Goal: Task Accomplishment & Management: Complete application form

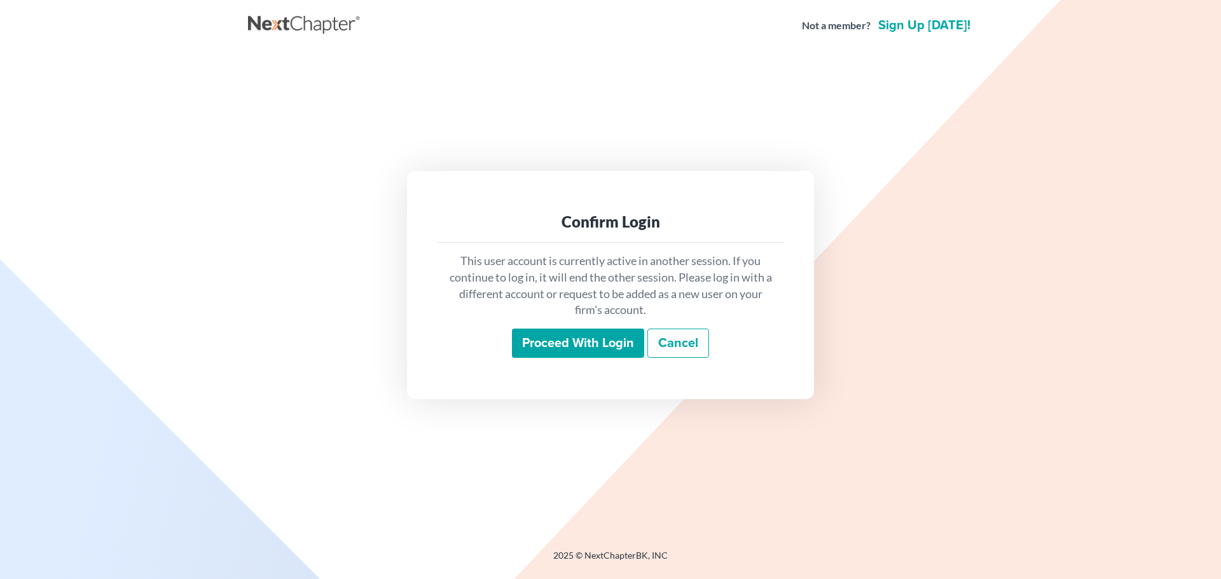
click at [599, 343] on input "Proceed with login" at bounding box center [578, 343] width 132 height 29
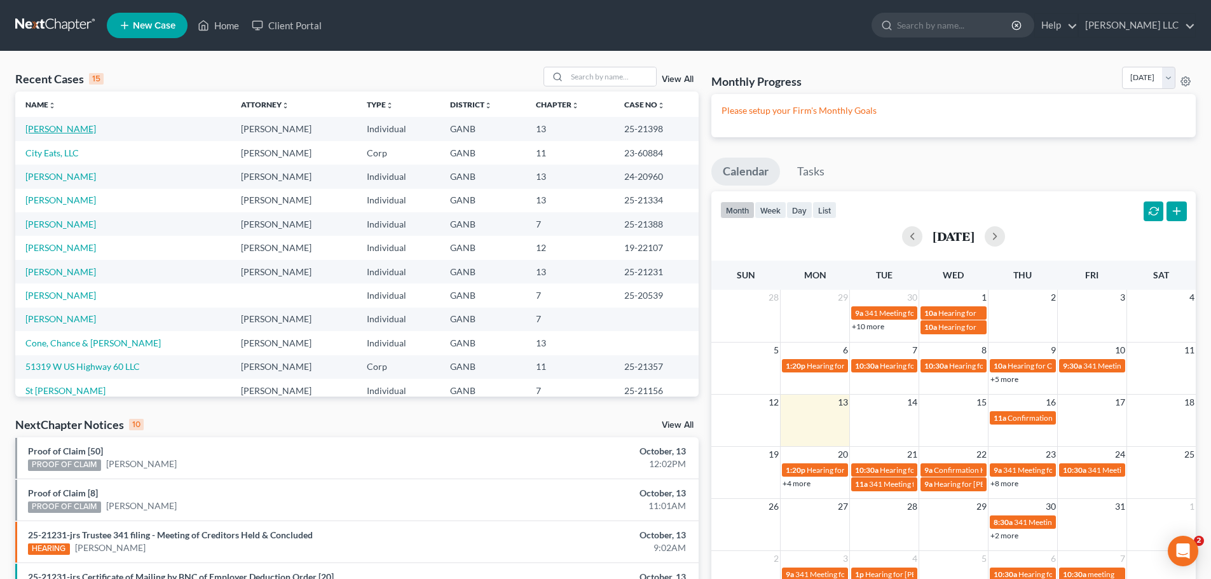
click at [61, 128] on link "[PERSON_NAME]" at bounding box center [60, 128] width 71 height 11
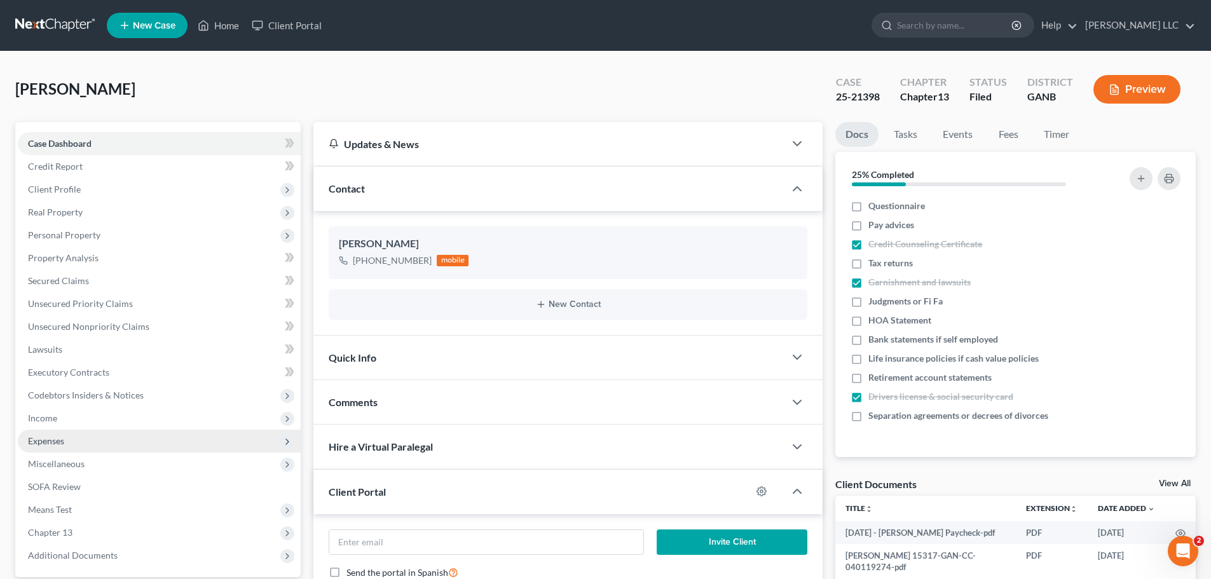
click at [60, 439] on span "Expenses" at bounding box center [46, 441] width 36 height 11
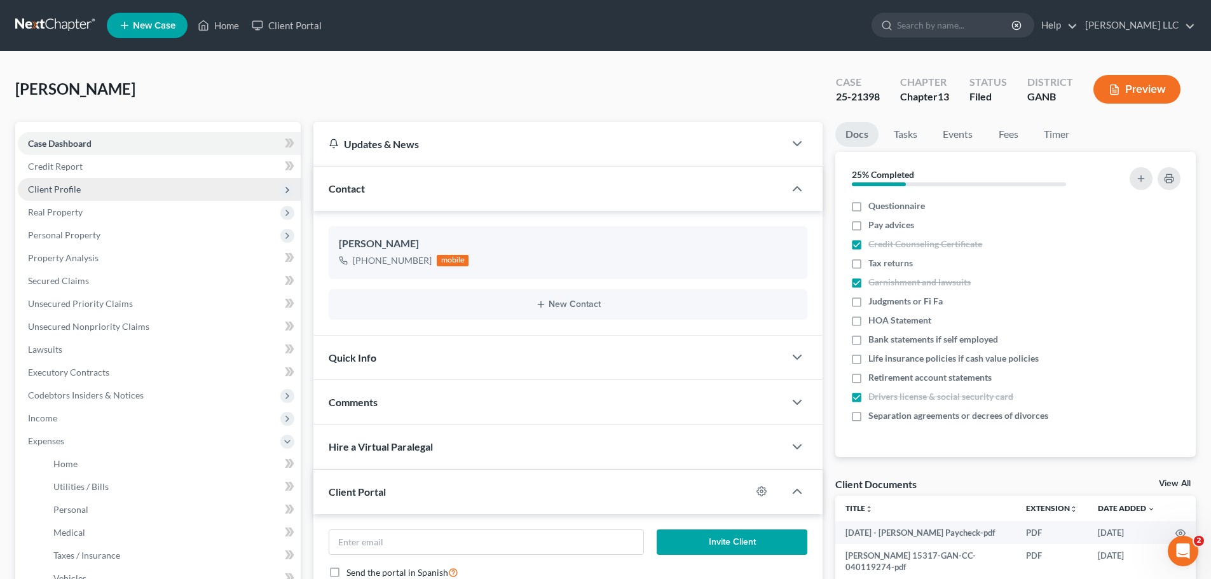
click at [86, 195] on span "Client Profile" at bounding box center [159, 189] width 283 height 23
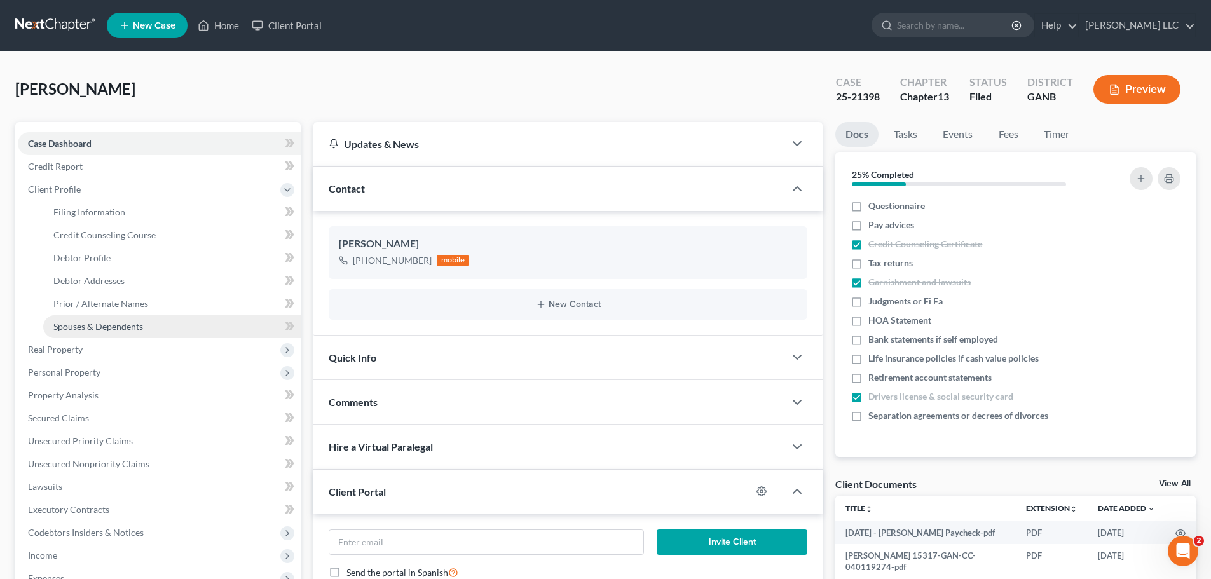
click at [137, 329] on span "Spouses & Dependents" at bounding box center [98, 326] width 90 height 11
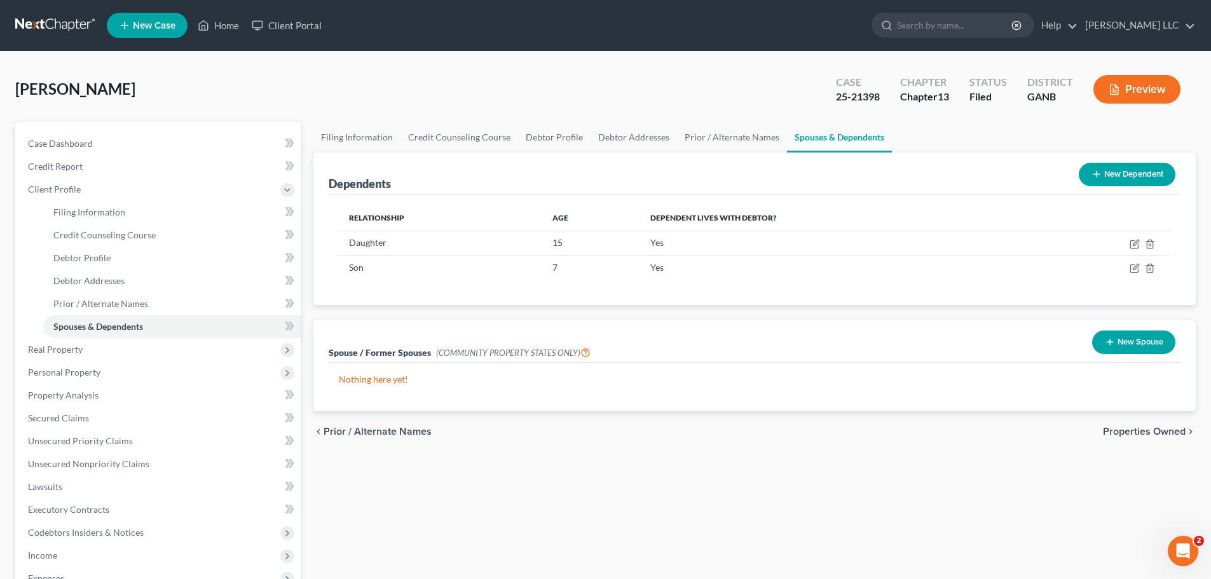
click at [1116, 179] on button "New Dependent" at bounding box center [1127, 175] width 97 height 24
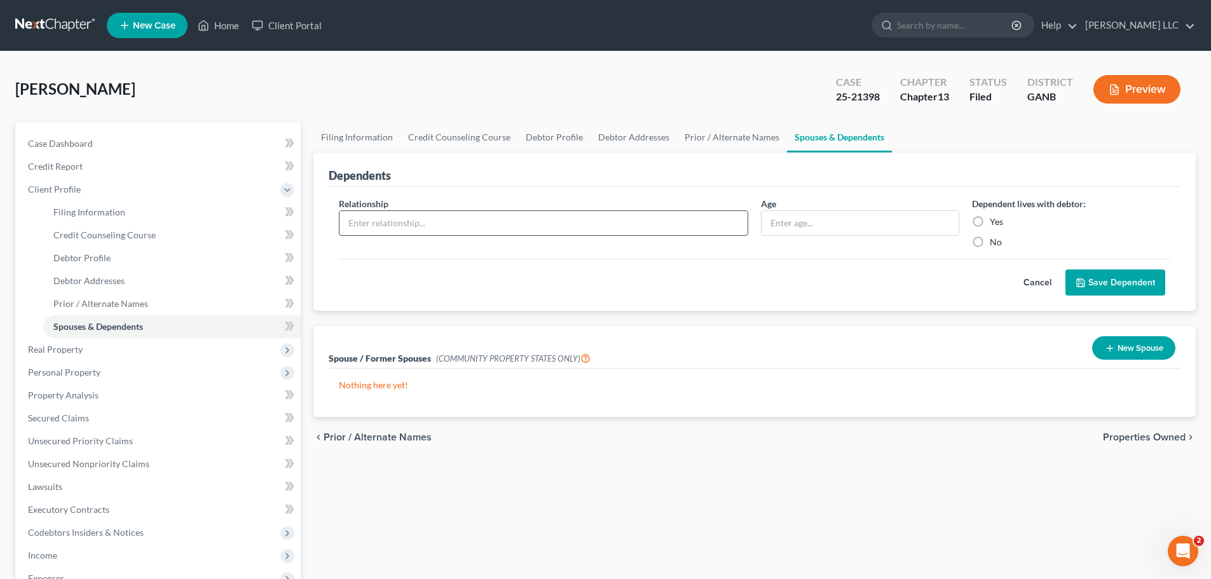
click at [456, 230] on input "text" at bounding box center [544, 223] width 408 height 24
type input "Daughter"
type input "1 month"
click at [990, 221] on label "Yes" at bounding box center [996, 222] width 13 height 13
click at [995, 221] on input "Yes" at bounding box center [999, 220] width 8 height 8
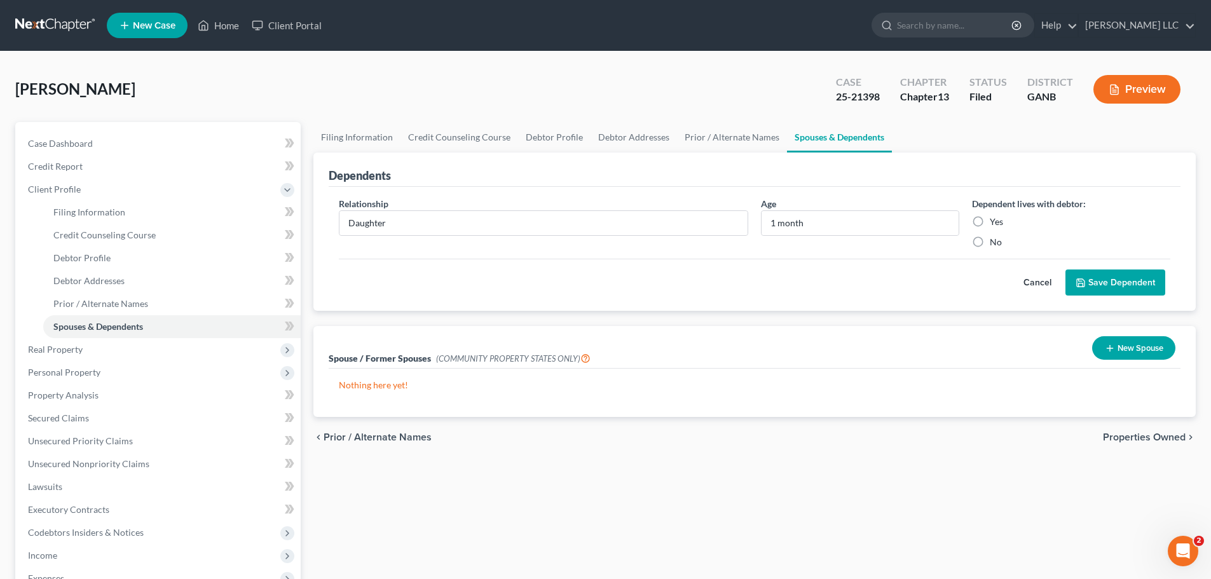
radio input "true"
click at [1110, 284] on button "Save Dependent" at bounding box center [1116, 283] width 100 height 27
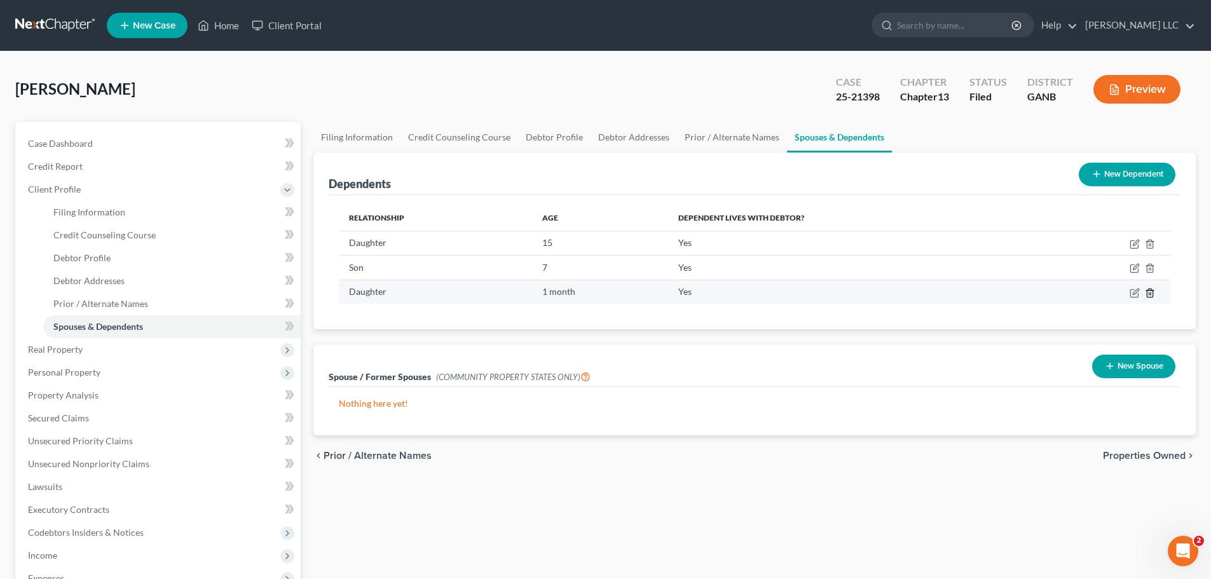
click at [1151, 292] on line "button" at bounding box center [1151, 293] width 0 height 3
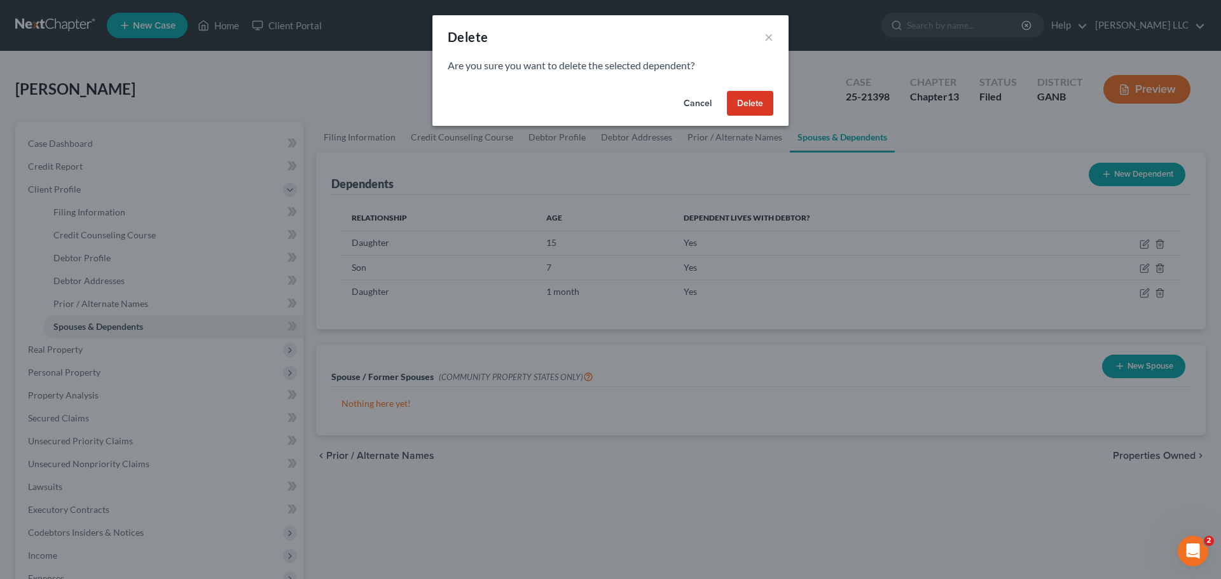
click at [754, 104] on button "Delete" at bounding box center [750, 103] width 46 height 25
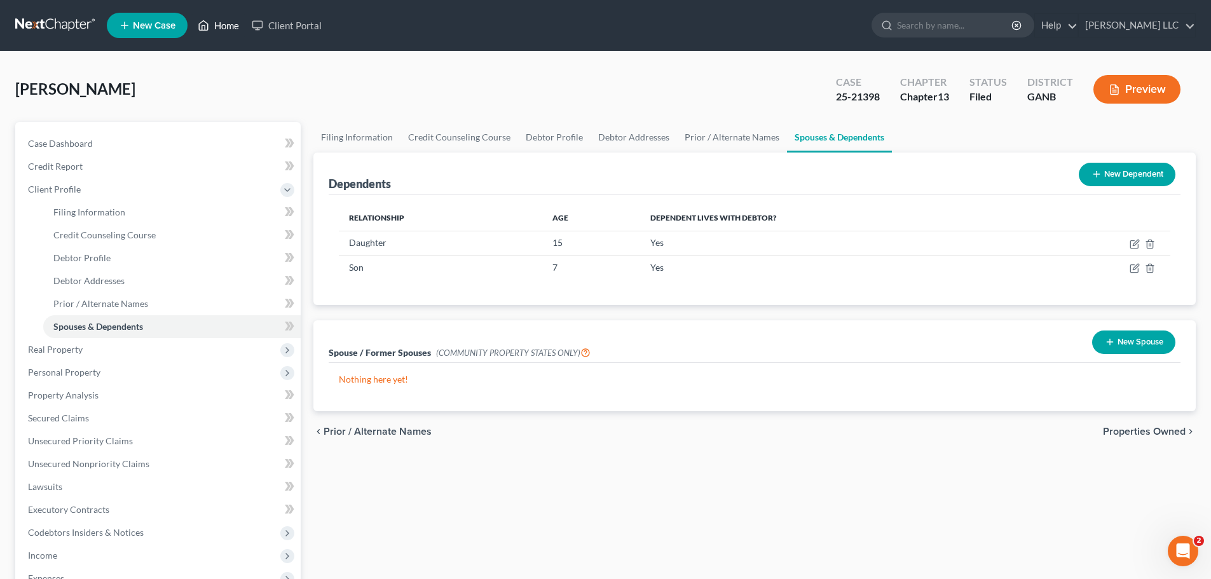
click at [224, 26] on link "Home" at bounding box center [218, 25] width 54 height 23
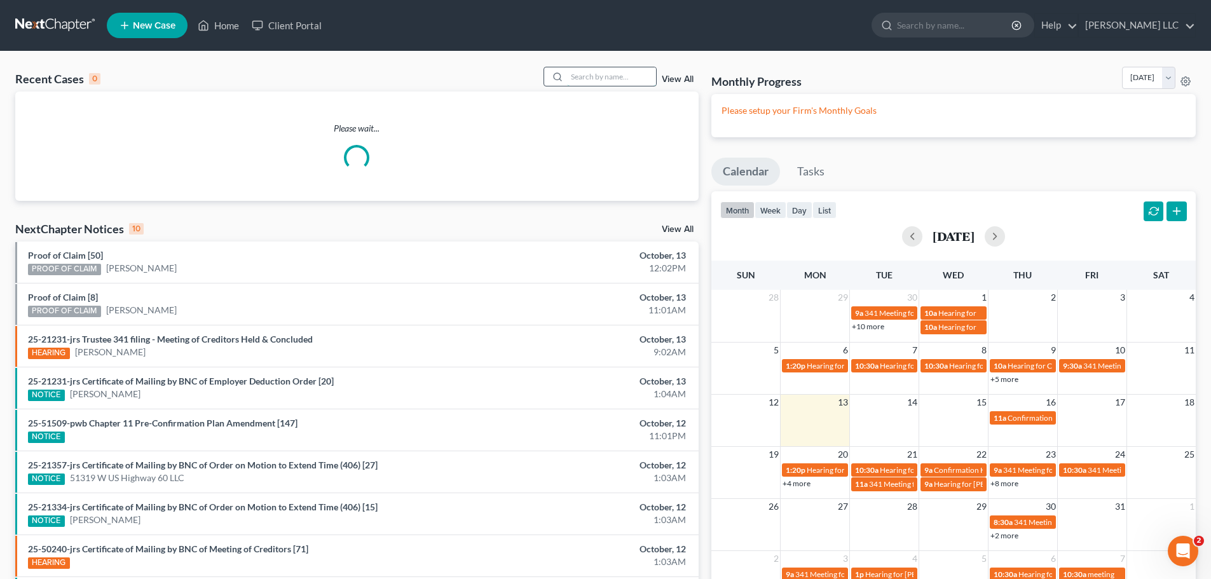
click at [633, 78] on input "search" at bounding box center [611, 76] width 89 height 18
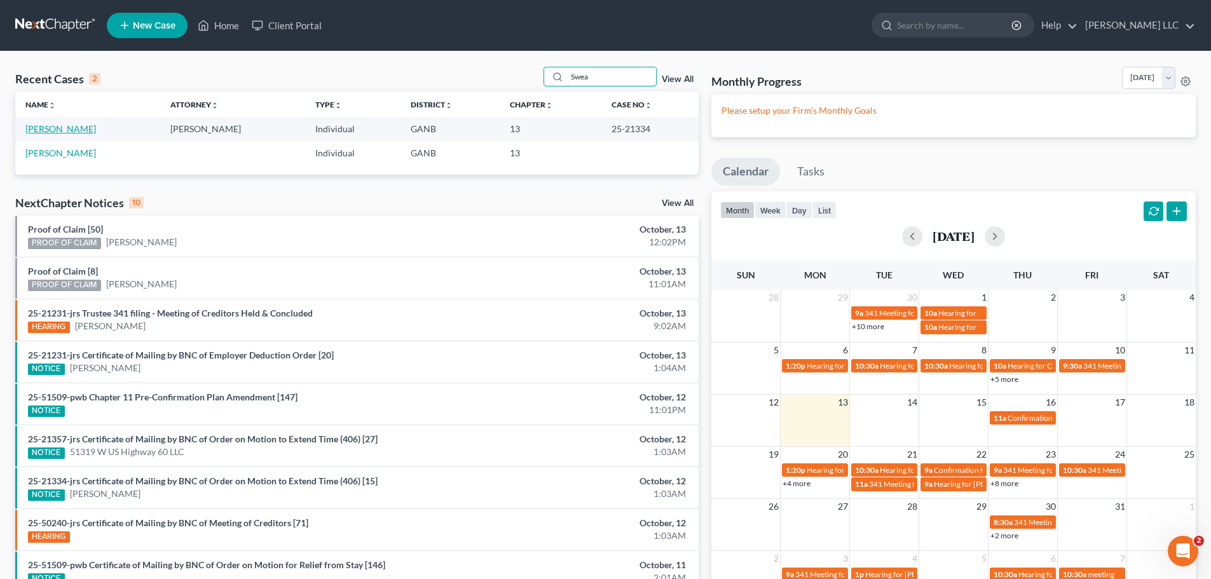
type input "Swea"
click at [93, 127] on link "[PERSON_NAME]" at bounding box center [60, 128] width 71 height 11
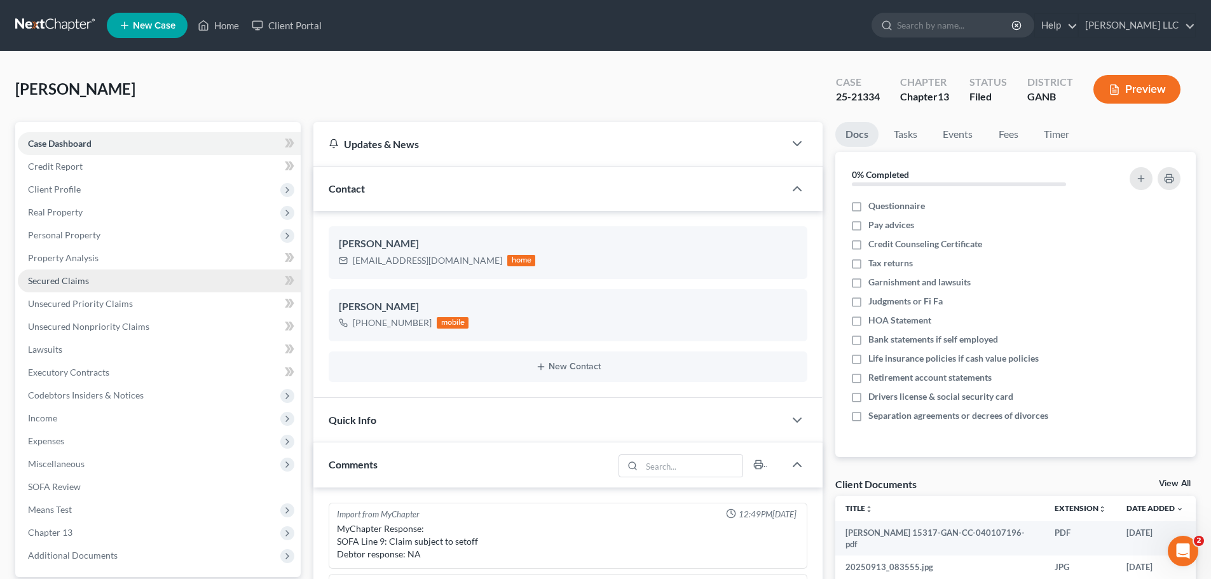
scroll to position [280, 0]
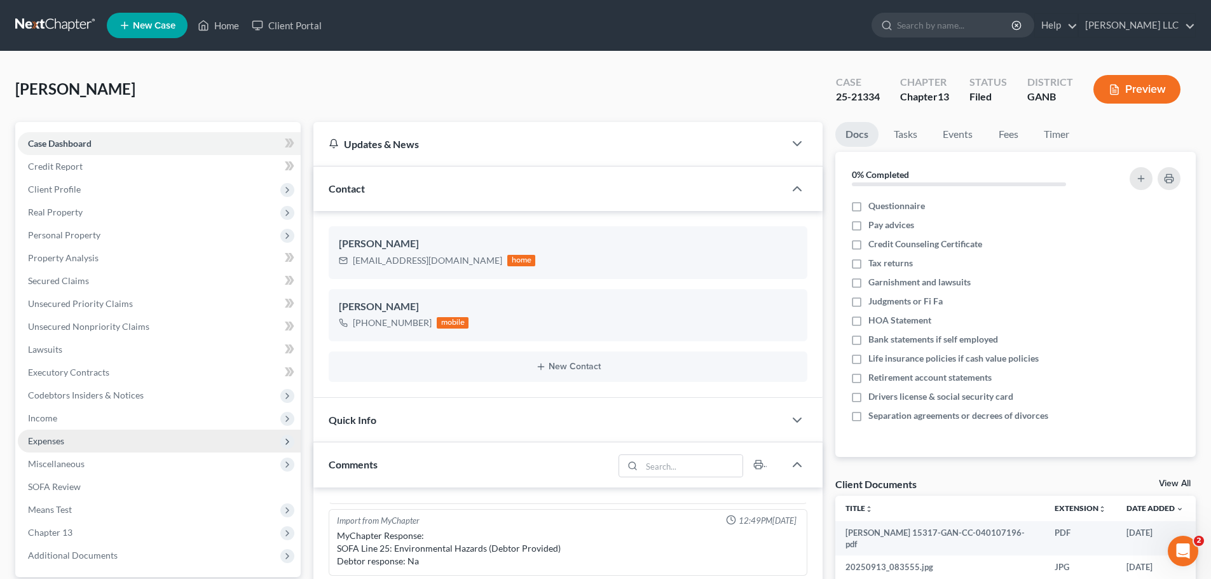
click at [60, 442] on span "Expenses" at bounding box center [46, 441] width 36 height 11
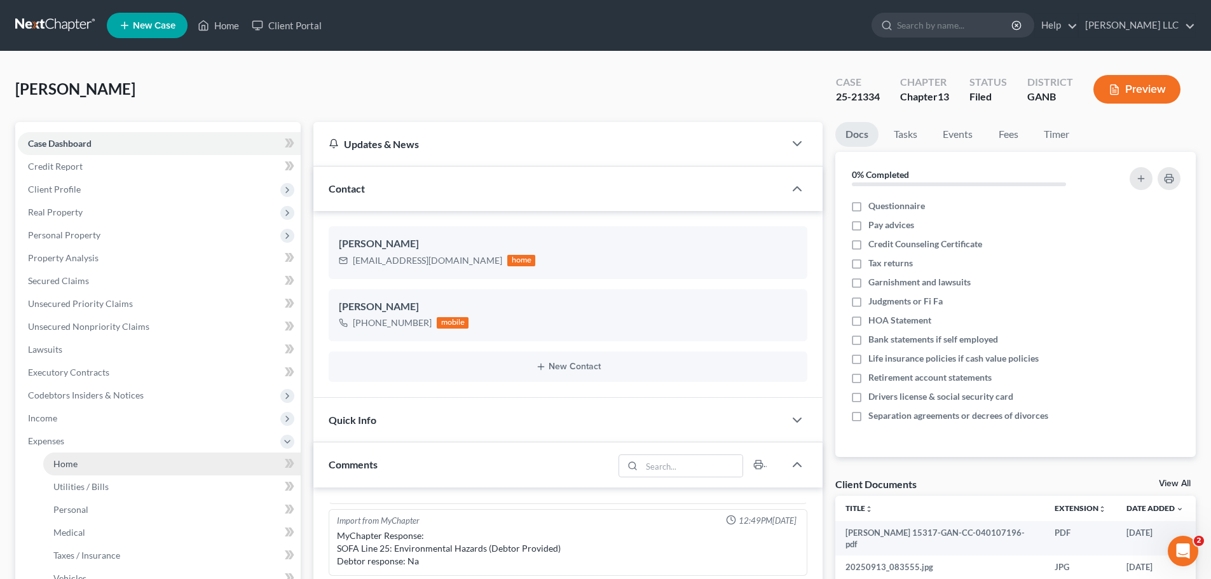
click at [91, 471] on link "Home" at bounding box center [172, 464] width 258 height 23
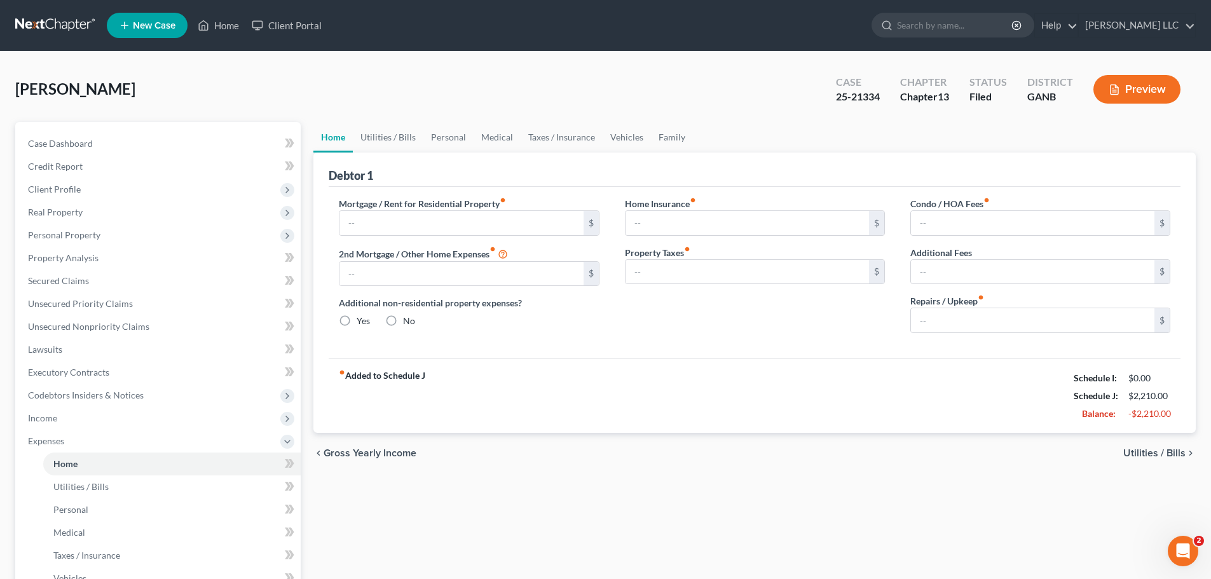
type input "968.00"
type input "0.00"
radio input "true"
type input "0.00"
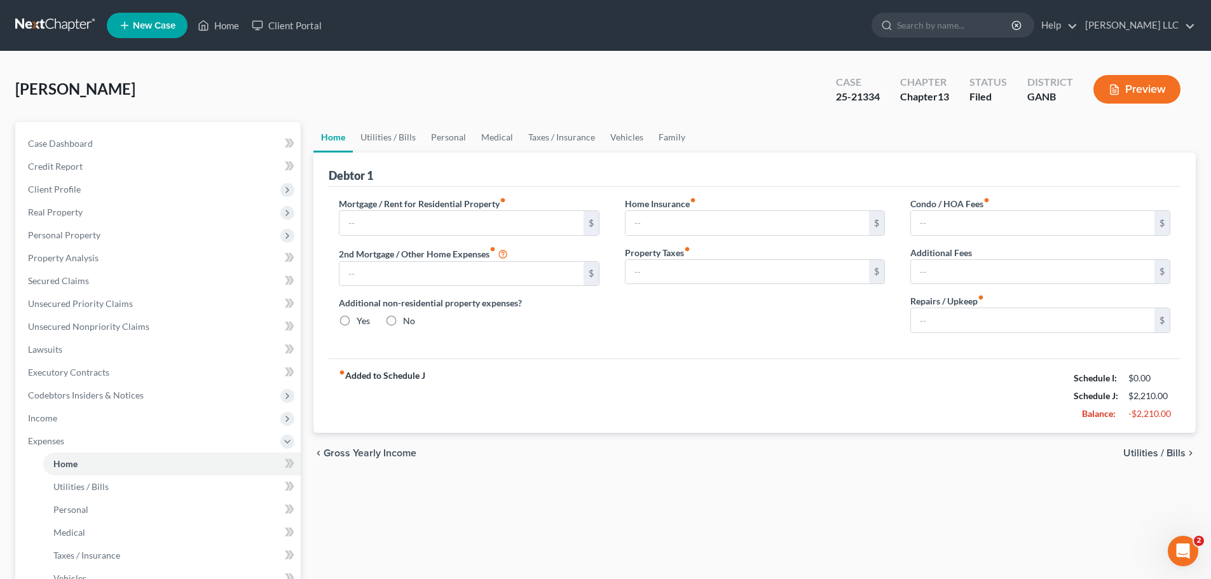
type input "0.00"
type input "60.00"
click at [390, 138] on link "Utilities / Bills" at bounding box center [388, 137] width 71 height 31
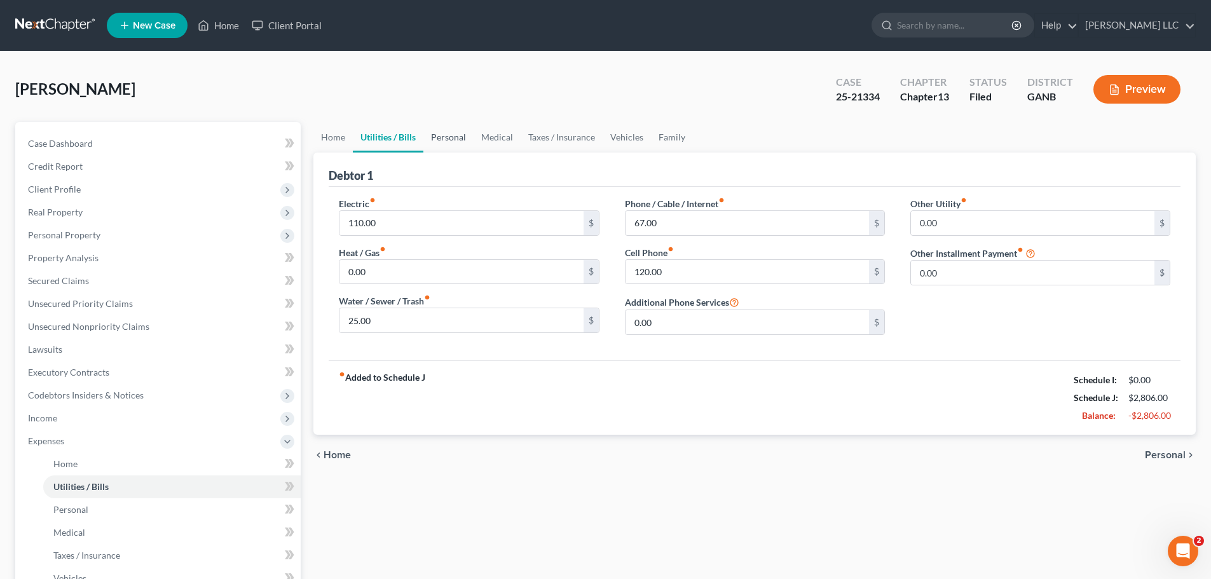
click at [455, 140] on link "Personal" at bounding box center [448, 137] width 50 height 31
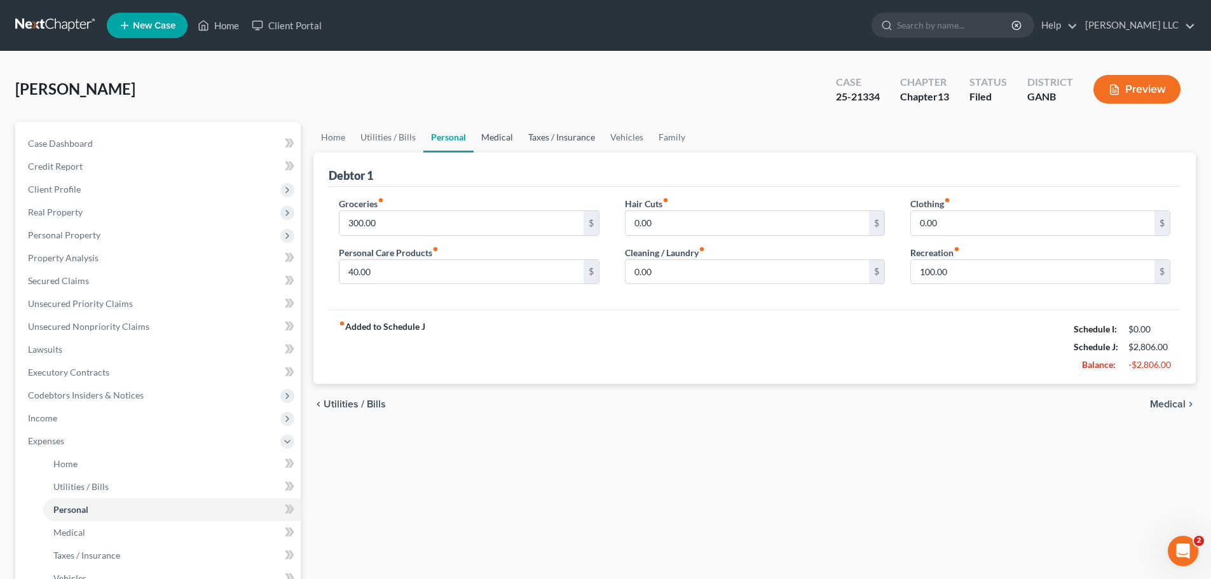
click at [502, 138] on link "Medical" at bounding box center [497, 137] width 47 height 31
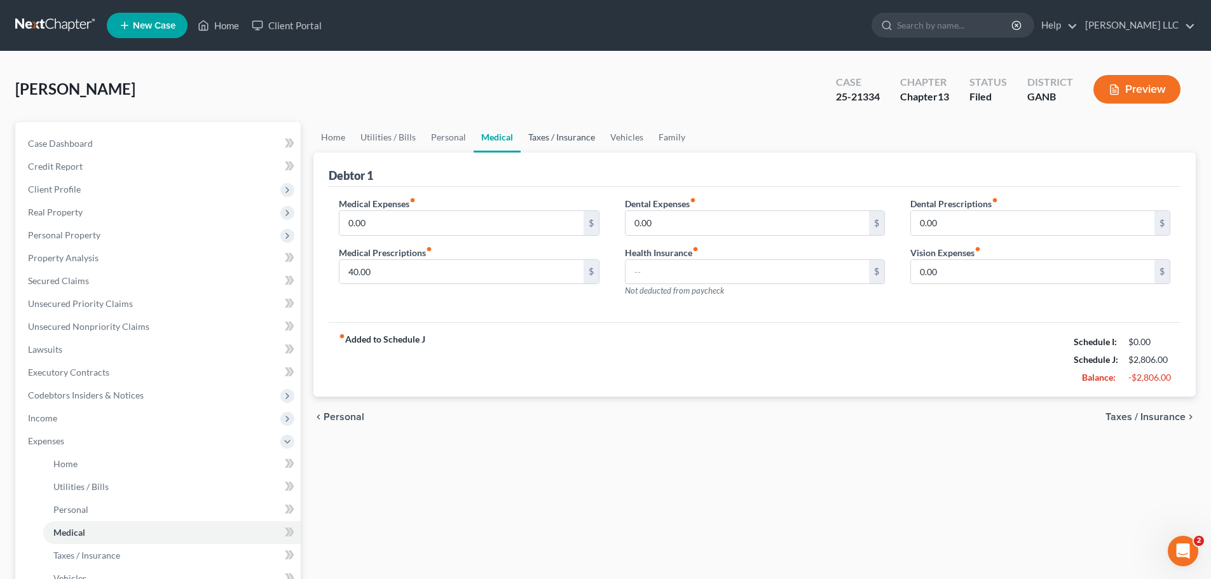
click at [572, 137] on link "Taxes / Insurance" at bounding box center [562, 137] width 82 height 31
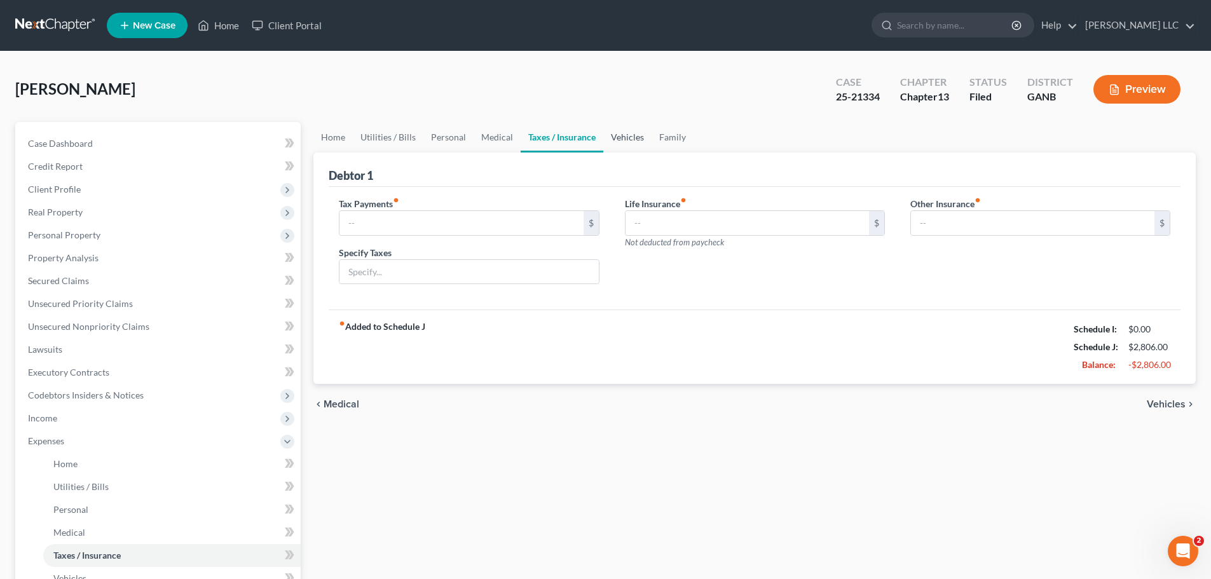
click at [619, 135] on link "Vehicles" at bounding box center [627, 137] width 48 height 31
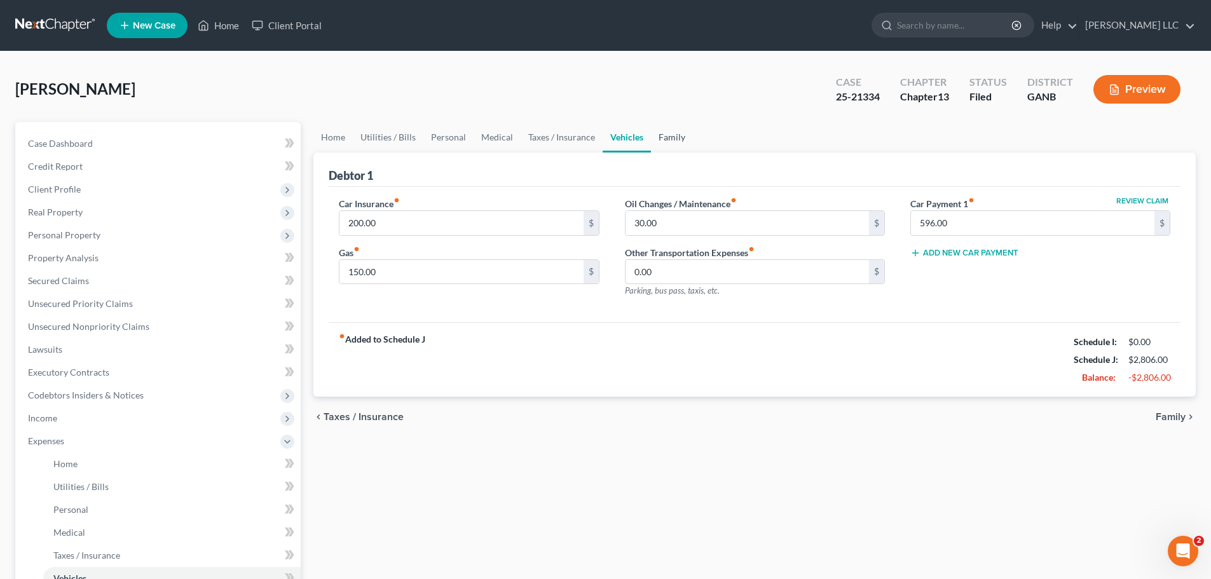
click at [670, 137] on link "Family" at bounding box center [672, 137] width 42 height 31
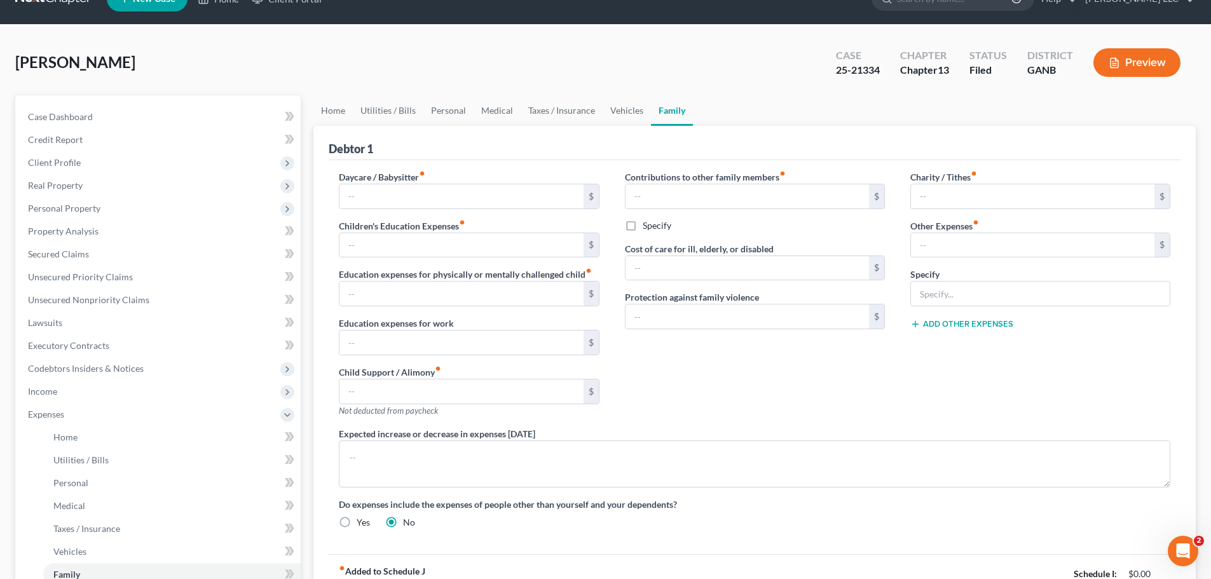
scroll to position [191, 0]
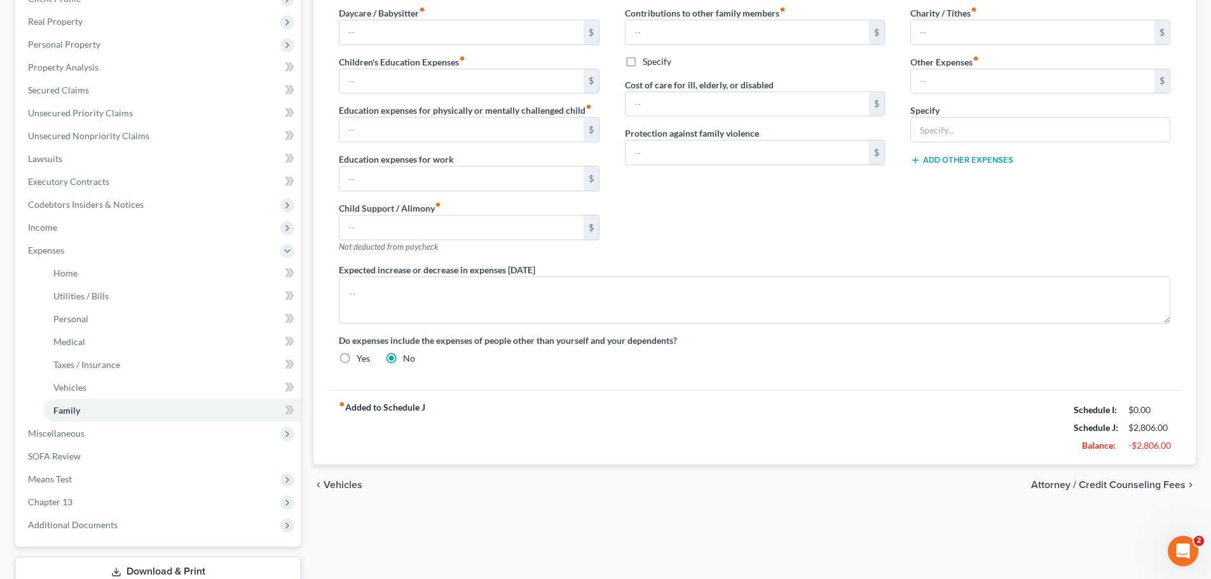
drag, startPoint x: 57, startPoint y: 228, endPoint x: 495, endPoint y: 254, distance: 438.2
click at [57, 228] on span "Income" at bounding box center [159, 227] width 283 height 23
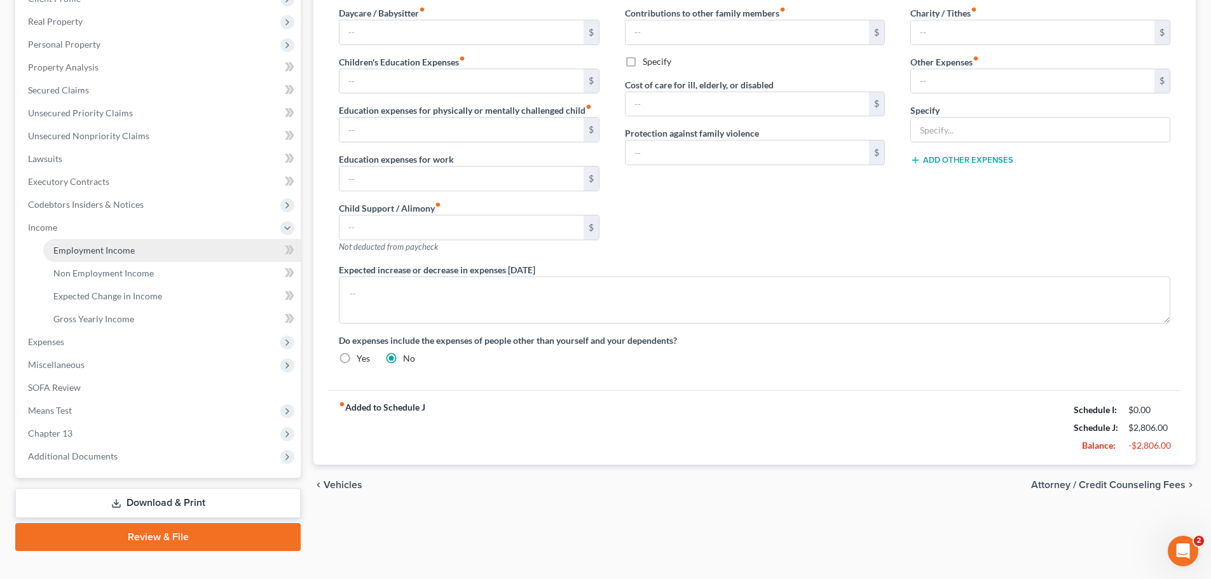
click at [118, 250] on span "Employment Income" at bounding box center [93, 250] width 81 height 11
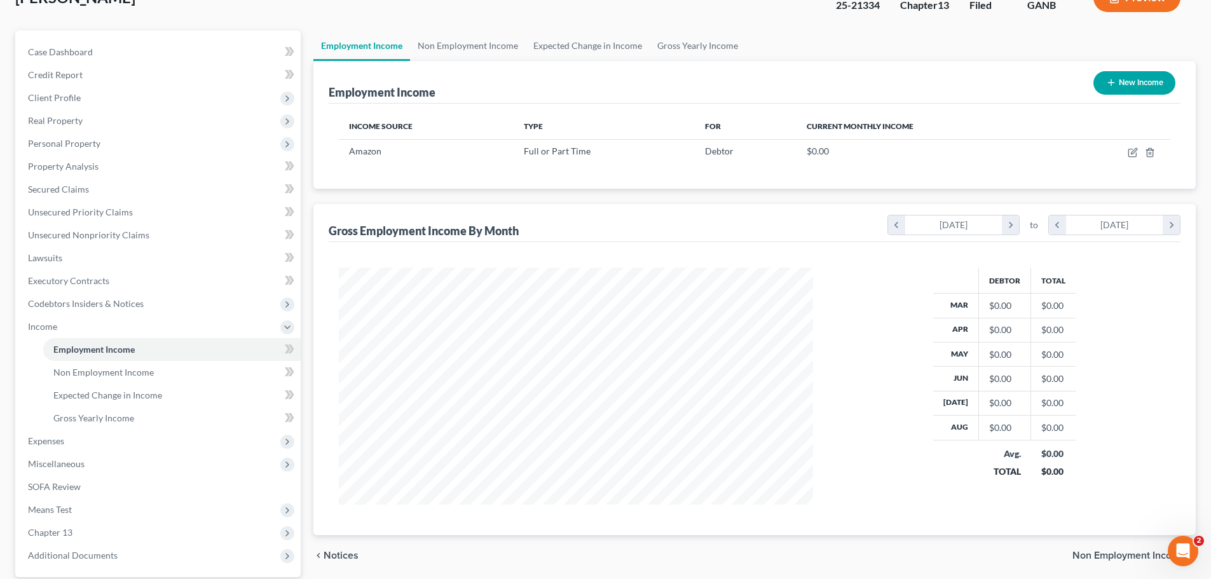
scroll to position [84, 0]
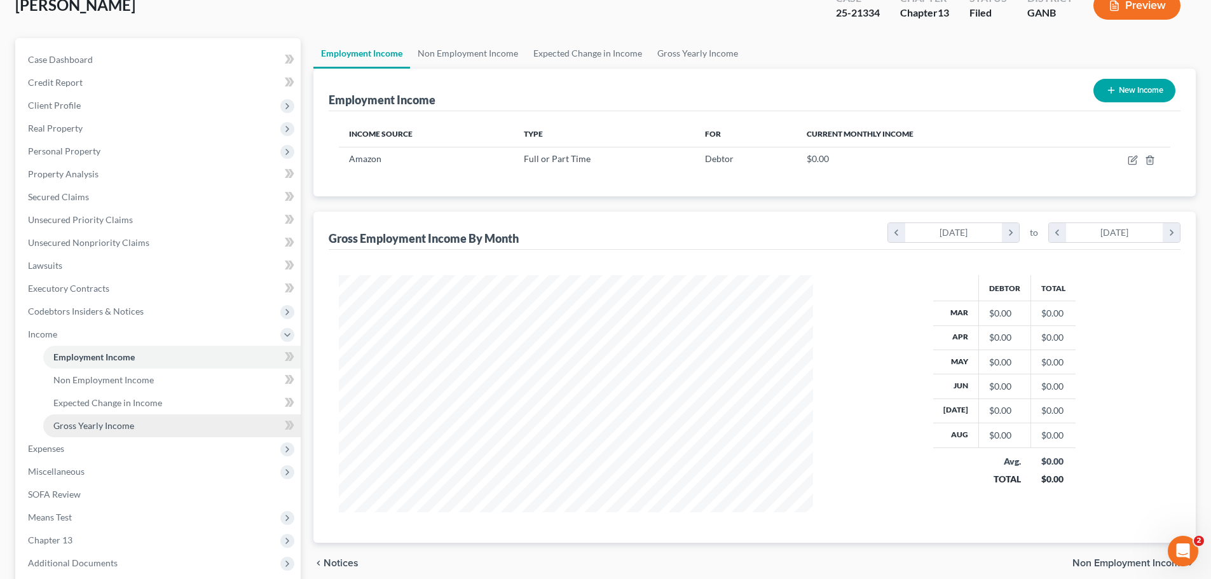
click at [104, 427] on span "Gross Yearly Income" at bounding box center [93, 425] width 81 height 11
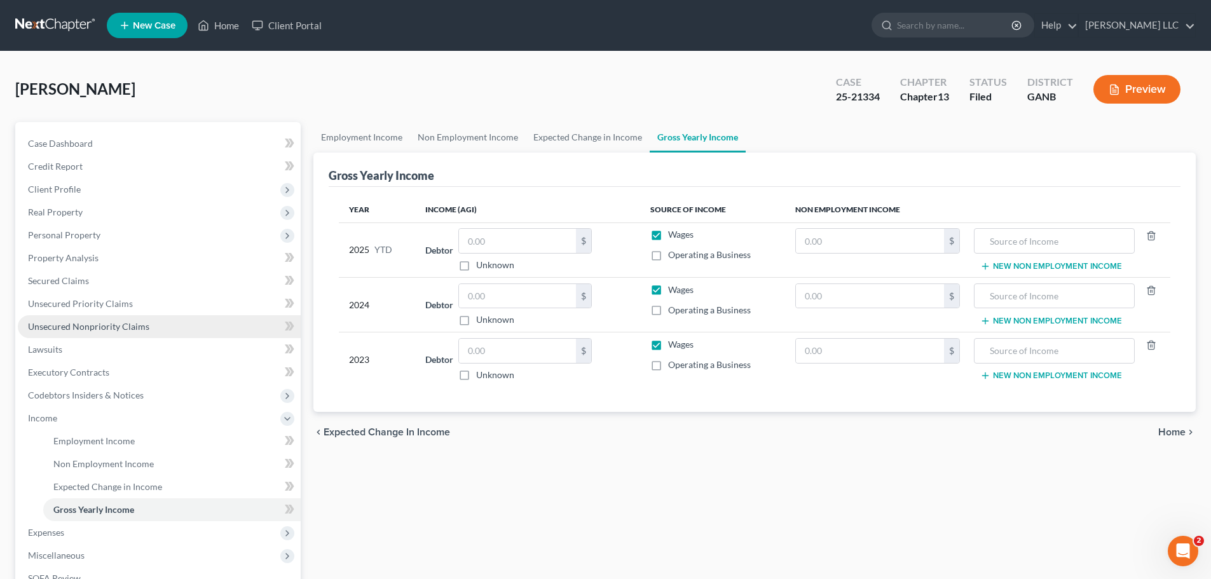
click at [51, 327] on span "Unsecured Nonpriority Claims" at bounding box center [88, 326] width 121 height 11
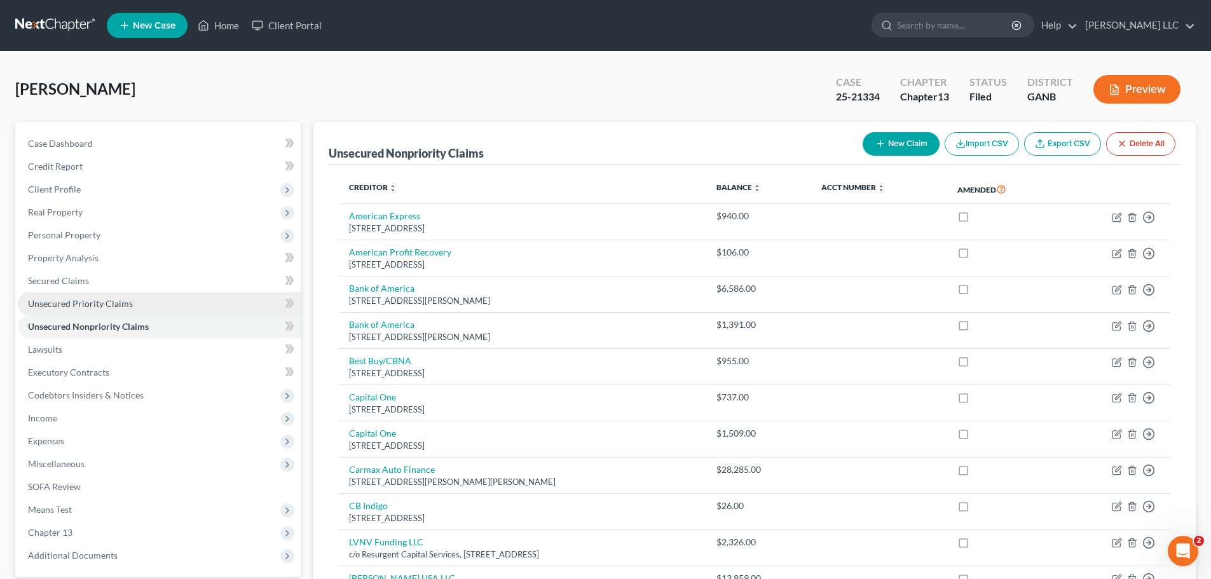
click at [51, 303] on span "Unsecured Priority Claims" at bounding box center [80, 303] width 105 height 11
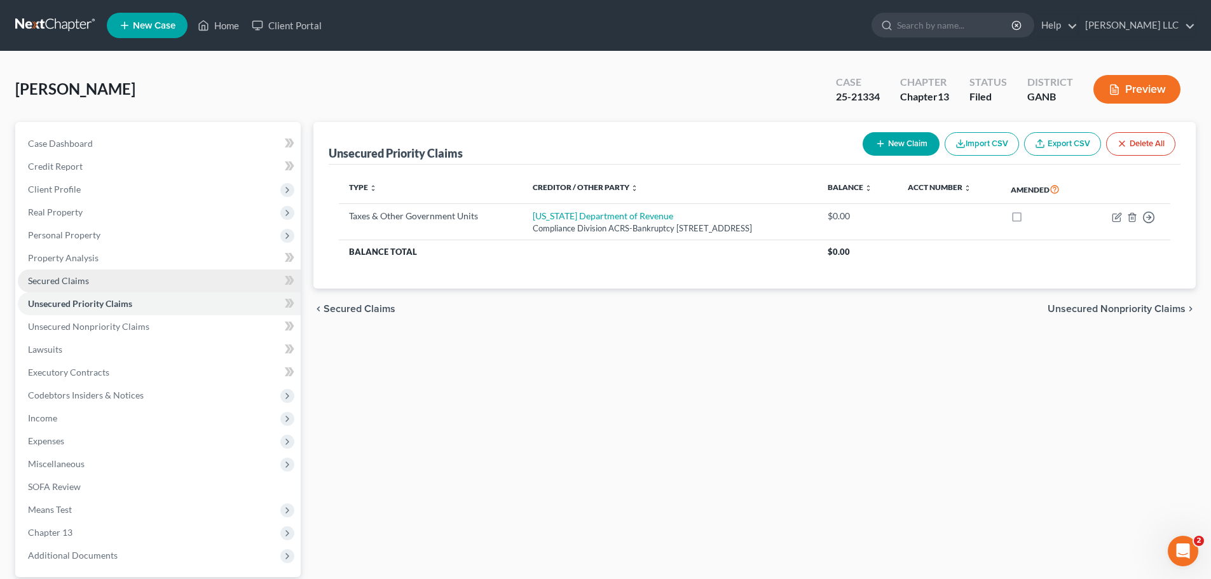
click at [52, 287] on link "Secured Claims" at bounding box center [159, 281] width 283 height 23
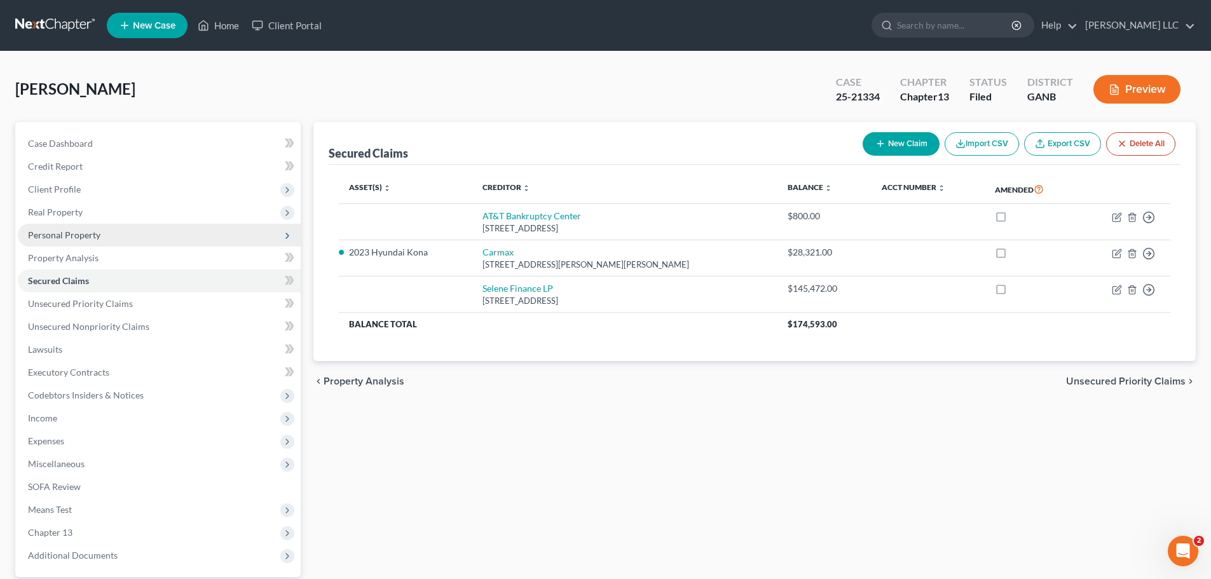
click at [99, 237] on span "Personal Property" at bounding box center [64, 235] width 72 height 11
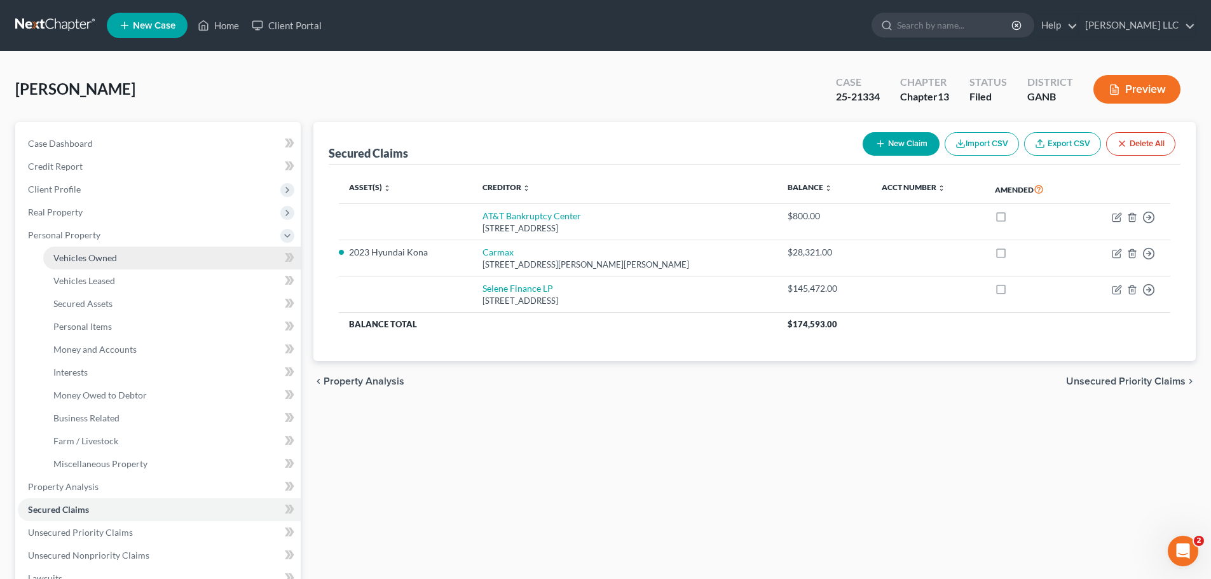
click at [97, 258] on span "Vehicles Owned" at bounding box center [85, 257] width 64 height 11
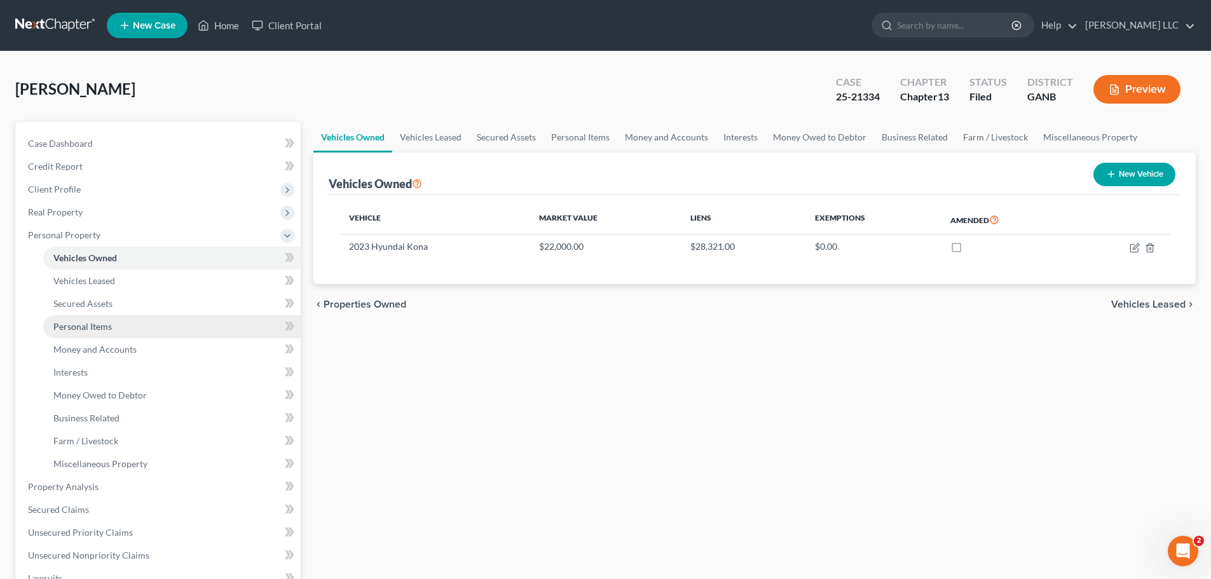
click at [88, 327] on span "Personal Items" at bounding box center [82, 326] width 58 height 11
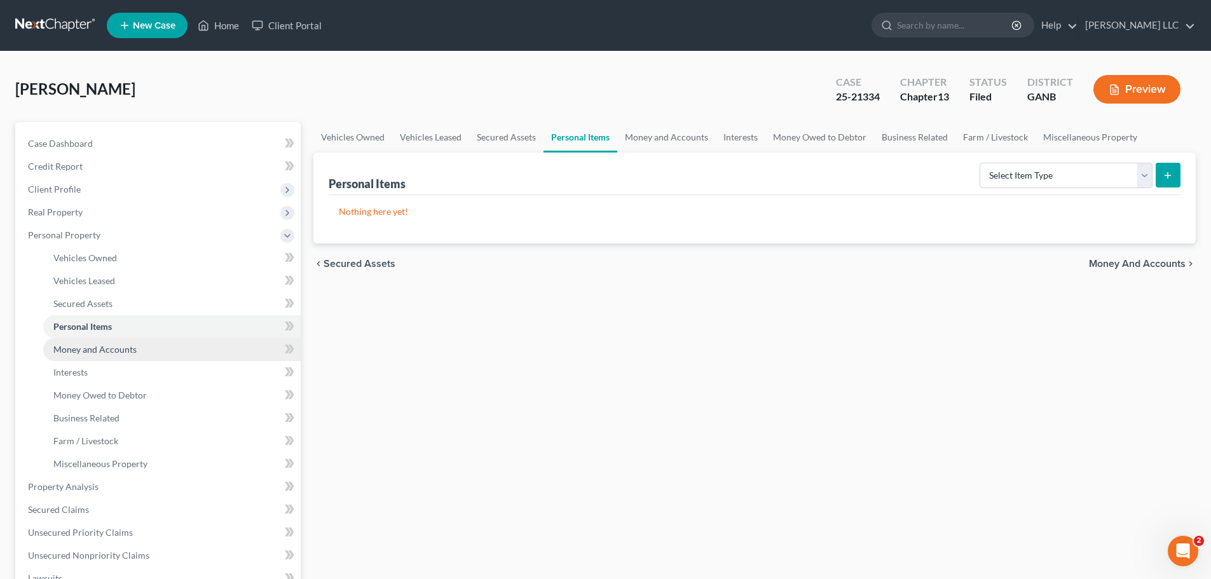
click at [127, 348] on span "Money and Accounts" at bounding box center [94, 349] width 83 height 11
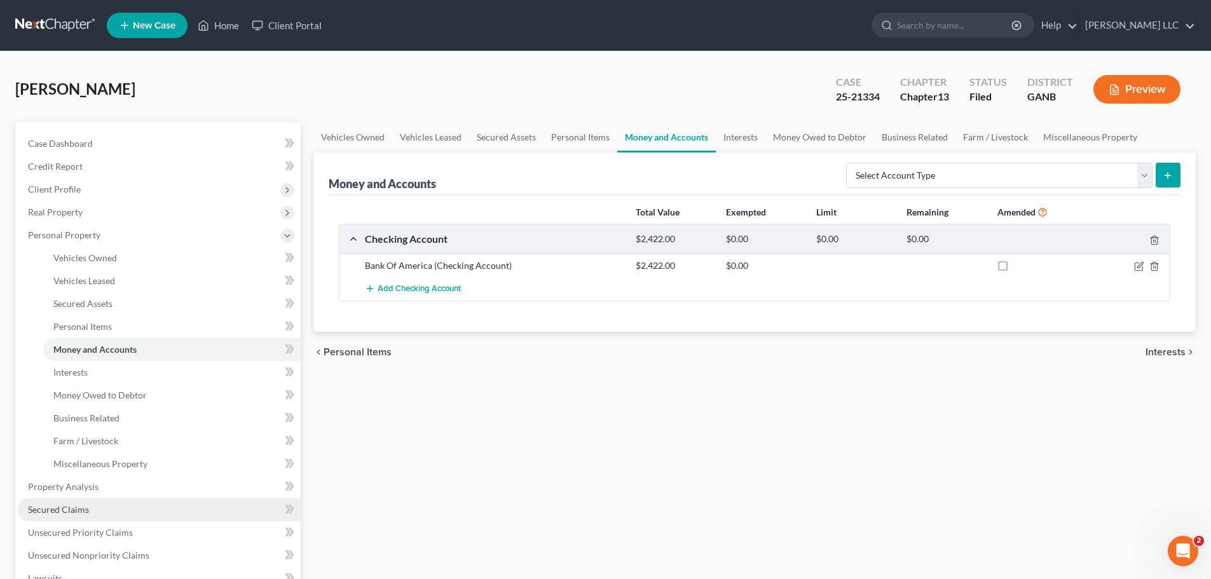
click at [79, 507] on span "Secured Claims" at bounding box center [58, 509] width 61 height 11
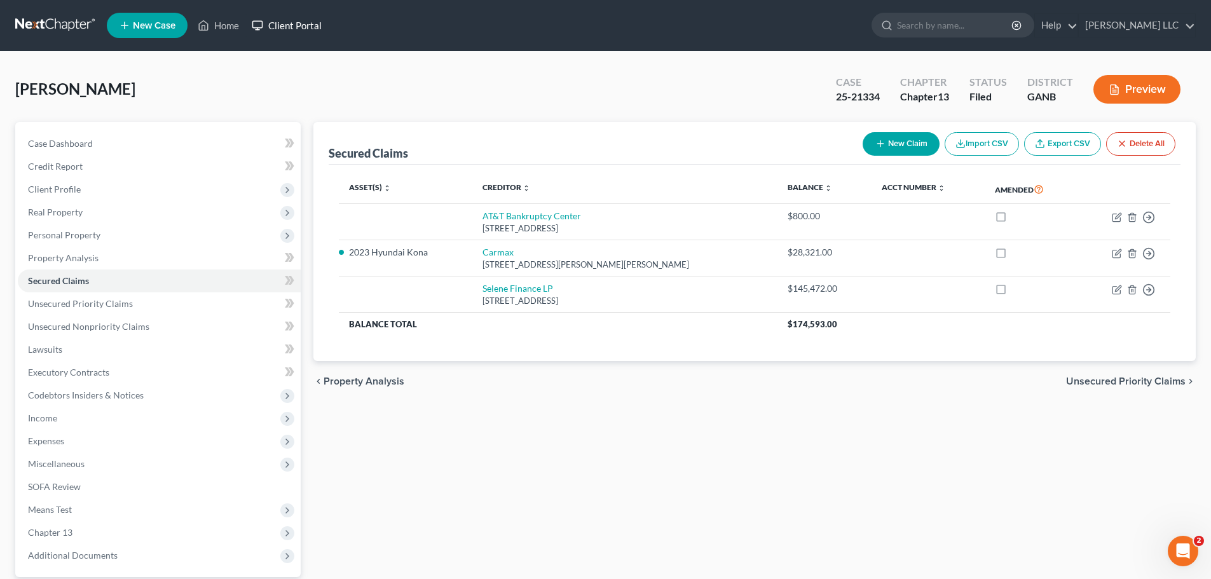
click at [306, 24] on link "Client Portal" at bounding box center [286, 25] width 83 height 23
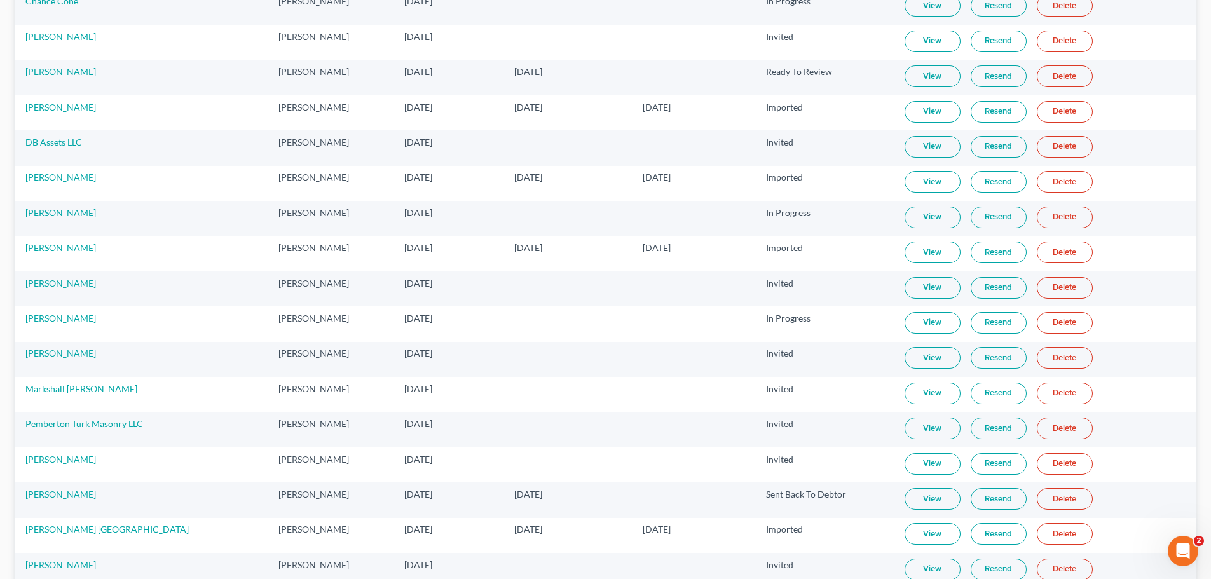
scroll to position [509, 0]
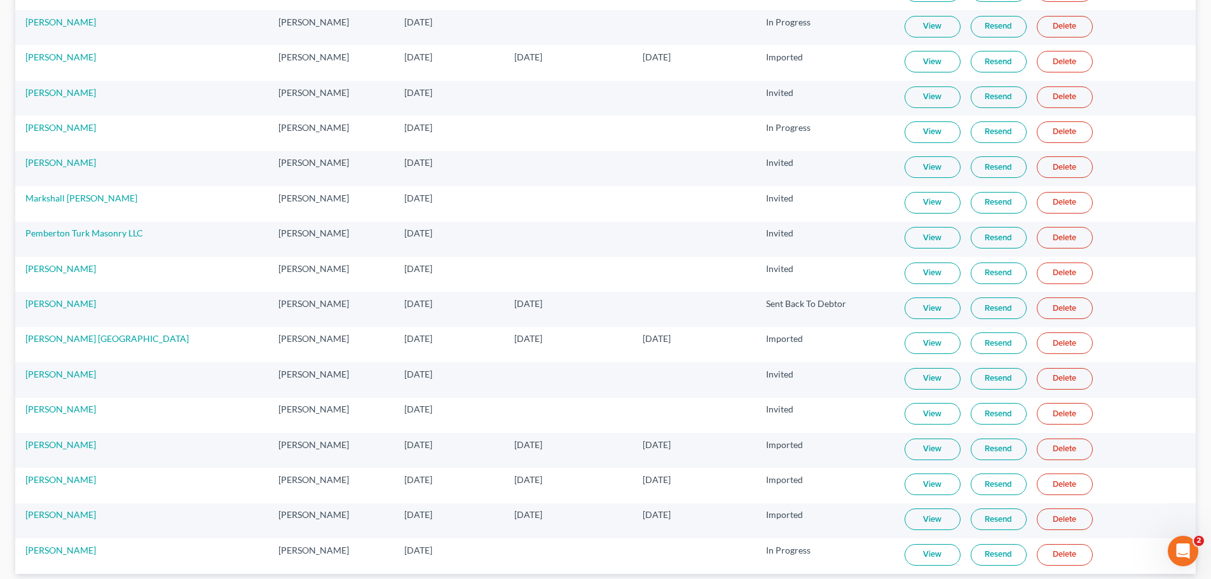
click at [930, 489] on link "View" at bounding box center [933, 485] width 56 height 22
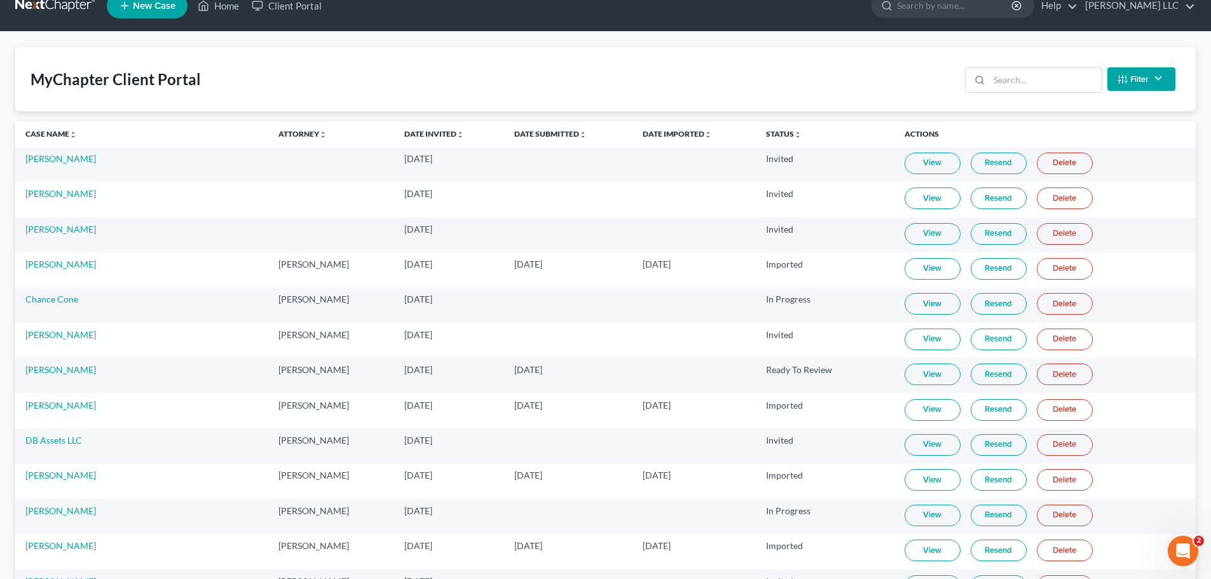
scroll to position [0, 0]
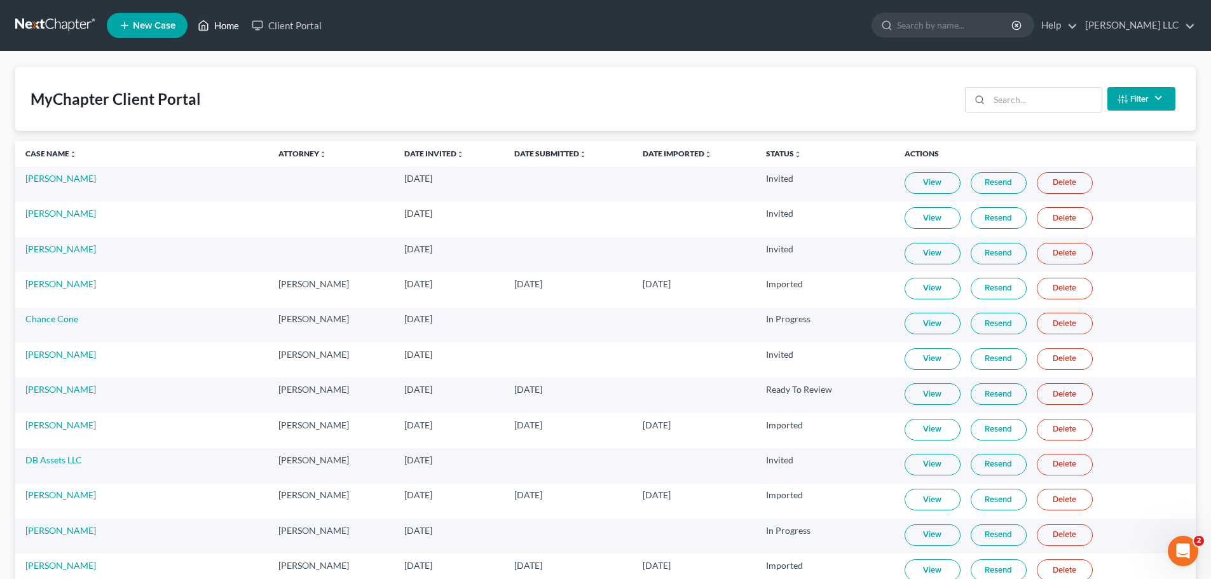
click at [219, 23] on link "Home" at bounding box center [218, 25] width 54 height 23
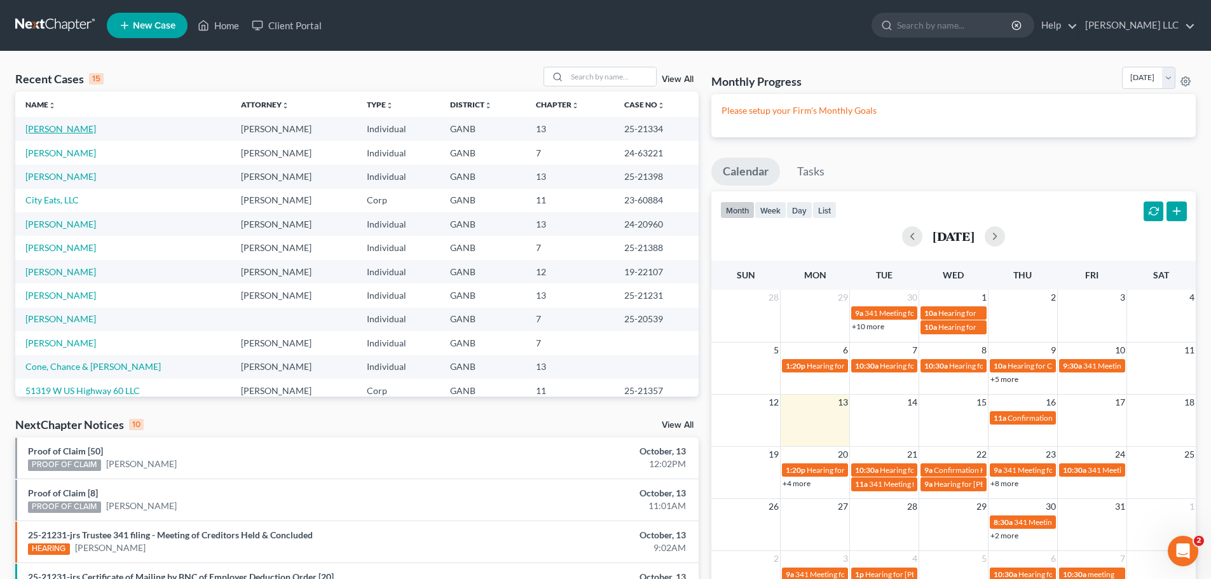
click at [76, 130] on link "[PERSON_NAME]" at bounding box center [60, 128] width 71 height 11
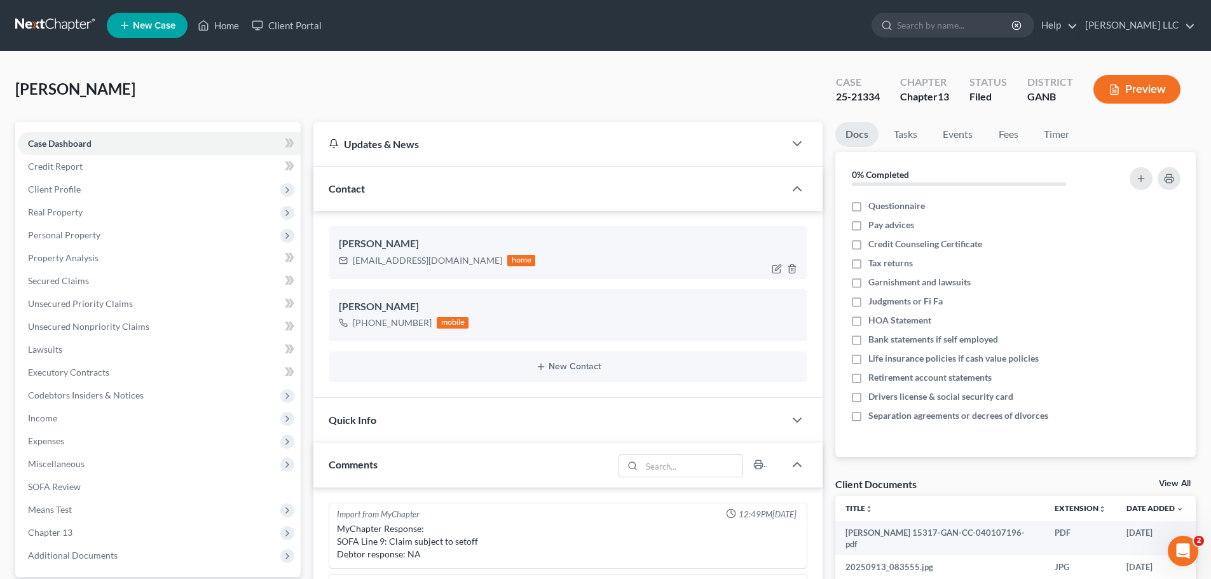
scroll to position [280, 0]
drag, startPoint x: 354, startPoint y: 262, endPoint x: 469, endPoint y: 261, distance: 114.5
click at [469, 261] on div "[EMAIL_ADDRESS][DOMAIN_NAME]" at bounding box center [427, 260] width 149 height 13
copy div "[EMAIL_ADDRESS][DOMAIN_NAME]"
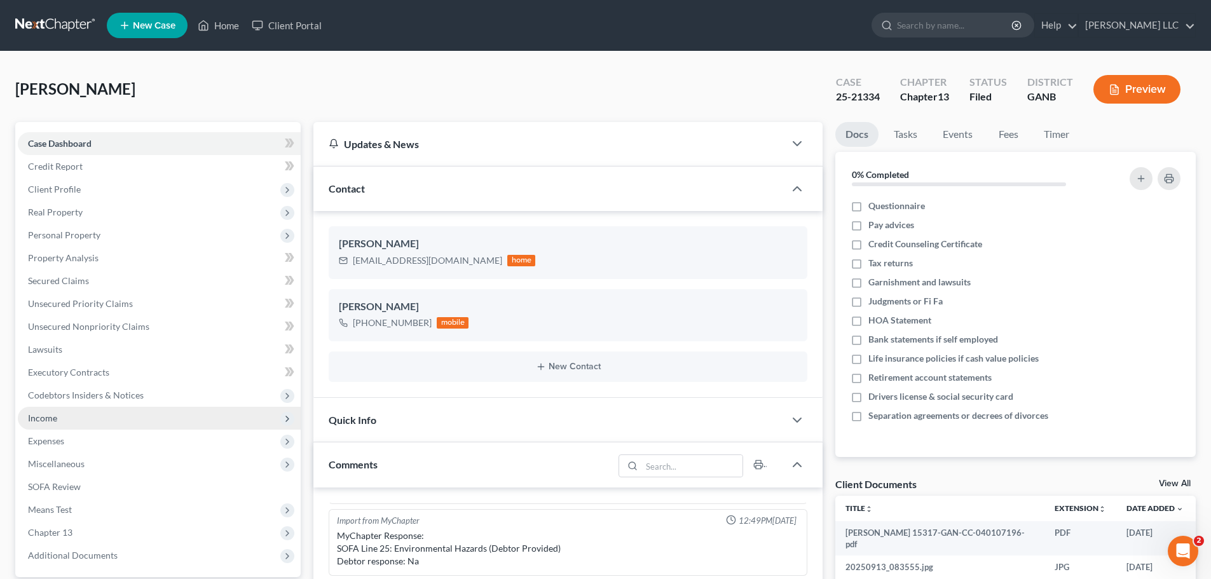
click at [58, 417] on span "Income" at bounding box center [159, 418] width 283 height 23
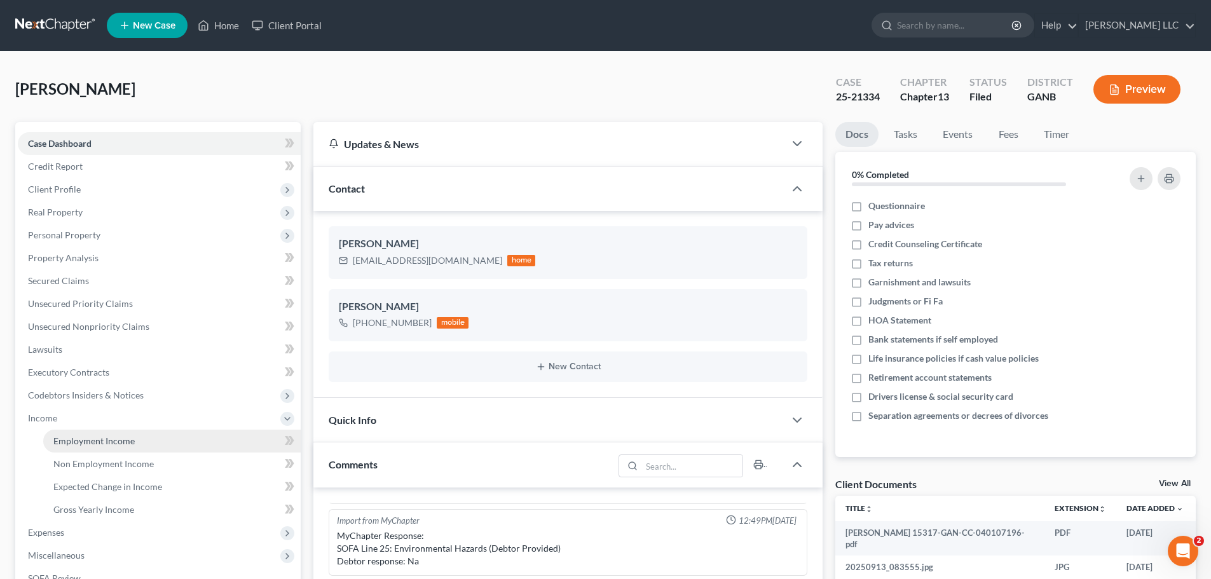
click at [163, 437] on link "Employment Income" at bounding box center [172, 441] width 258 height 23
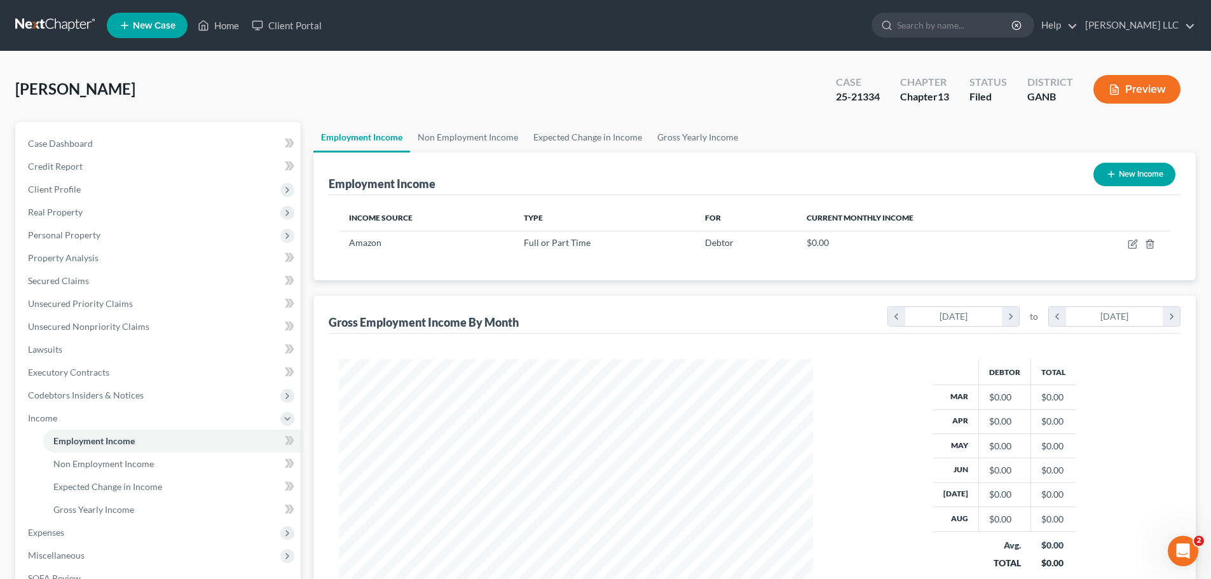
scroll to position [237, 500]
click at [144, 506] on link "Gross Yearly Income" at bounding box center [172, 509] width 258 height 23
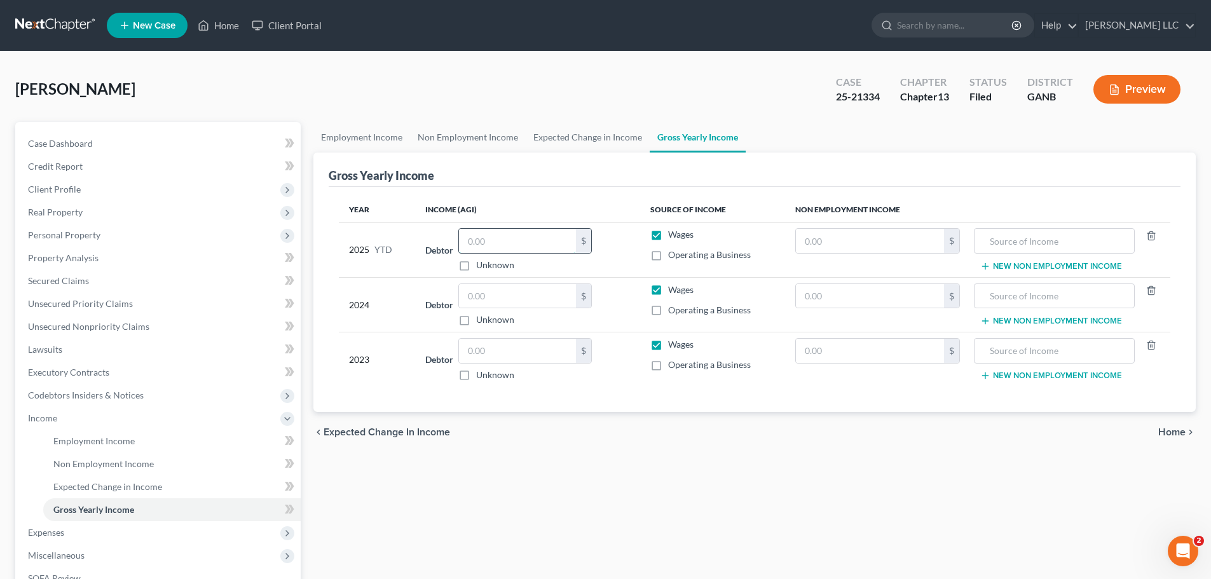
click at [502, 245] on input "text" at bounding box center [517, 241] width 117 height 24
type input "22,658.50"
click at [514, 299] on input "text" at bounding box center [517, 296] width 117 height 24
type input "9,549.23"
click at [508, 356] on input "text" at bounding box center [517, 351] width 117 height 24
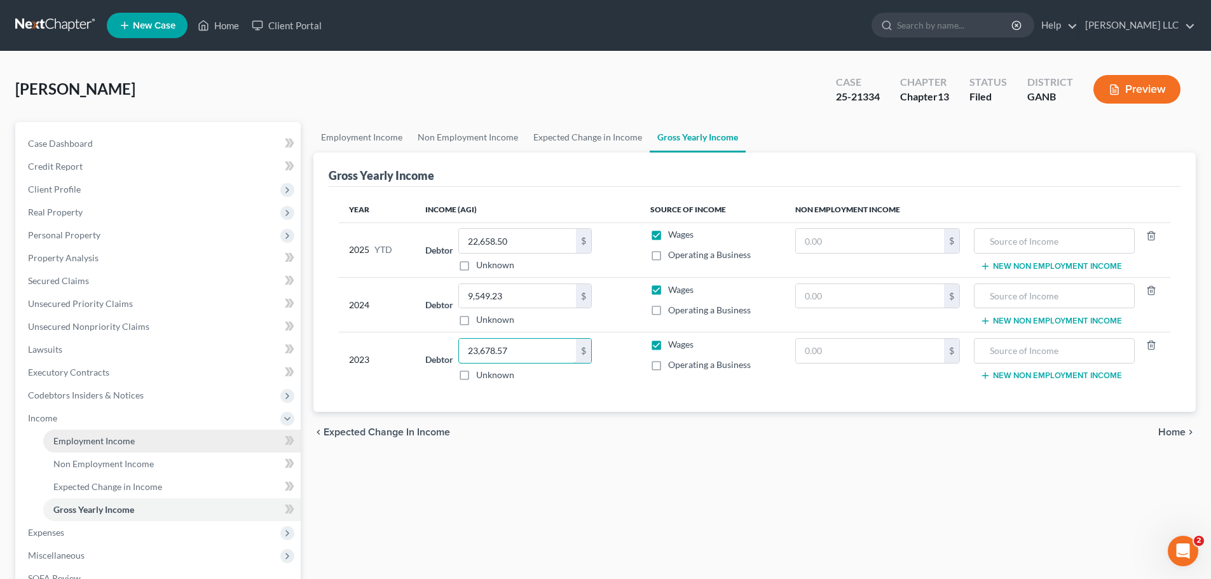
type input "23,678.57"
click at [86, 443] on span "Employment Income" at bounding box center [93, 441] width 81 height 11
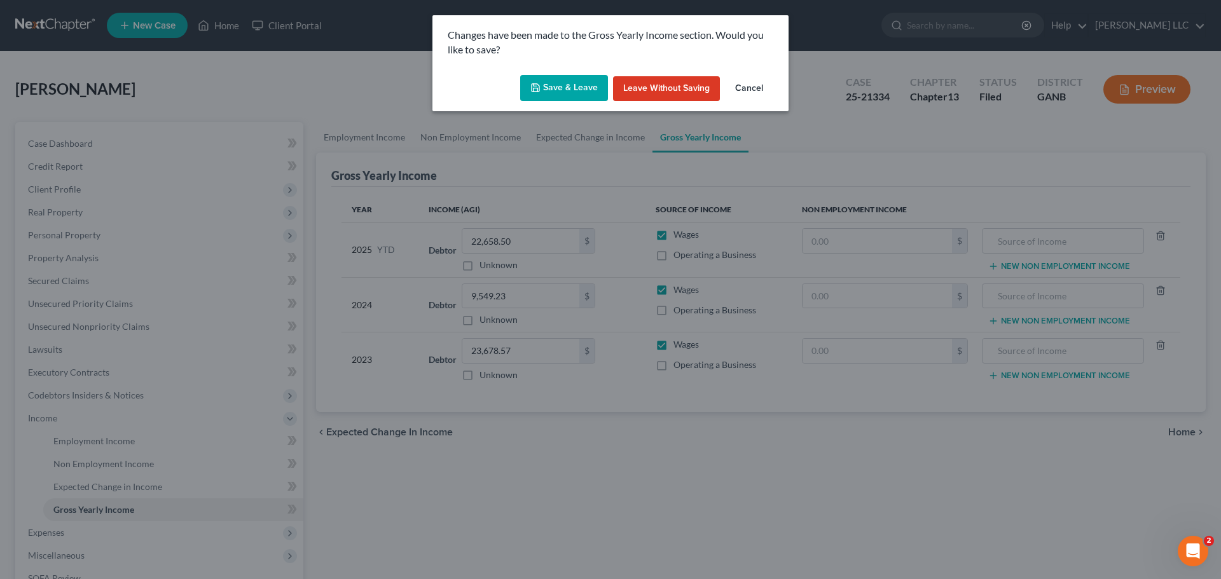
click at [568, 90] on button "Save & Leave" at bounding box center [564, 88] width 88 height 27
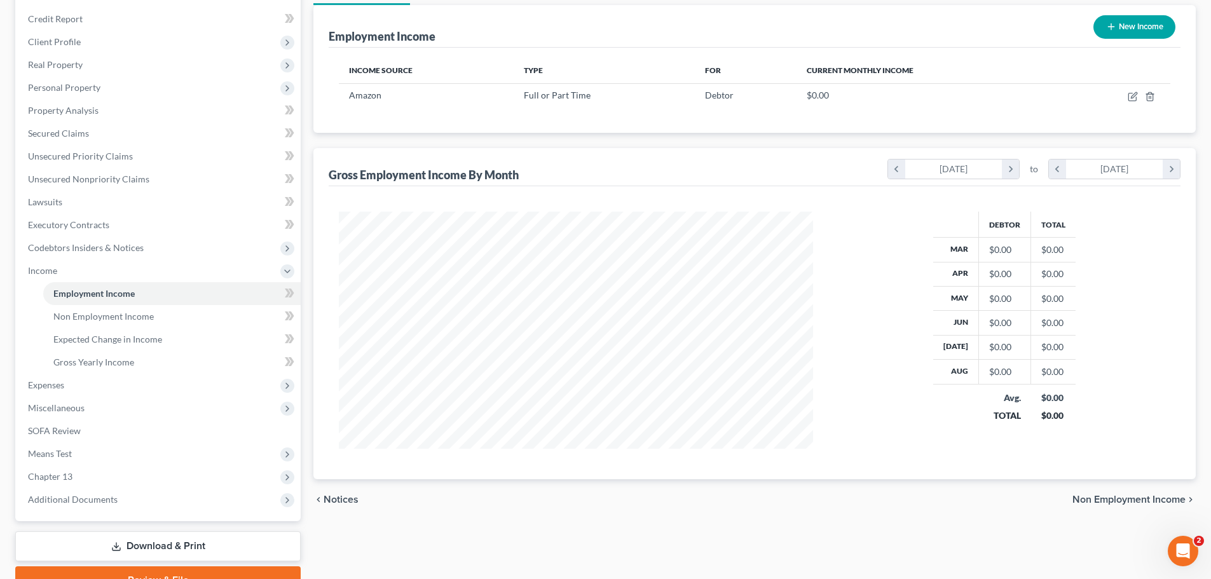
scroll to position [211, 0]
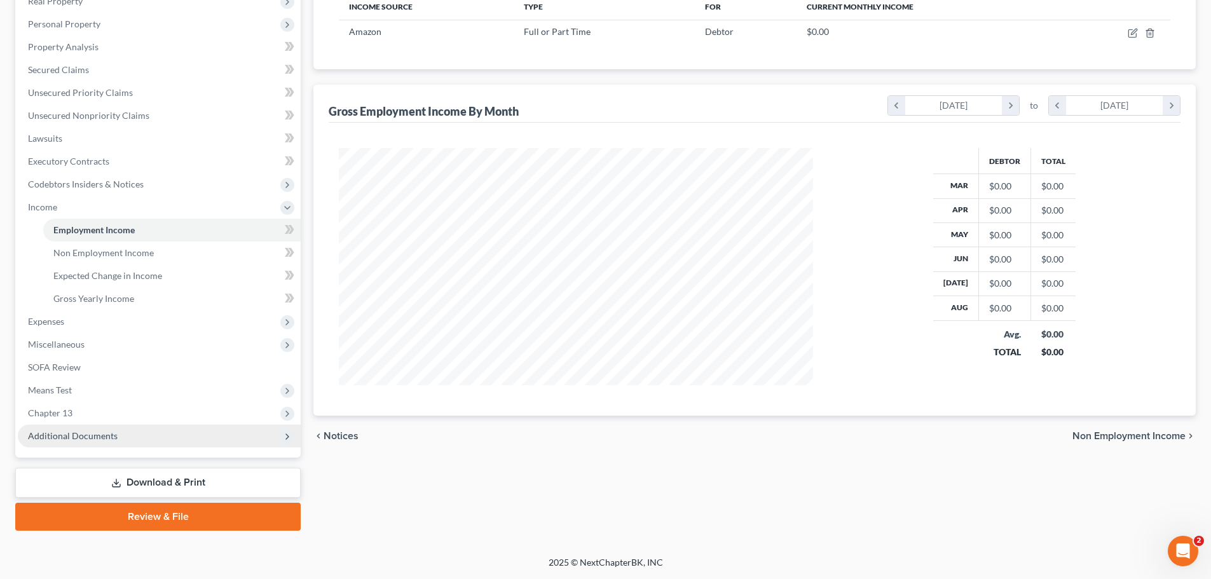
click at [93, 434] on span "Additional Documents" at bounding box center [73, 435] width 90 height 11
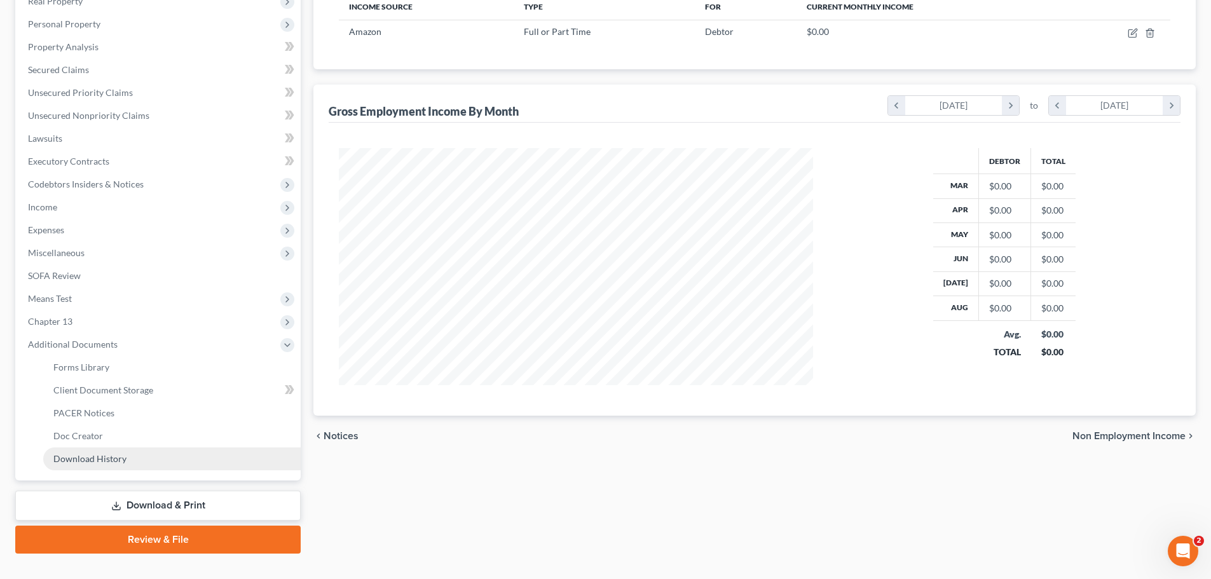
click at [107, 458] on span "Download History" at bounding box center [89, 458] width 73 height 11
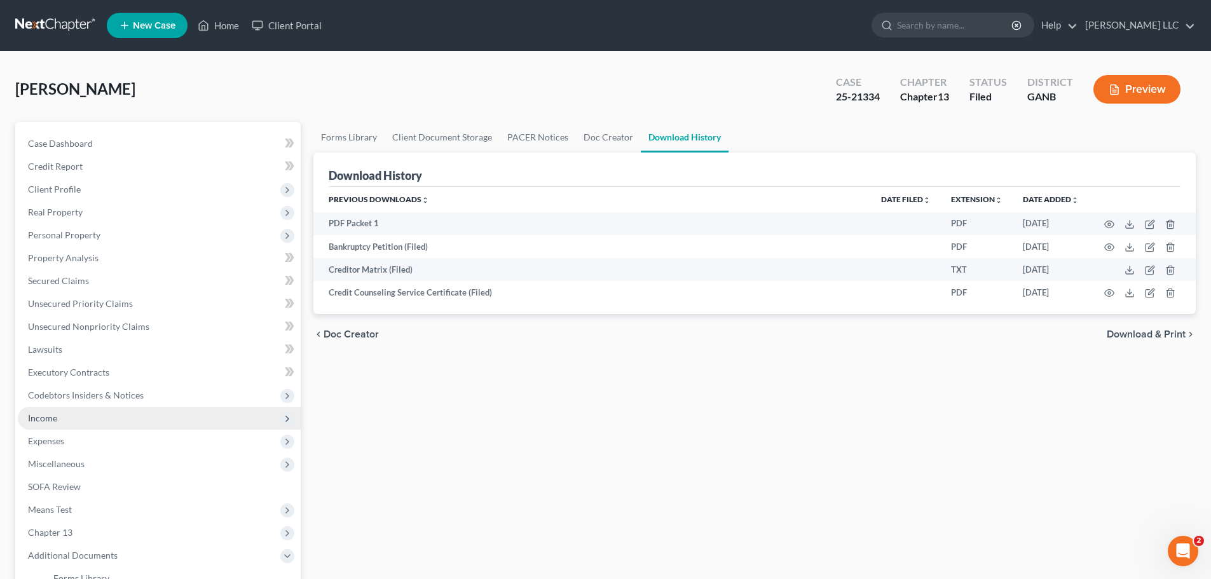
click at [50, 427] on span "Income" at bounding box center [159, 418] width 283 height 23
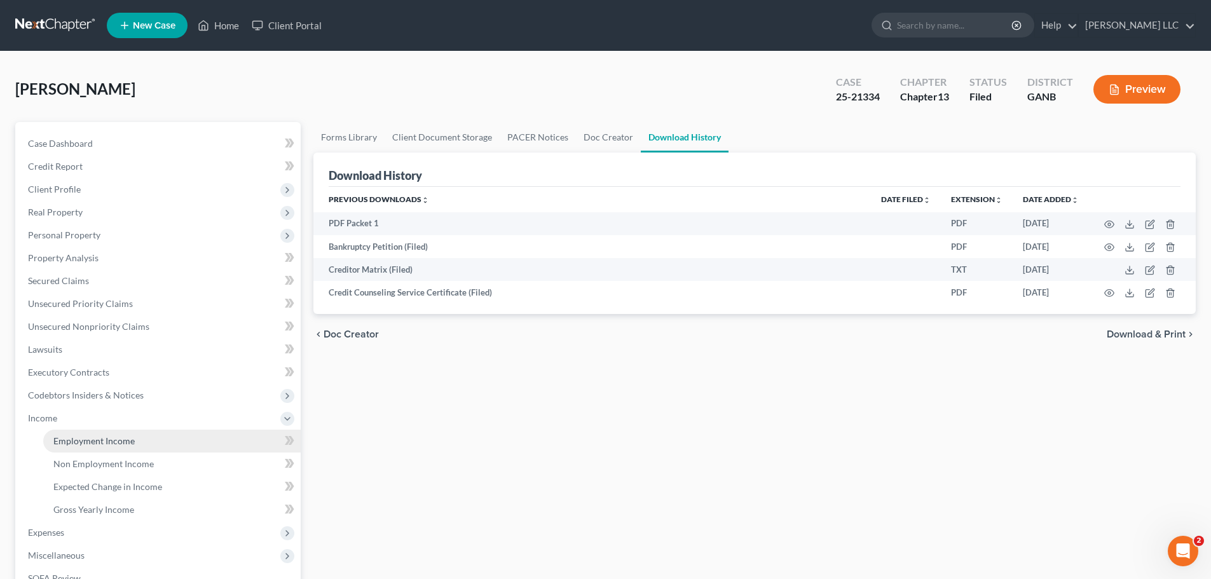
click at [81, 443] on span "Employment Income" at bounding box center [93, 441] width 81 height 11
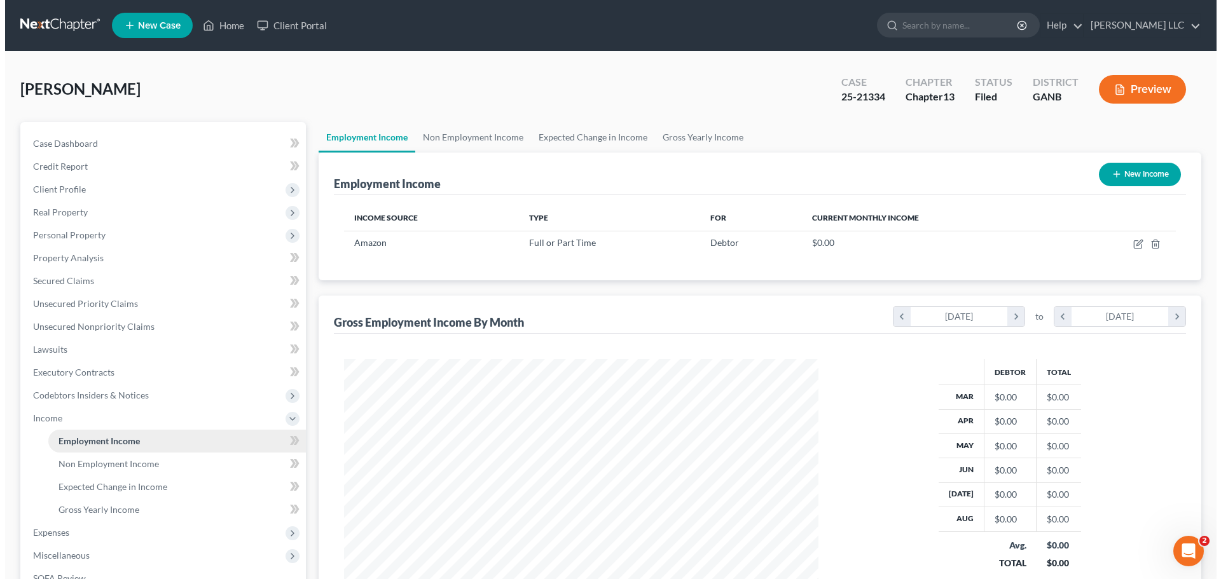
scroll to position [237, 500]
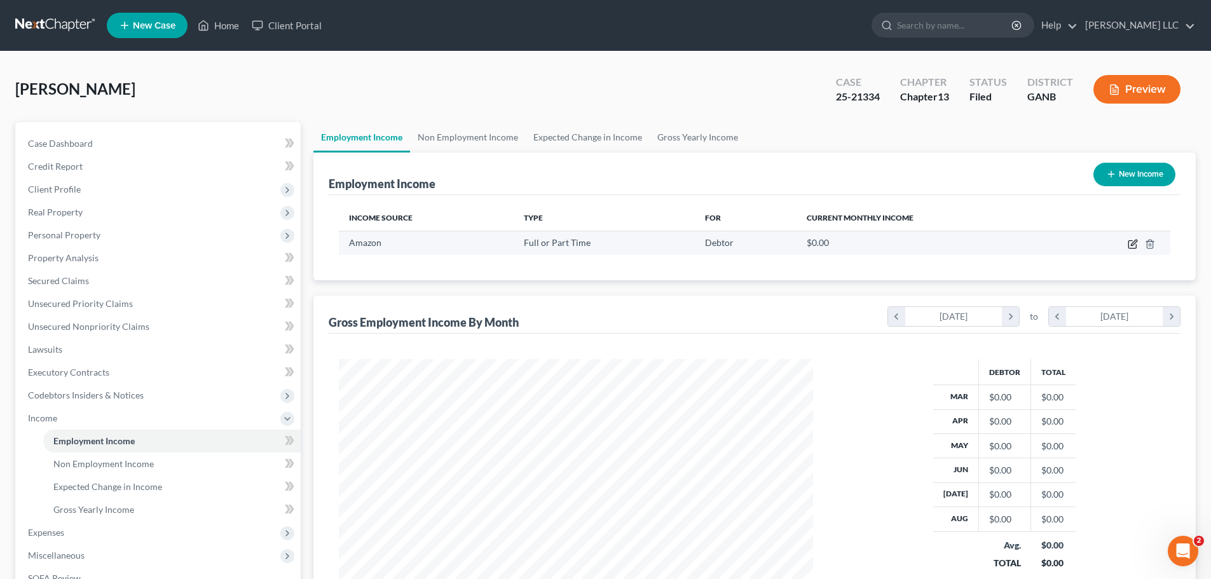
click at [1128, 240] on icon "button" at bounding box center [1133, 244] width 10 height 10
select select "0"
select select "50"
select select "3"
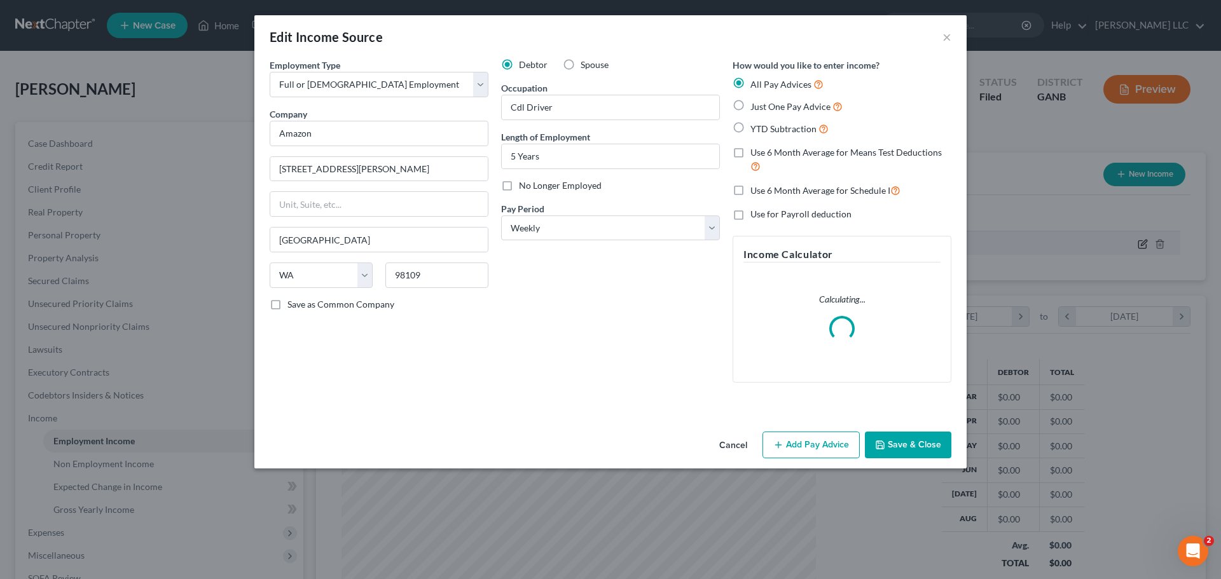
scroll to position [239, 504]
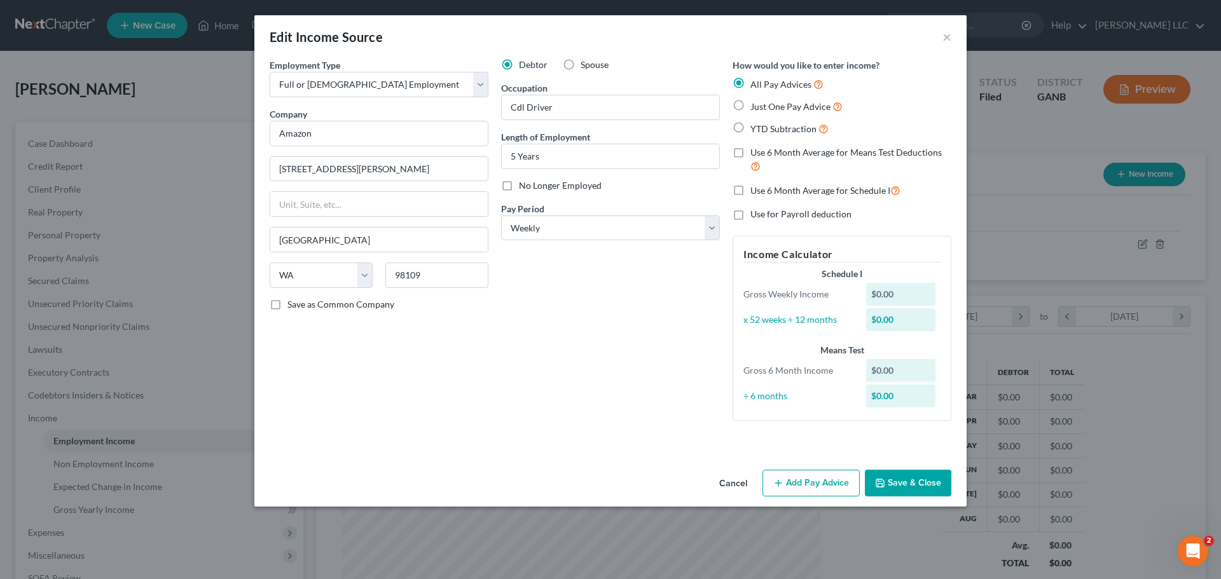
click at [799, 479] on button "Add Pay Advice" at bounding box center [810, 483] width 97 height 27
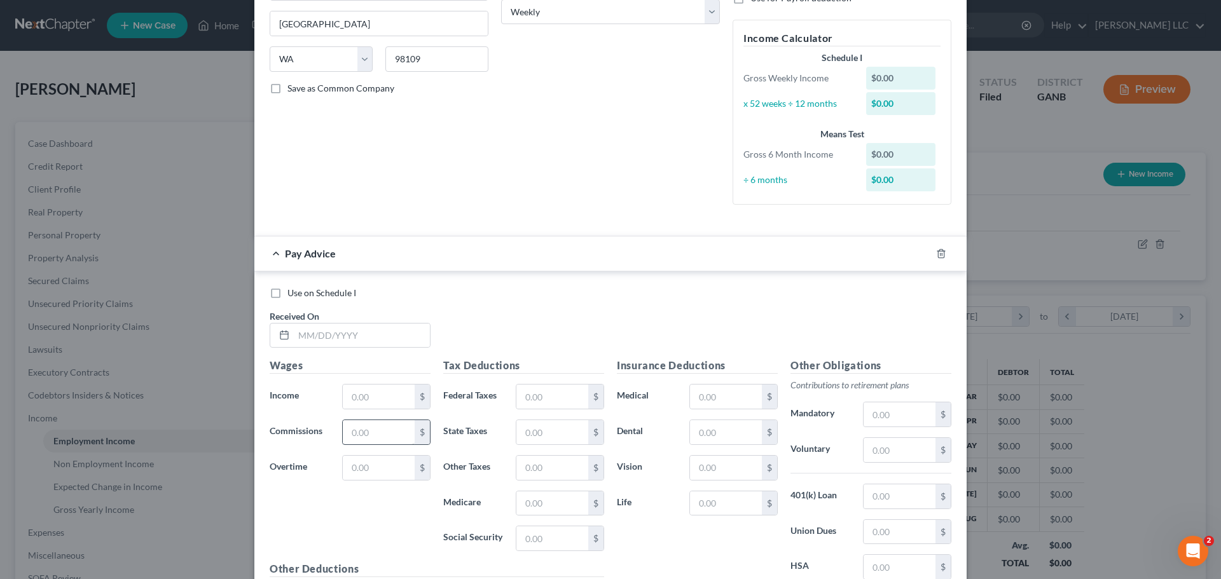
scroll to position [254, 0]
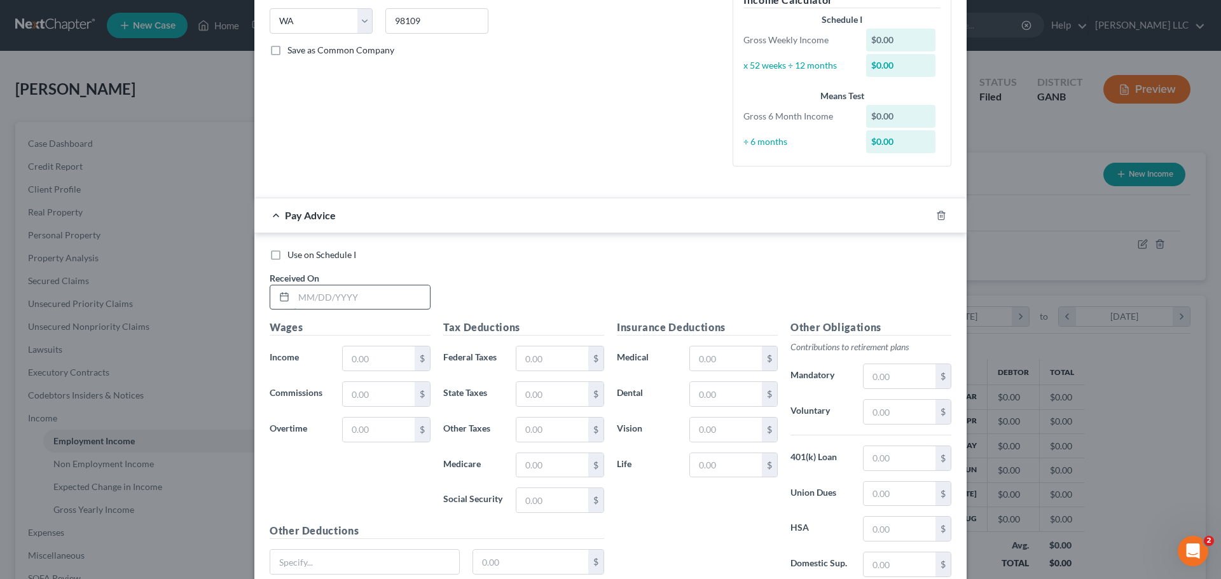
click at [366, 301] on input "text" at bounding box center [362, 297] width 136 height 24
type input "08/08/2025"
type input "602.40"
type input "16.97"
type input "3.32"
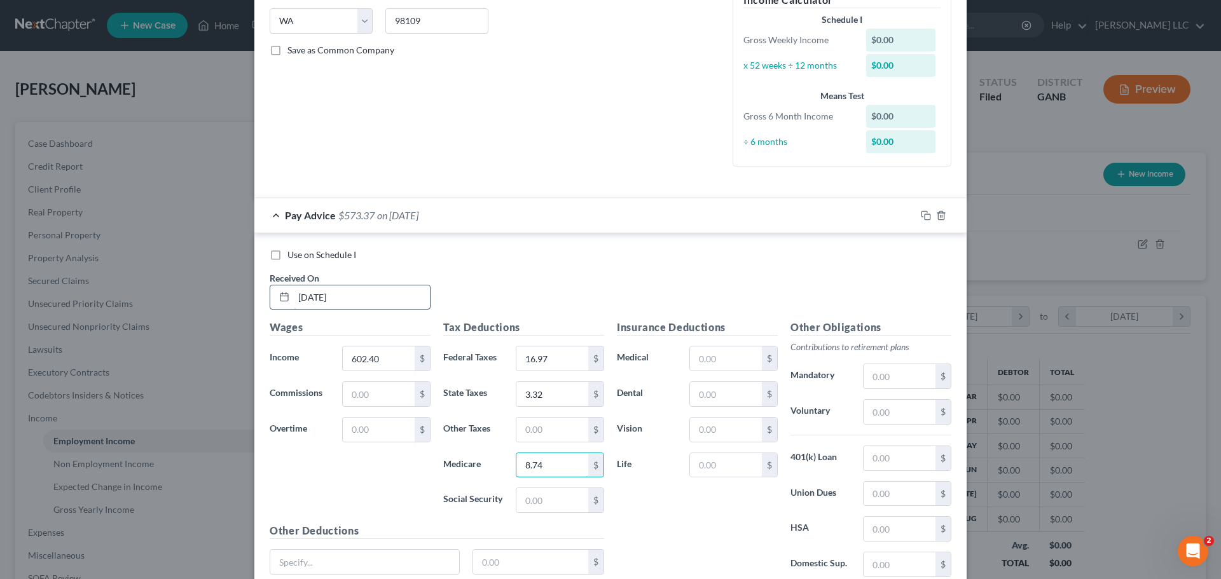
type input "8.74"
type input "37.35"
click at [710, 351] on input "text" at bounding box center [726, 359] width 72 height 24
type input "6"
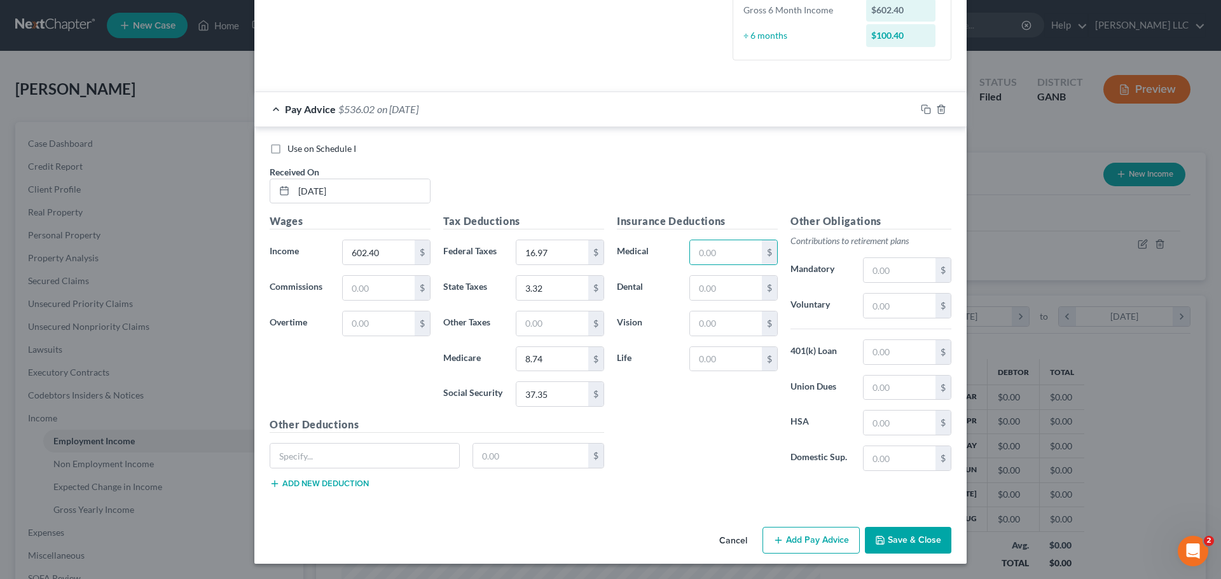
click at [802, 532] on button "Add Pay Advice" at bounding box center [810, 540] width 97 height 27
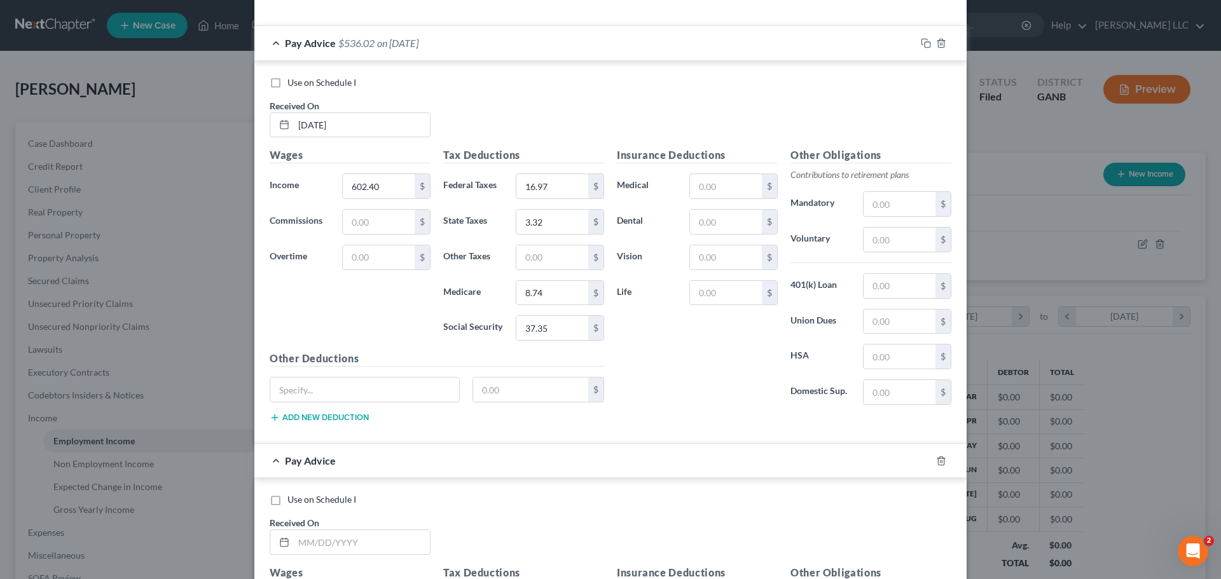
scroll to position [551, 0]
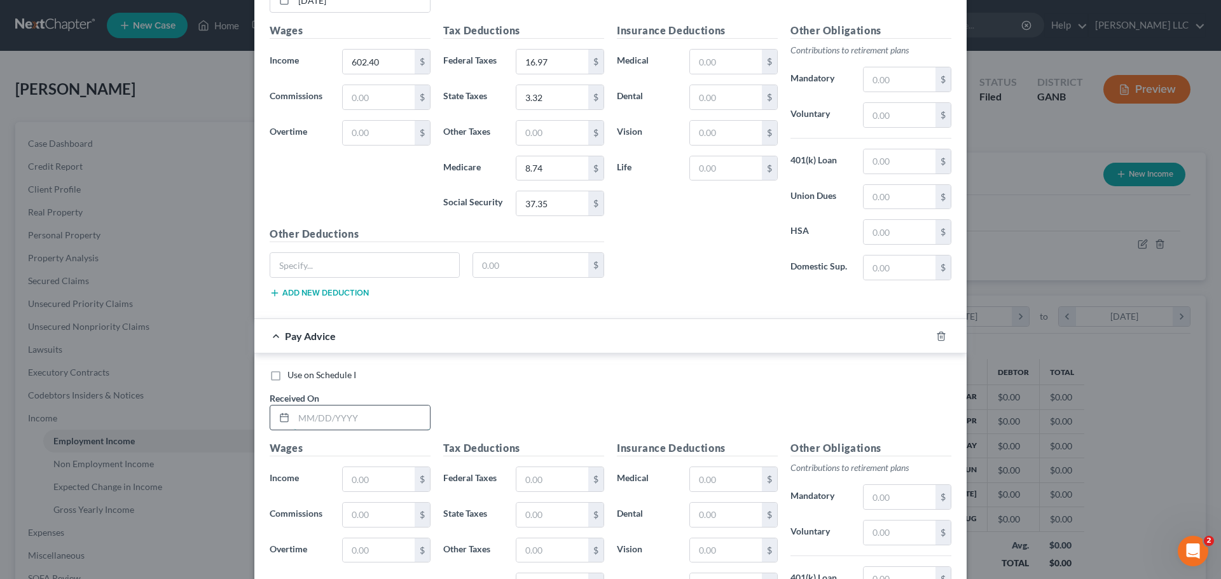
click at [392, 419] on input "text" at bounding box center [362, 418] width 136 height 24
type input "08/15/2025"
type input "602.40"
type input "13.03"
type input "1.27"
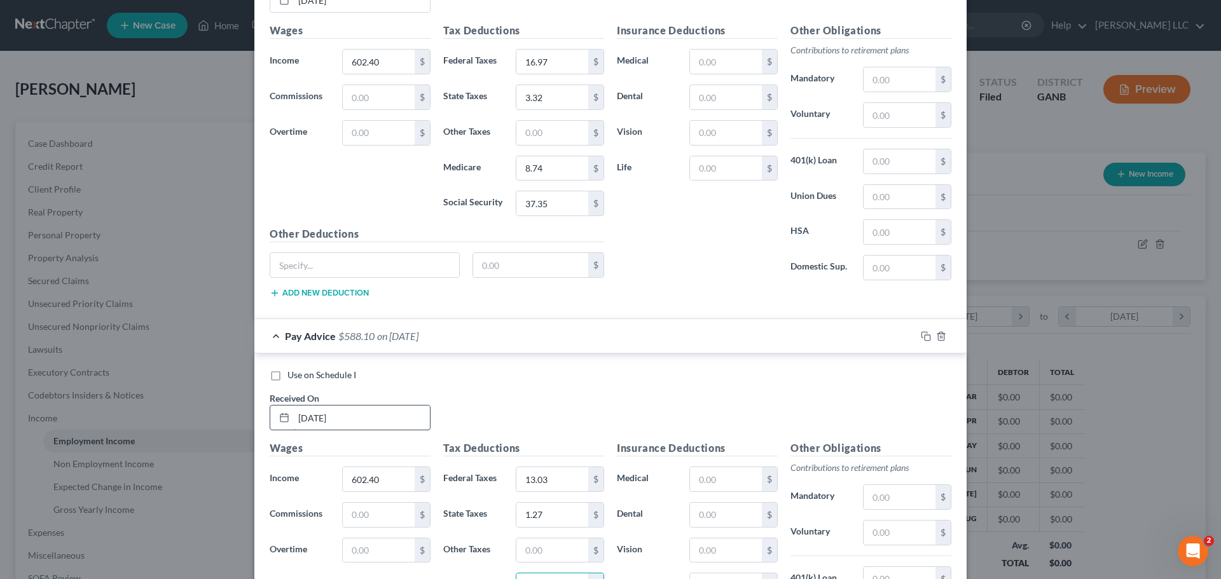
scroll to position [570, 0]
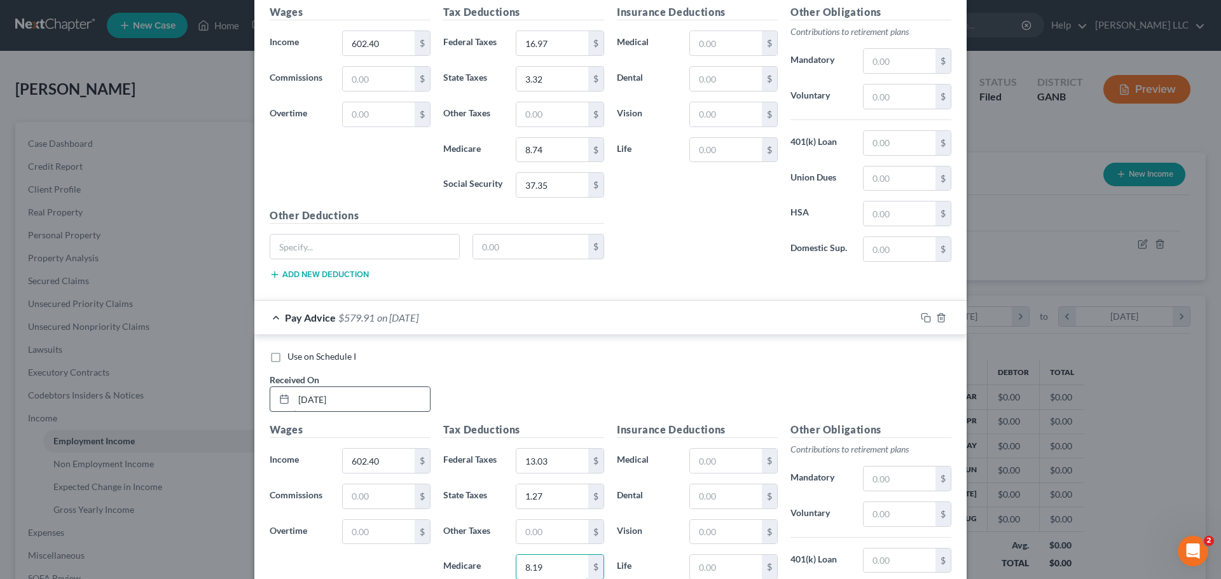
type input "8.19"
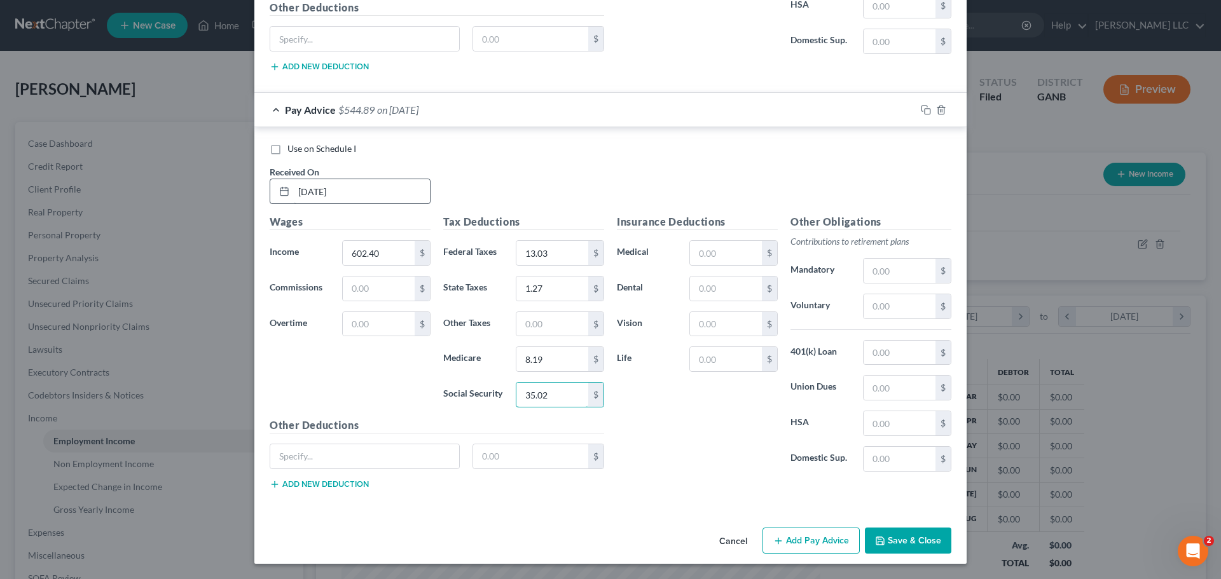
type input "35.02"
click at [733, 252] on input "text" at bounding box center [726, 253] width 72 height 24
type input "32.88"
type input "5.19"
type input "1.38"
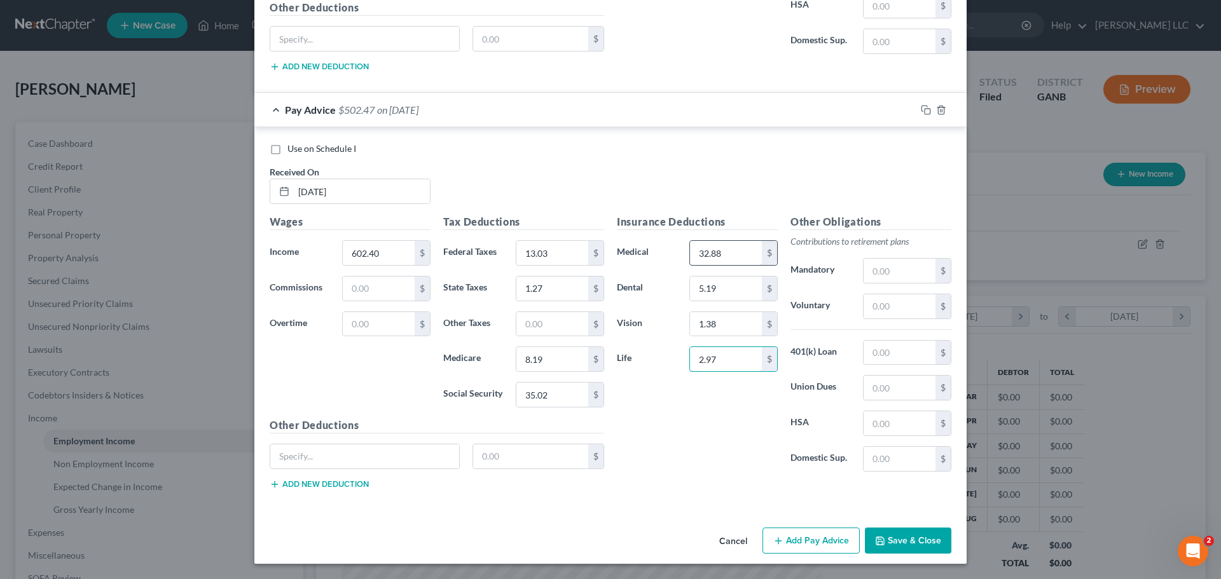
type input "2.97"
click at [409, 457] on input "text" at bounding box center [364, 456] width 189 height 24
type input "Sup Ad/D"
type input "0.67"
click at [346, 483] on button "Add new deduction" at bounding box center [319, 484] width 99 height 10
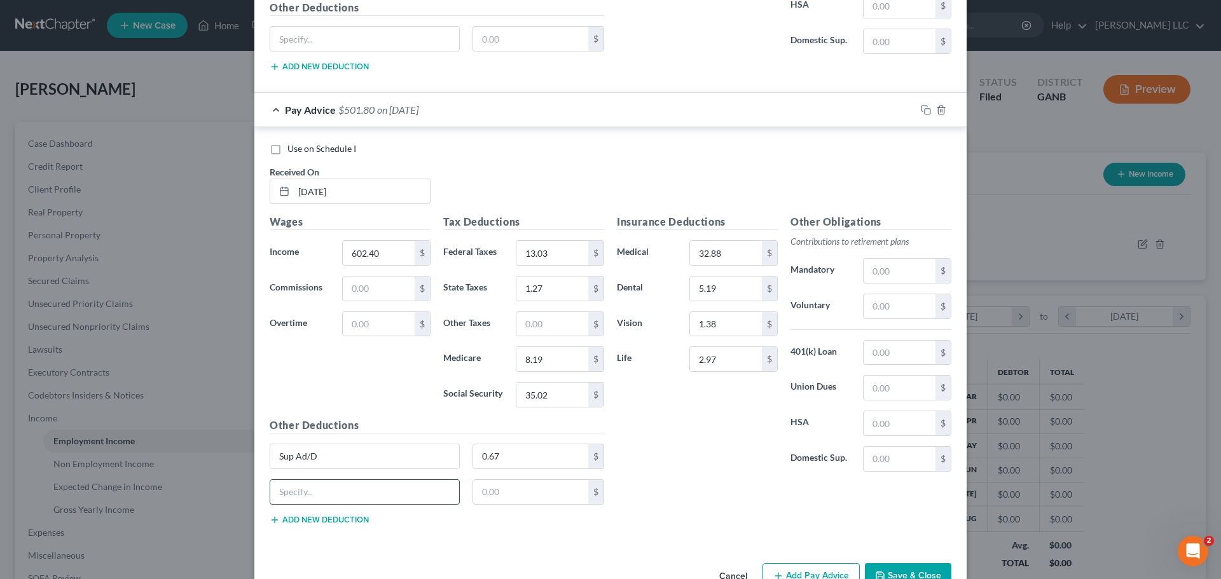
click at [348, 485] on input "text" at bounding box center [364, 492] width 189 height 24
type input "Accidental"
type input "1.30"
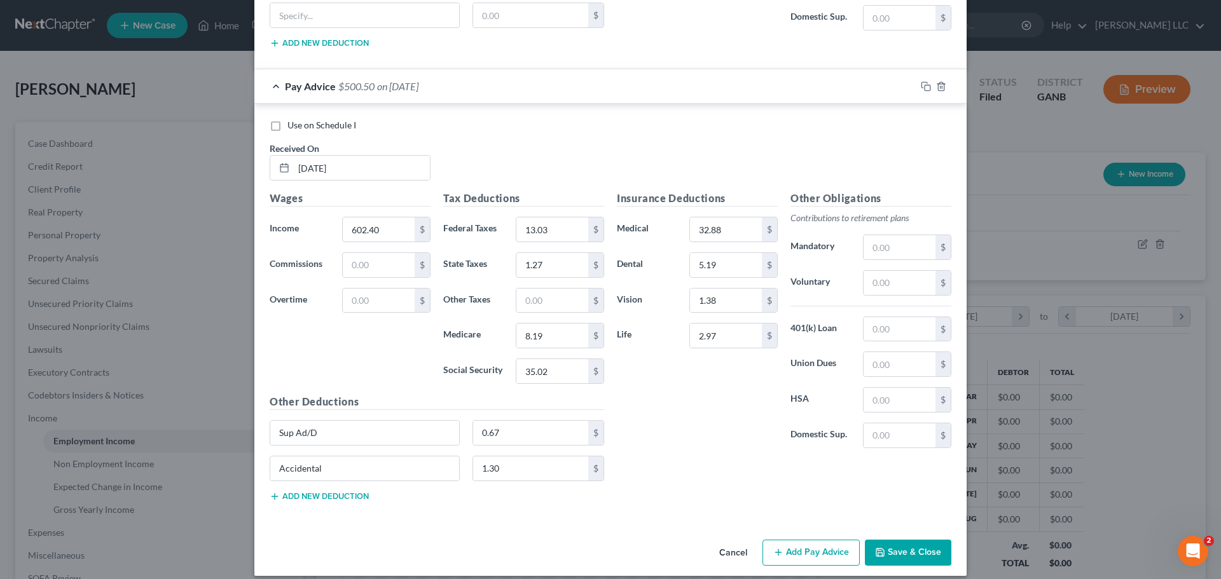
scroll to position [813, 0]
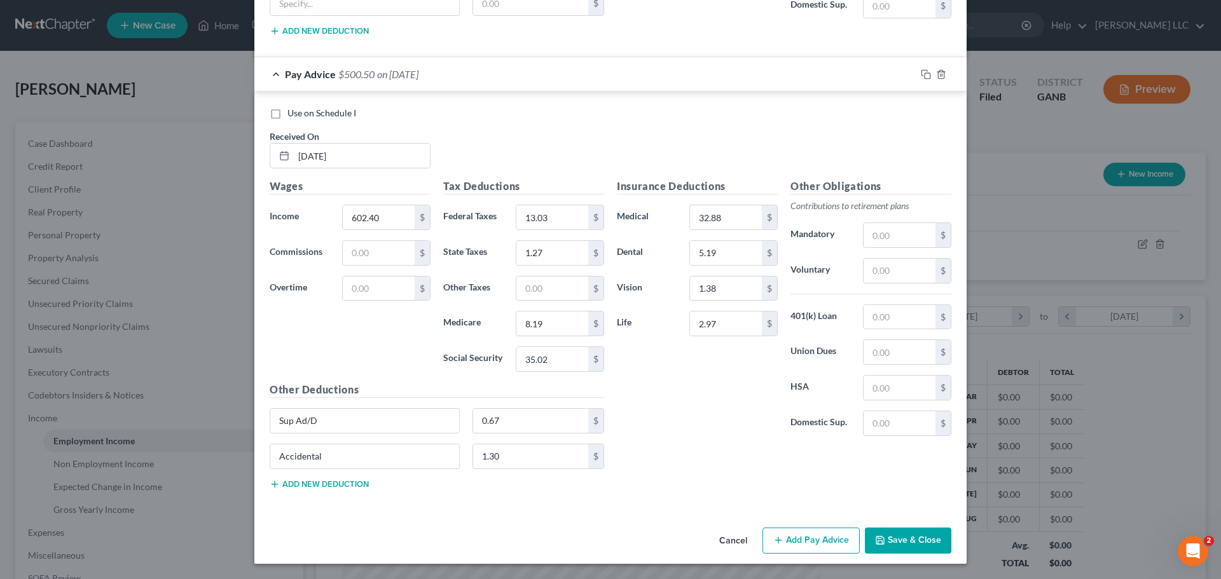
click at [829, 537] on button "Add Pay Advice" at bounding box center [810, 541] width 97 height 27
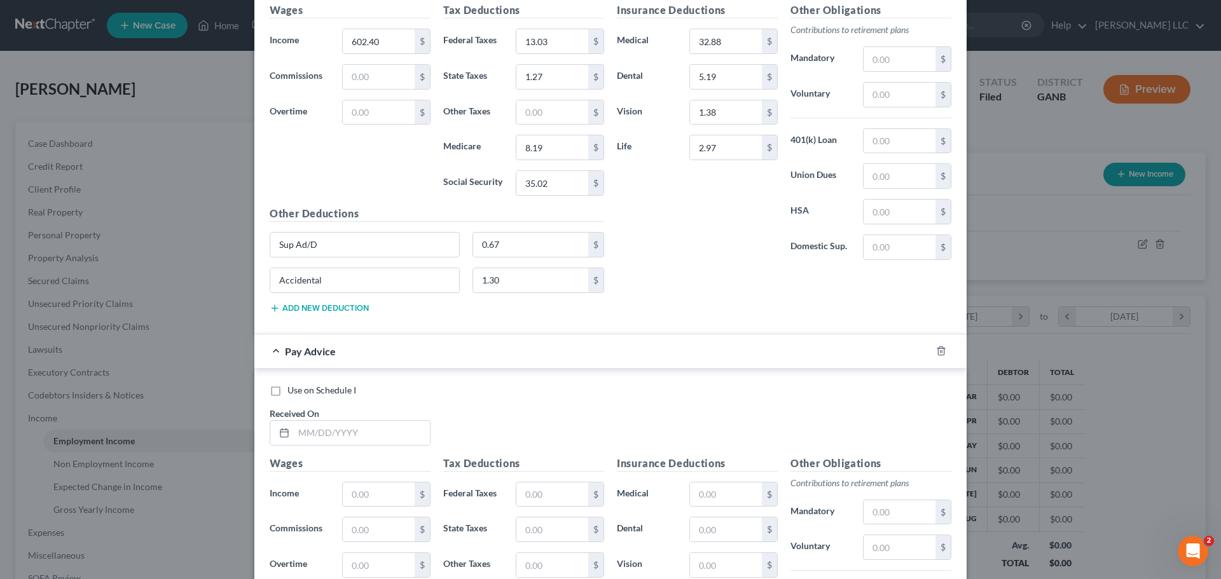
scroll to position [1004, 0]
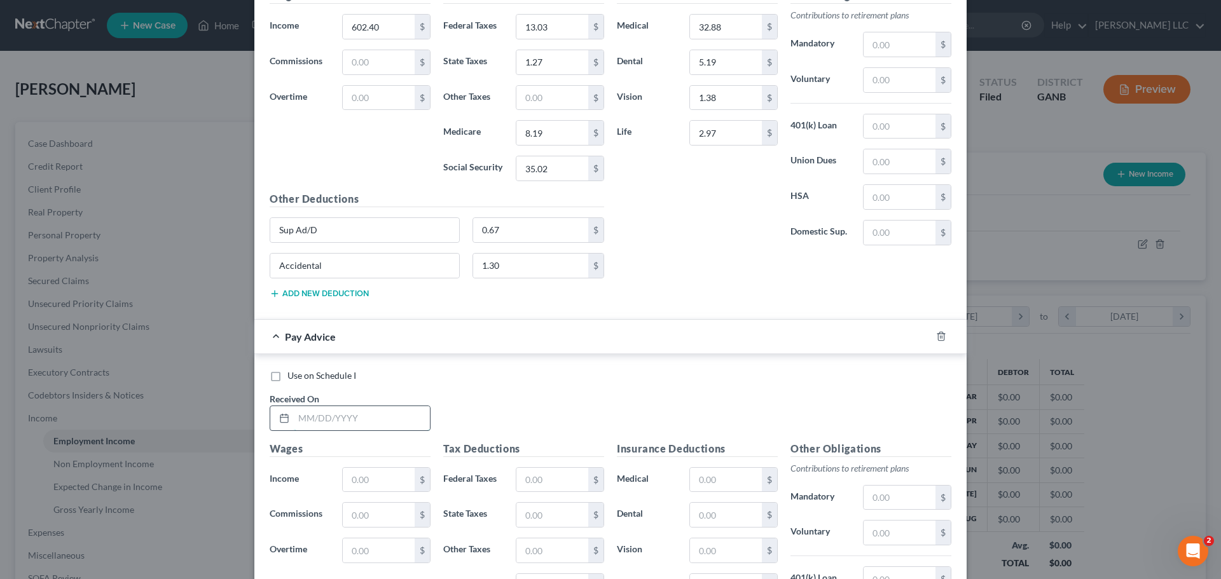
click at [372, 421] on input "text" at bounding box center [362, 418] width 136 height 24
type input "08/22/2025"
type input "602.40"
type input "13.03"
type input "1.27"
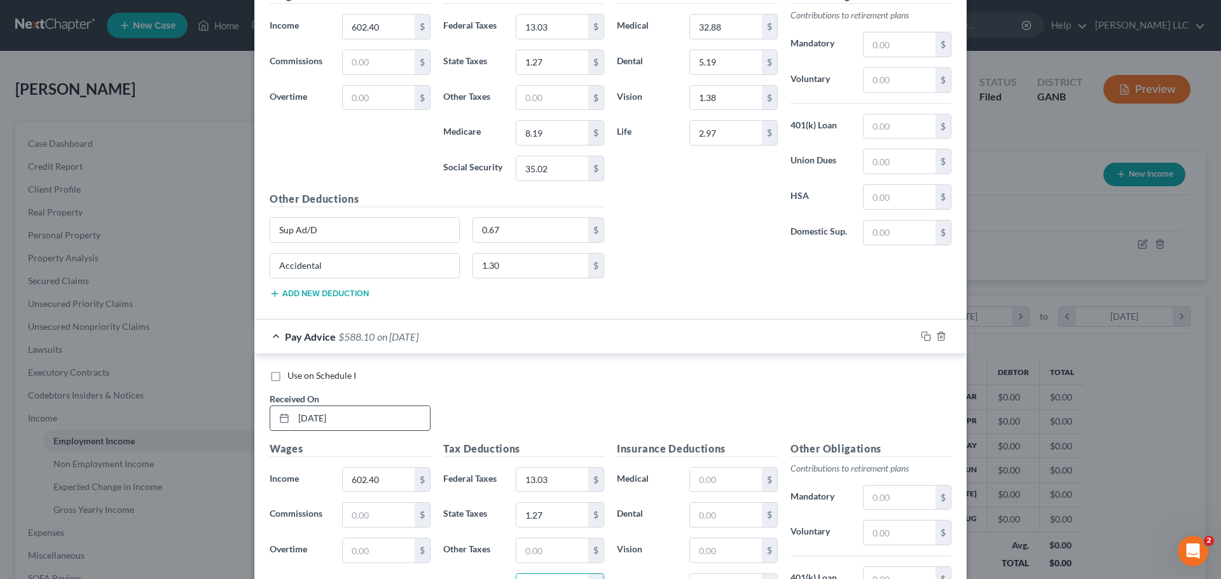
scroll to position [1023, 0]
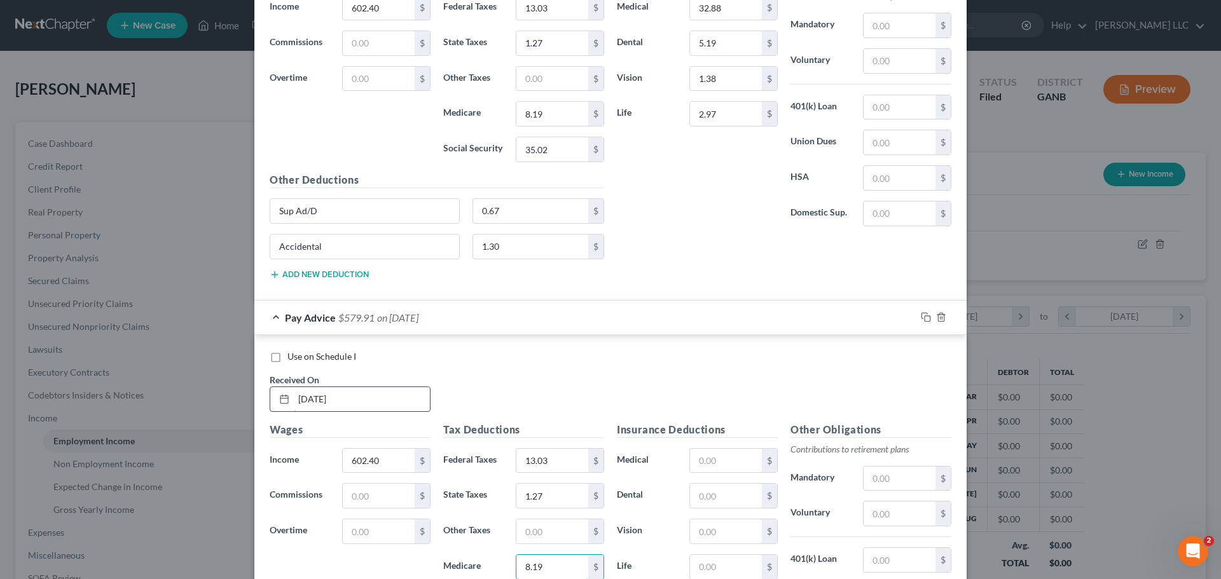
type input "8.19"
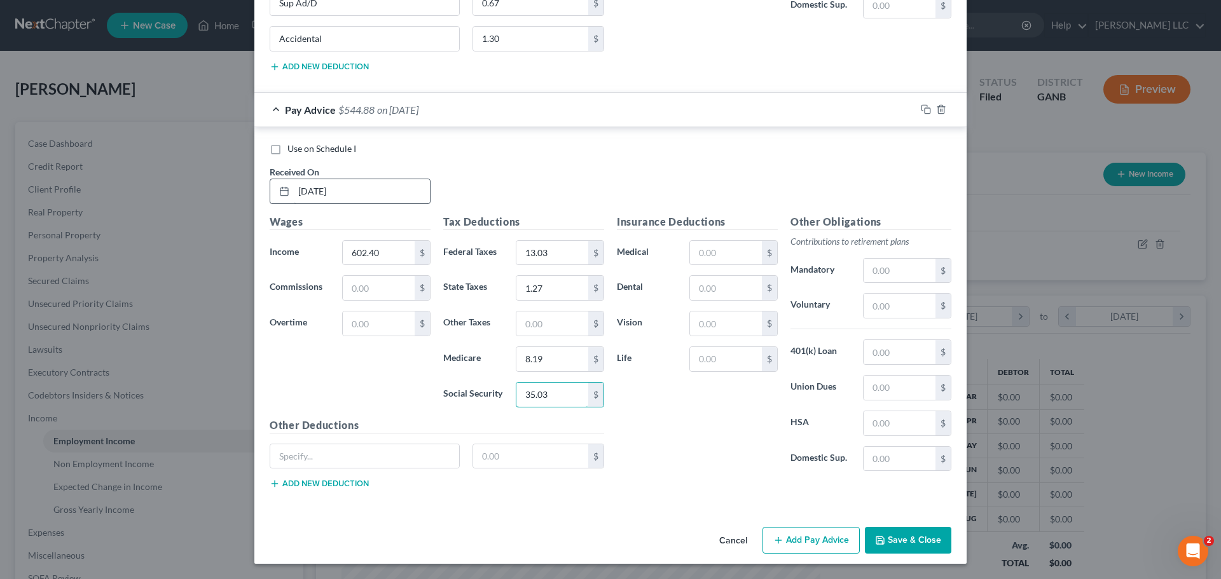
type input "35.03"
click at [741, 255] on input "text" at bounding box center [726, 253] width 72 height 24
type input "32.88"
type input "5.19"
type input "1.38"
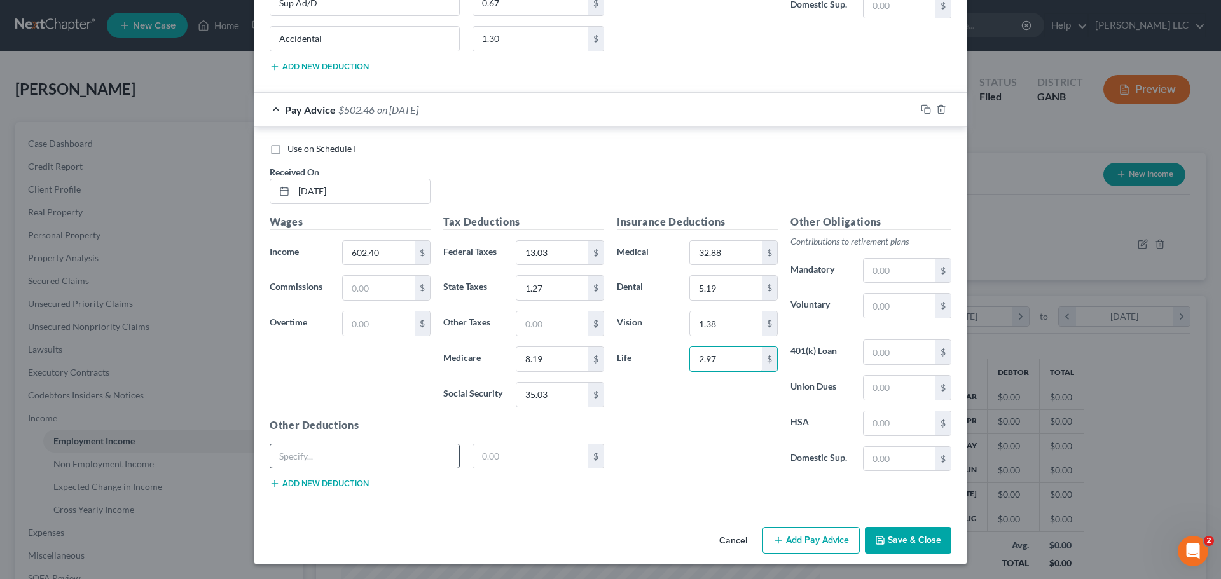
type input "2.97"
click at [394, 461] on input "text" at bounding box center [364, 456] width 189 height 24
type input "Accidental"
type input "1.30"
click at [364, 481] on button "Add new deduction" at bounding box center [319, 484] width 99 height 10
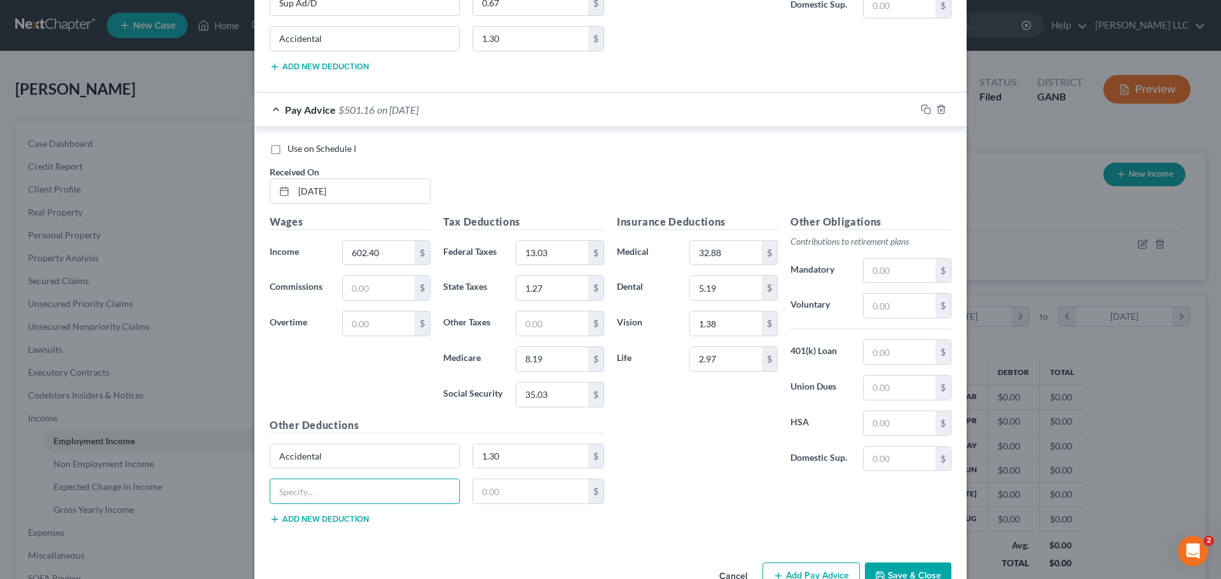
click at [364, 481] on input "text" at bounding box center [364, 491] width 189 height 24
type input "Sup Ad/D"
type input "0.67"
click at [788, 569] on button "Add Pay Advice" at bounding box center [810, 576] width 97 height 27
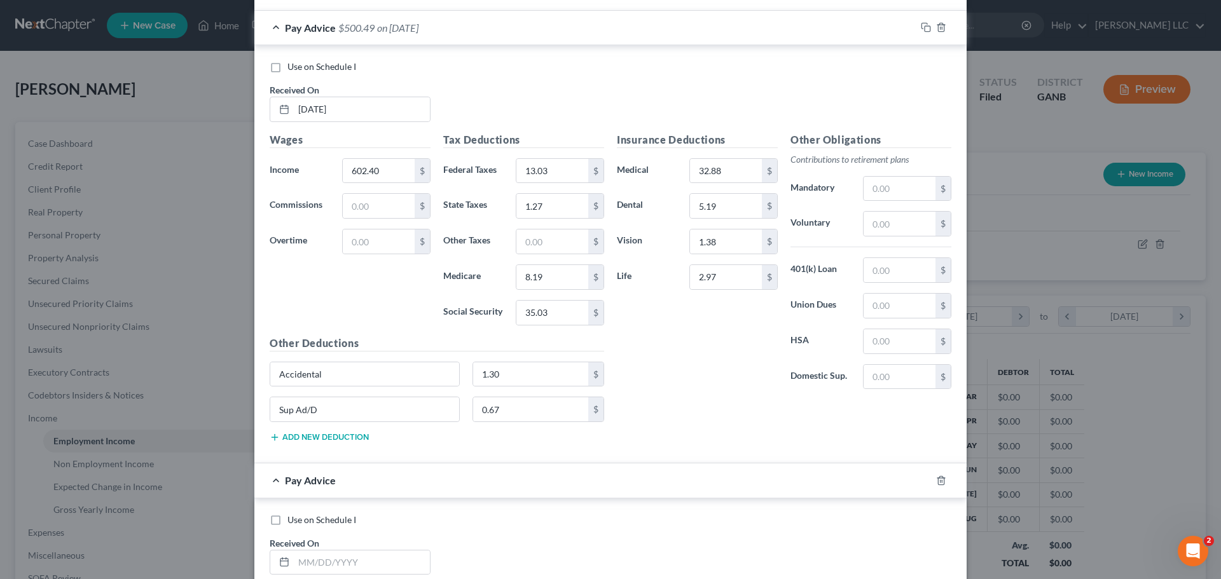
scroll to position [1485, 0]
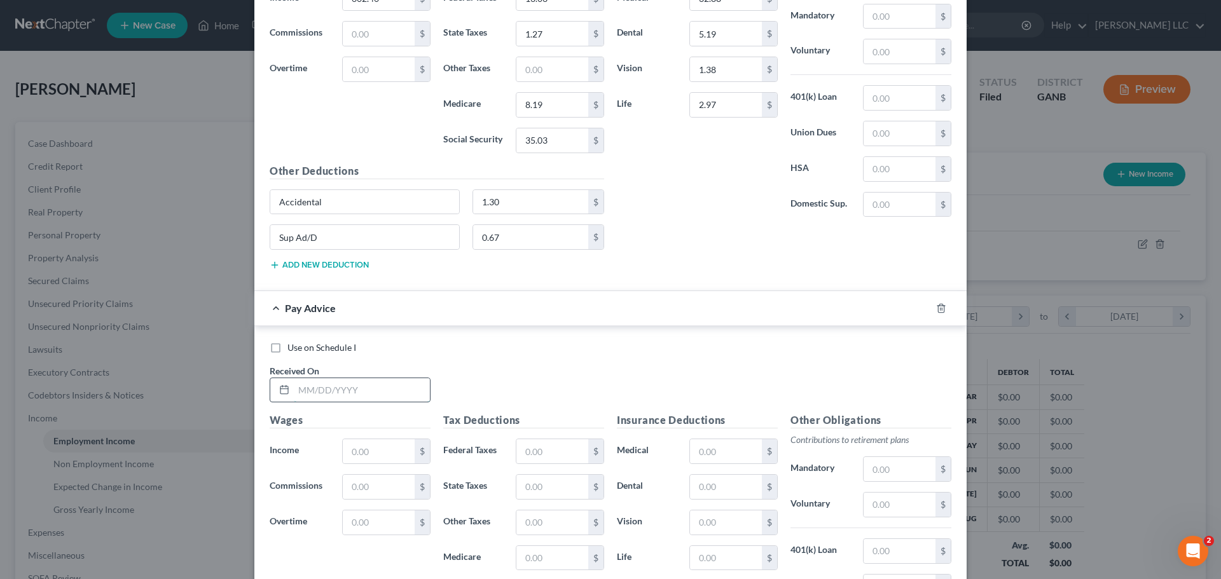
click at [388, 383] on input "text" at bounding box center [362, 390] width 136 height 24
type input "09/05/2025"
type input "602.40"
type input "13.03"
type input "1.27"
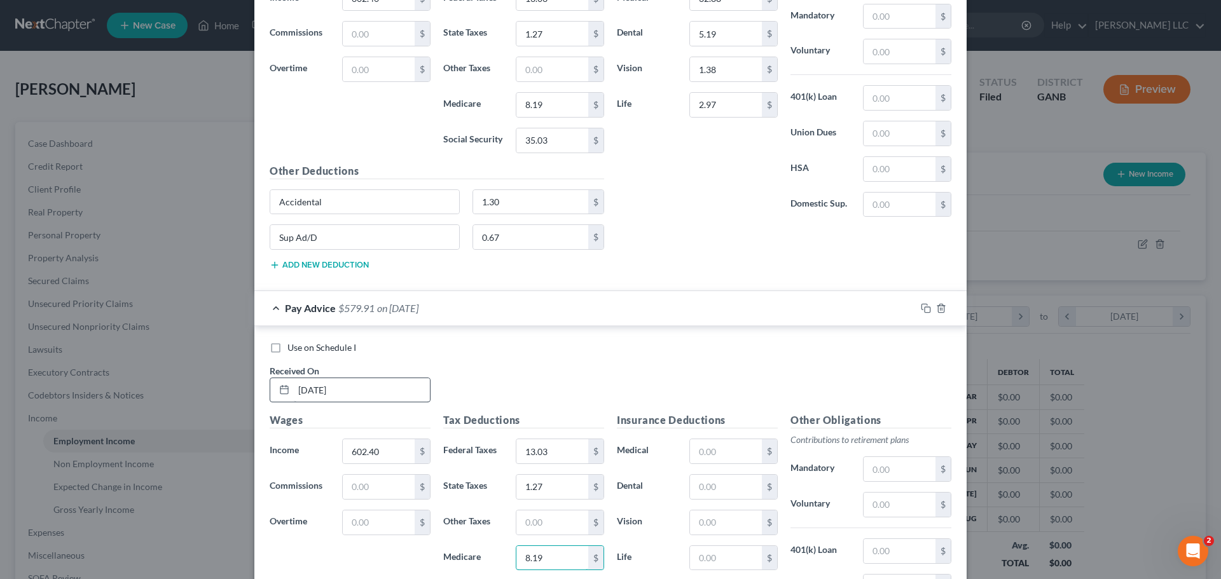
type input "8.19"
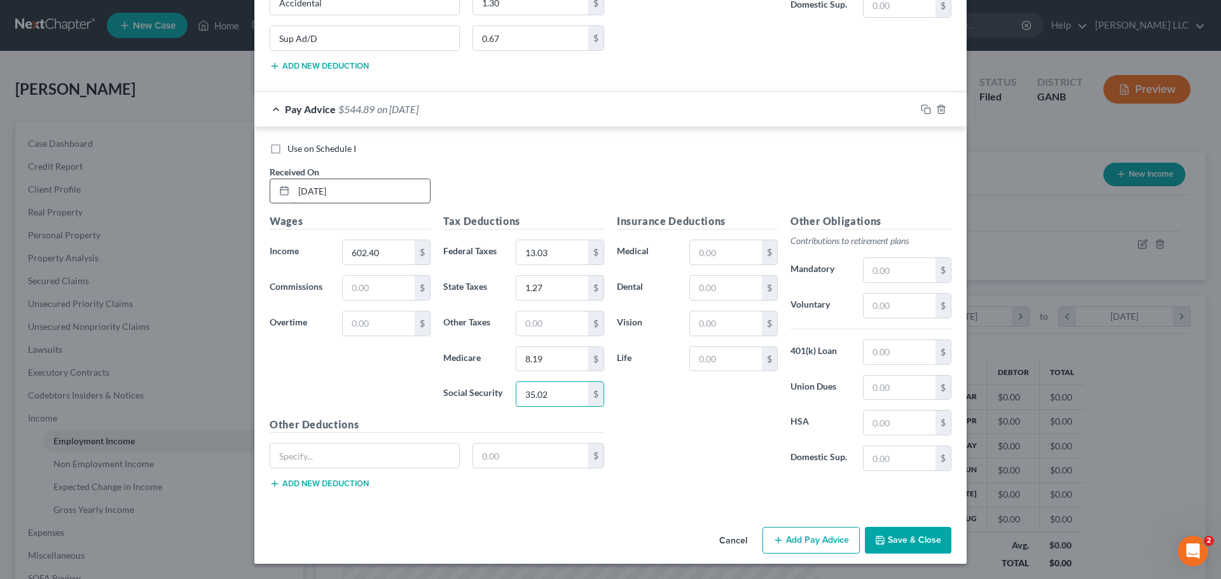
type input "35.02"
click at [722, 259] on input "text" at bounding box center [726, 252] width 72 height 24
type input "32.88"
type input "5.19"
type input "1.38"
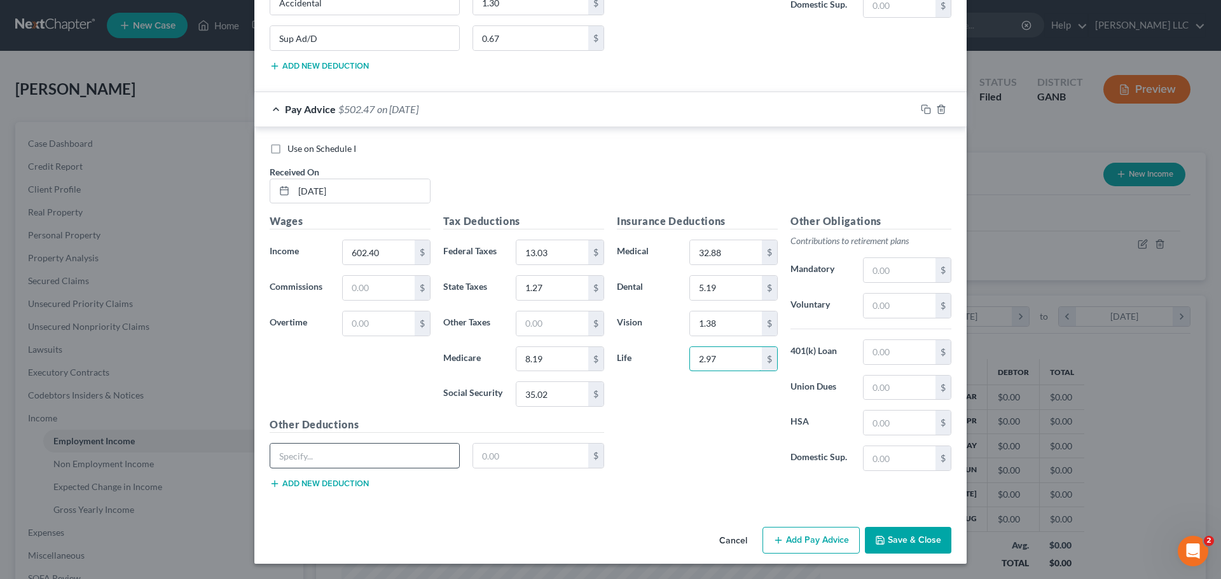
type input "2.97"
click at [395, 454] on input "text" at bounding box center [364, 456] width 189 height 24
type input "Accidental"
type input "1.30"
click at [359, 481] on button "Add new deduction" at bounding box center [319, 484] width 99 height 10
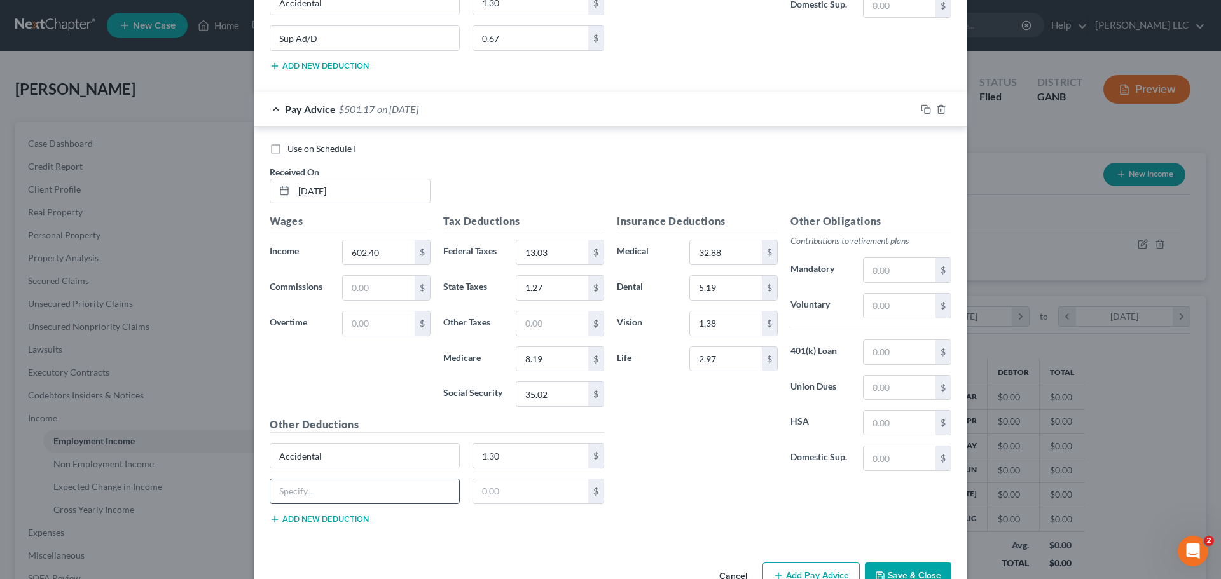
click at [362, 484] on input "text" at bounding box center [364, 491] width 189 height 24
type input "Sup Ad/D"
type input "0.67"
click at [343, 518] on button "Add new deduction" at bounding box center [319, 519] width 99 height 10
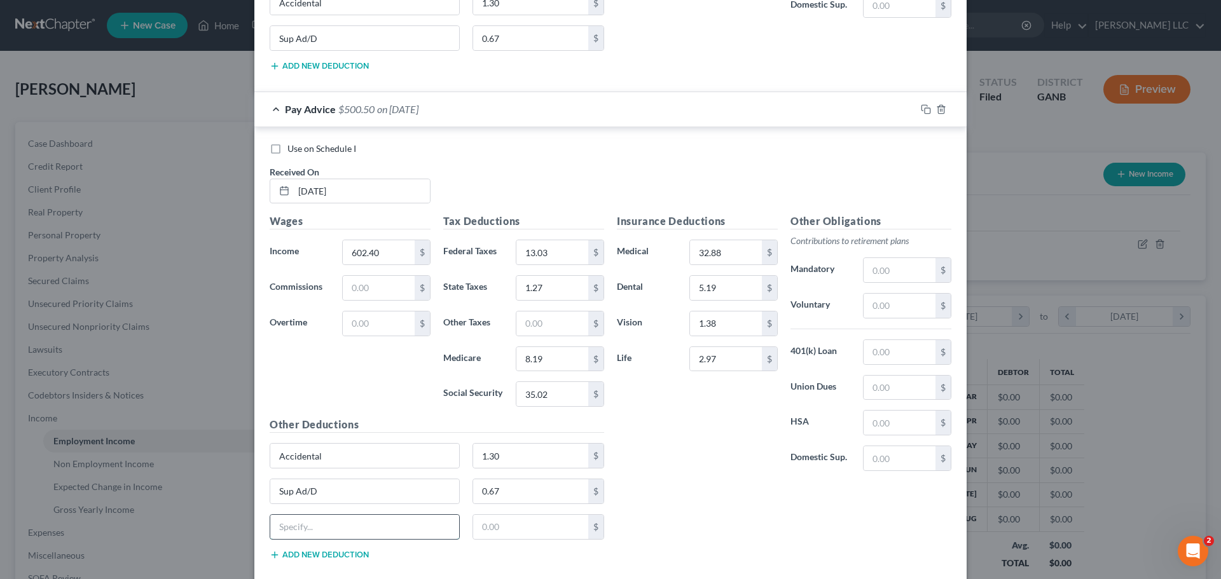
click at [343, 521] on input "text" at bounding box center [364, 527] width 189 height 24
type input "Garnishment"
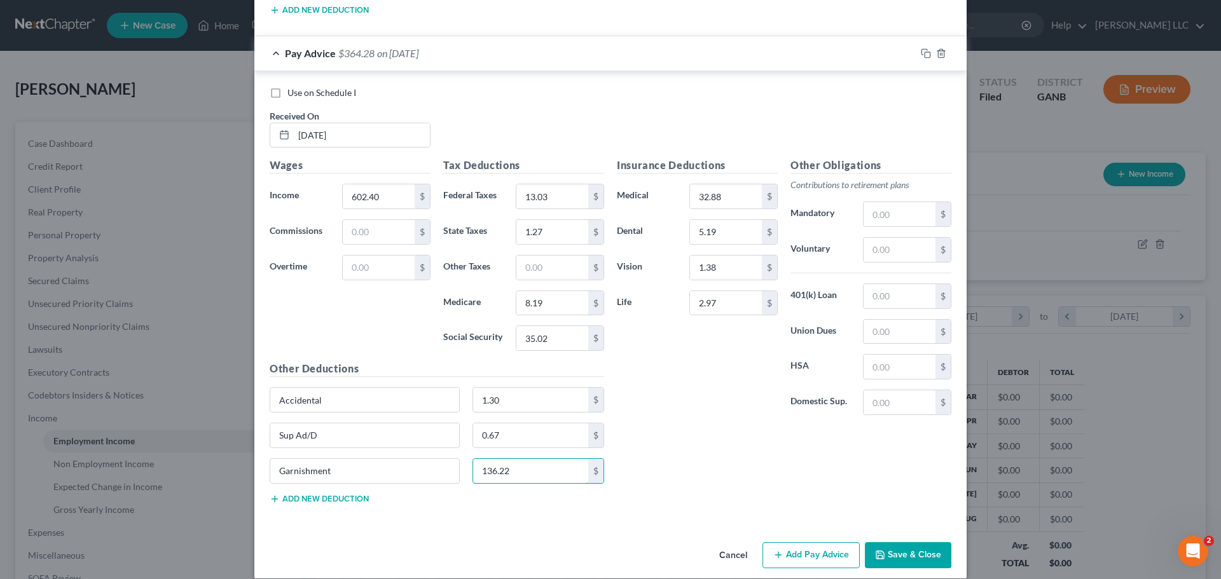
scroll to position [1755, 0]
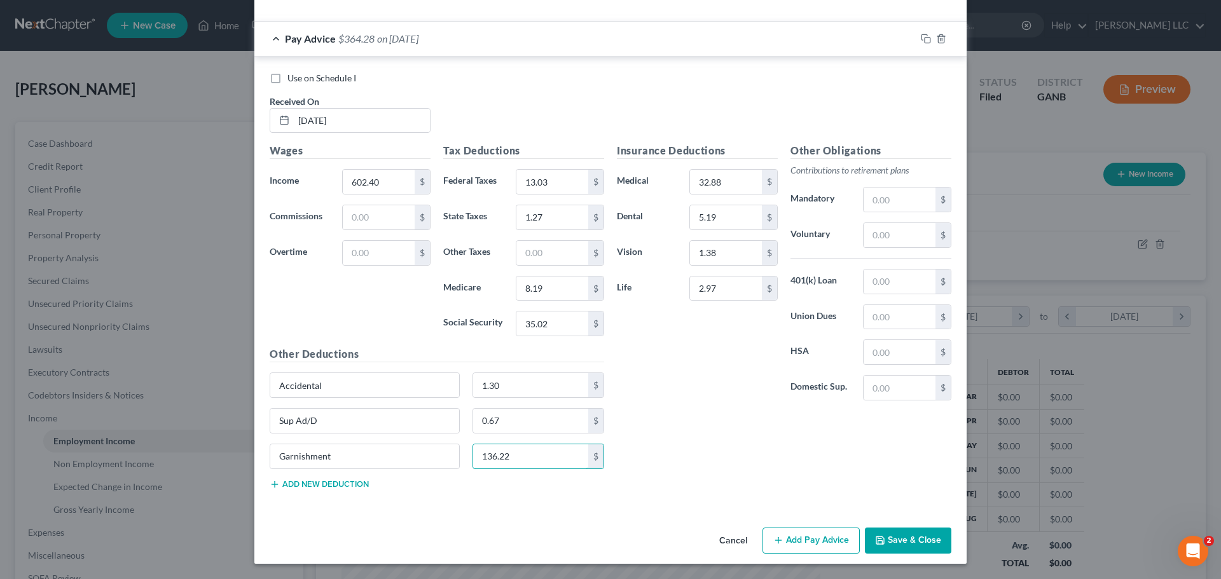
type input "136.22"
click at [837, 538] on button "Add Pay Advice" at bounding box center [810, 541] width 97 height 27
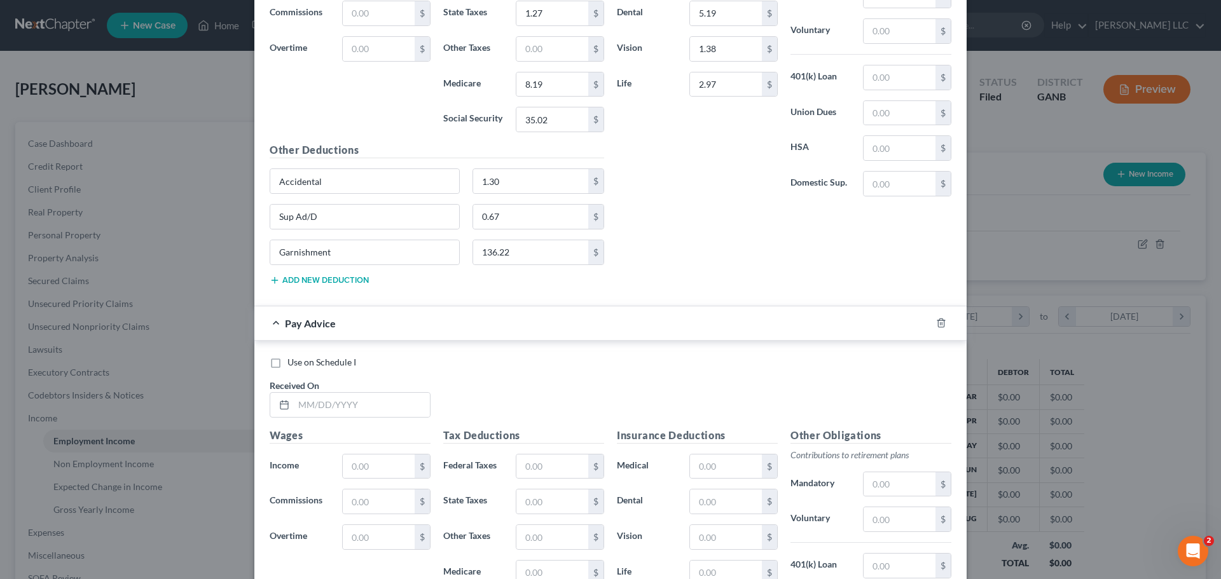
scroll to position [2009, 0]
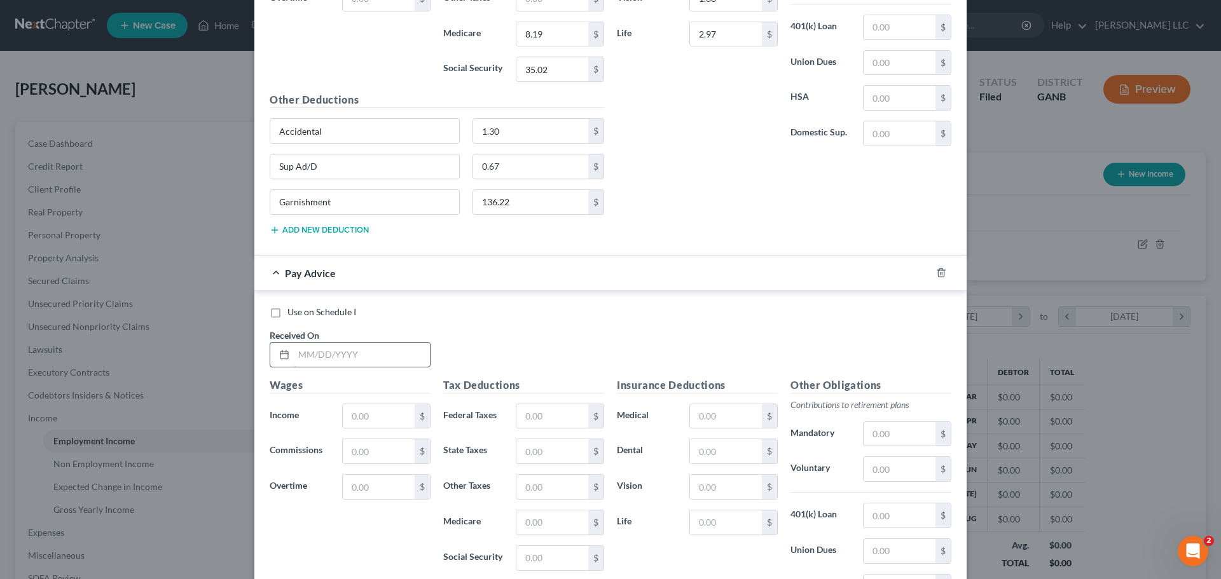
click at [386, 353] on input "text" at bounding box center [362, 355] width 136 height 24
type input "09/12/2025"
type input "602.40"
type input "13.03"
type input "1.27"
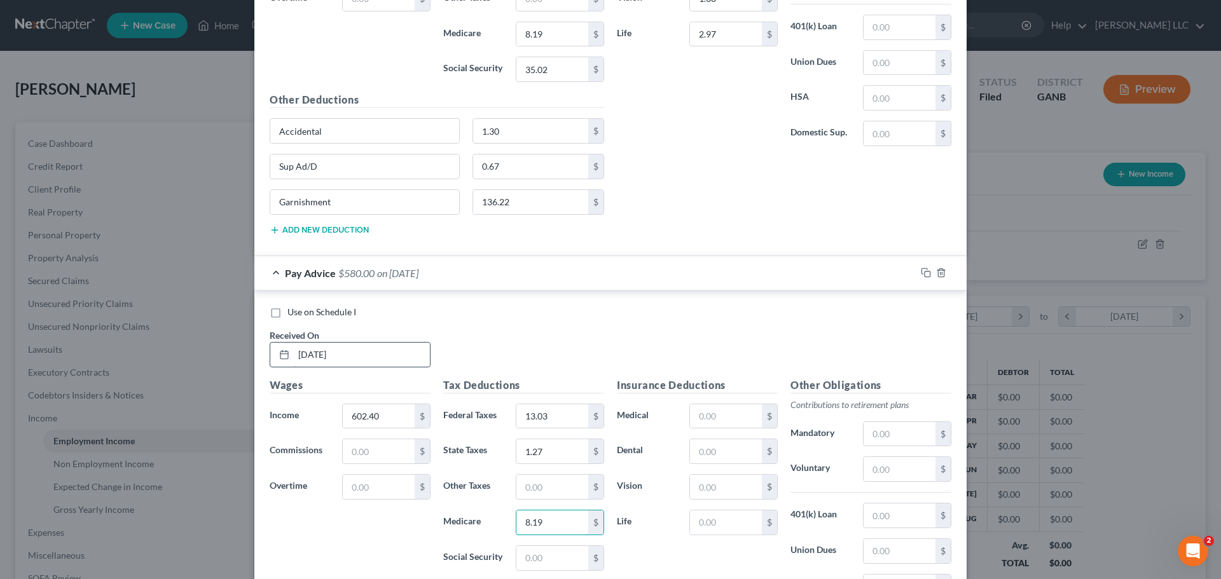
type input "8.19"
type input "35.02"
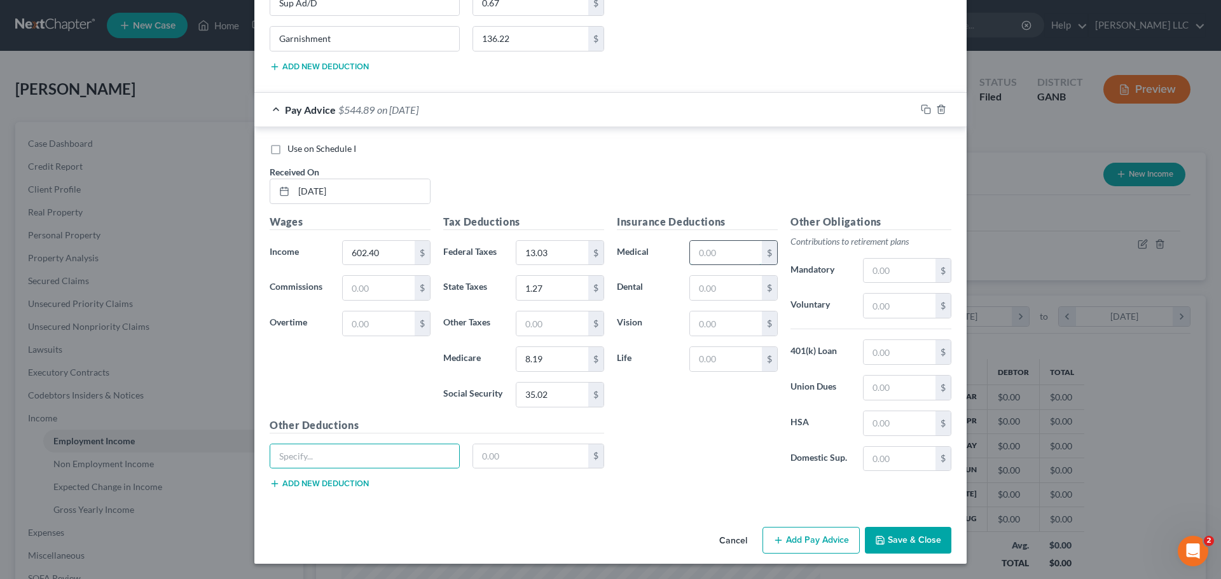
click at [724, 258] on input "text" at bounding box center [726, 253] width 72 height 24
type input "32.88"
type input "5.19"
type input "1.38"
type input "2.97"
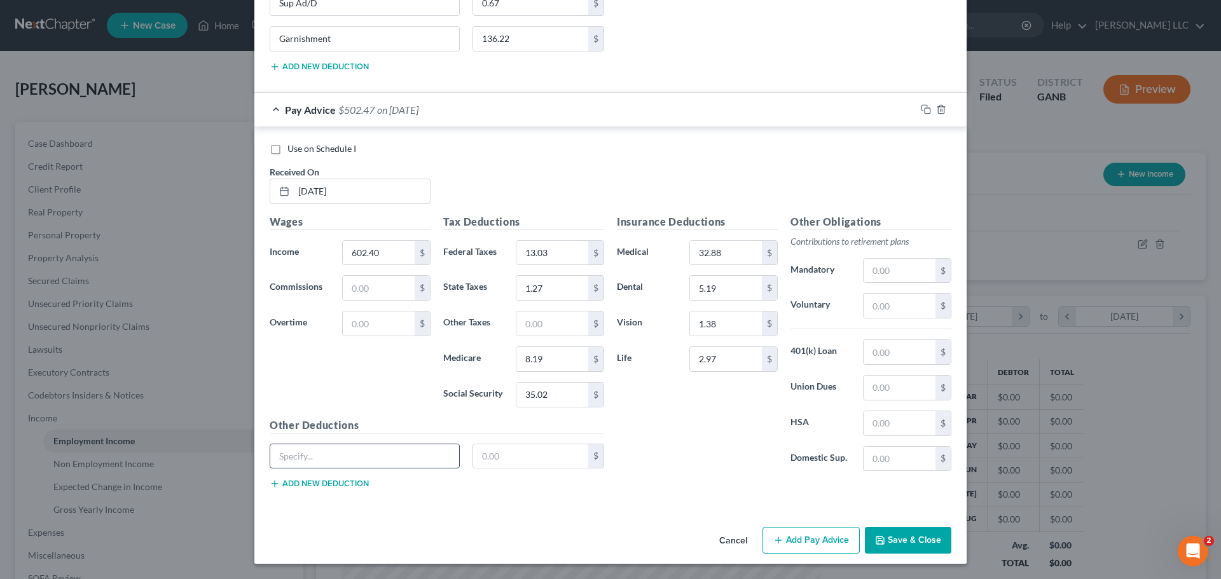
click at [437, 451] on input "text" at bounding box center [364, 456] width 189 height 24
type input "Sup Ad/D"
type input "0.67"
click at [340, 482] on button "Add new deduction" at bounding box center [319, 484] width 99 height 10
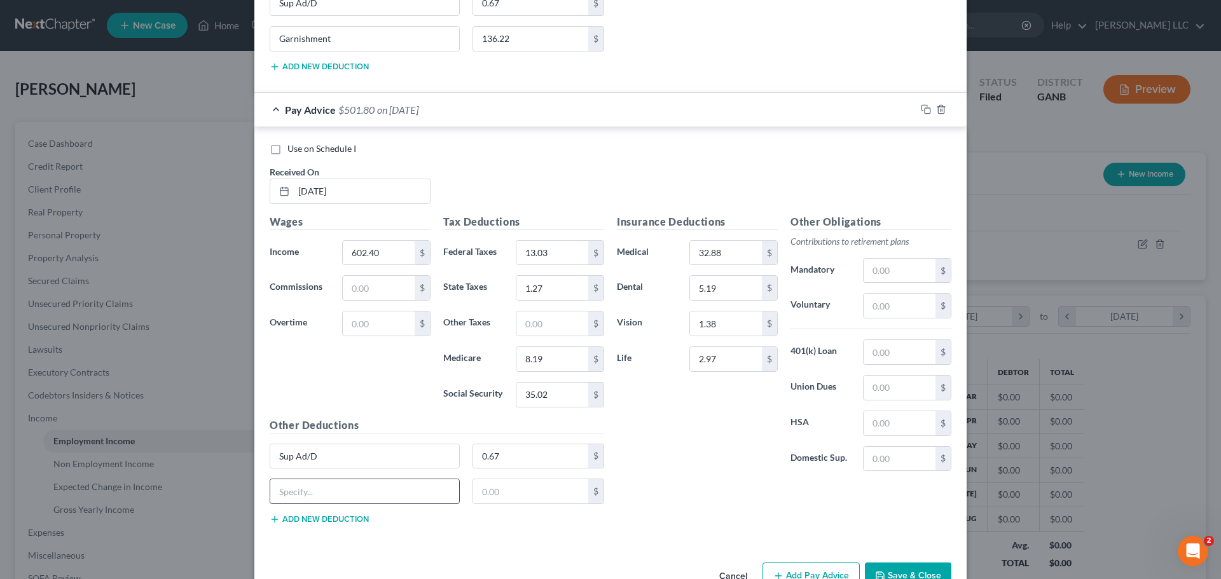
click at [341, 483] on input "text" at bounding box center [364, 491] width 189 height 24
type input "Garnishment"
type input "136.22"
click at [333, 518] on button "Add new deduction" at bounding box center [319, 519] width 99 height 10
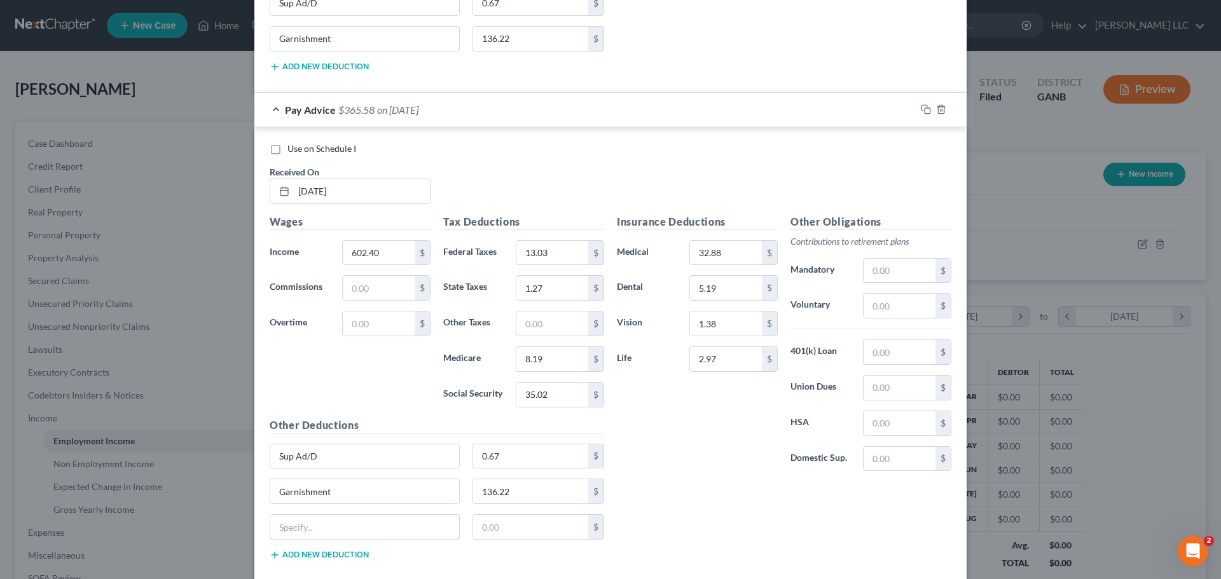
click at [333, 518] on input "text" at bounding box center [364, 527] width 189 height 24
type input "Accidental"
type input "1.30"
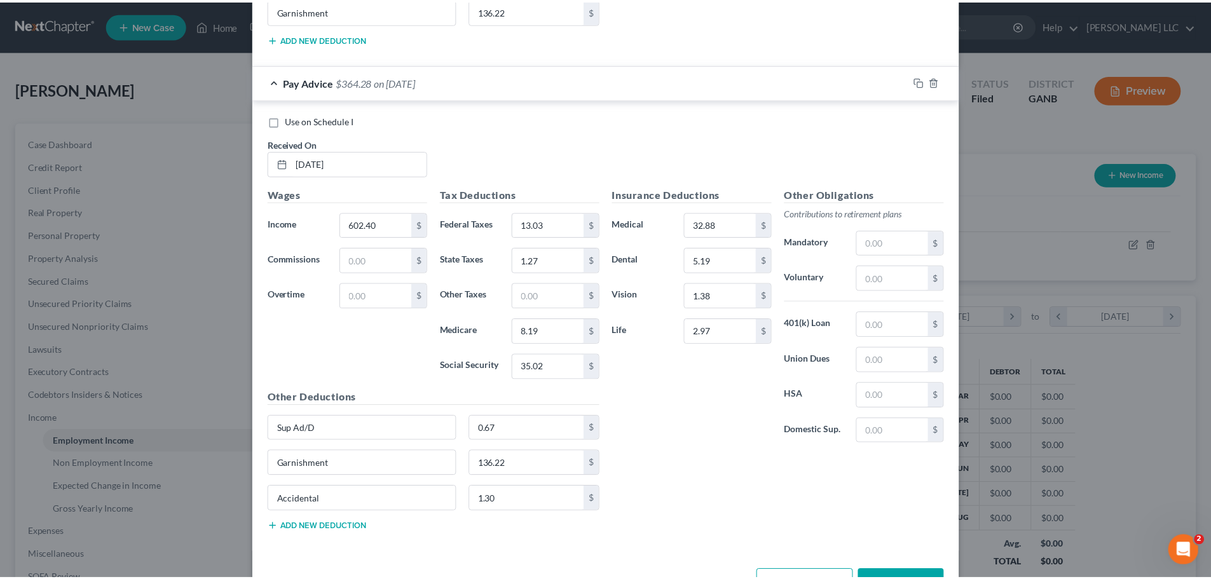
scroll to position [2243, 0]
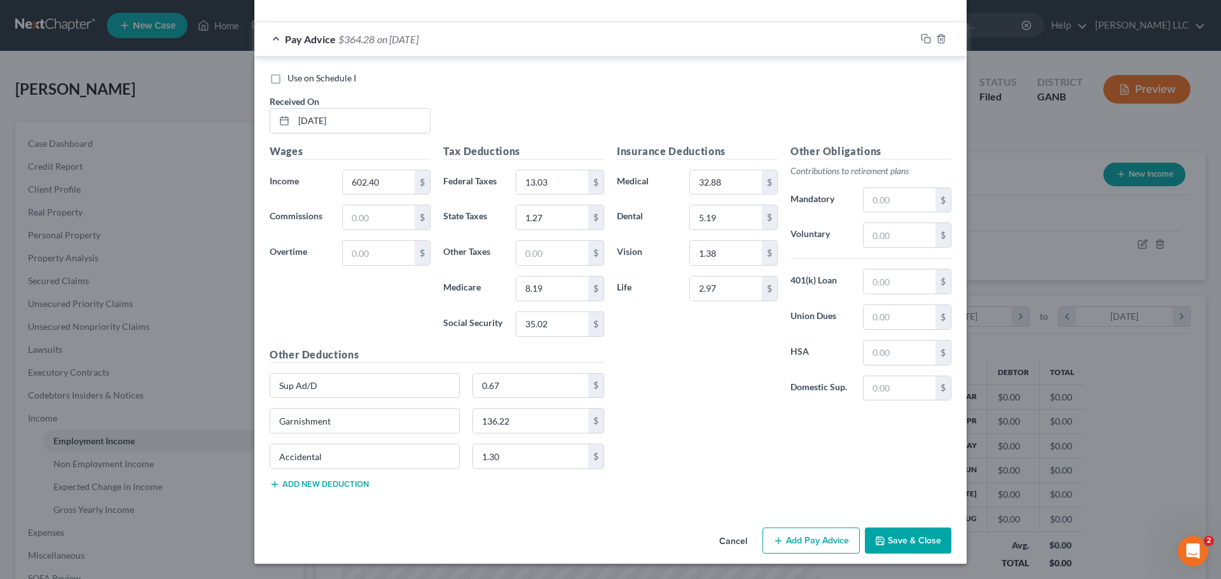
click at [901, 539] on button "Save & Close" at bounding box center [908, 541] width 86 height 27
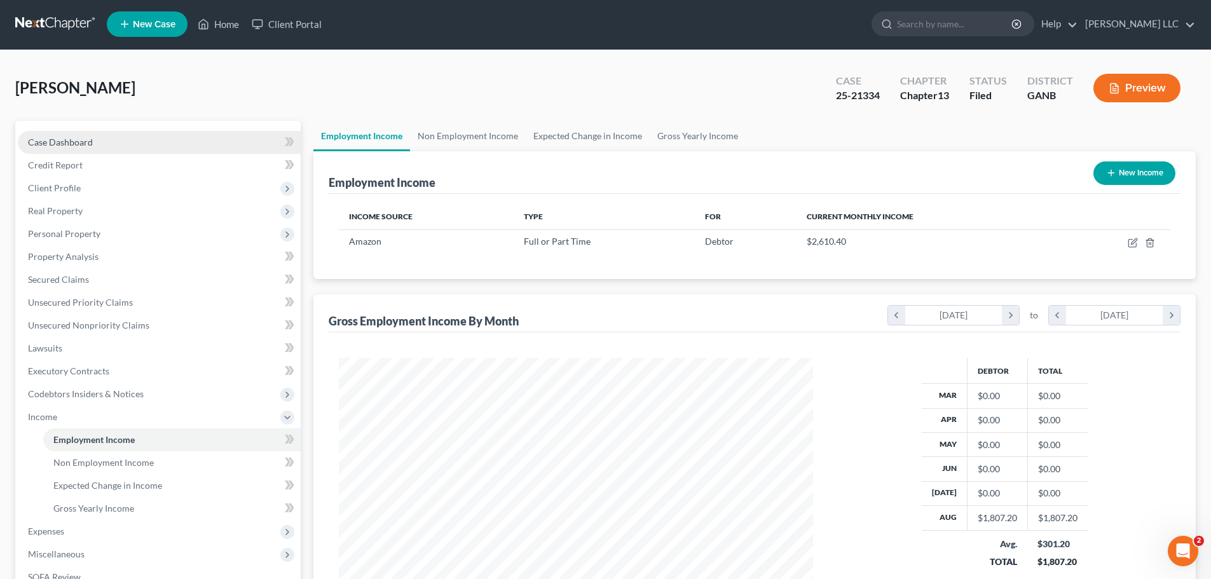
scroll to position [0, 0]
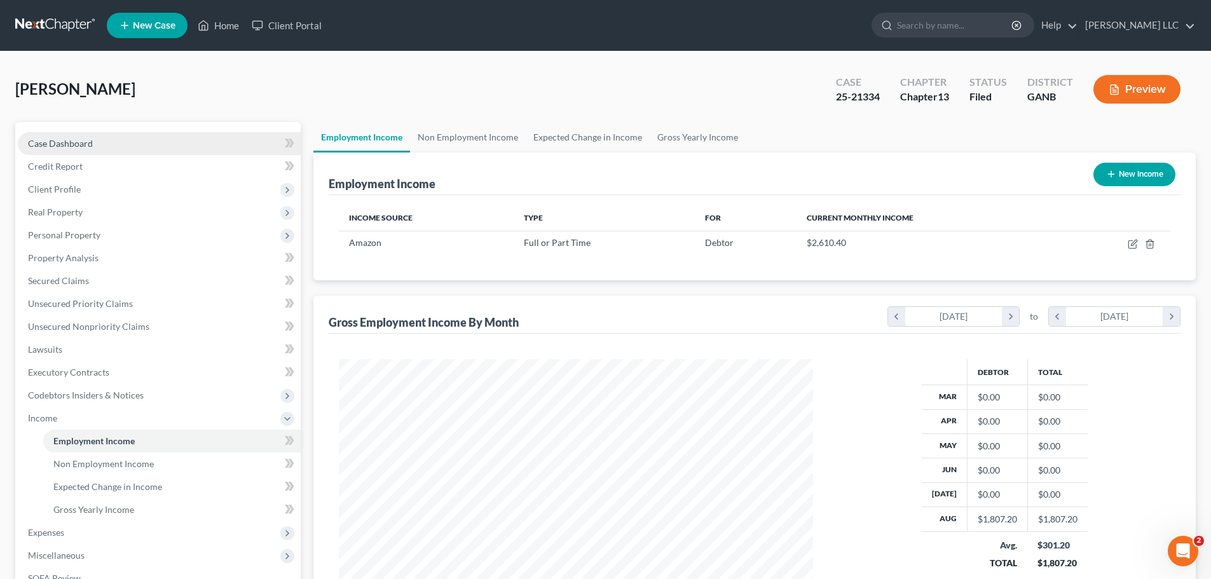
click at [91, 144] on span "Case Dashboard" at bounding box center [60, 143] width 65 height 11
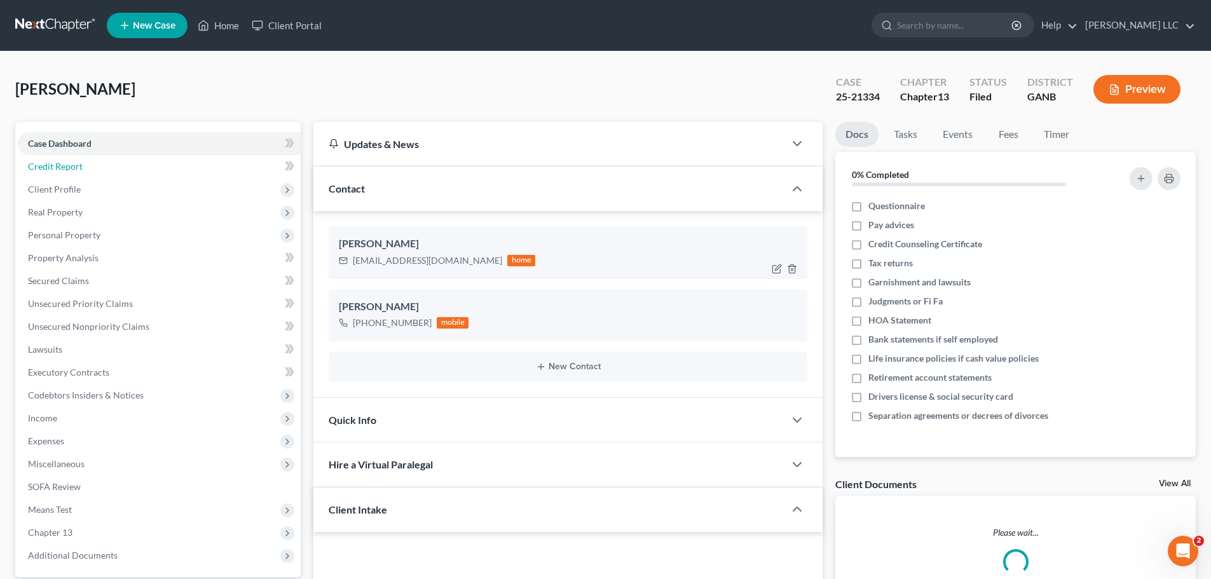
click at [84, 168] on link "Credit Report" at bounding box center [159, 166] width 283 height 23
click at [88, 153] on link "Case Dashboard" at bounding box center [159, 143] width 283 height 23
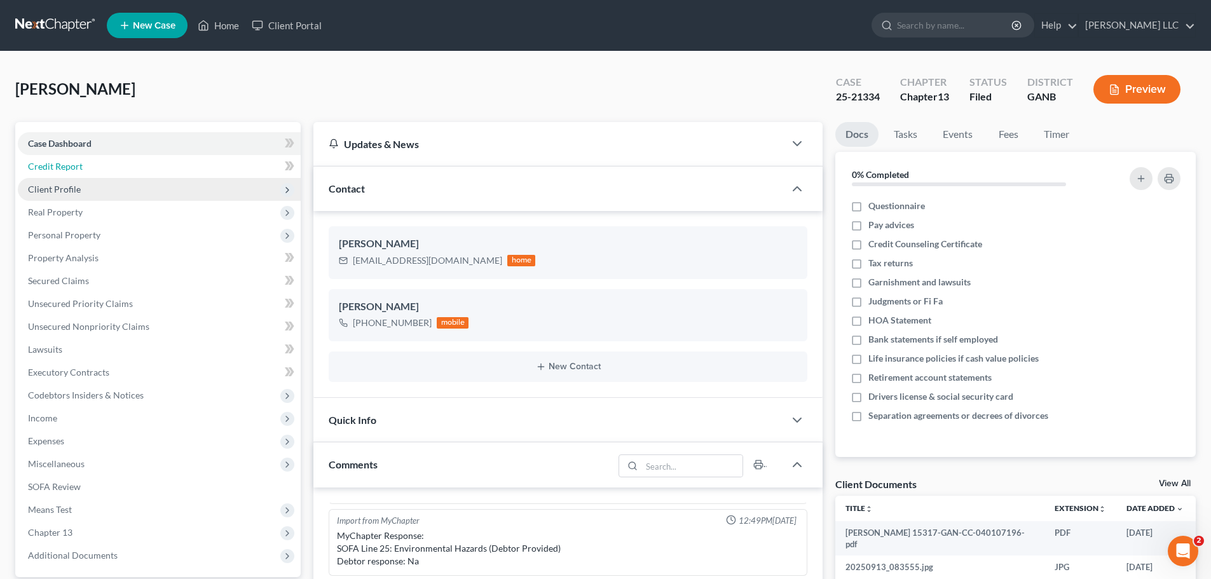
drag, startPoint x: 81, startPoint y: 170, endPoint x: 81, endPoint y: 180, distance: 9.5
click at [81, 170] on span "Credit Report" at bounding box center [55, 166] width 55 height 11
click at [79, 190] on span "Client Profile" at bounding box center [159, 189] width 283 height 23
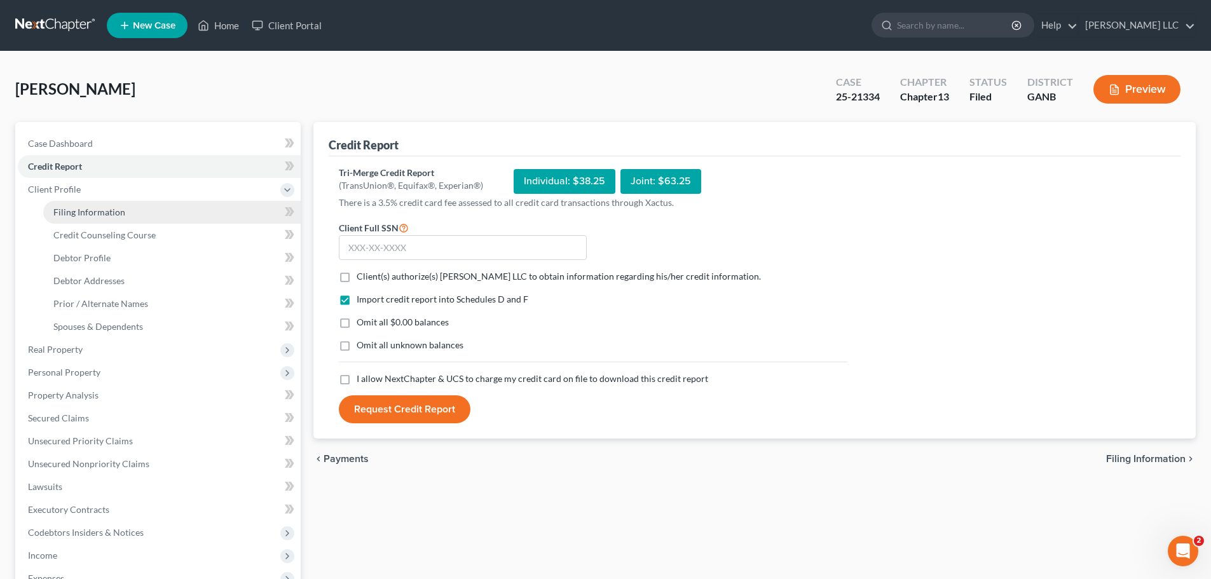
click at [83, 213] on span "Filing Information" at bounding box center [89, 212] width 72 height 11
select select "1"
select select "0"
select select "3"
select select "10"
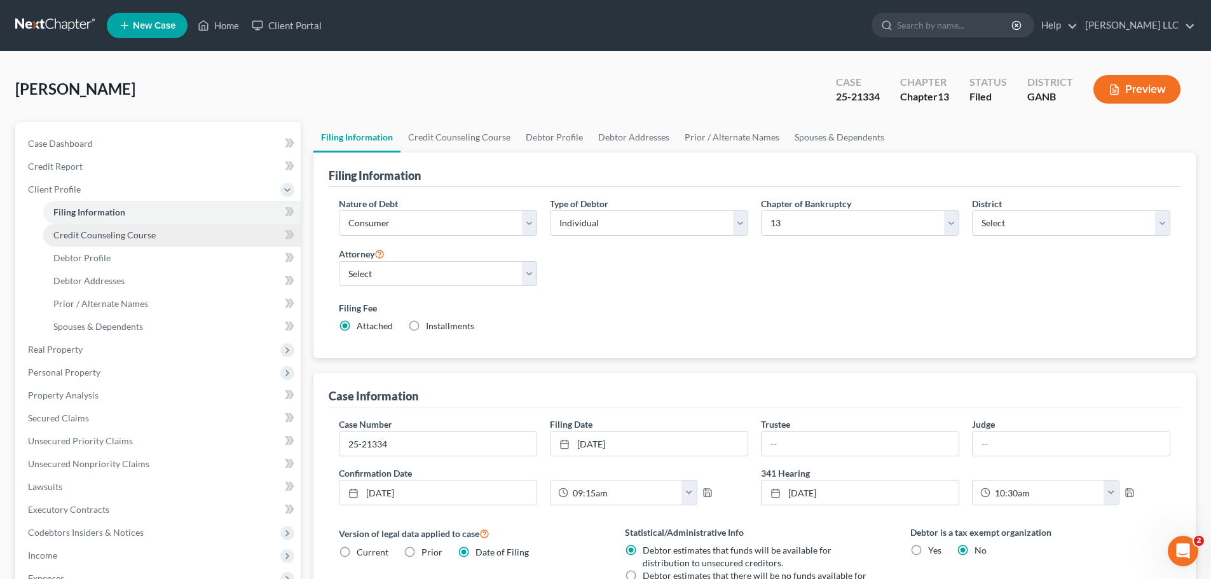
click at [90, 237] on span "Credit Counseling Course" at bounding box center [104, 235] width 102 height 11
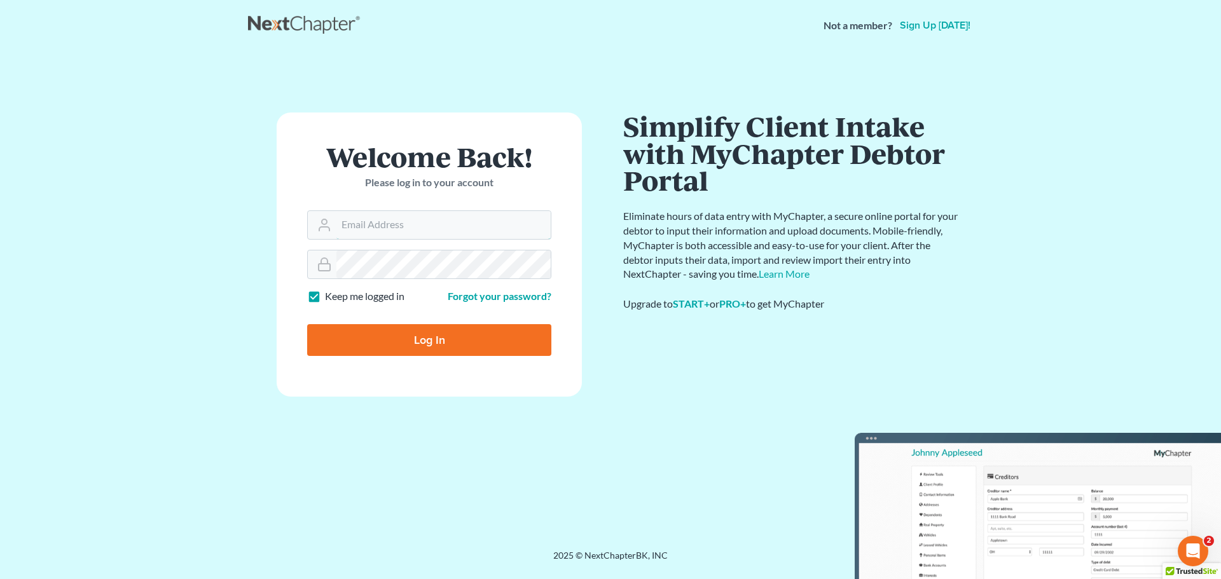
type input "[PERSON_NAME][EMAIL_ADDRESS][DOMAIN_NAME]"
click at [427, 345] on input "Log In" at bounding box center [429, 340] width 244 height 32
type input "Thinking..."
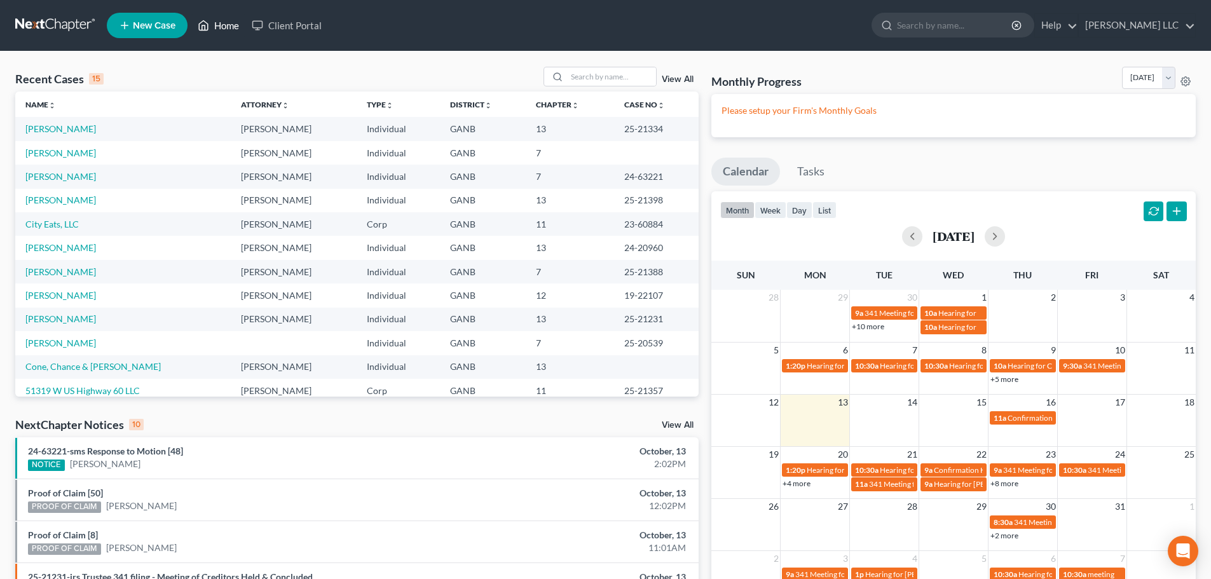
click at [235, 28] on link "Home" at bounding box center [218, 25] width 54 height 23
click at [233, 26] on link "Home" at bounding box center [218, 25] width 54 height 23
click at [232, 25] on link "Home" at bounding box center [218, 25] width 54 height 23
click at [581, 78] on input "search" at bounding box center [611, 76] width 89 height 18
type input "[PERSON_NAME]"
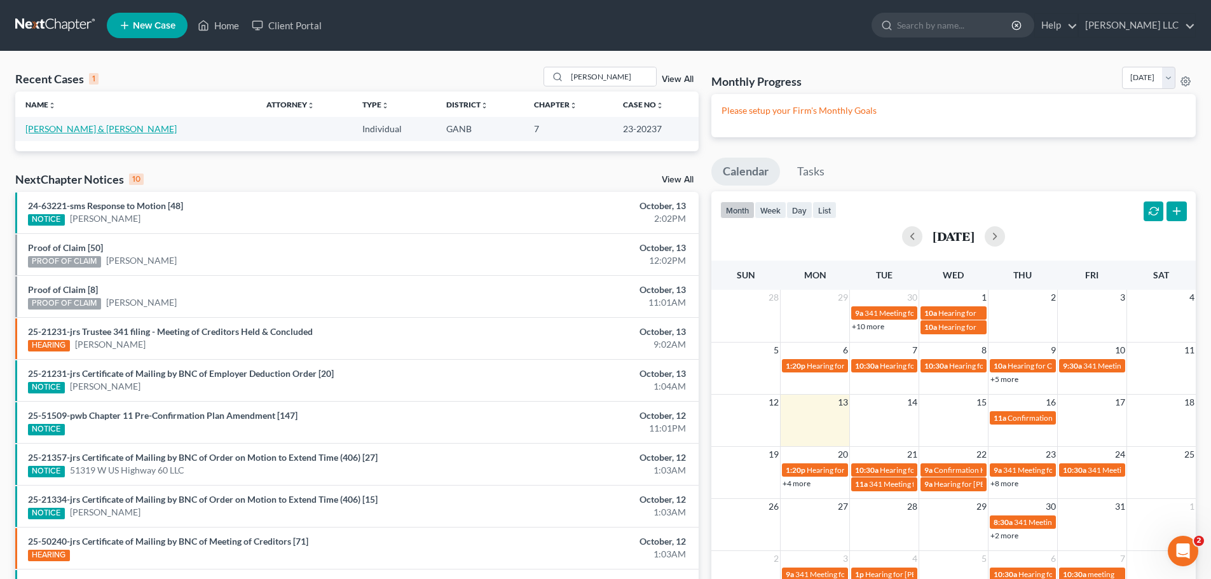
drag, startPoint x: 108, startPoint y: 128, endPoint x: 118, endPoint y: 132, distance: 10.1
click at [108, 129] on link "[PERSON_NAME] & [PERSON_NAME]" at bounding box center [100, 128] width 151 height 11
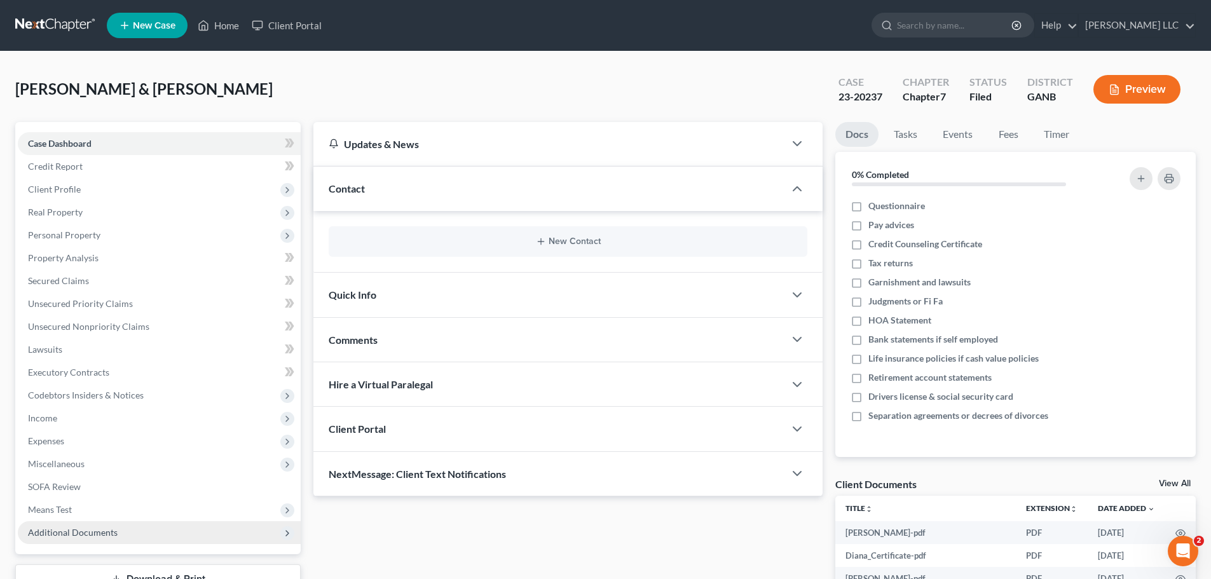
click at [112, 539] on span "Additional Documents" at bounding box center [159, 532] width 283 height 23
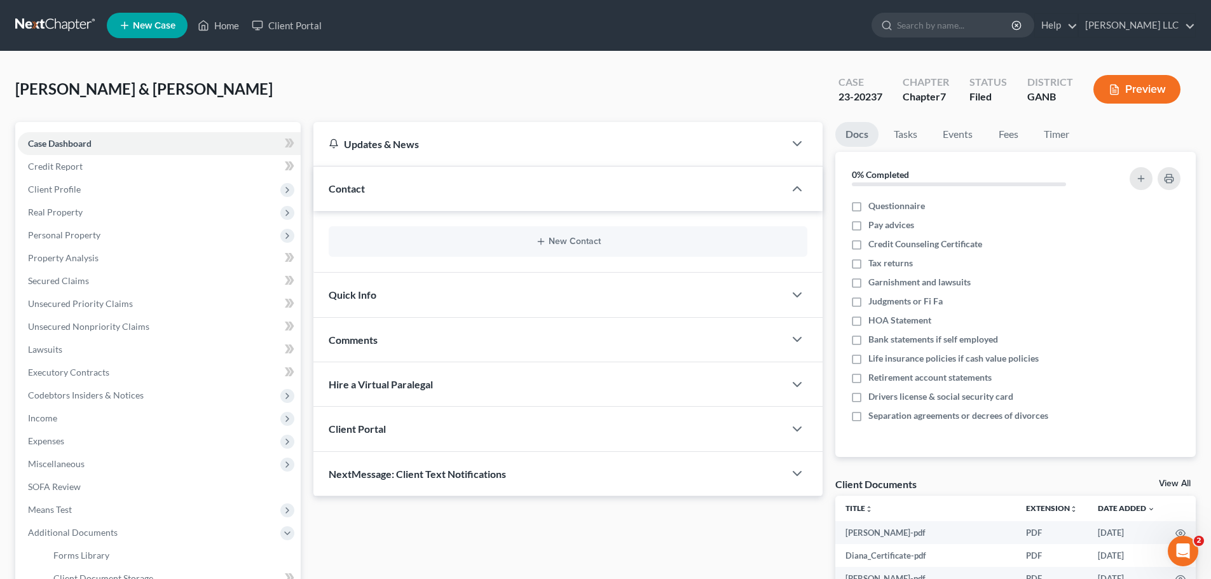
scroll to position [191, 0]
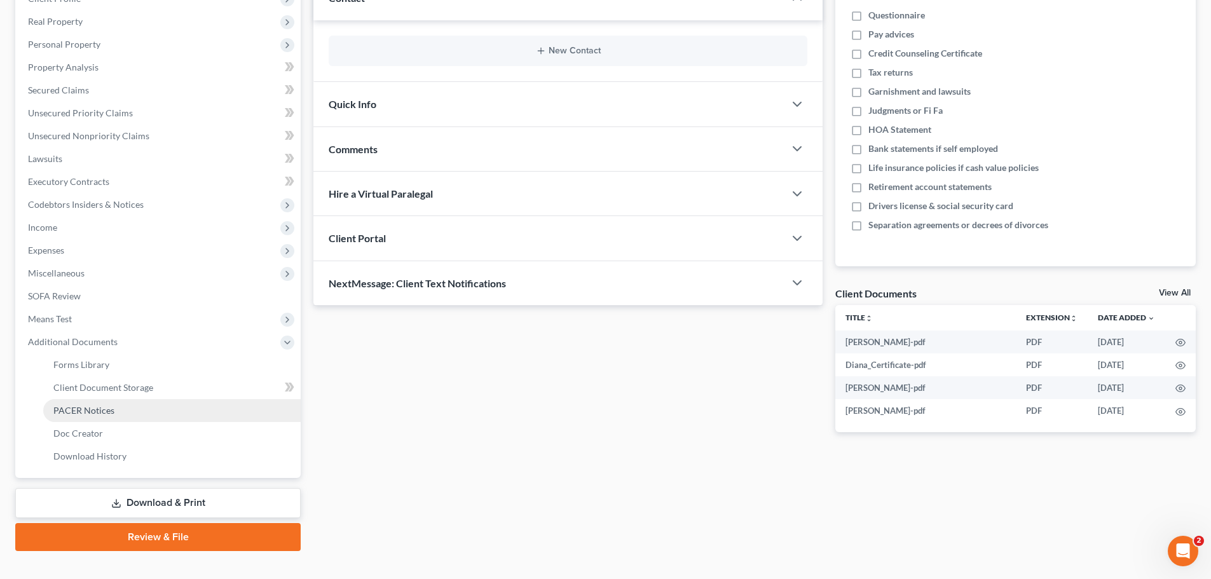
click at [110, 405] on span "PACER Notices" at bounding box center [83, 410] width 61 height 11
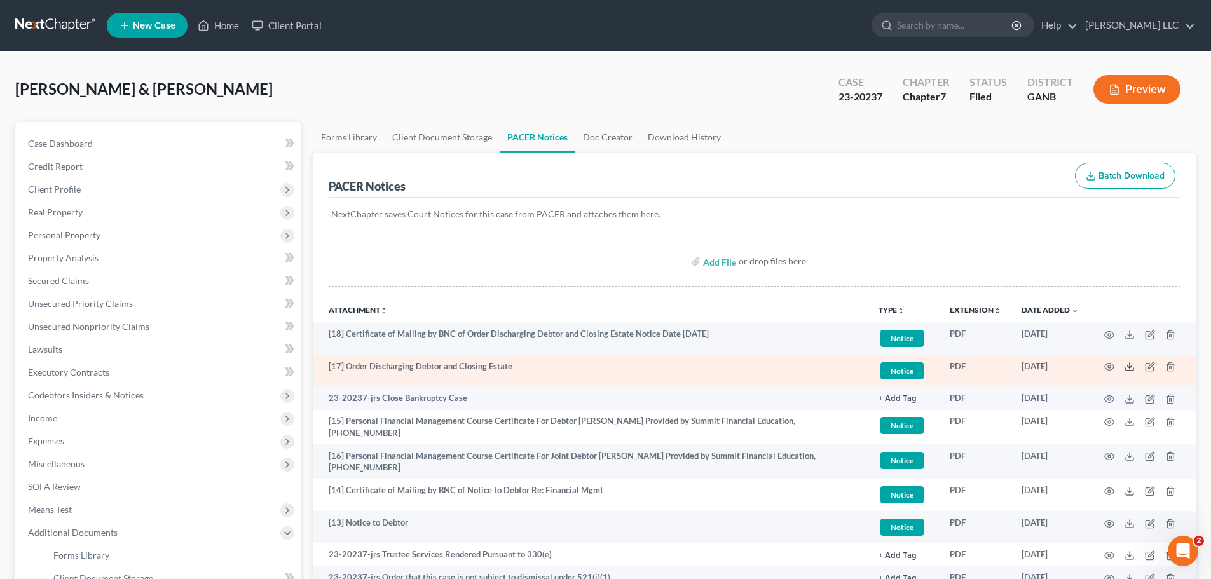
click at [1130, 371] on icon at bounding box center [1130, 369] width 8 height 3
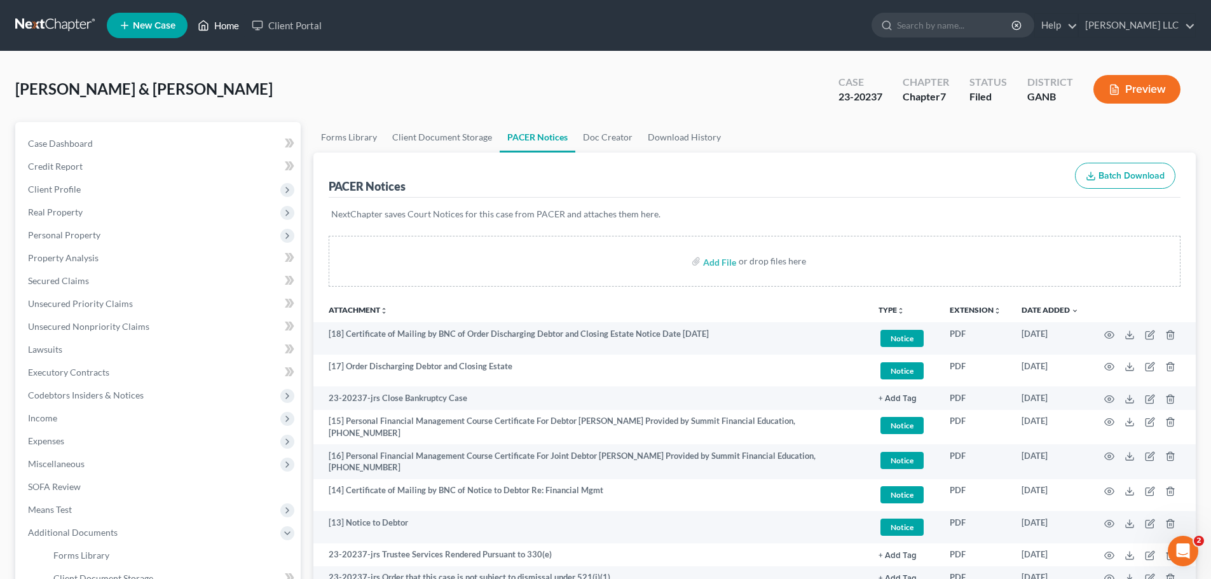
click at [227, 29] on link "Home" at bounding box center [218, 25] width 54 height 23
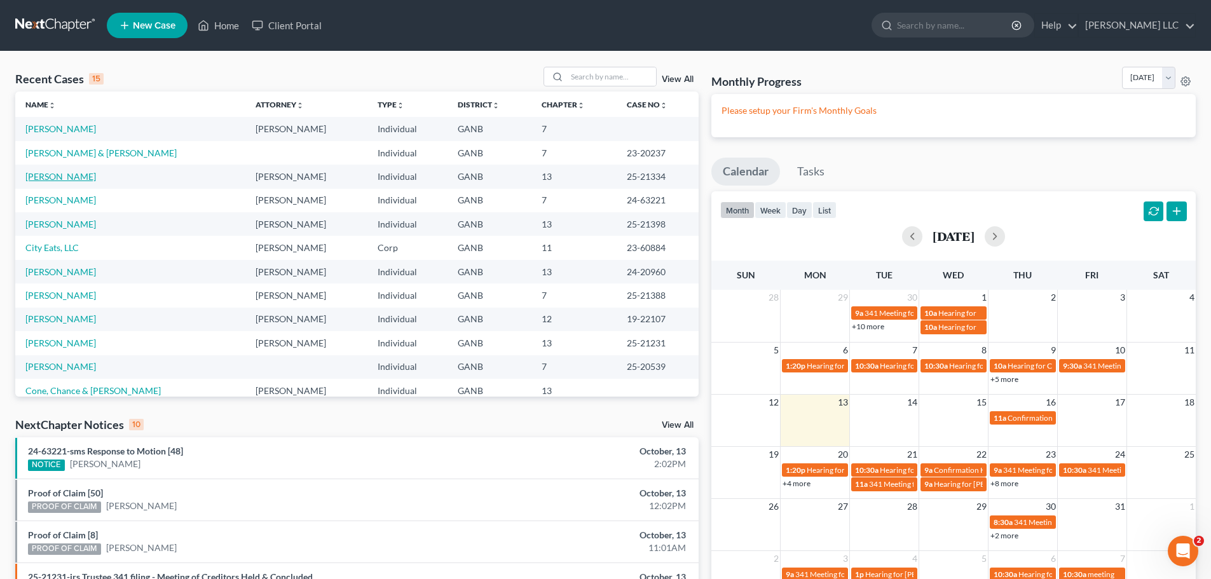
click at [63, 179] on link "[PERSON_NAME]" at bounding box center [60, 176] width 71 height 11
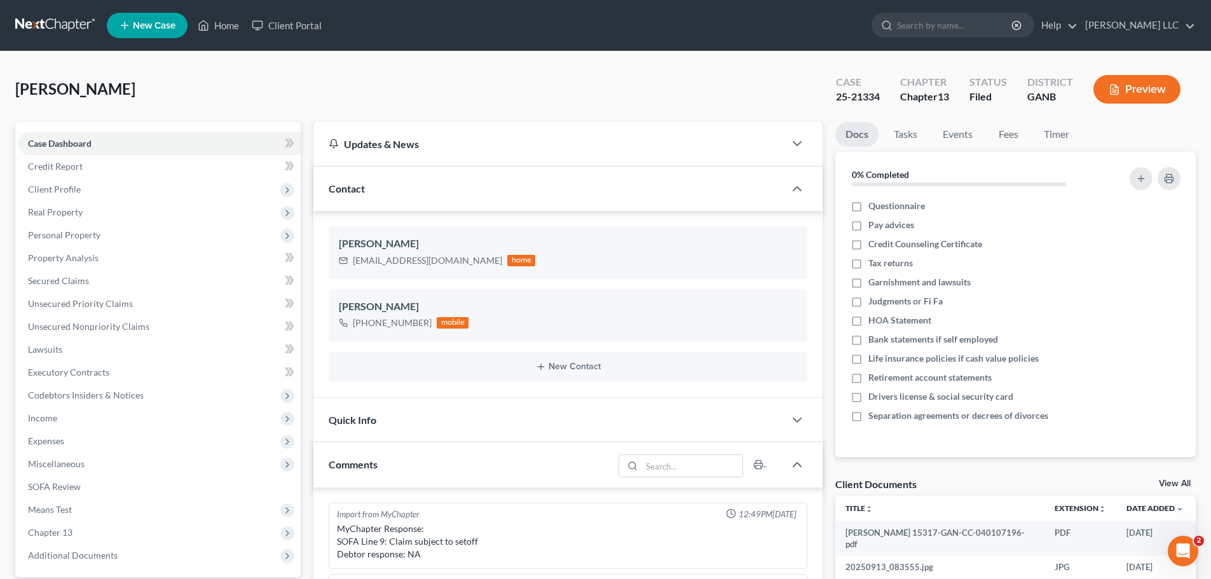
scroll to position [280, 0]
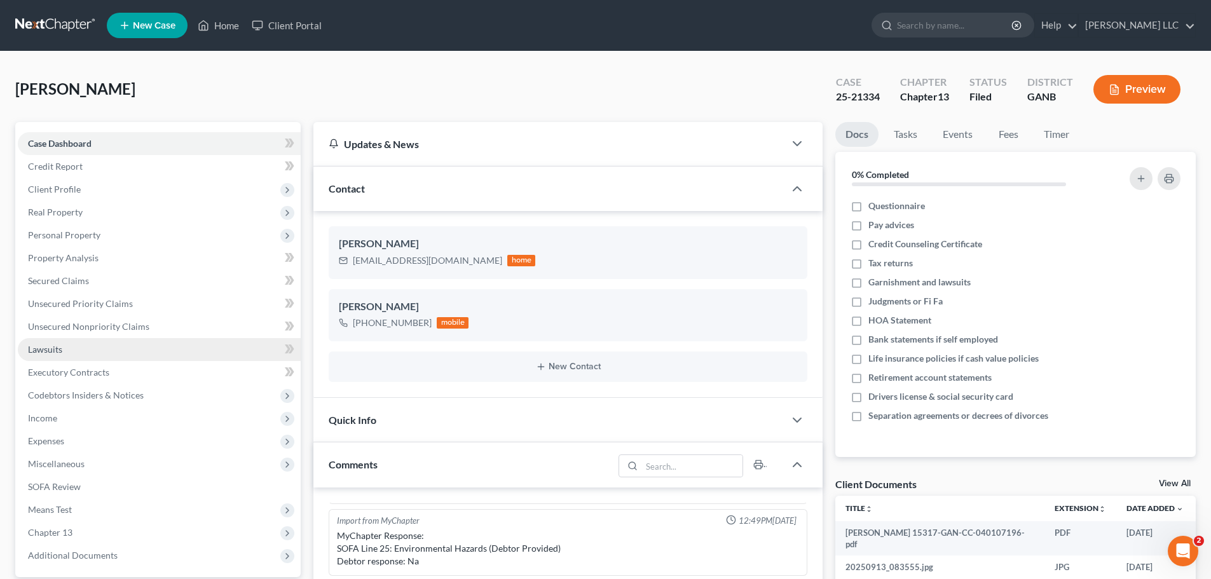
click at [58, 349] on span "Lawsuits" at bounding box center [45, 349] width 34 height 11
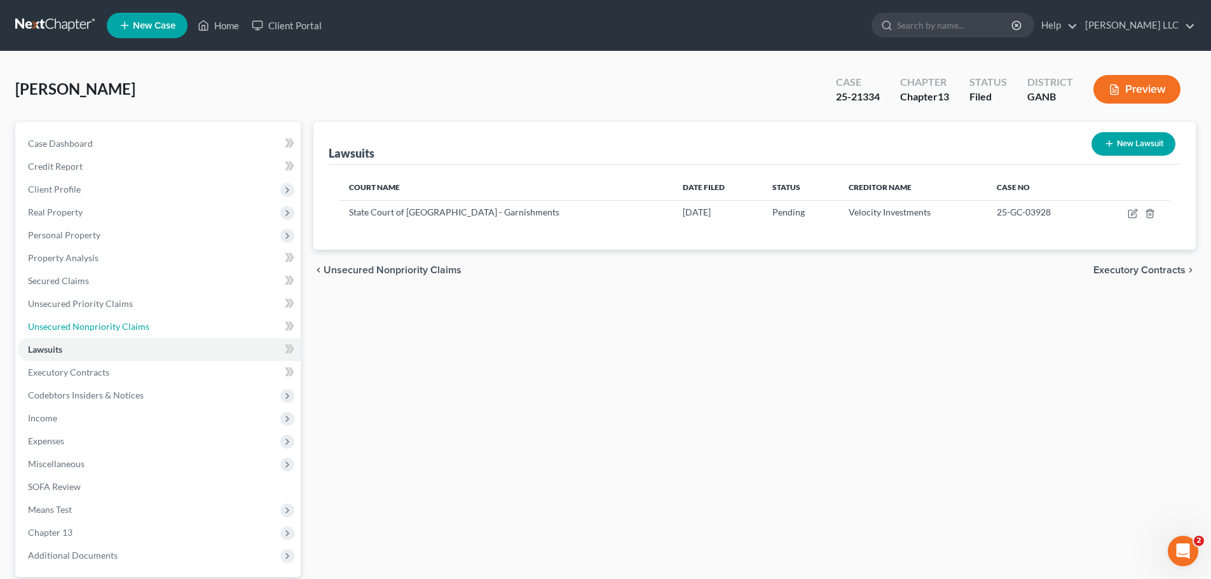
drag, startPoint x: 121, startPoint y: 329, endPoint x: 521, endPoint y: 406, distance: 407.9
click at [121, 329] on span "Unsecured Nonpriority Claims" at bounding box center [88, 326] width 121 height 11
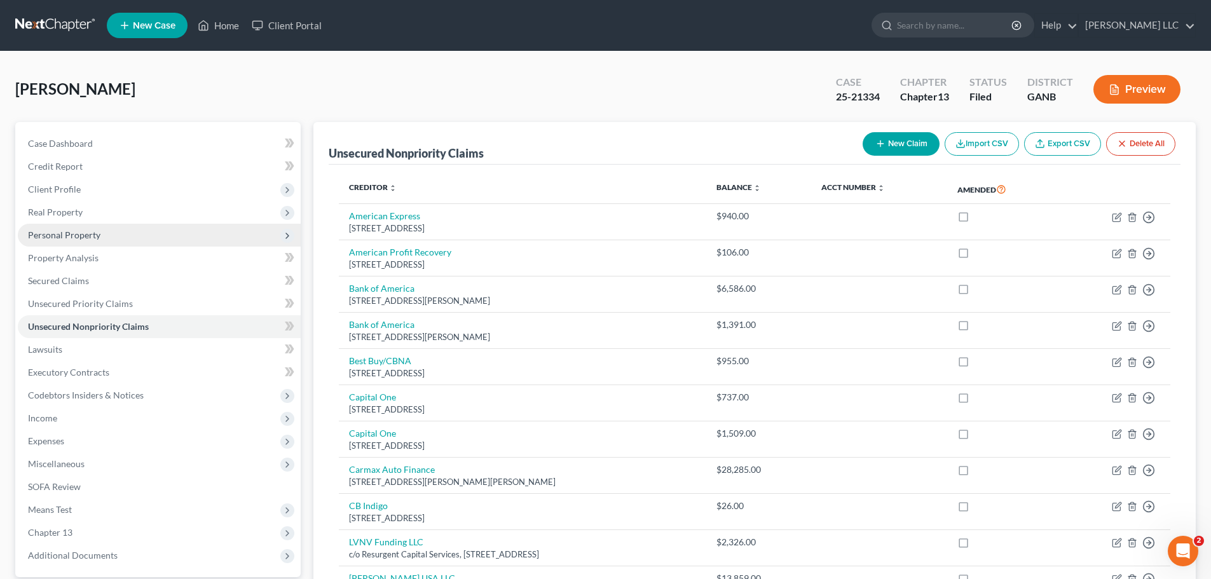
click at [63, 235] on span "Personal Property" at bounding box center [64, 235] width 72 height 11
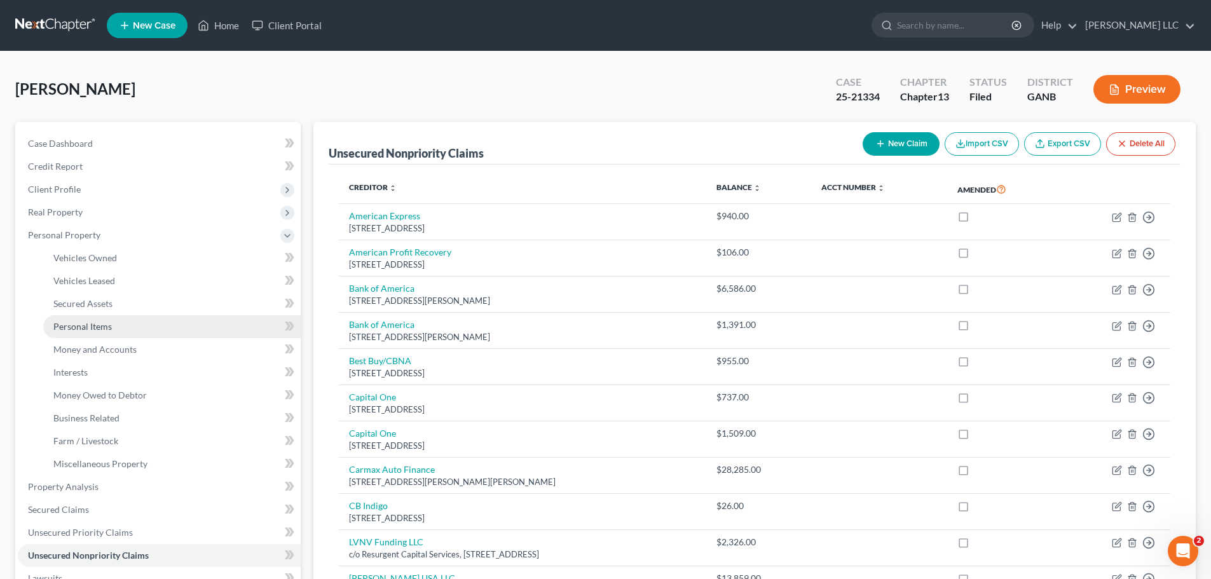
click at [88, 325] on span "Personal Items" at bounding box center [82, 326] width 58 height 11
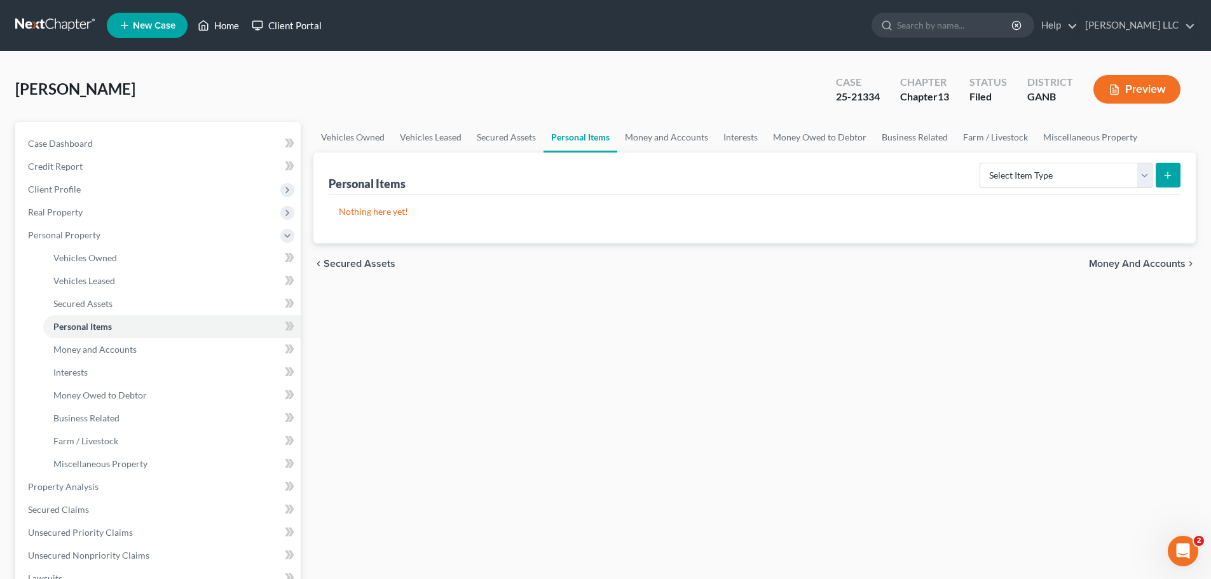
drag, startPoint x: 235, startPoint y: 24, endPoint x: 248, endPoint y: 24, distance: 12.7
click at [235, 24] on link "Home" at bounding box center [218, 25] width 54 height 23
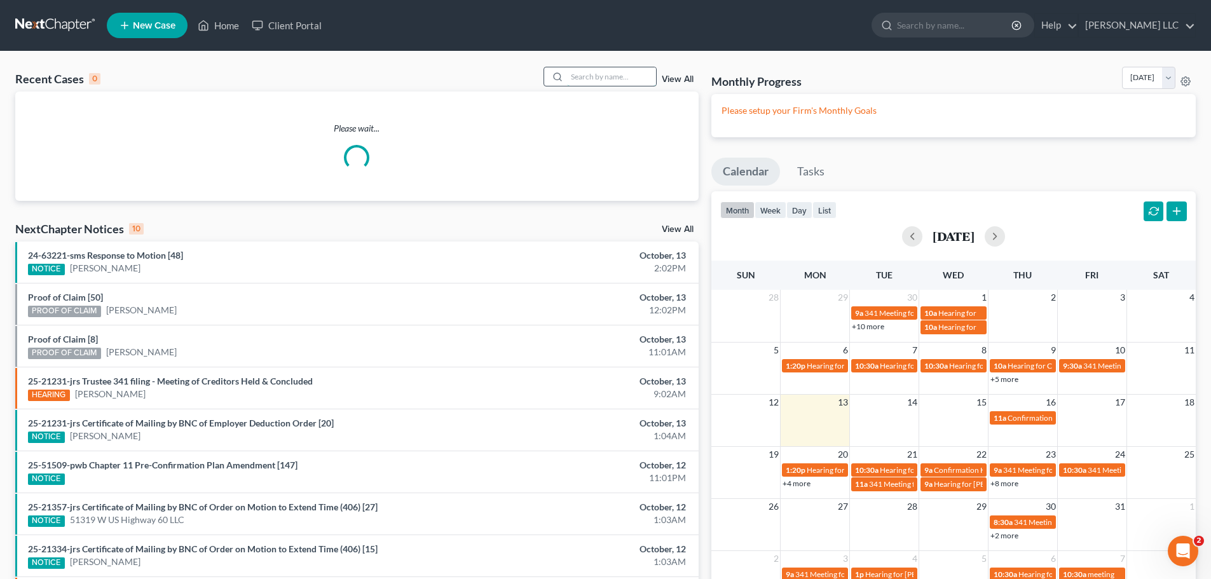
click at [602, 78] on input "search" at bounding box center [611, 76] width 89 height 18
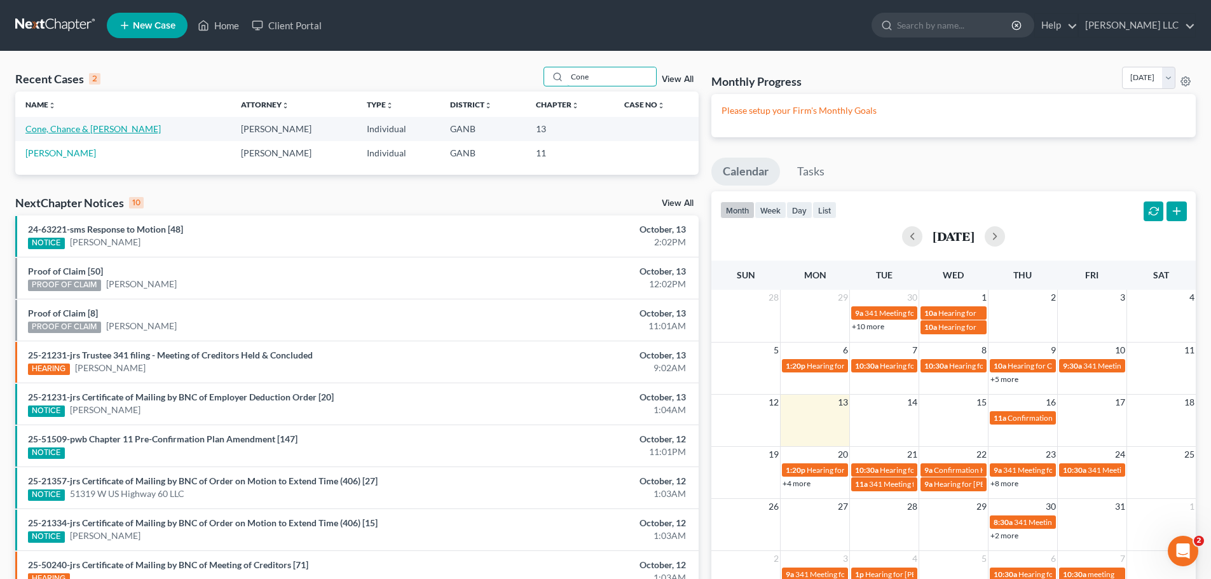
type input "Cone"
click at [108, 132] on link "Cone, Chance & [PERSON_NAME]" at bounding box center [92, 128] width 135 height 11
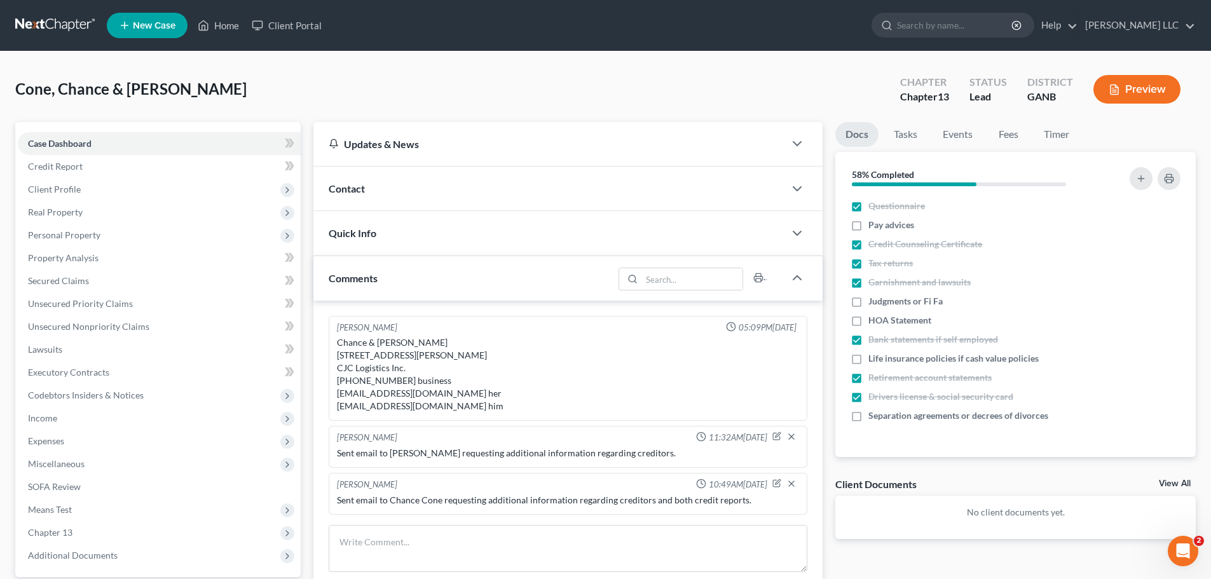
scroll to position [8, 0]
click at [85, 231] on span "Personal Property" at bounding box center [64, 235] width 72 height 11
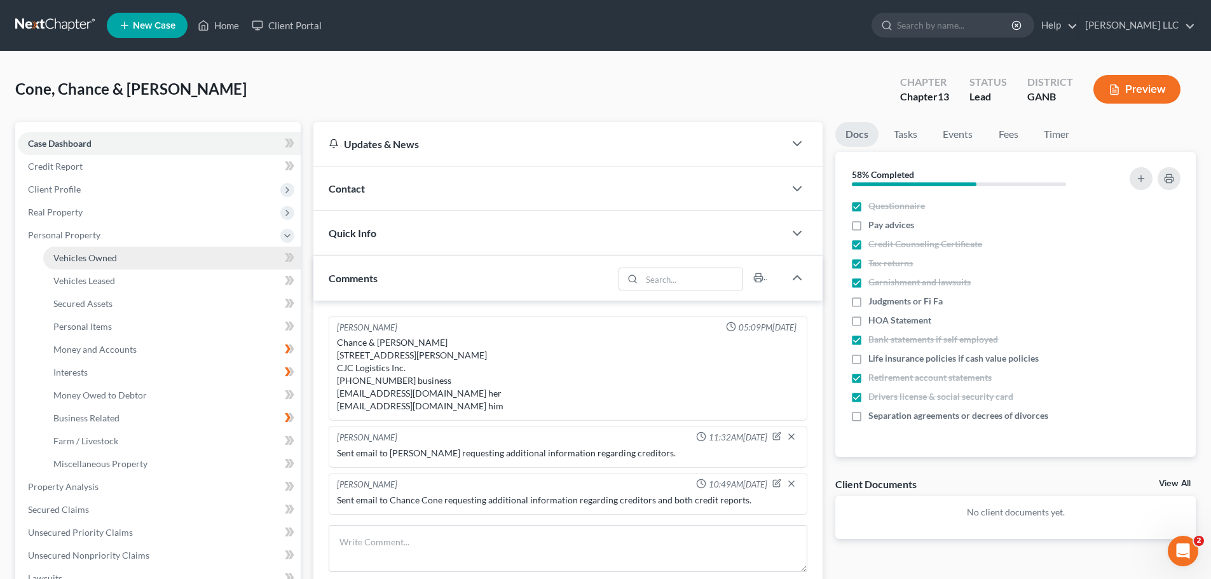
click at [88, 262] on span "Vehicles Owned" at bounding box center [85, 257] width 64 height 11
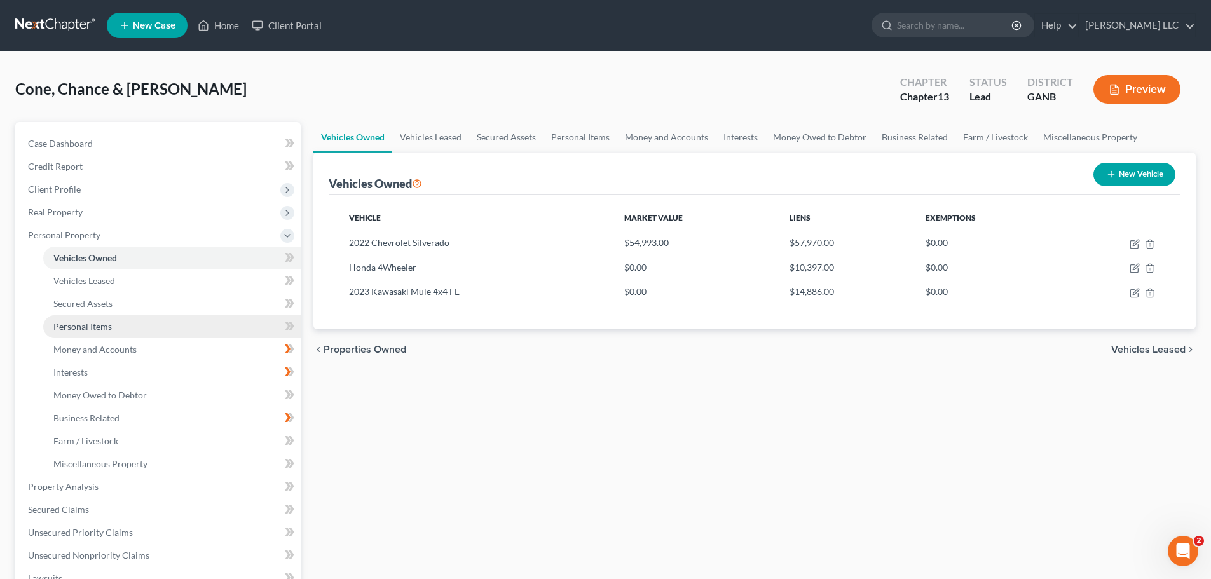
click at [92, 323] on span "Personal Items" at bounding box center [82, 326] width 58 height 11
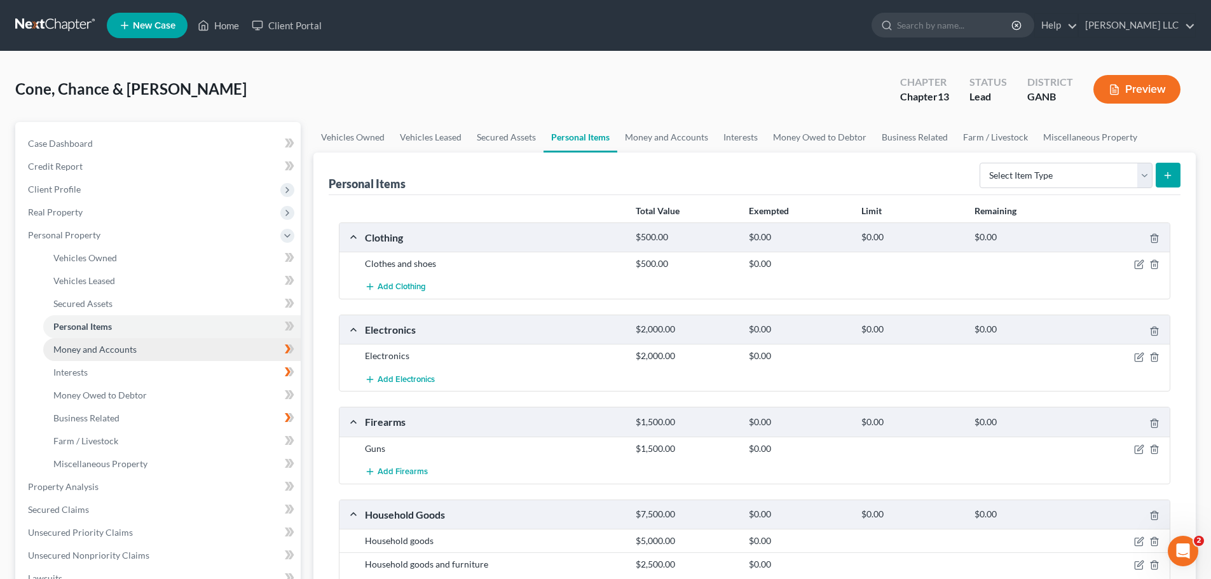
click at [109, 354] on span "Money and Accounts" at bounding box center [94, 349] width 83 height 11
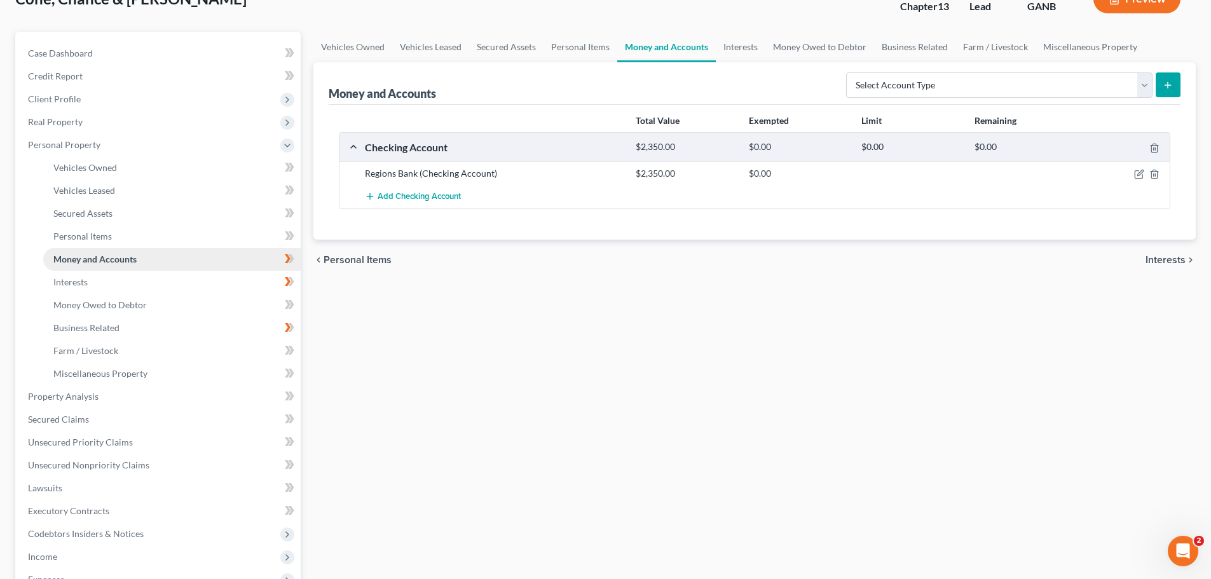
scroll to position [127, 0]
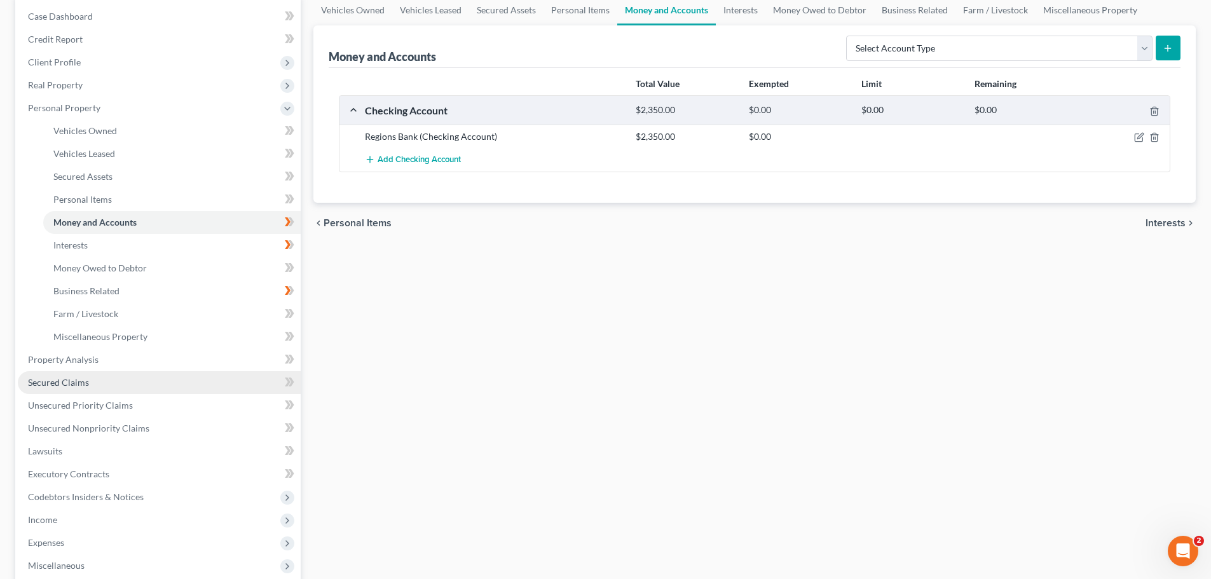
click at [93, 381] on link "Secured Claims" at bounding box center [159, 382] width 283 height 23
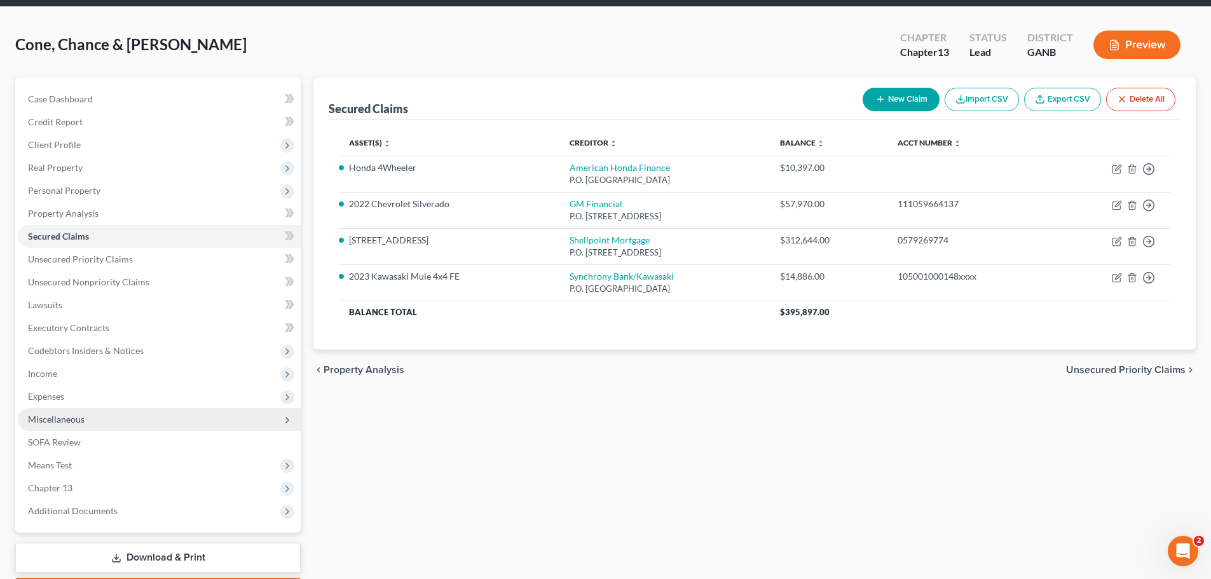
scroll to position [120, 0]
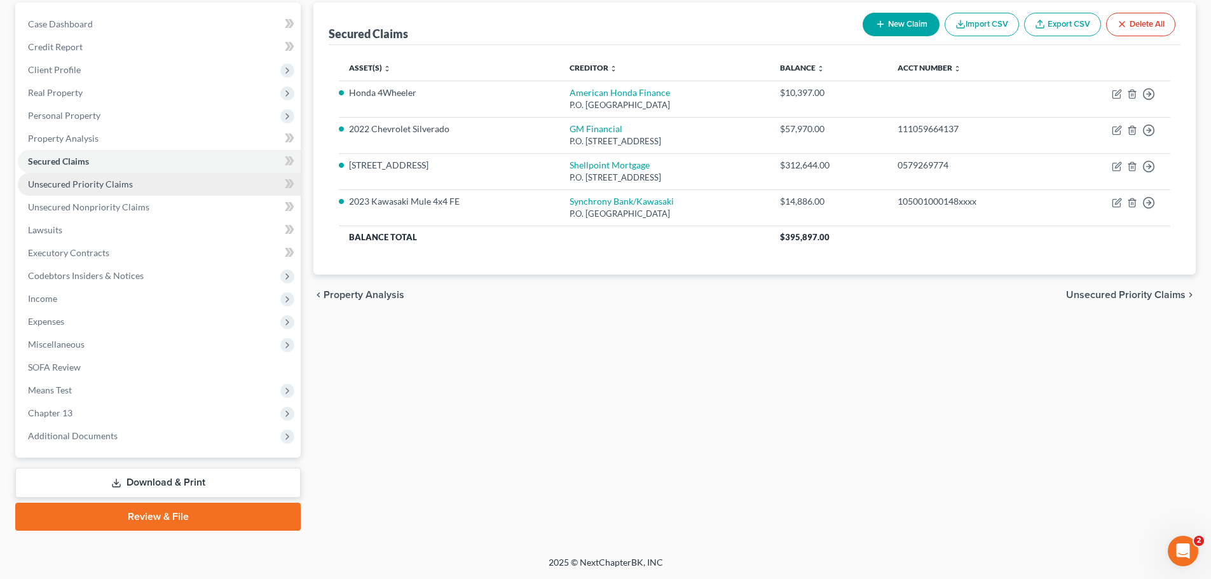
click at [83, 184] on span "Unsecured Priority Claims" at bounding box center [80, 184] width 105 height 11
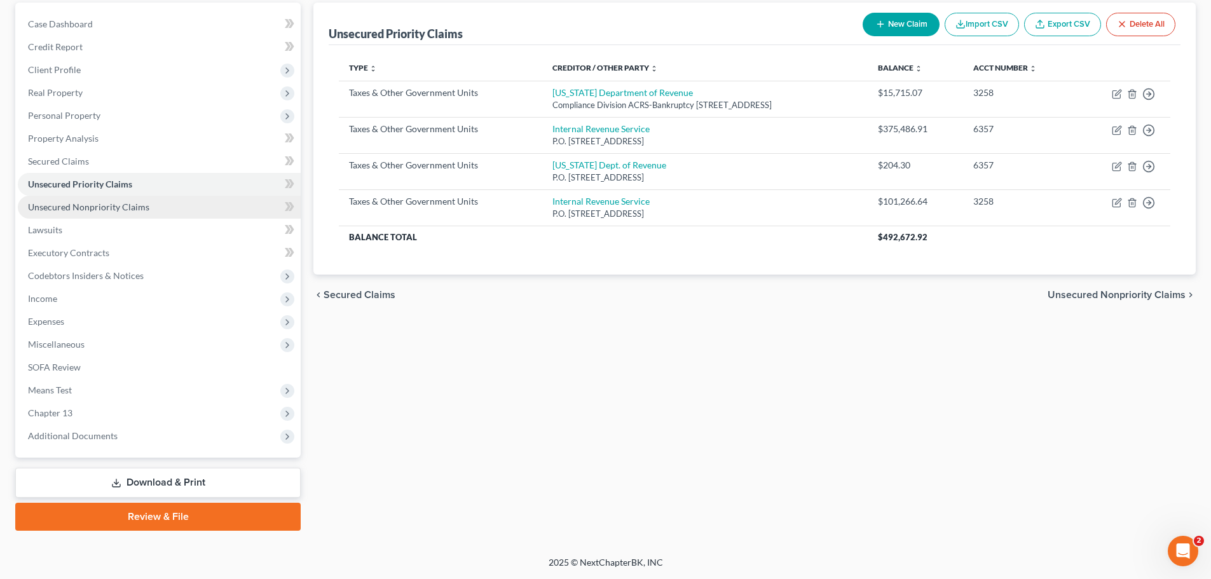
click at [128, 210] on span "Unsecured Nonpriority Claims" at bounding box center [88, 207] width 121 height 11
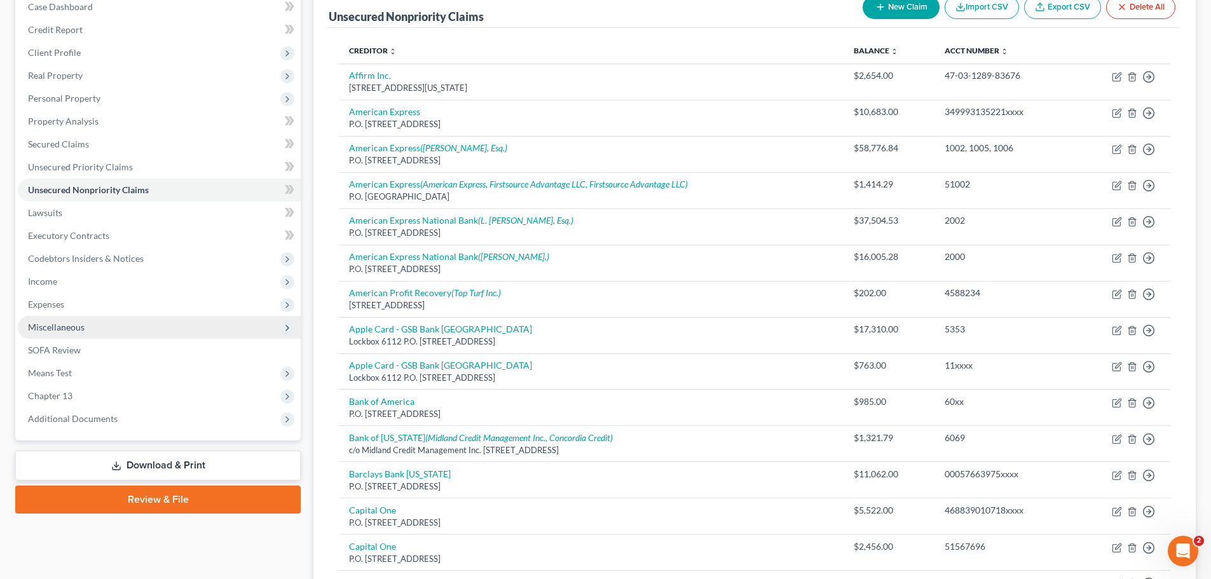
scroll to position [191, 0]
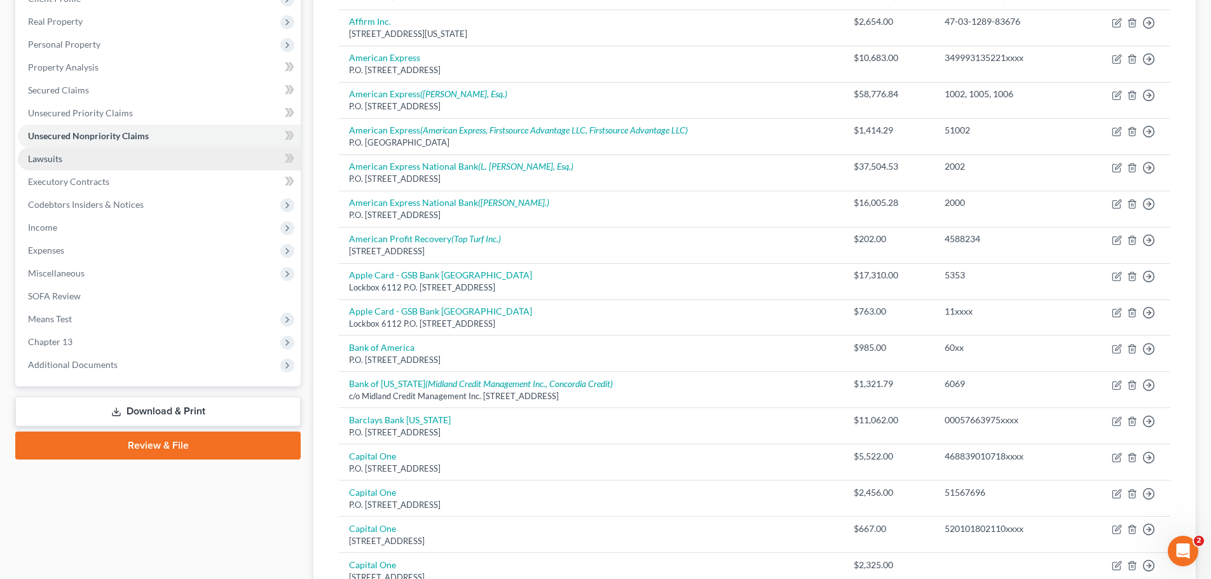
click at [69, 163] on link "Lawsuits" at bounding box center [159, 159] width 283 height 23
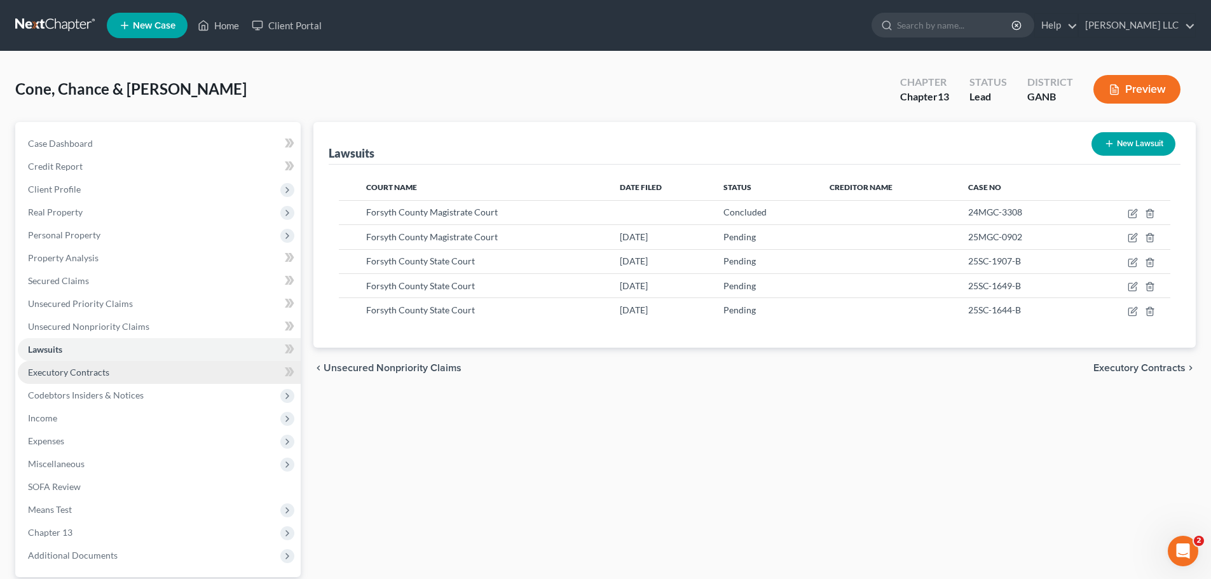
click at [107, 371] on span "Executory Contracts" at bounding box center [68, 372] width 81 height 11
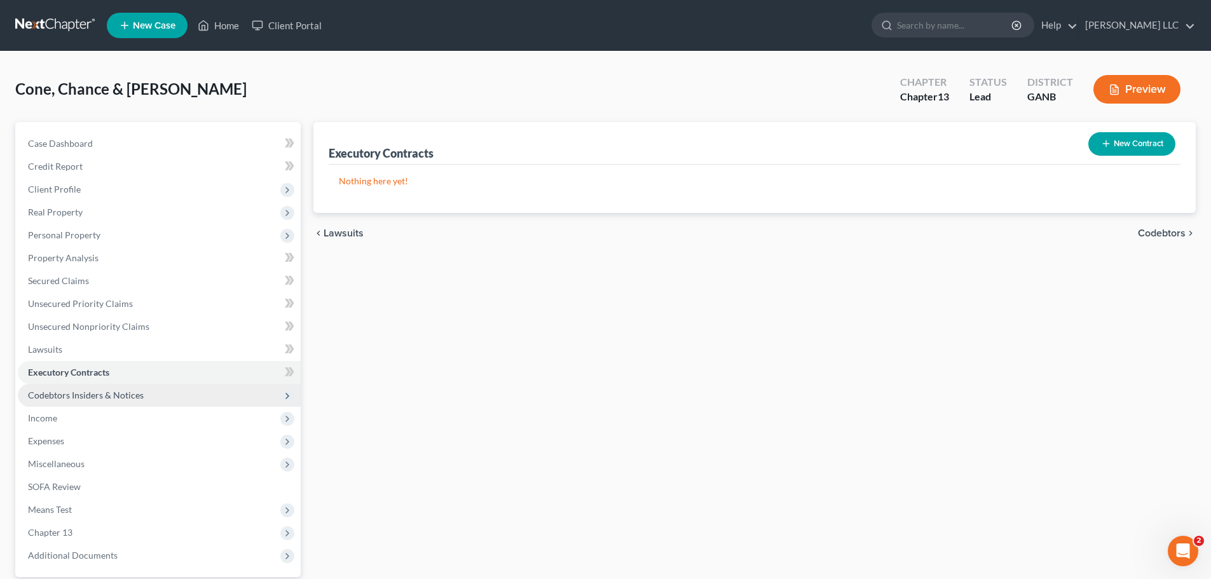
click at [107, 394] on span "Codebtors Insiders & Notices" at bounding box center [86, 395] width 116 height 11
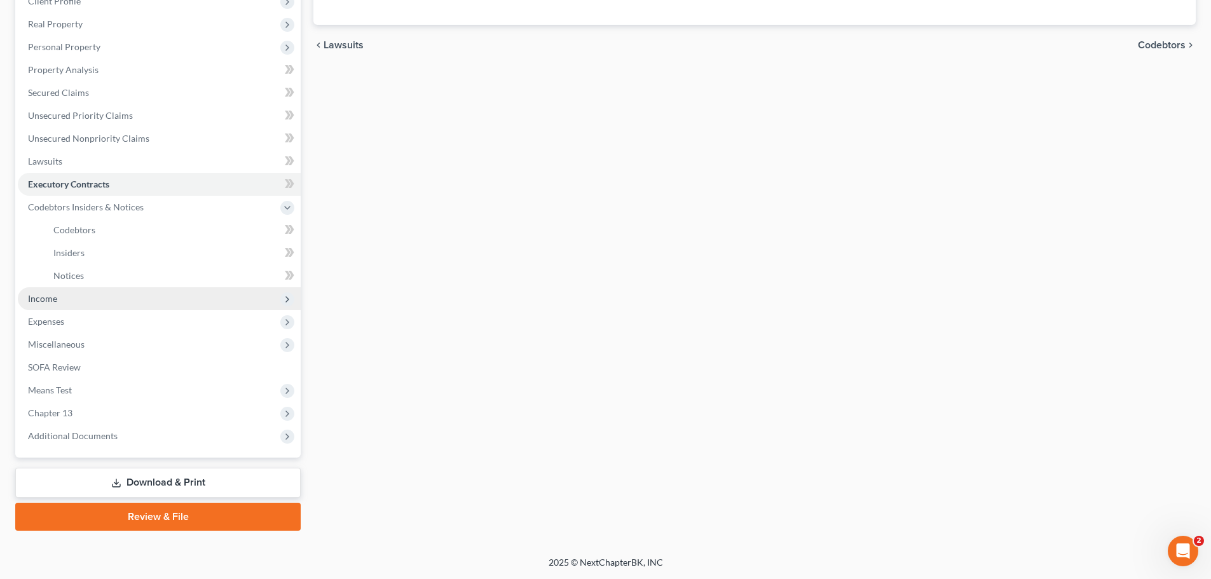
click at [58, 303] on span "Income" at bounding box center [159, 298] width 283 height 23
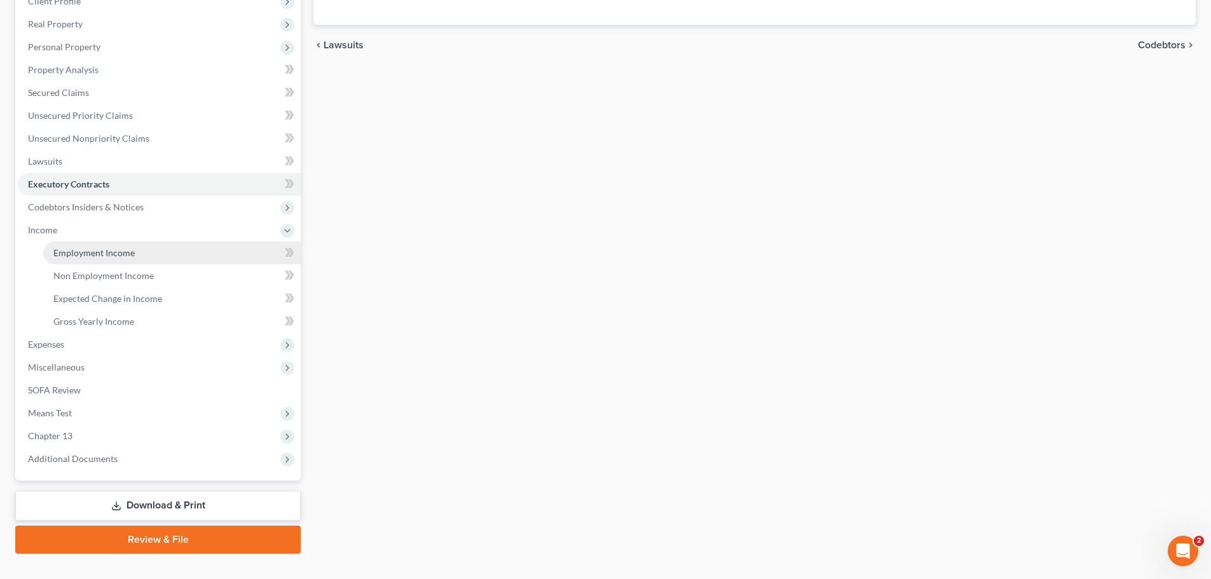
click at [143, 258] on link "Employment Income" at bounding box center [172, 253] width 258 height 23
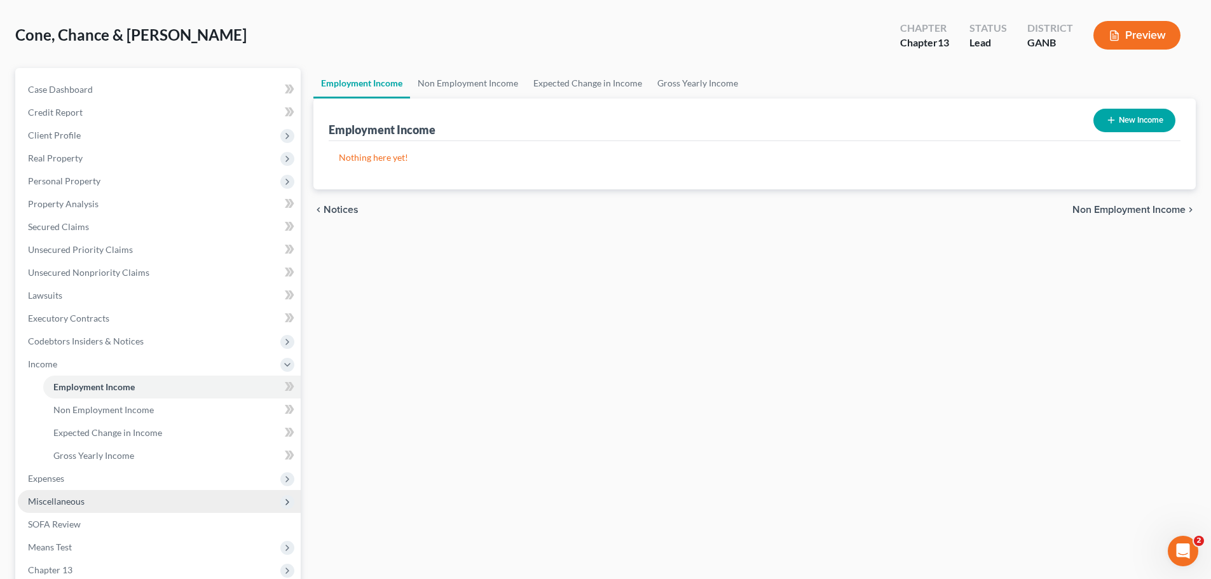
scroll to position [127, 0]
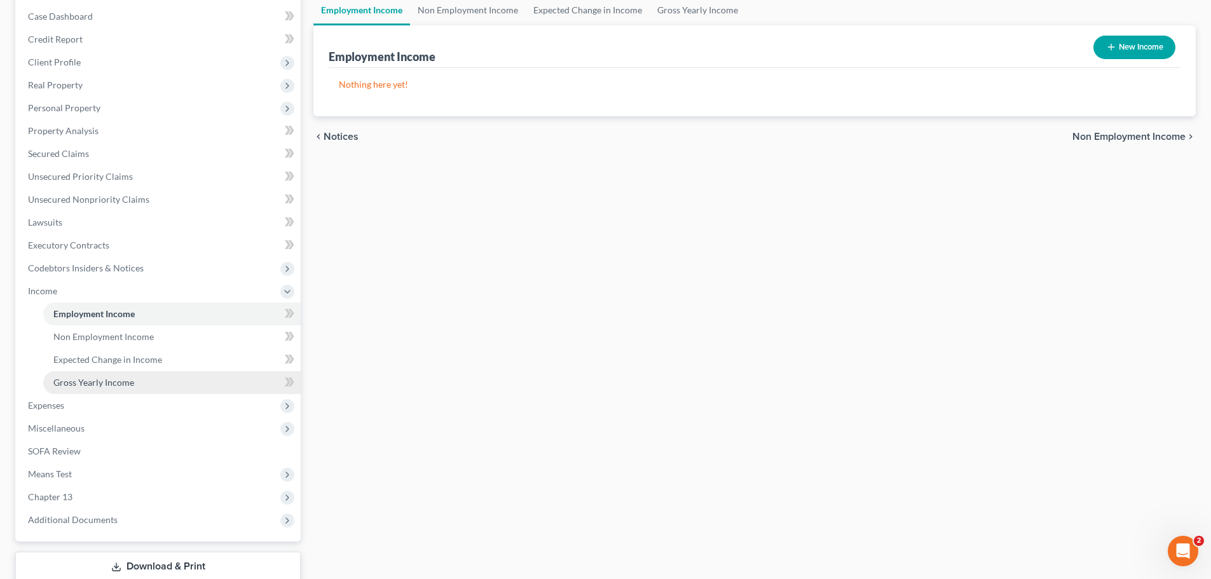
click at [121, 376] on link "Gross Yearly Income" at bounding box center [172, 382] width 258 height 23
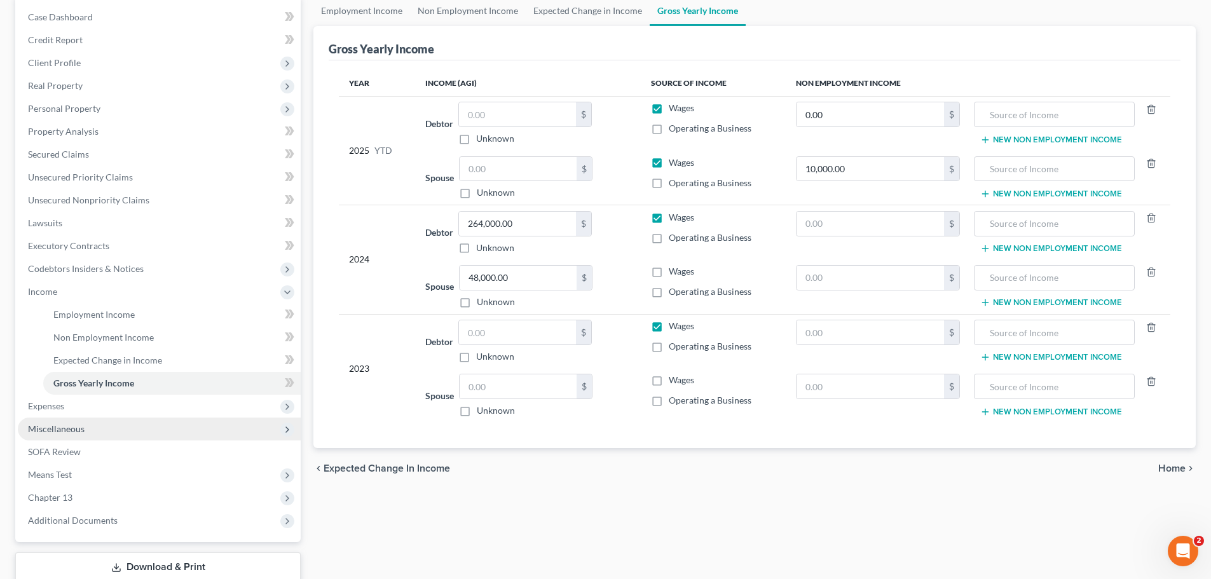
scroll to position [127, 0]
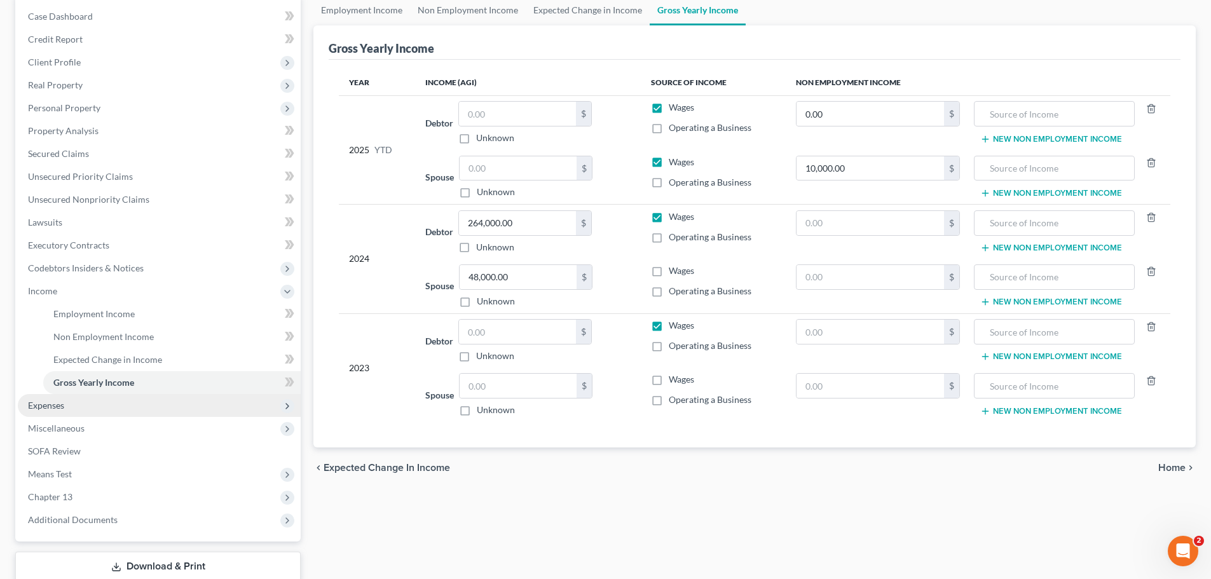
click at [58, 406] on span "Expenses" at bounding box center [46, 405] width 36 height 11
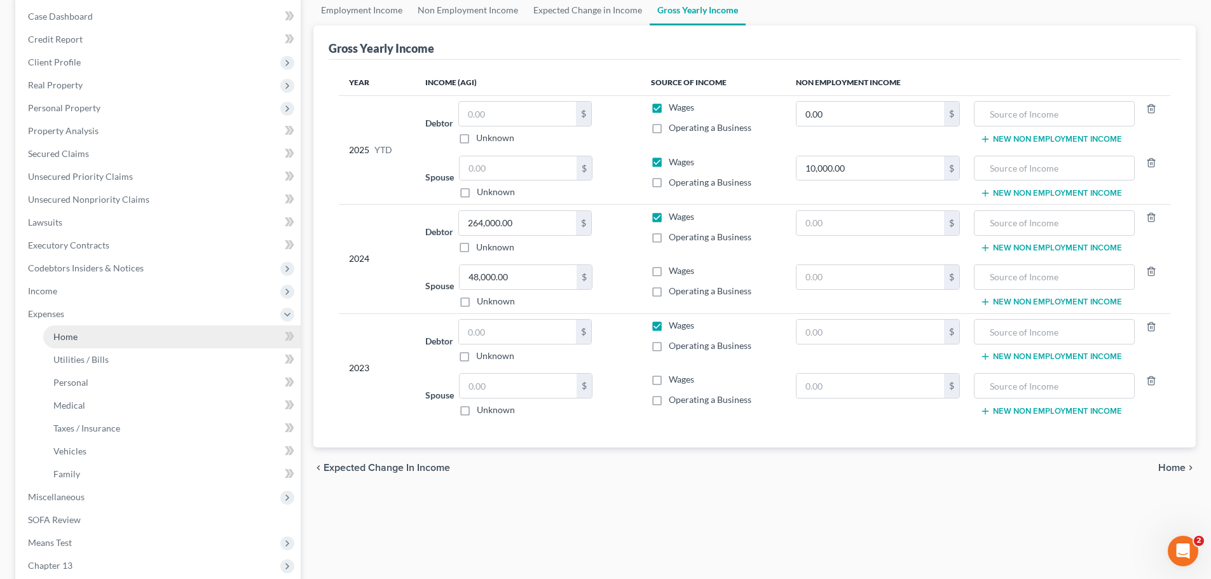
click at [93, 333] on link "Home" at bounding box center [172, 337] width 258 height 23
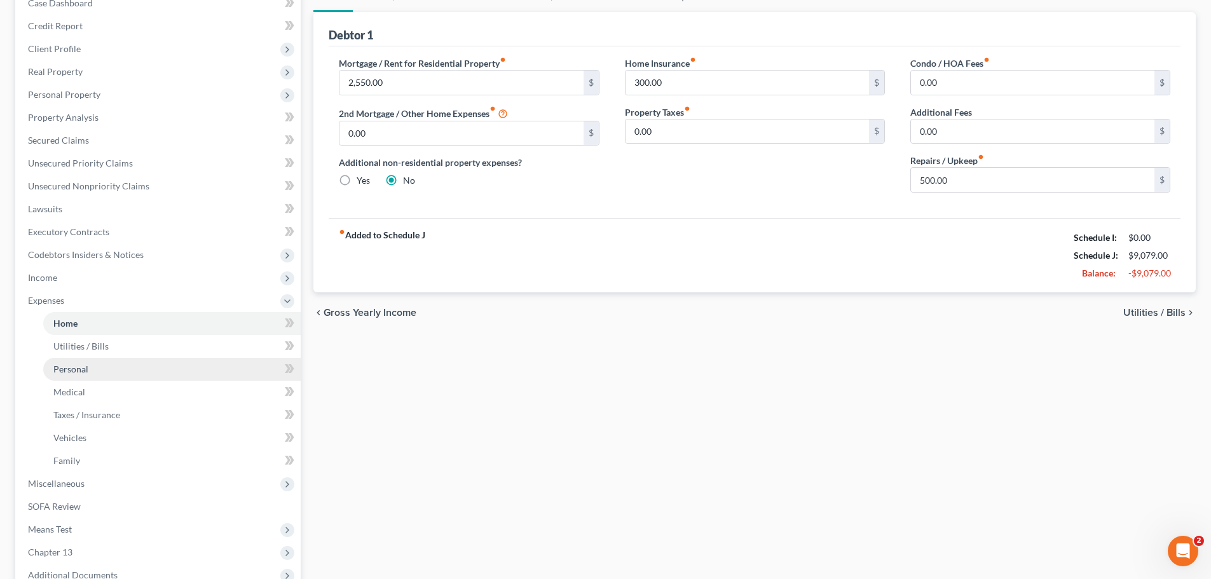
scroll to position [191, 0]
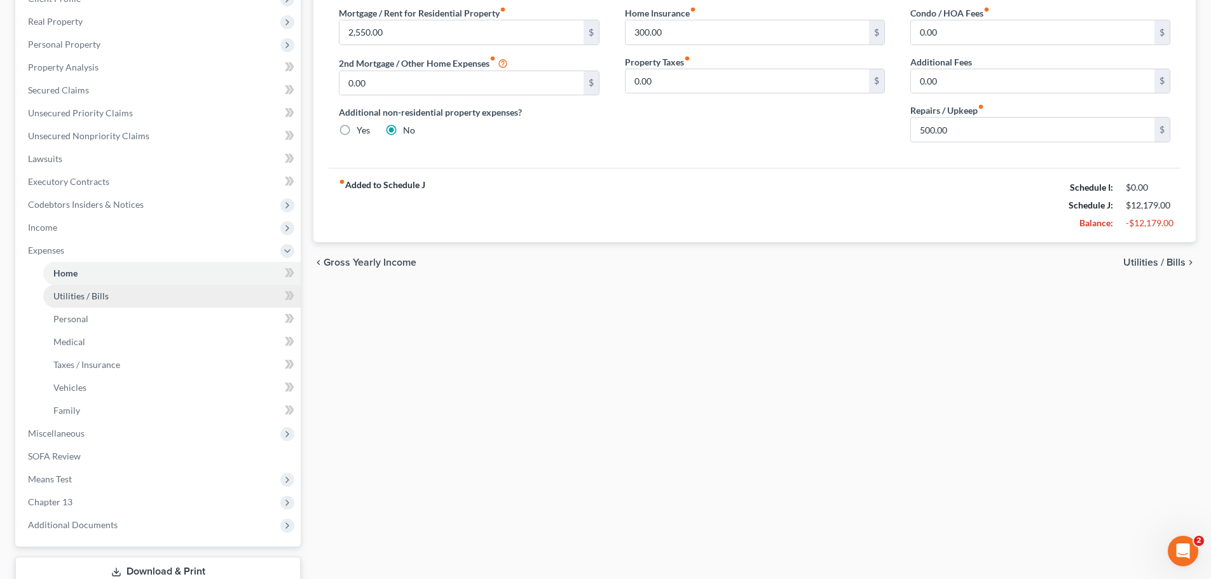
click at [118, 293] on link "Utilities / Bills" at bounding box center [172, 296] width 258 height 23
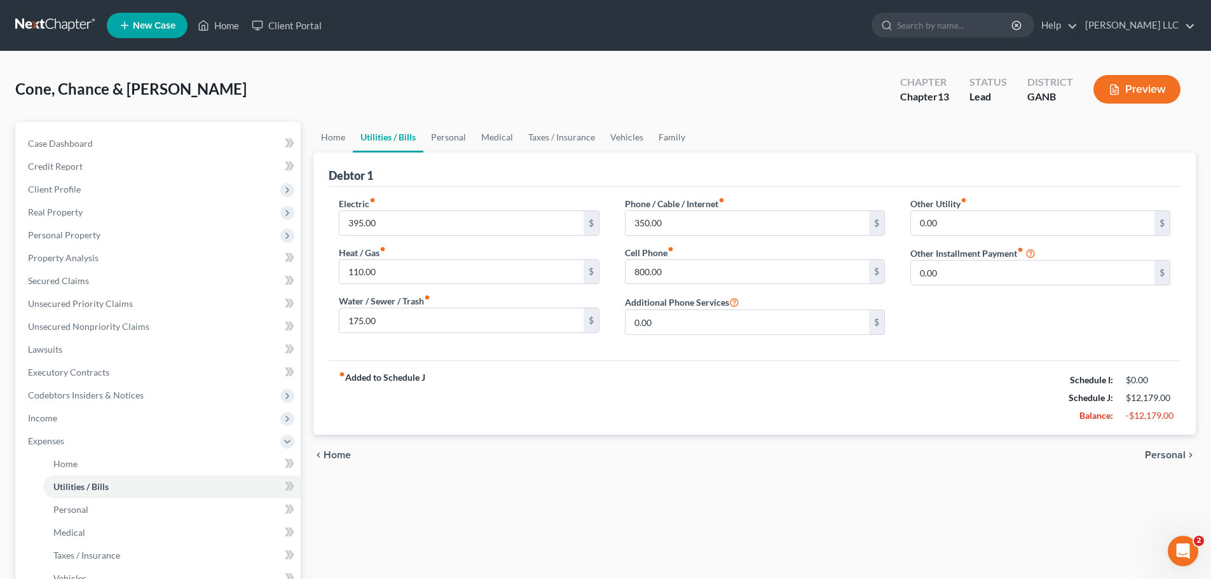
scroll to position [191, 0]
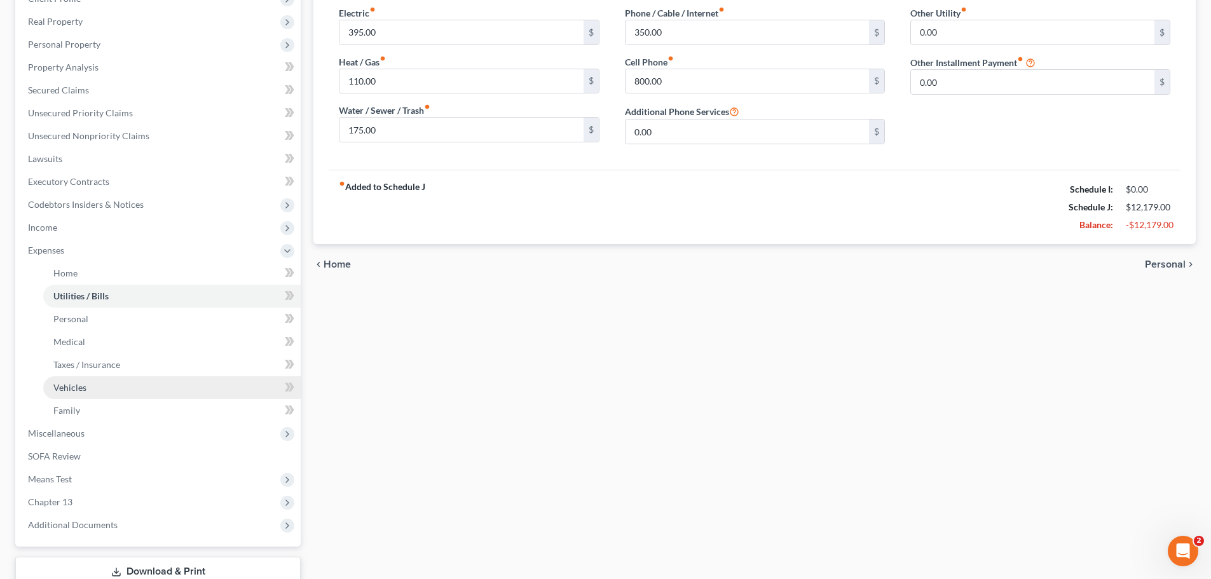
click at [91, 391] on link "Vehicles" at bounding box center [172, 387] width 258 height 23
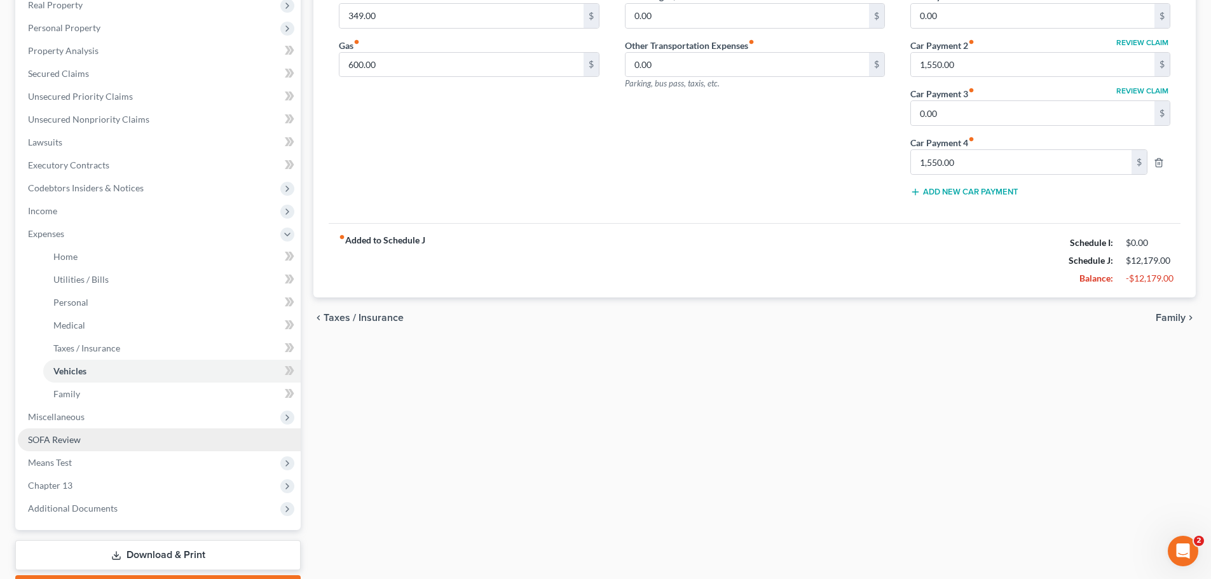
scroll to position [280, 0]
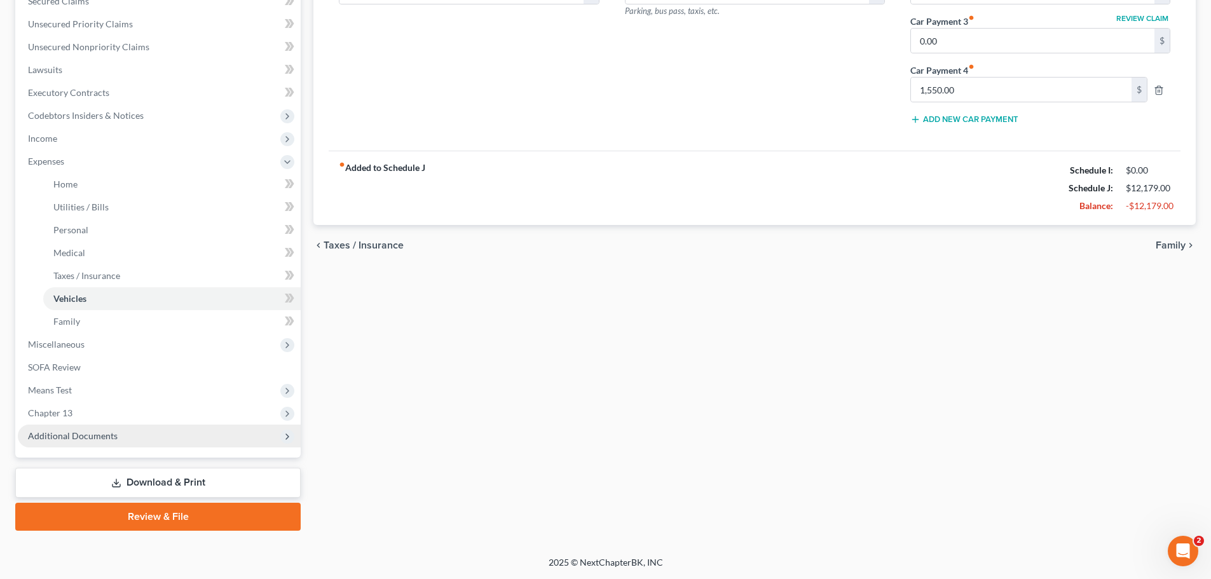
click at [120, 431] on span "Additional Documents" at bounding box center [159, 436] width 283 height 23
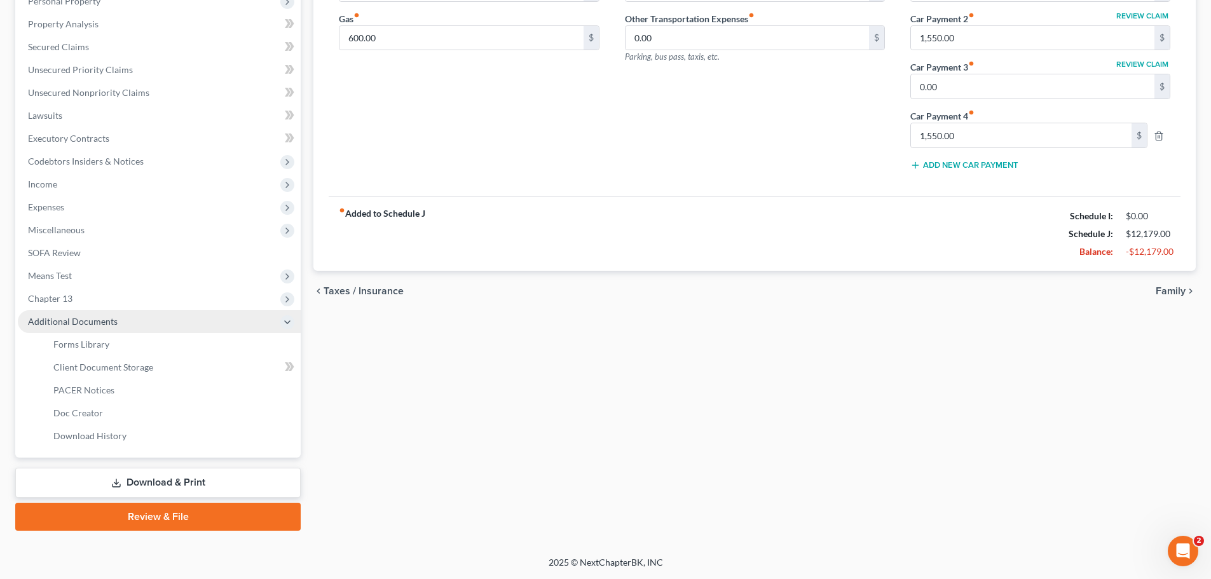
scroll to position [234, 0]
click at [137, 366] on span "Client Document Storage" at bounding box center [103, 367] width 100 height 11
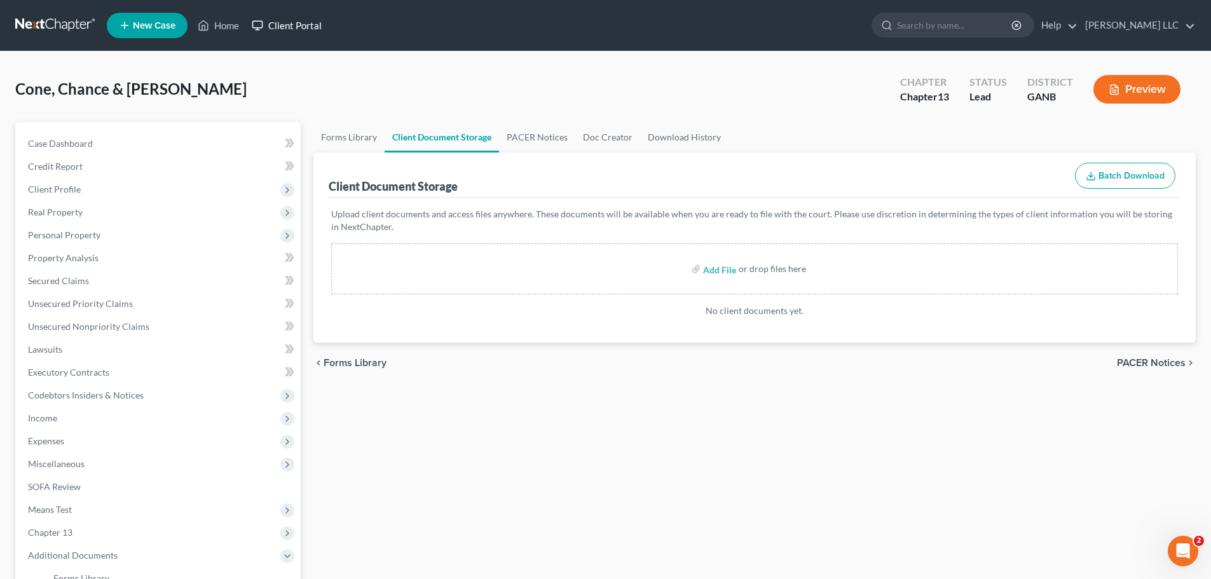
click at [311, 22] on link "Client Portal" at bounding box center [286, 25] width 83 height 23
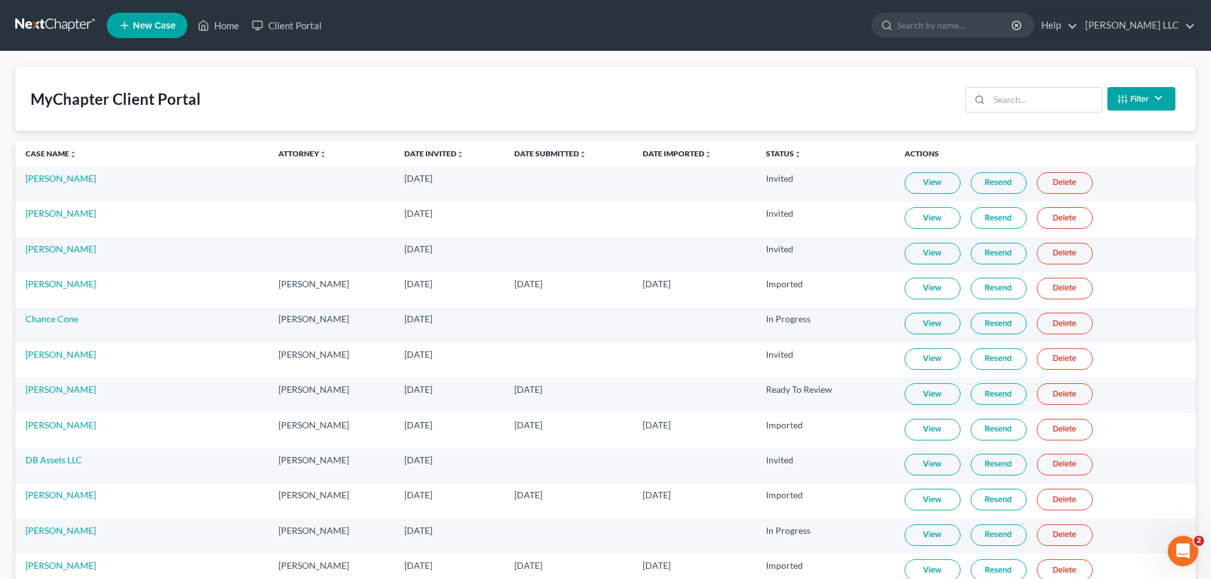
click at [923, 324] on link "View" at bounding box center [933, 324] width 56 height 22
click at [50, 320] on link "Chance Cone" at bounding box center [51, 318] width 53 height 11
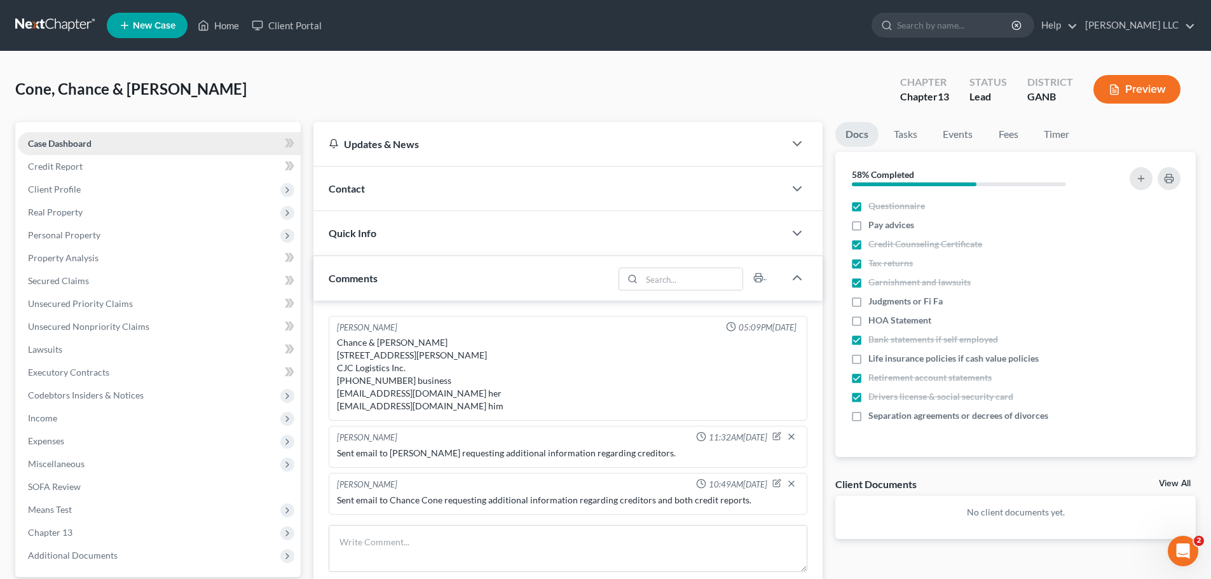
scroll to position [8, 0]
click at [87, 238] on span "Personal Property" at bounding box center [64, 235] width 72 height 11
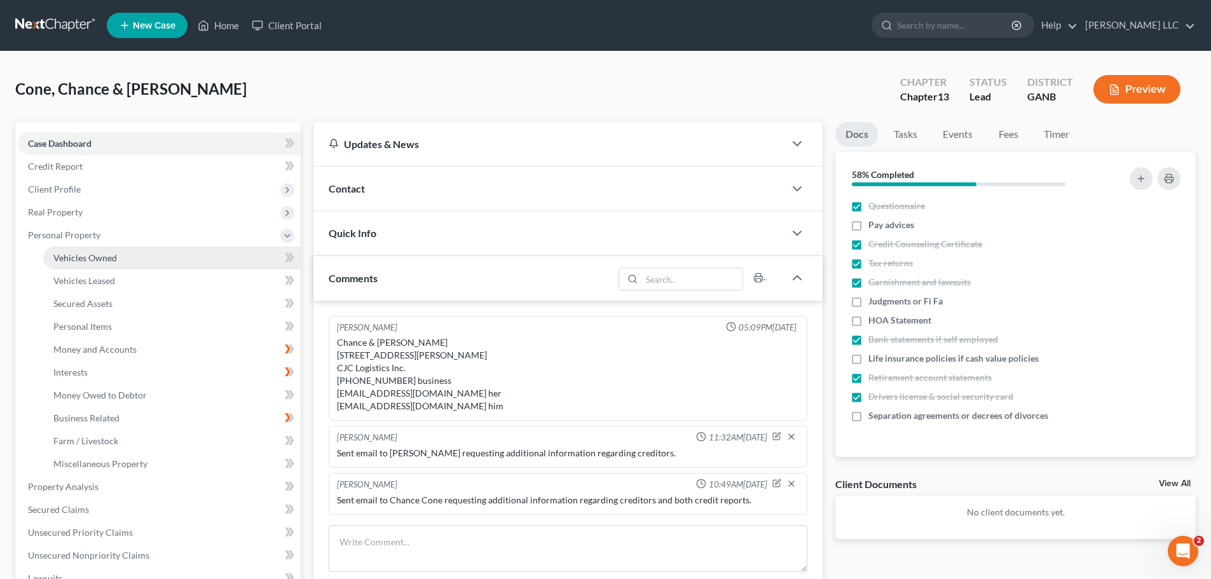
click at [100, 257] on span "Vehicles Owned" at bounding box center [85, 257] width 64 height 11
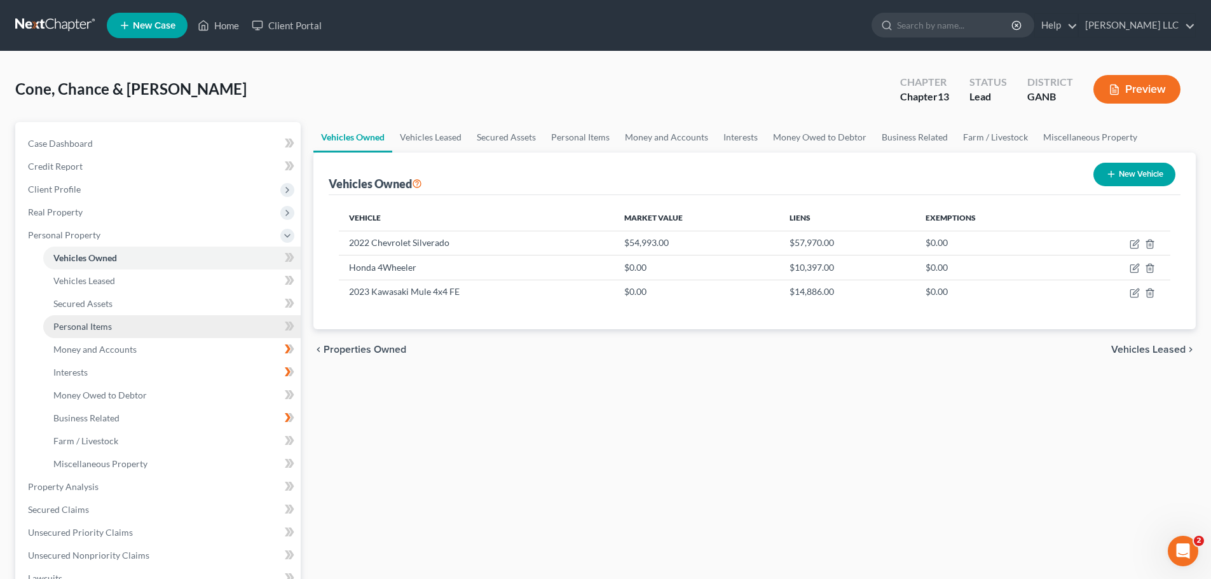
click at [114, 326] on link "Personal Items" at bounding box center [172, 326] width 258 height 23
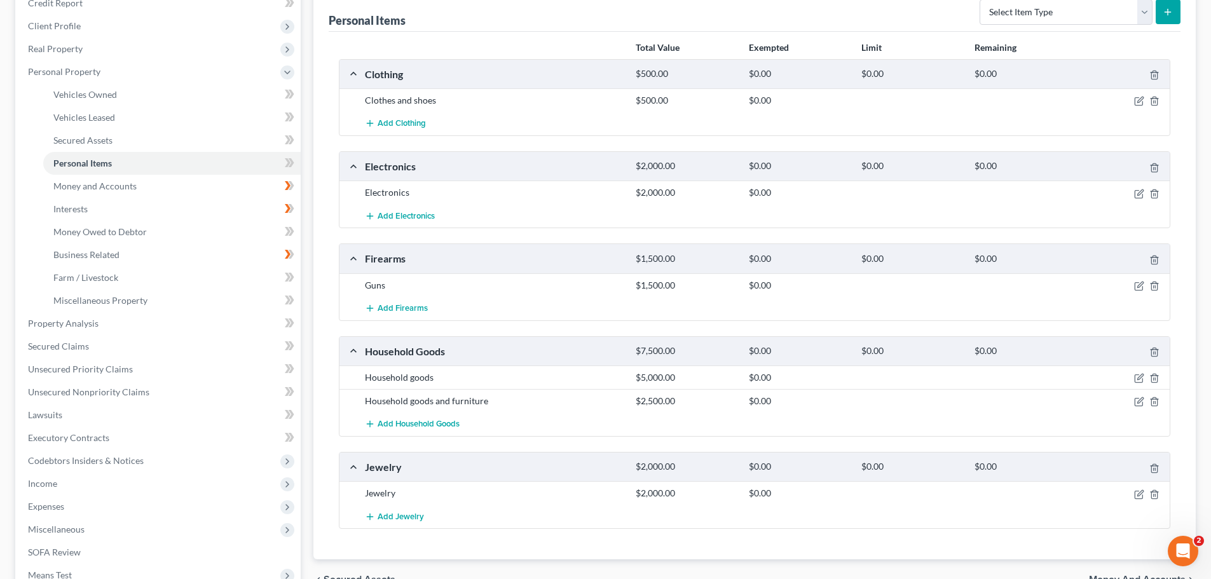
scroll to position [254, 0]
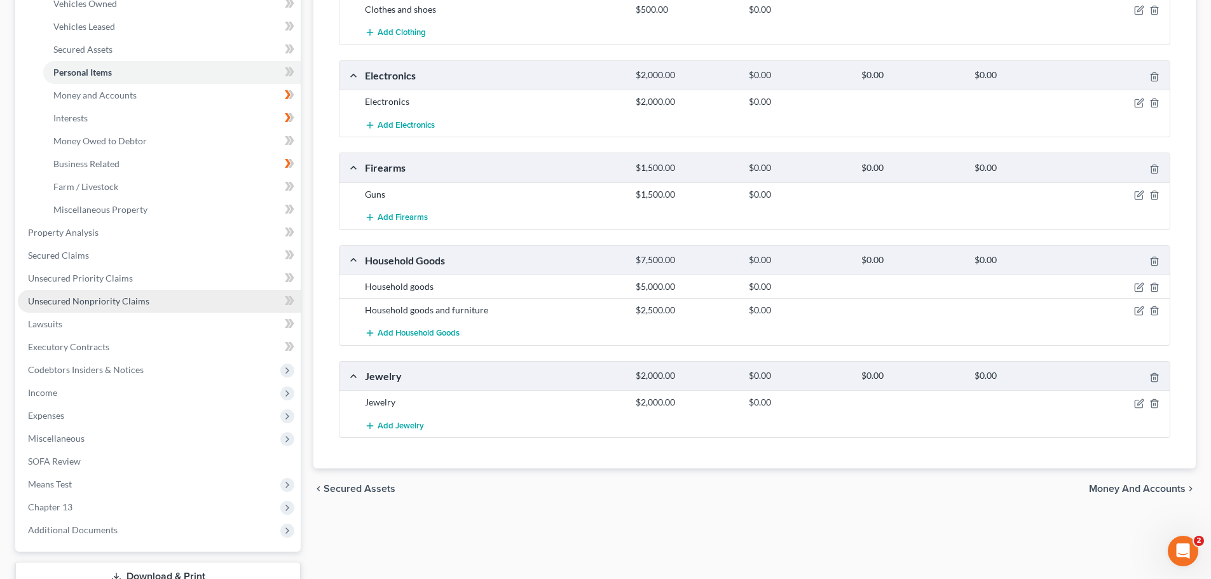
click at [100, 304] on span "Unsecured Nonpriority Claims" at bounding box center [88, 301] width 121 height 11
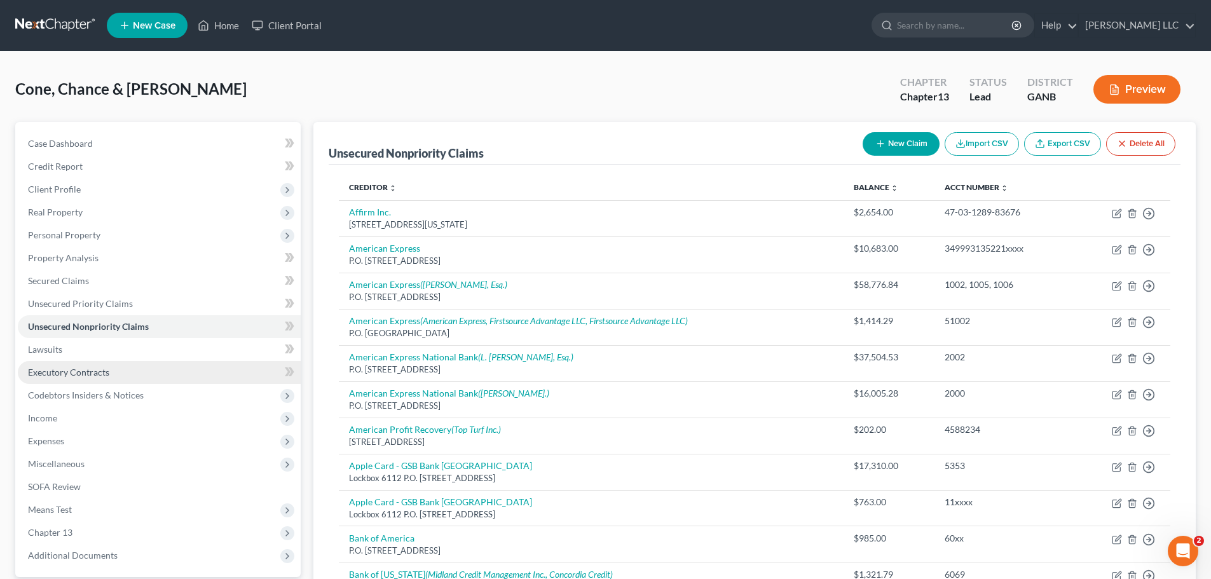
click at [136, 376] on link "Executory Contracts" at bounding box center [159, 372] width 283 height 23
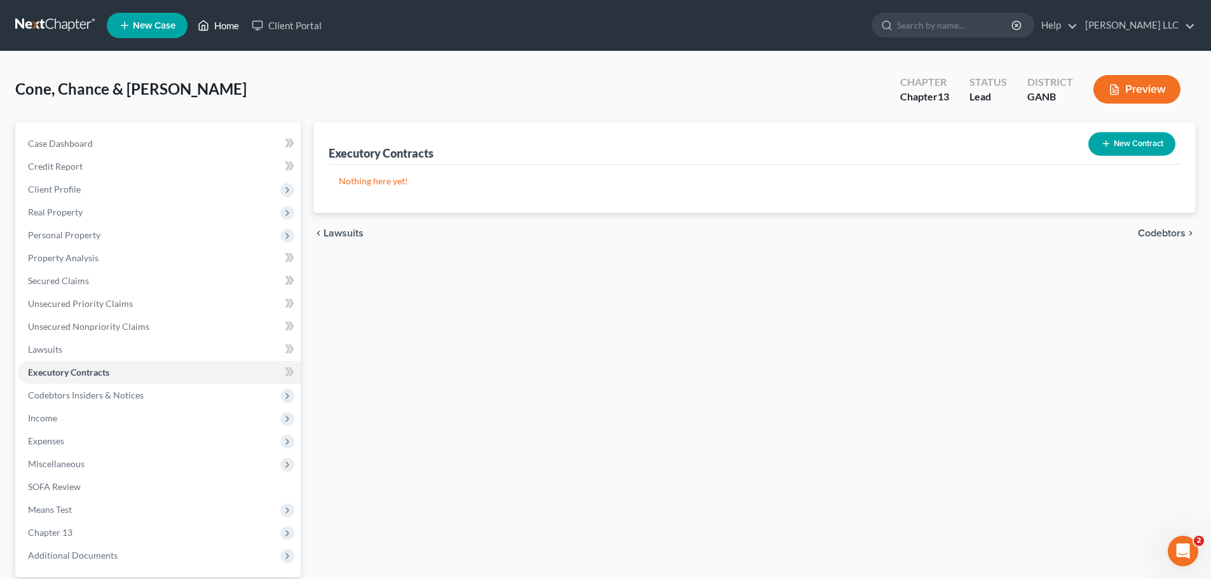
drag, startPoint x: 231, startPoint y: 29, endPoint x: 565, endPoint y: 72, distance: 336.6
click at [231, 29] on link "Home" at bounding box center [218, 25] width 54 height 23
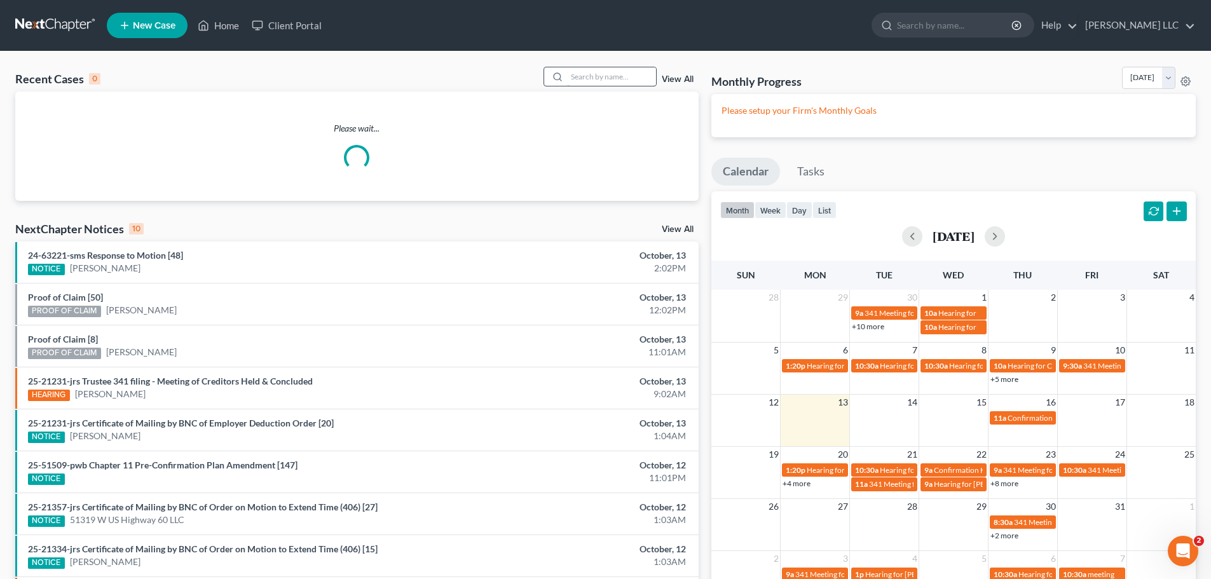
click at [584, 75] on input "search" at bounding box center [611, 76] width 89 height 18
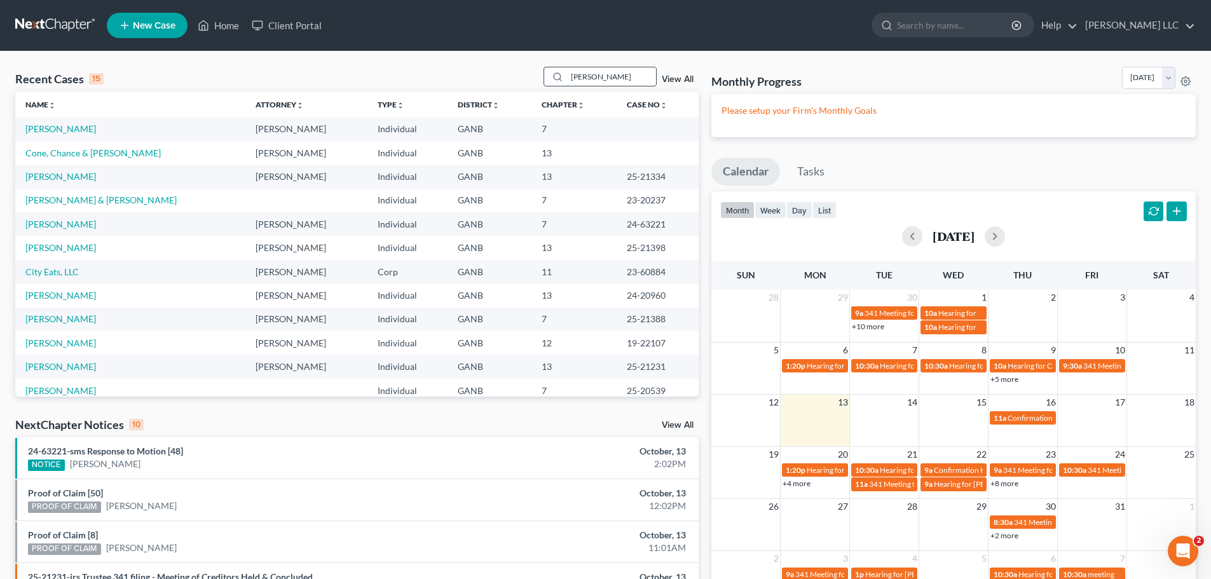
type input "[PERSON_NAME]"
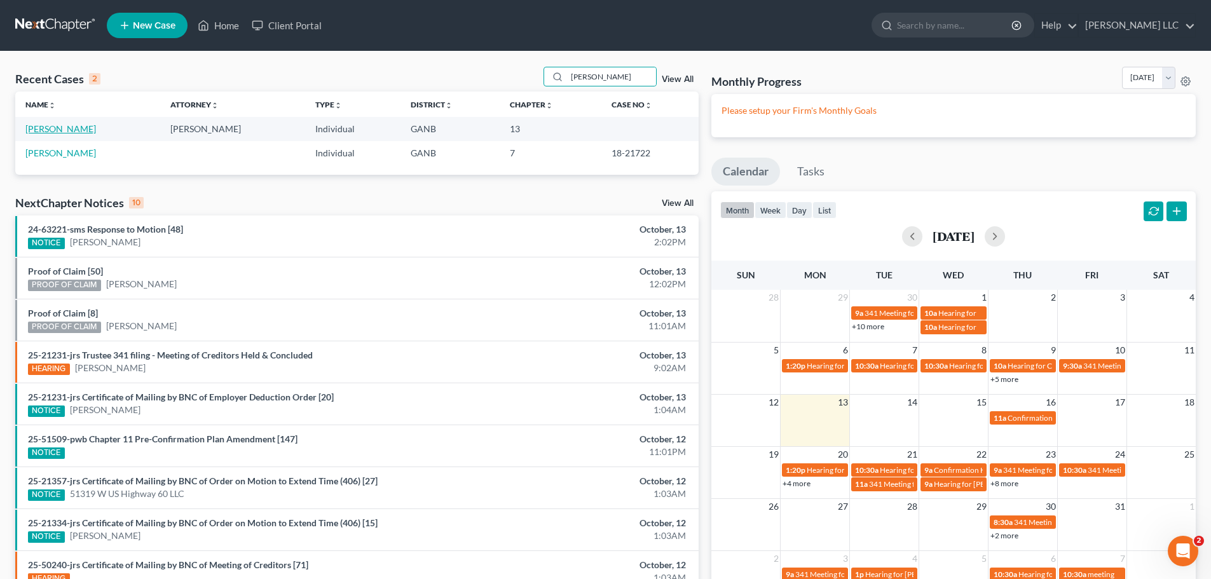
click at [75, 130] on link "[PERSON_NAME]" at bounding box center [60, 128] width 71 height 11
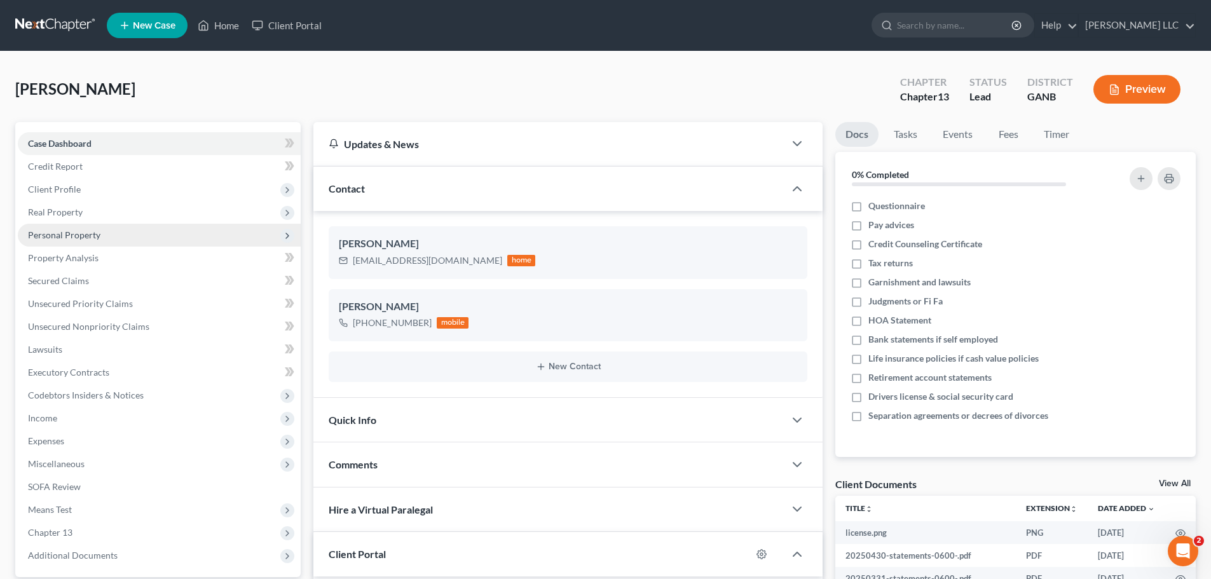
click at [69, 239] on span "Personal Property" at bounding box center [64, 235] width 72 height 11
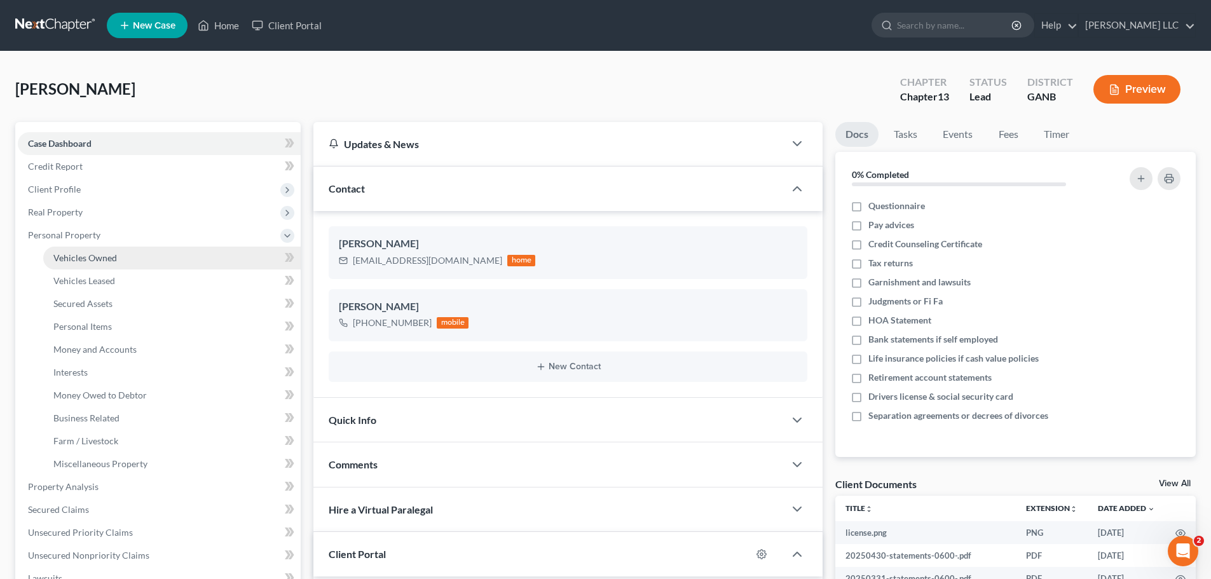
click at [79, 258] on span "Vehicles Owned" at bounding box center [85, 257] width 64 height 11
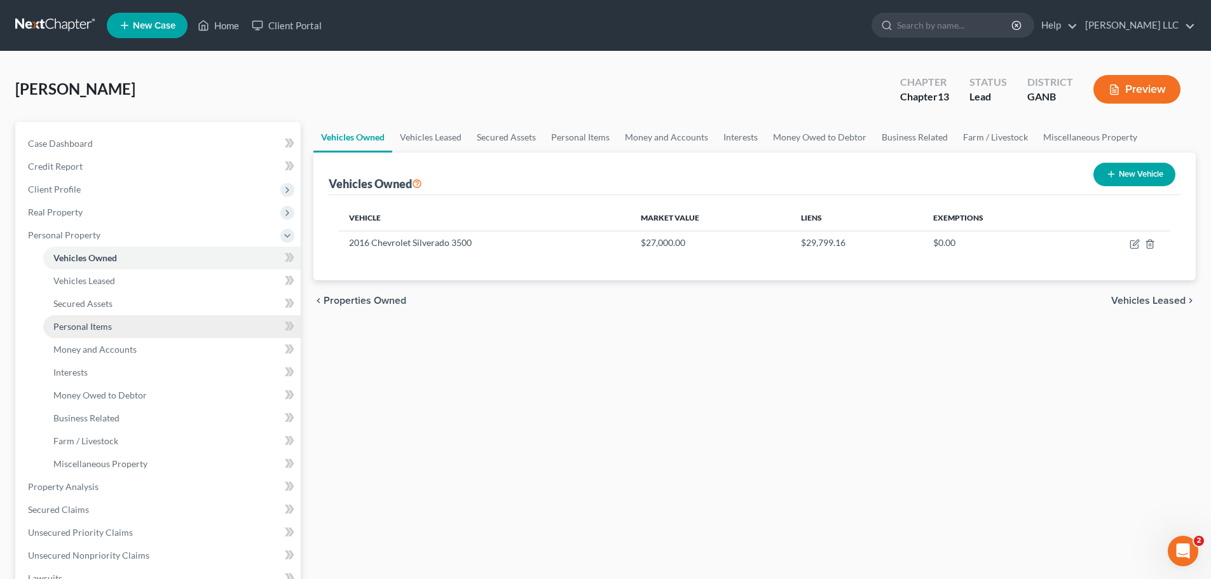
click at [91, 325] on span "Personal Items" at bounding box center [82, 326] width 58 height 11
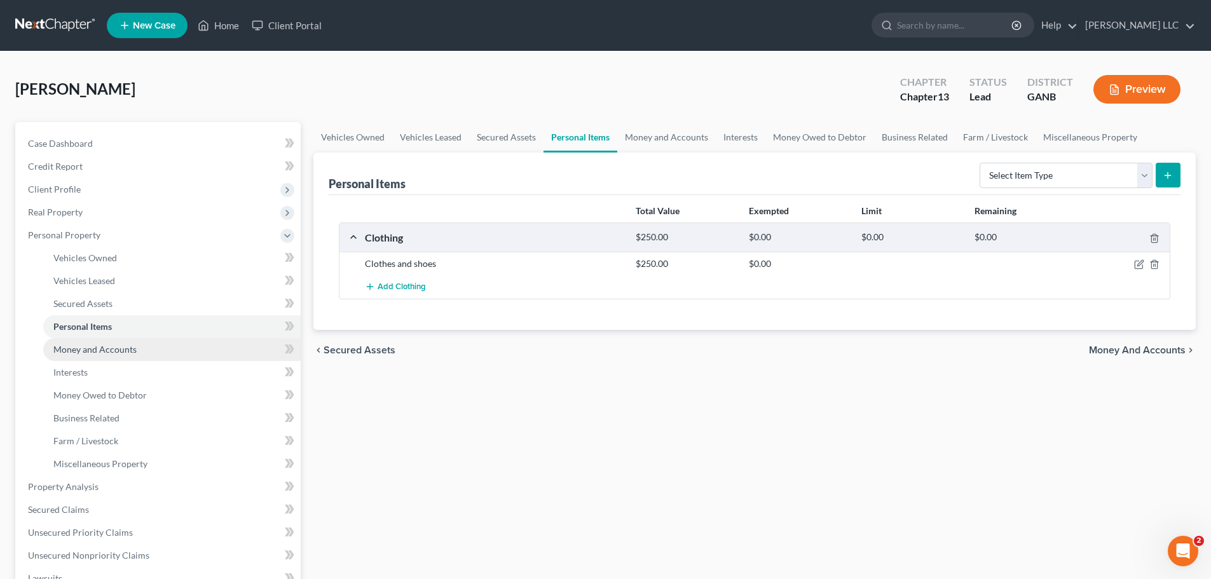
click at [100, 347] on span "Money and Accounts" at bounding box center [94, 349] width 83 height 11
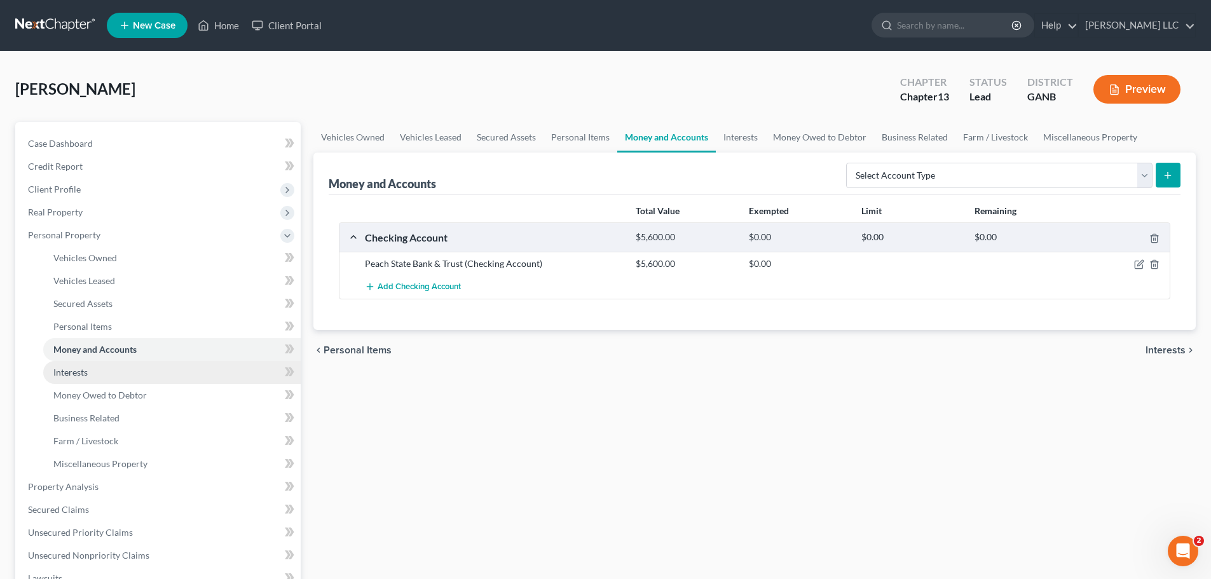
click at [87, 373] on span "Interests" at bounding box center [70, 372] width 34 height 11
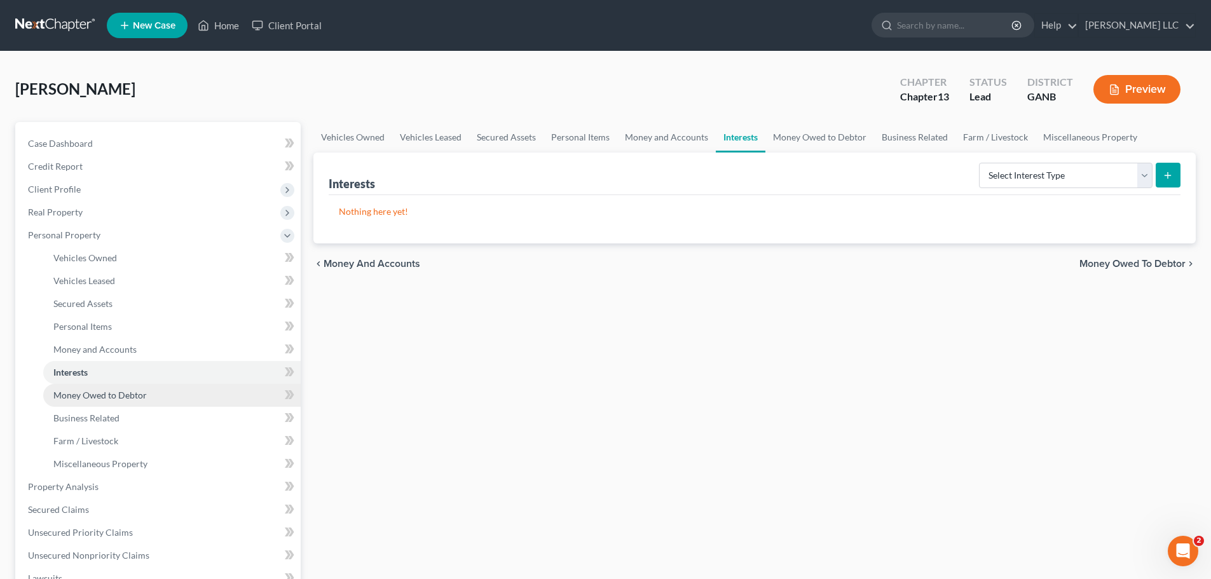
click at [95, 391] on span "Money Owed to Debtor" at bounding box center [99, 395] width 93 height 11
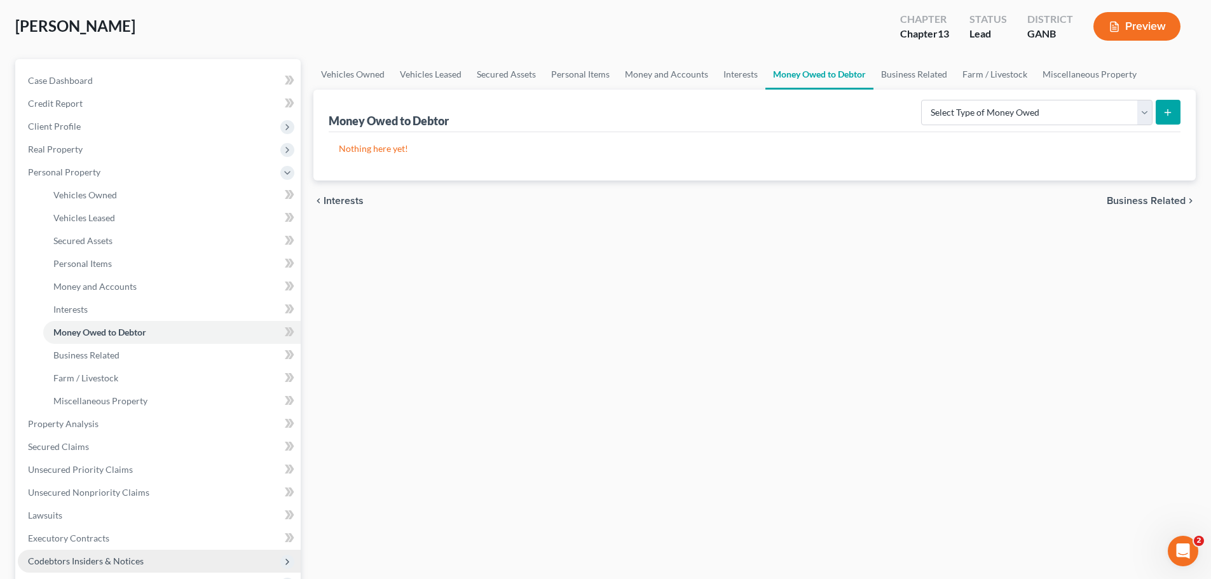
scroll to position [191, 0]
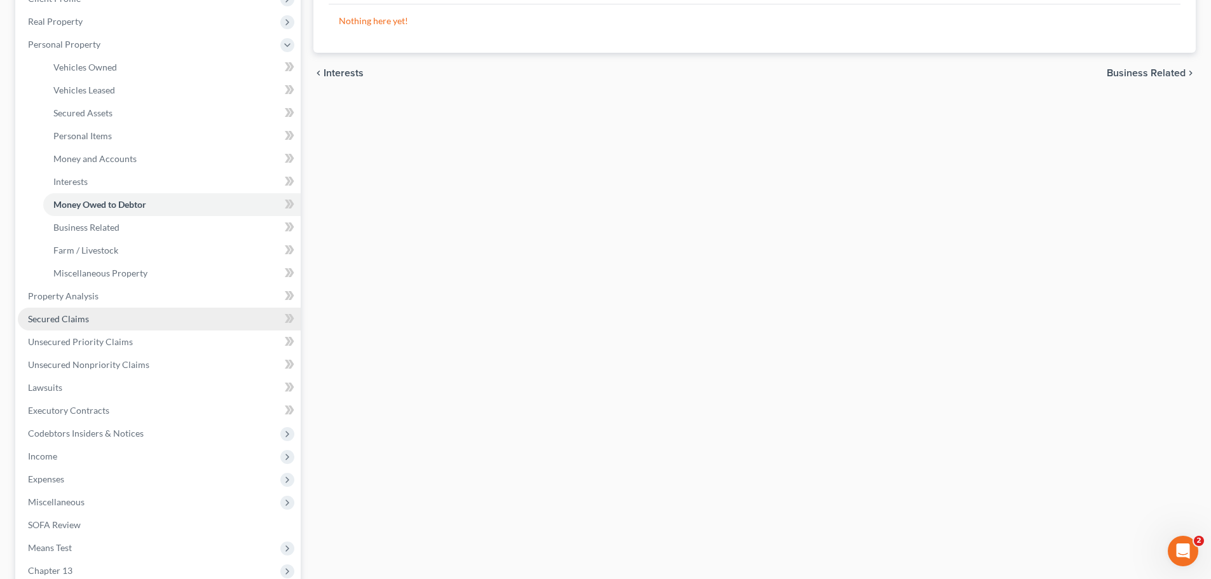
click at [88, 319] on span "Secured Claims" at bounding box center [58, 318] width 61 height 11
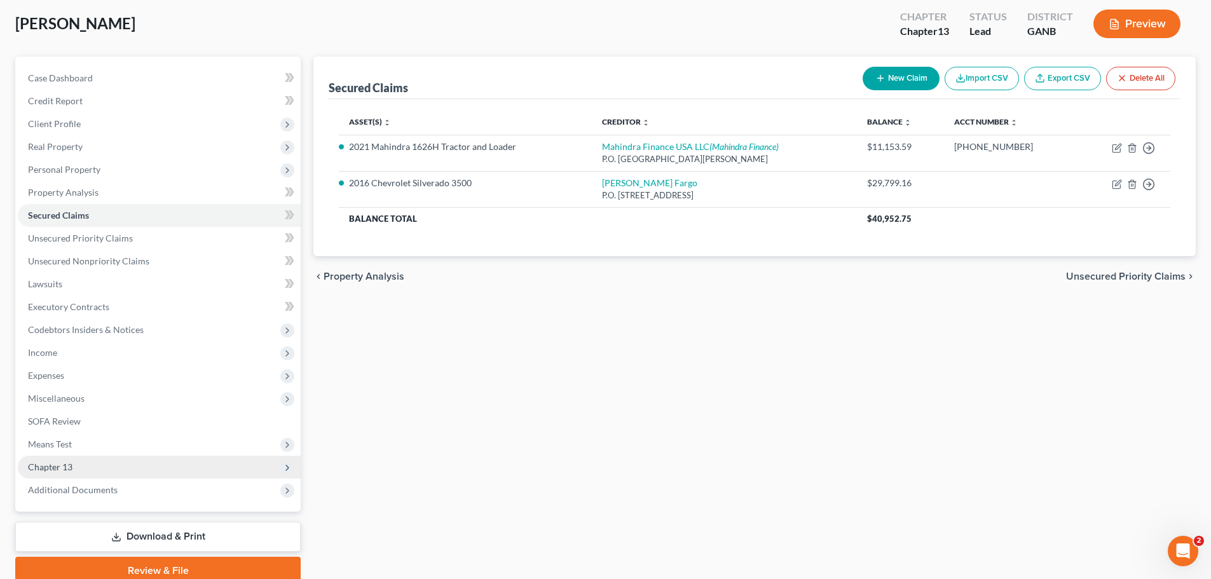
scroll to position [120, 0]
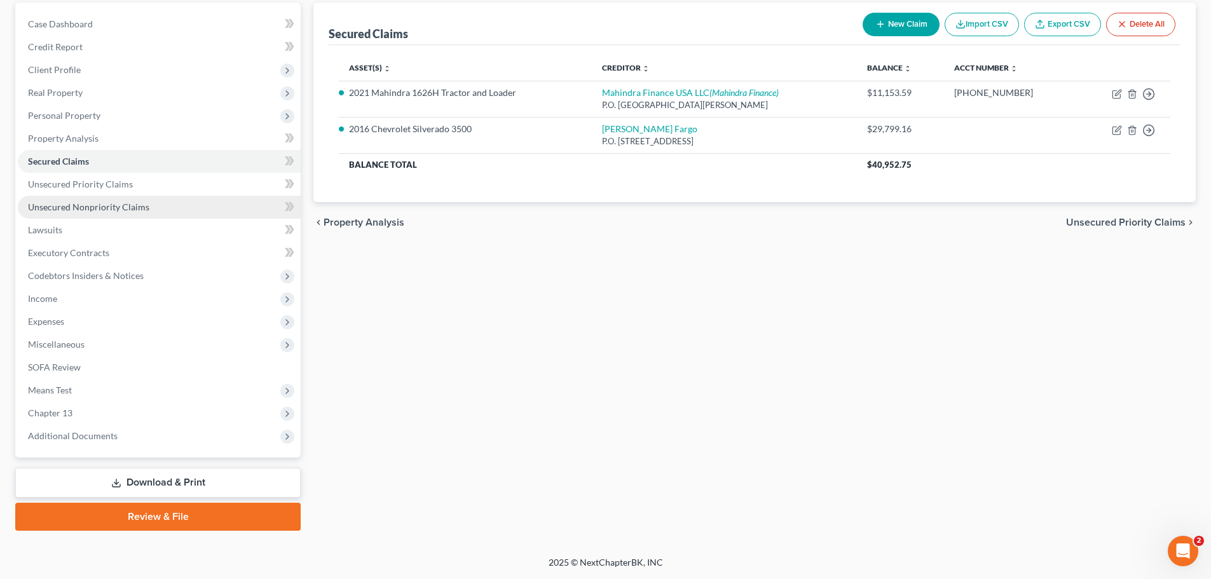
click at [107, 207] on span "Unsecured Nonpriority Claims" at bounding box center [88, 207] width 121 height 11
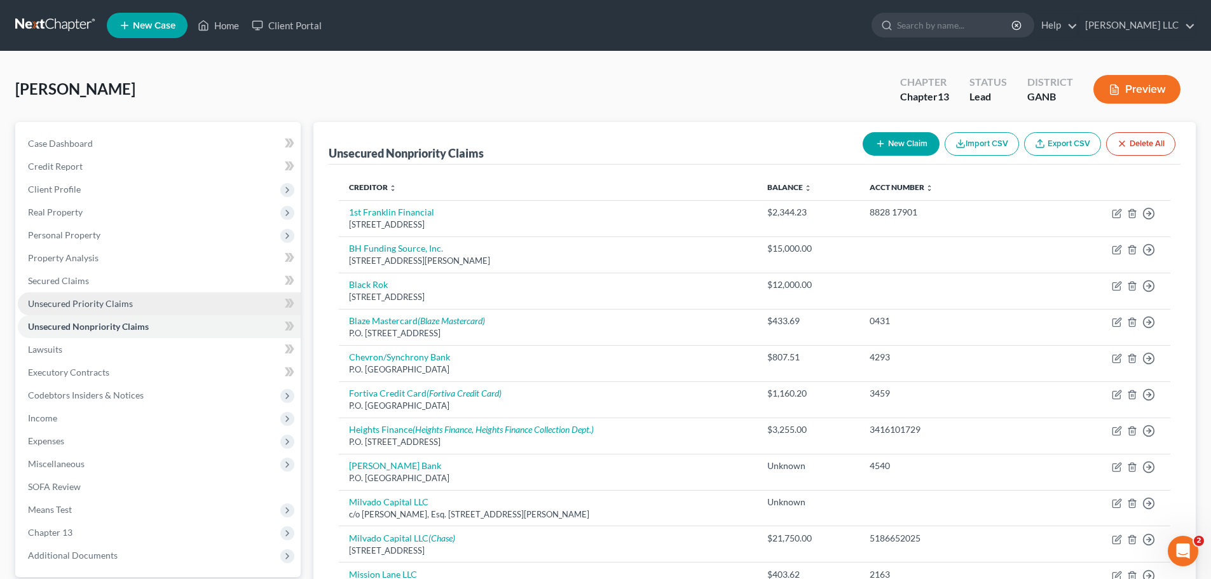
click at [135, 302] on link "Unsecured Priority Claims" at bounding box center [159, 303] width 283 height 23
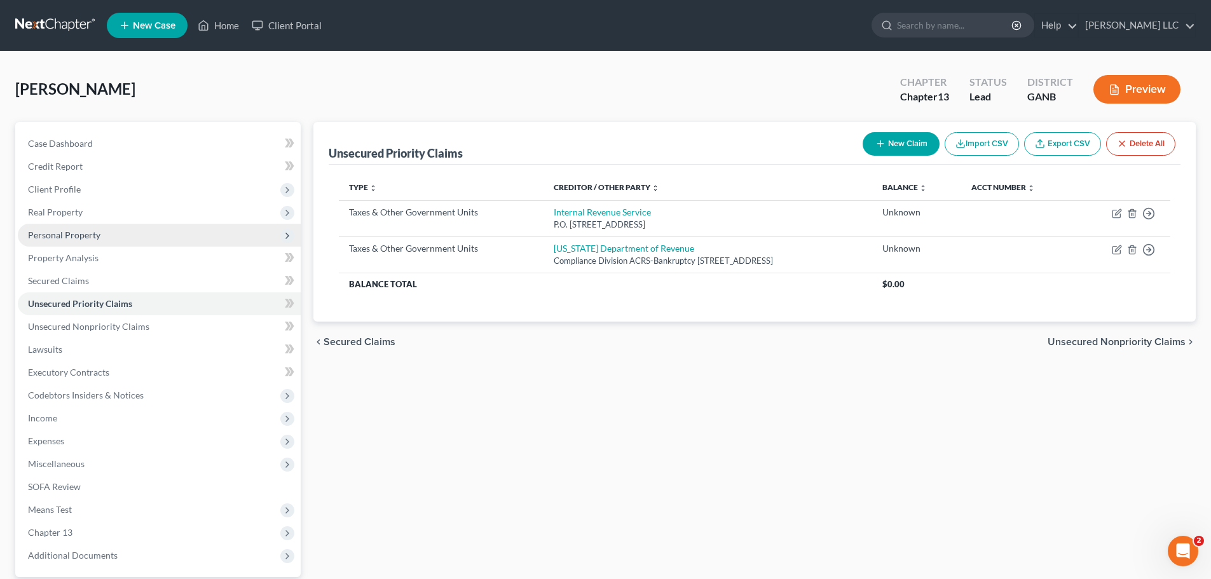
click at [73, 233] on span "Personal Property" at bounding box center [64, 235] width 72 height 11
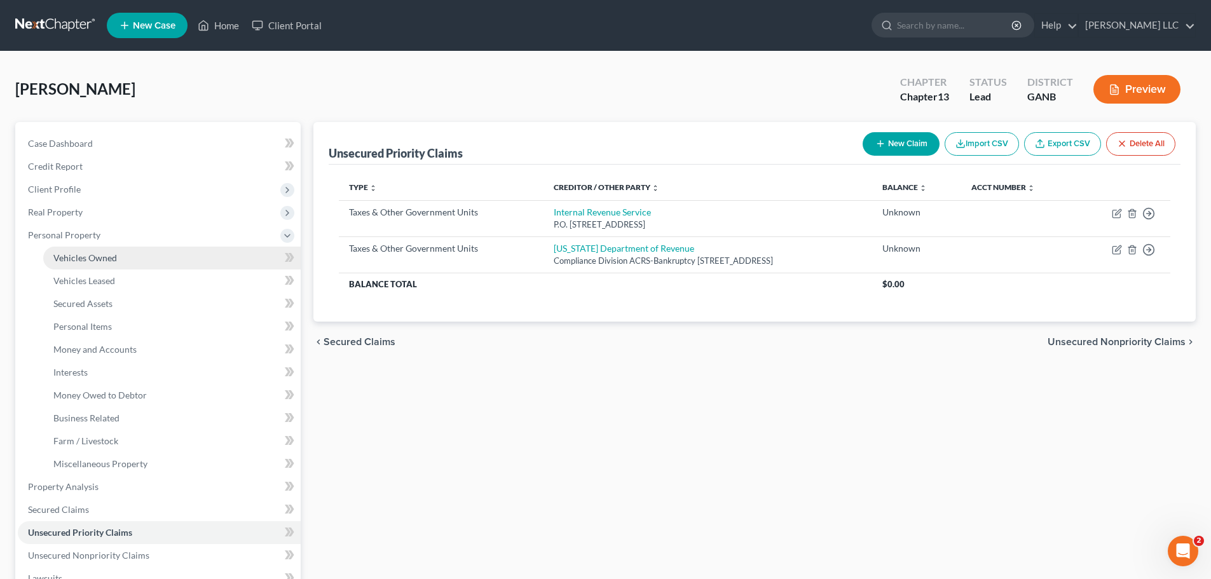
click at [89, 255] on span "Vehicles Owned" at bounding box center [85, 257] width 64 height 11
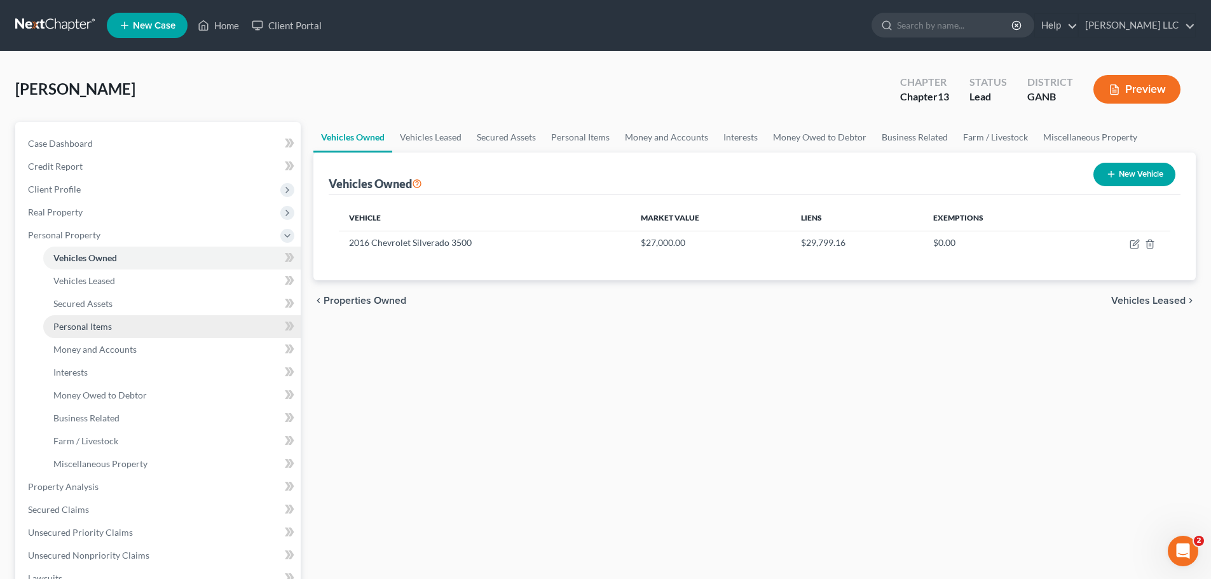
click at [94, 325] on span "Personal Items" at bounding box center [82, 326] width 58 height 11
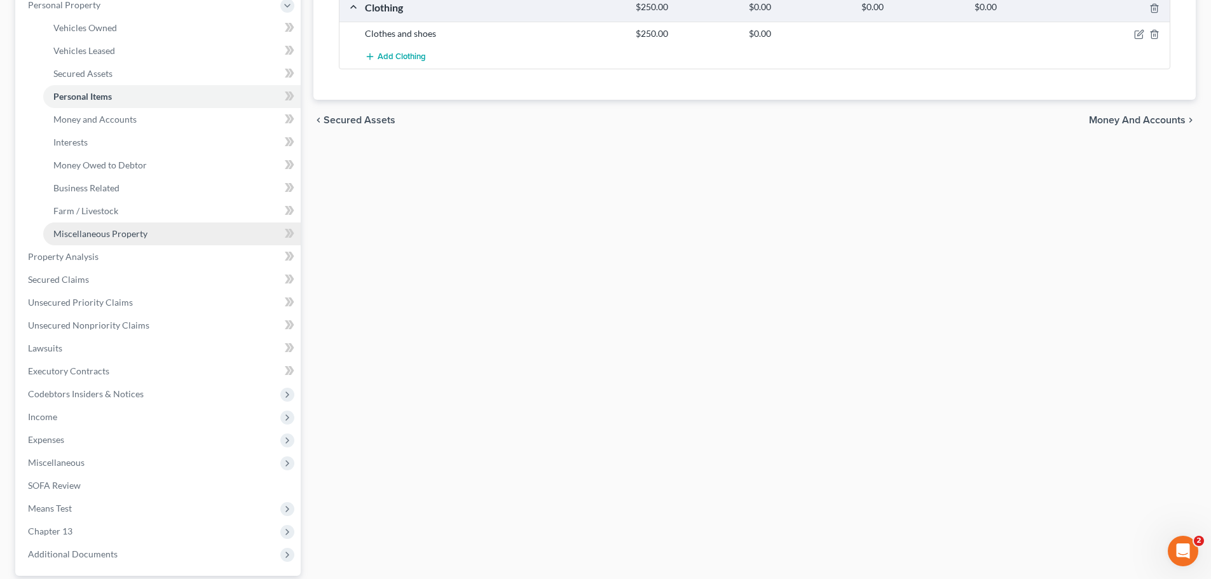
scroll to position [254, 0]
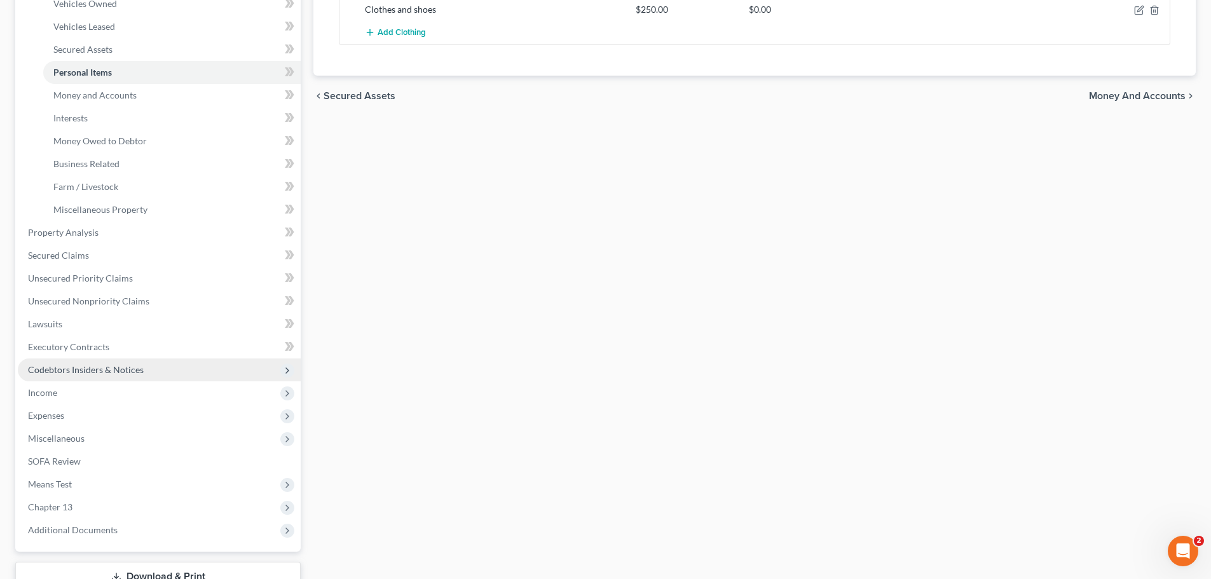
drag, startPoint x: 60, startPoint y: 390, endPoint x: 233, endPoint y: 369, distance: 174.3
click at [60, 390] on span "Income" at bounding box center [159, 392] width 283 height 23
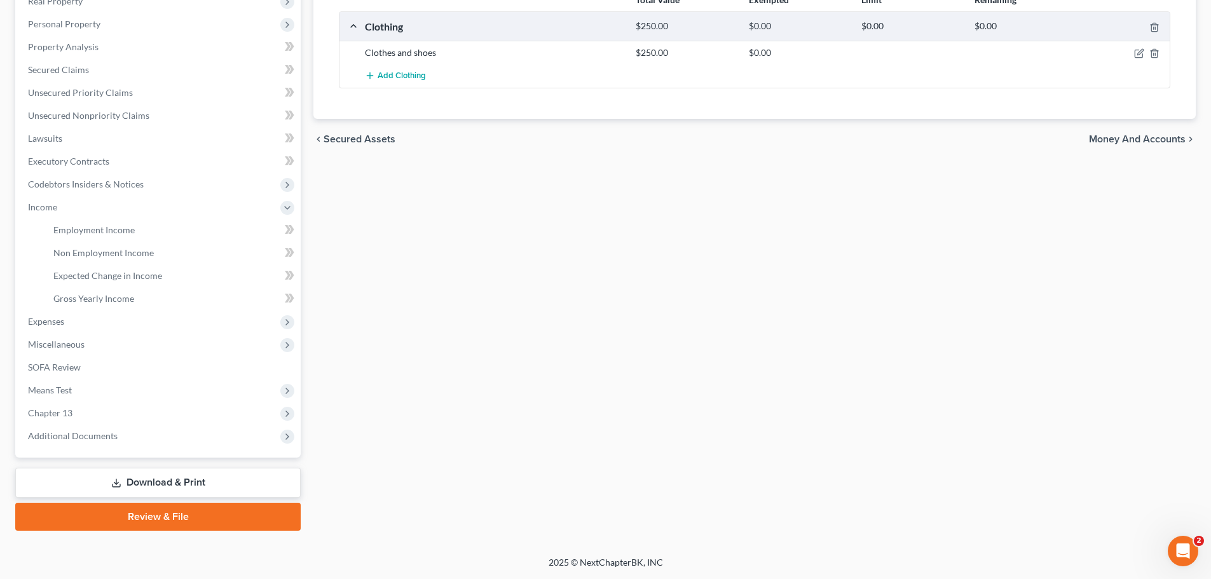
scroll to position [211, 0]
click at [109, 235] on span "Employment Income" at bounding box center [93, 229] width 81 height 11
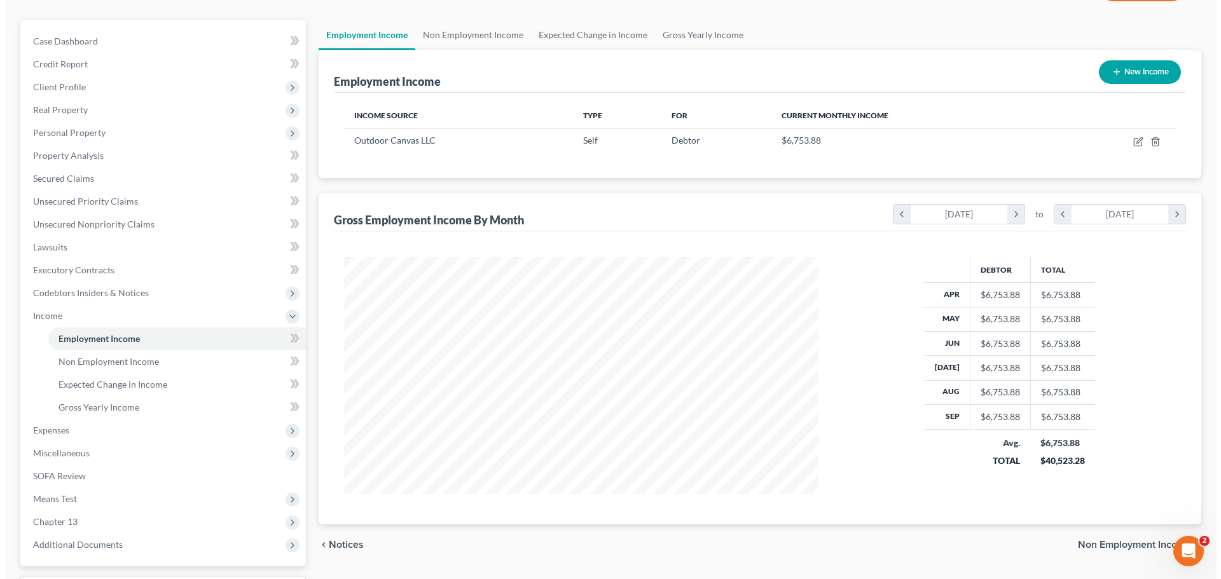
scroll to position [191, 0]
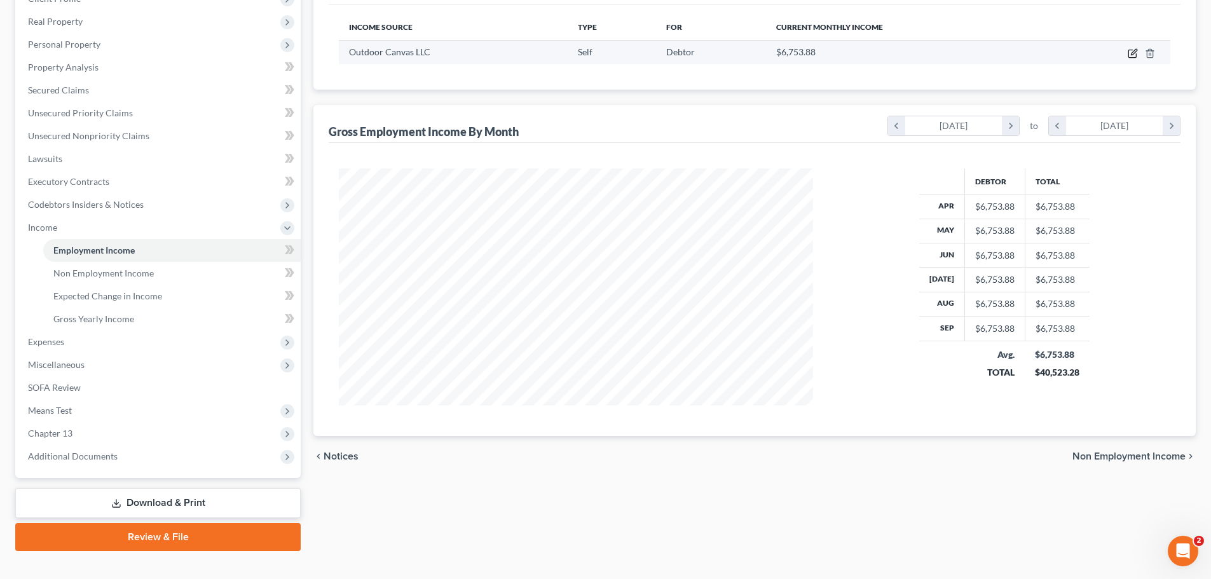
click at [1134, 52] on icon "button" at bounding box center [1134, 52] width 6 height 6
select select "1"
select select "10"
select select "0"
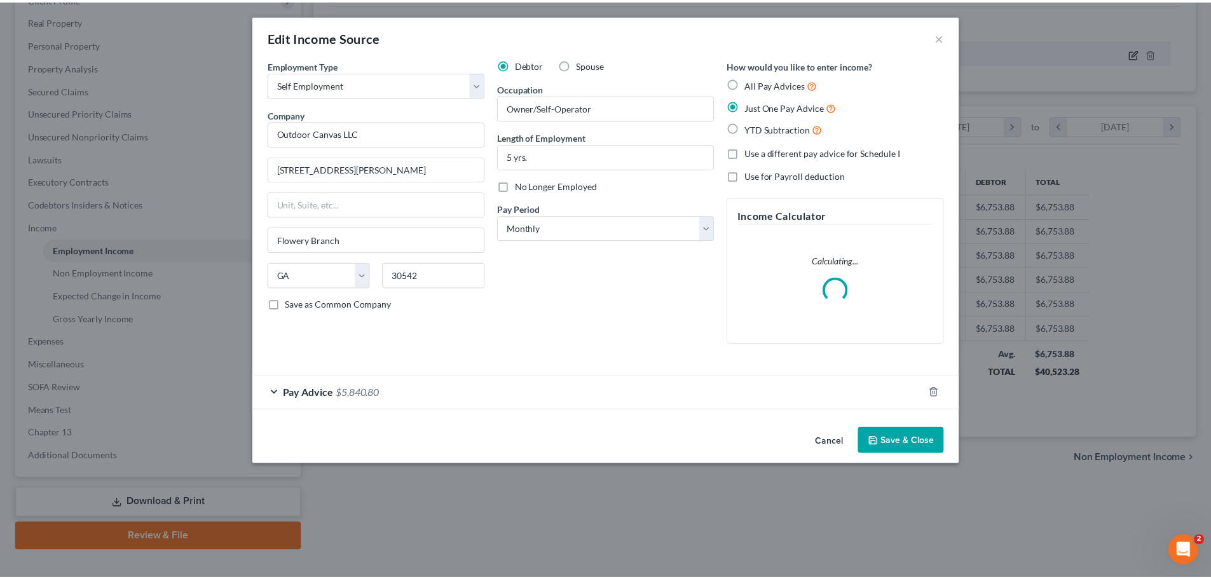
scroll to position [239, 504]
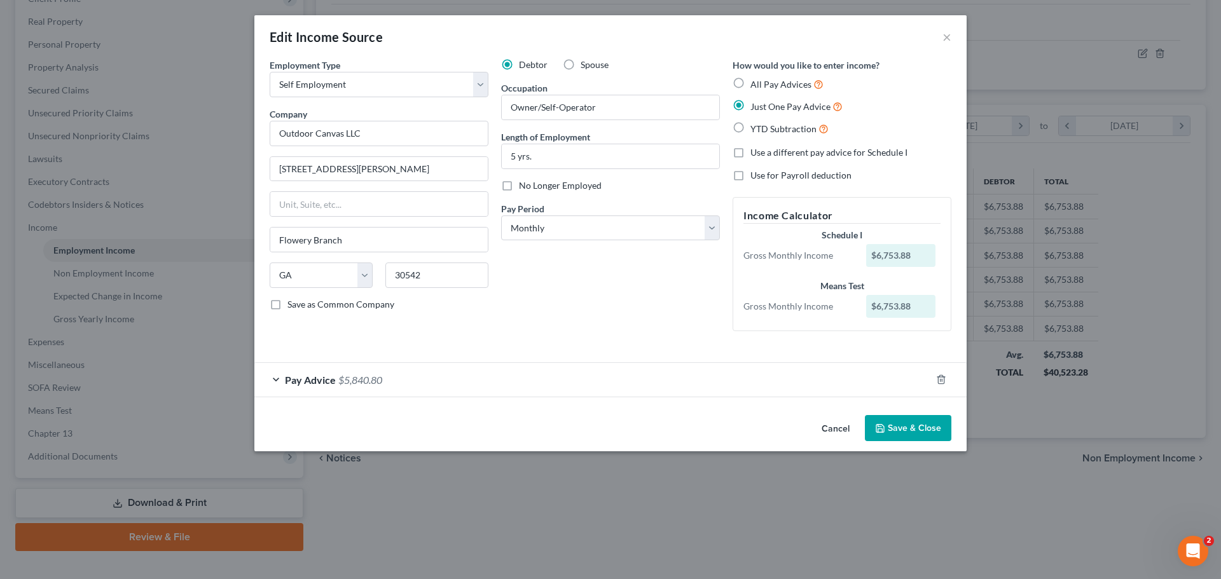
click at [341, 384] on span "$5,840.80" at bounding box center [360, 380] width 44 height 12
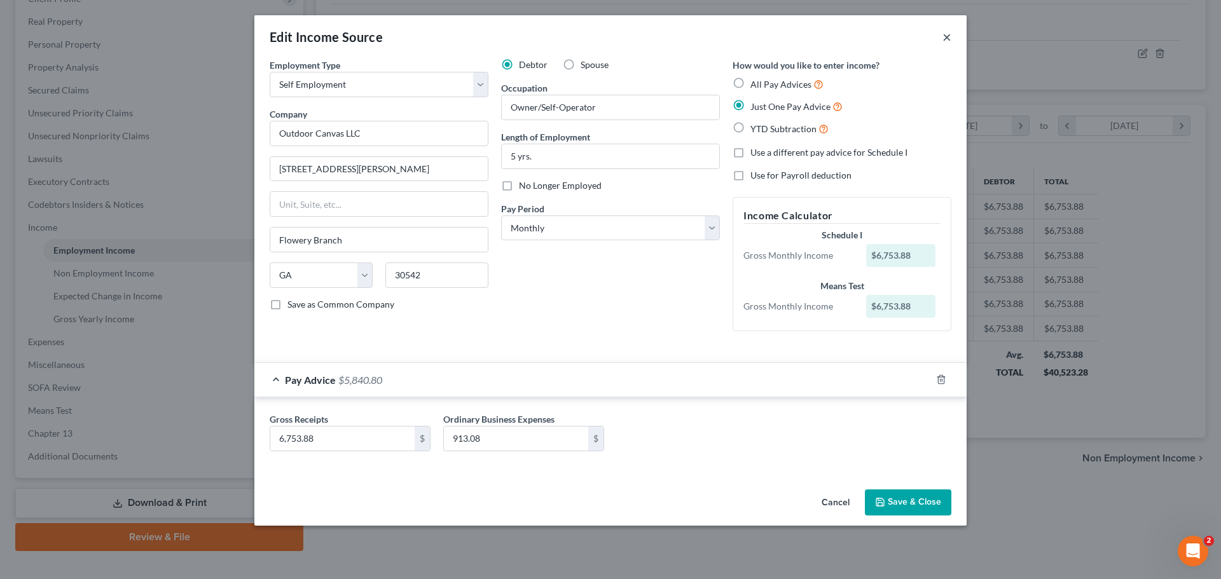
click at [949, 36] on button "×" at bounding box center [946, 36] width 9 height 15
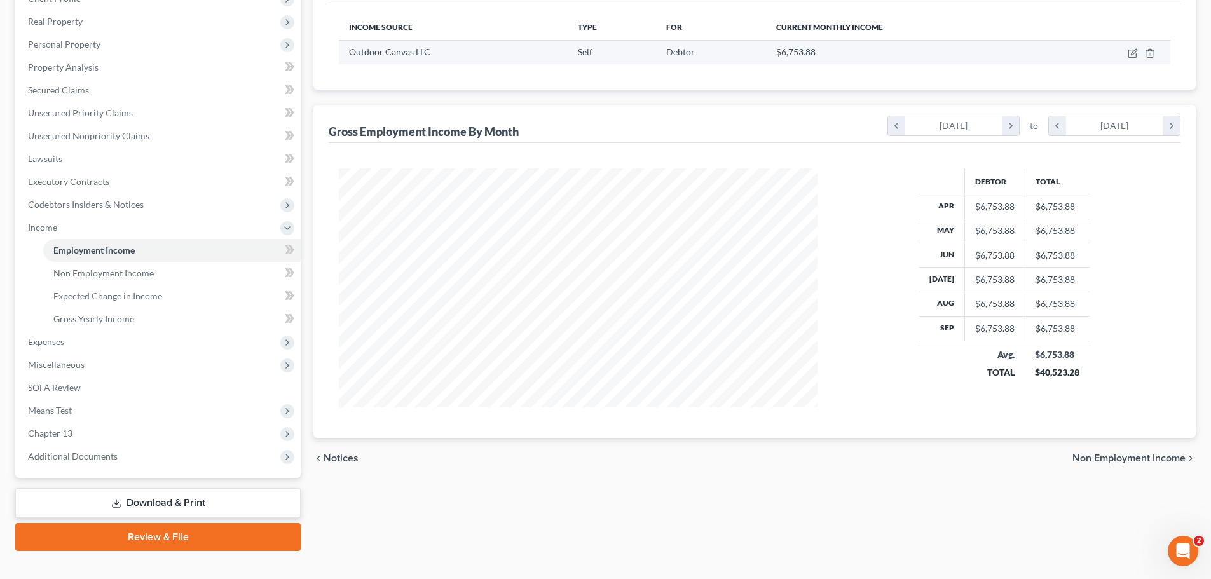
scroll to position [635586, 635323]
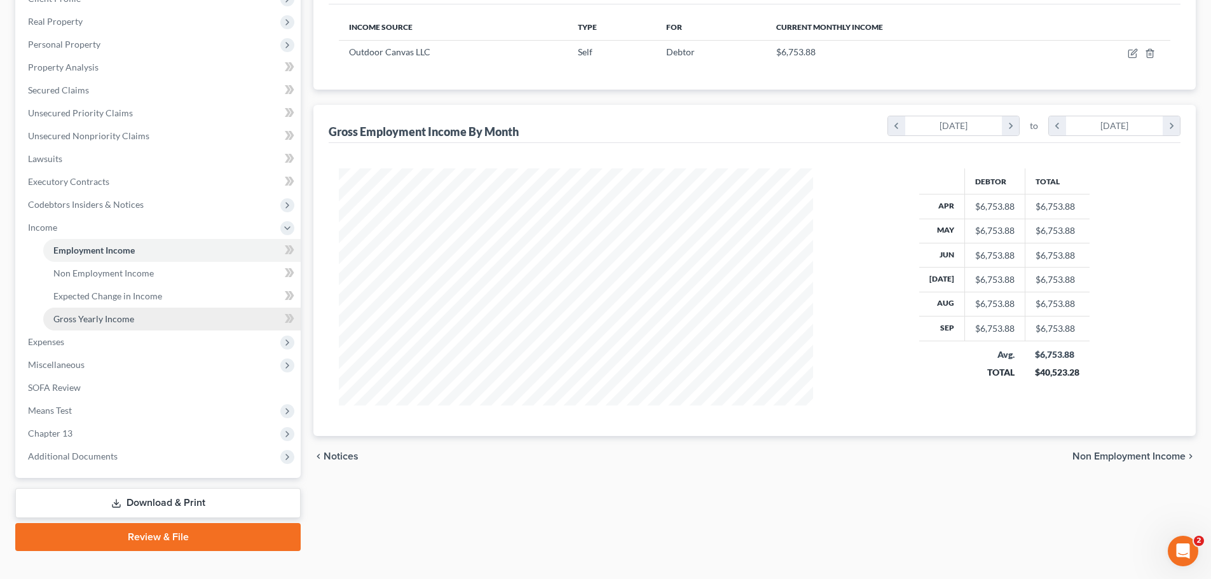
click at [125, 319] on span "Gross Yearly Income" at bounding box center [93, 318] width 81 height 11
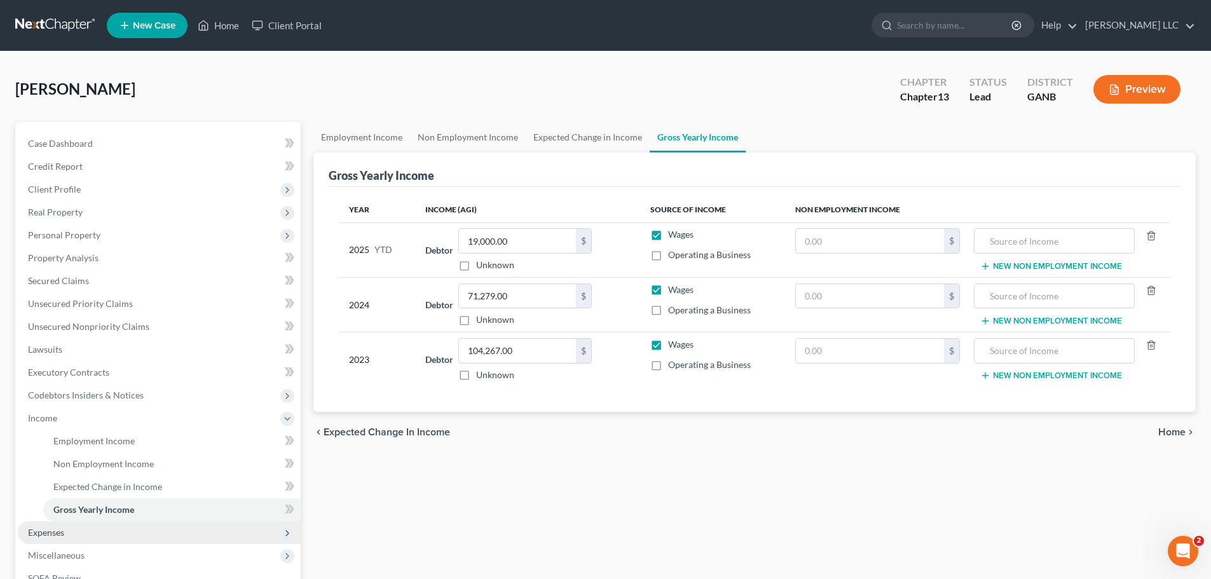
click at [62, 533] on span "Expenses" at bounding box center [46, 532] width 36 height 11
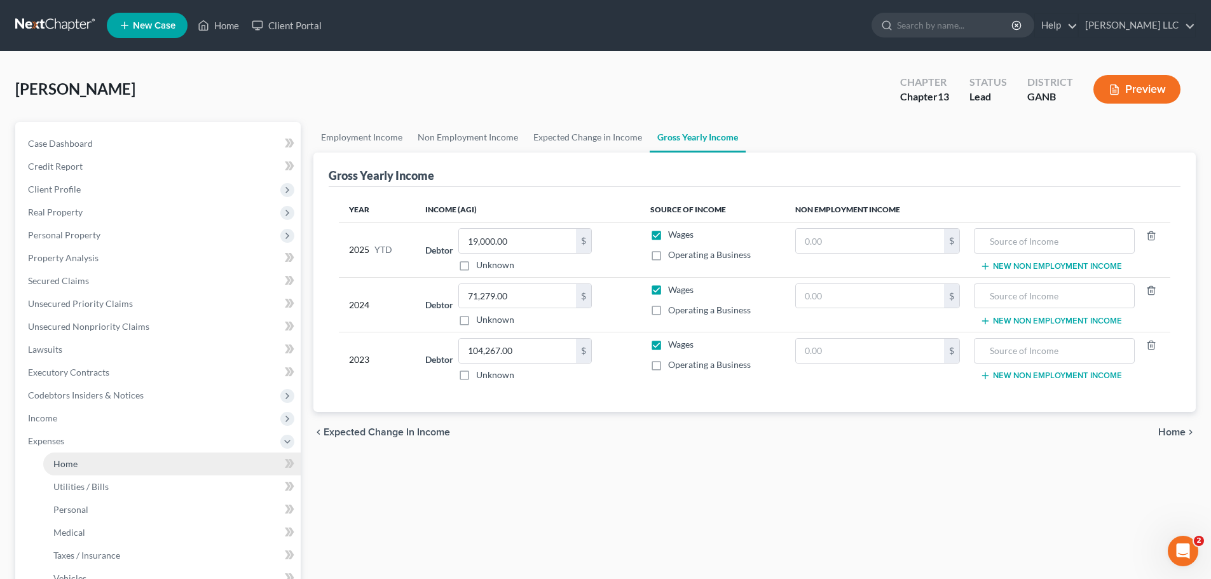
click at [107, 468] on link "Home" at bounding box center [172, 464] width 258 height 23
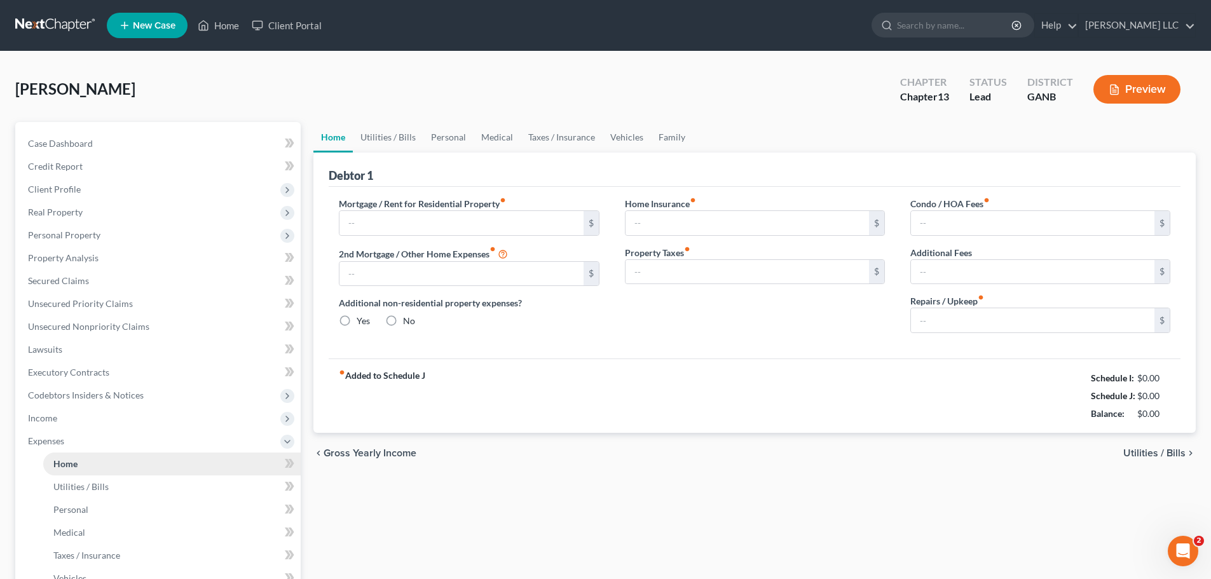
radio input "true"
type input "30.00"
click at [100, 485] on span "Utilities / Bills" at bounding box center [80, 486] width 55 height 11
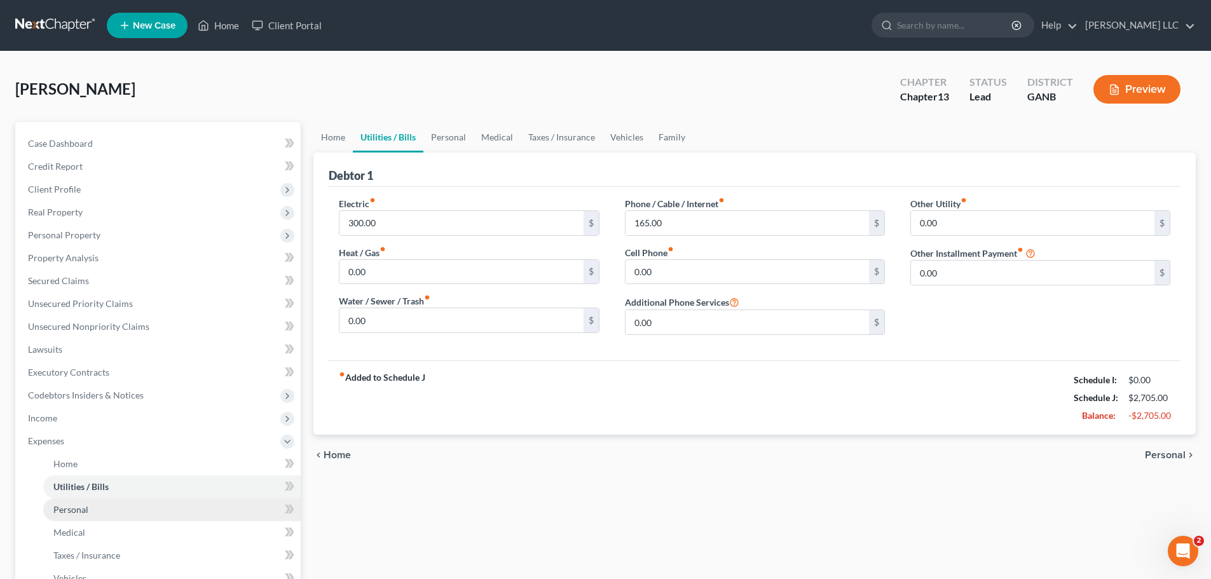
click at [85, 507] on span "Personal" at bounding box center [70, 509] width 35 height 11
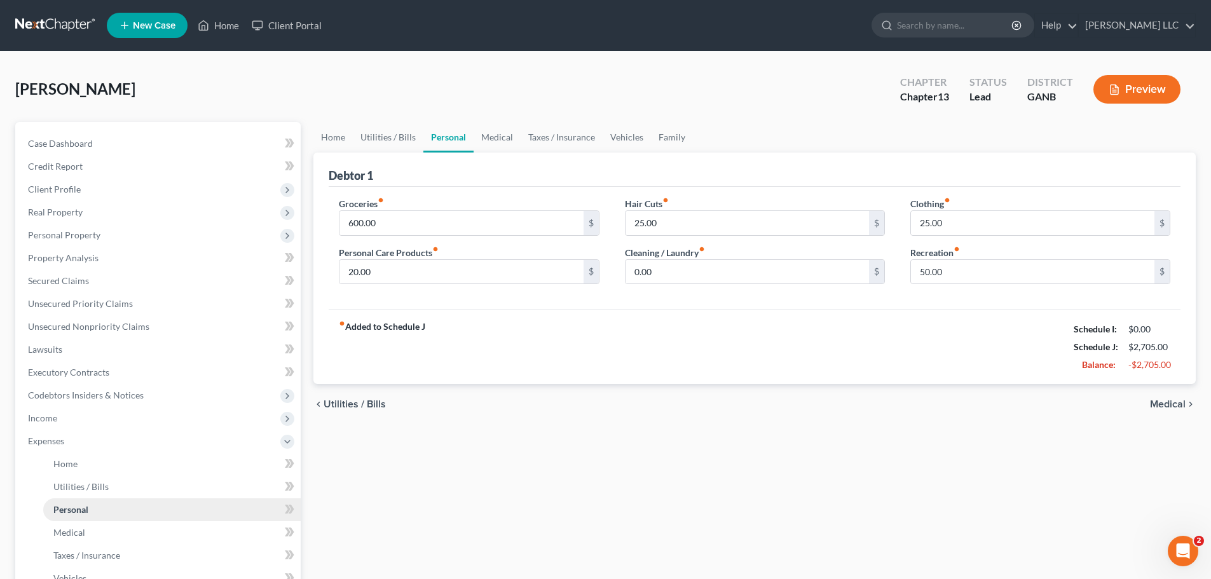
scroll to position [64, 0]
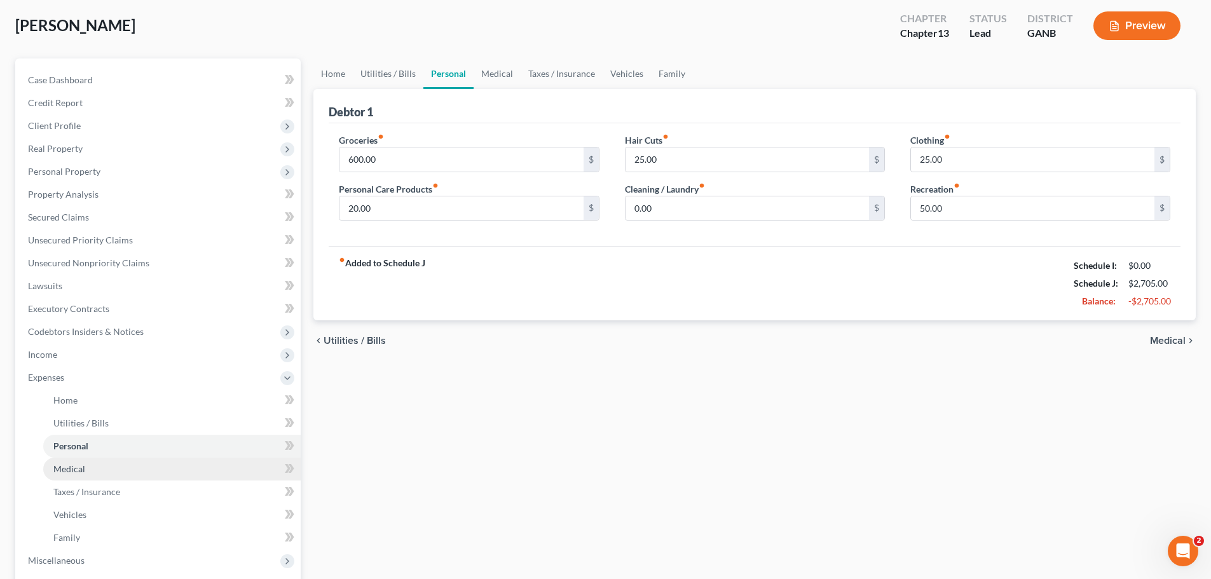
click at [96, 474] on link "Medical" at bounding box center [172, 469] width 258 height 23
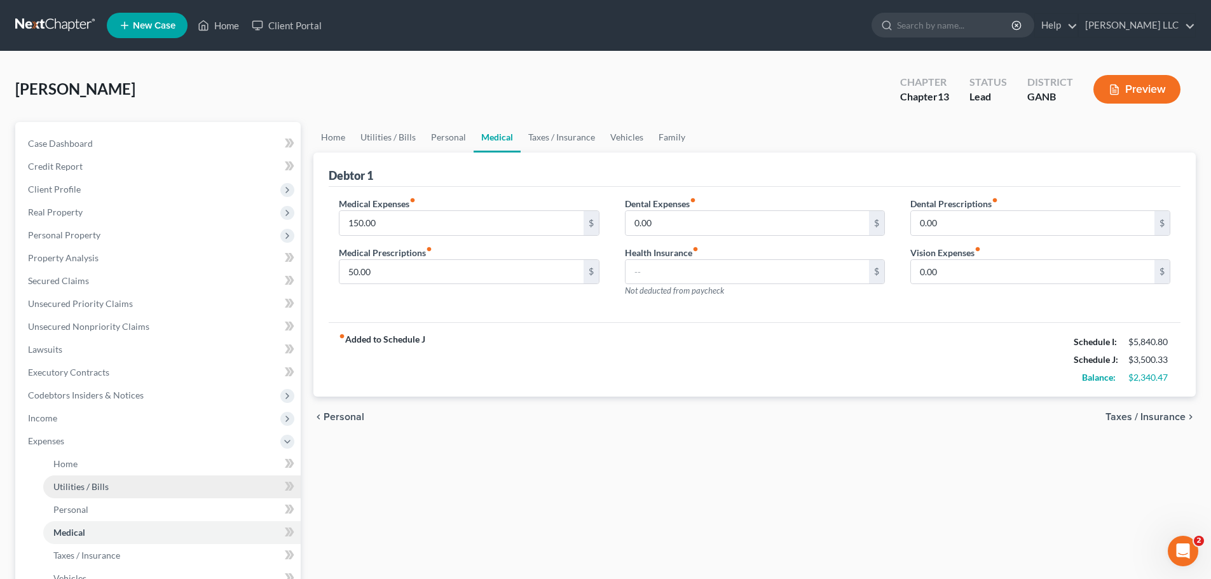
click at [106, 487] on span "Utilities / Bills" at bounding box center [80, 486] width 55 height 11
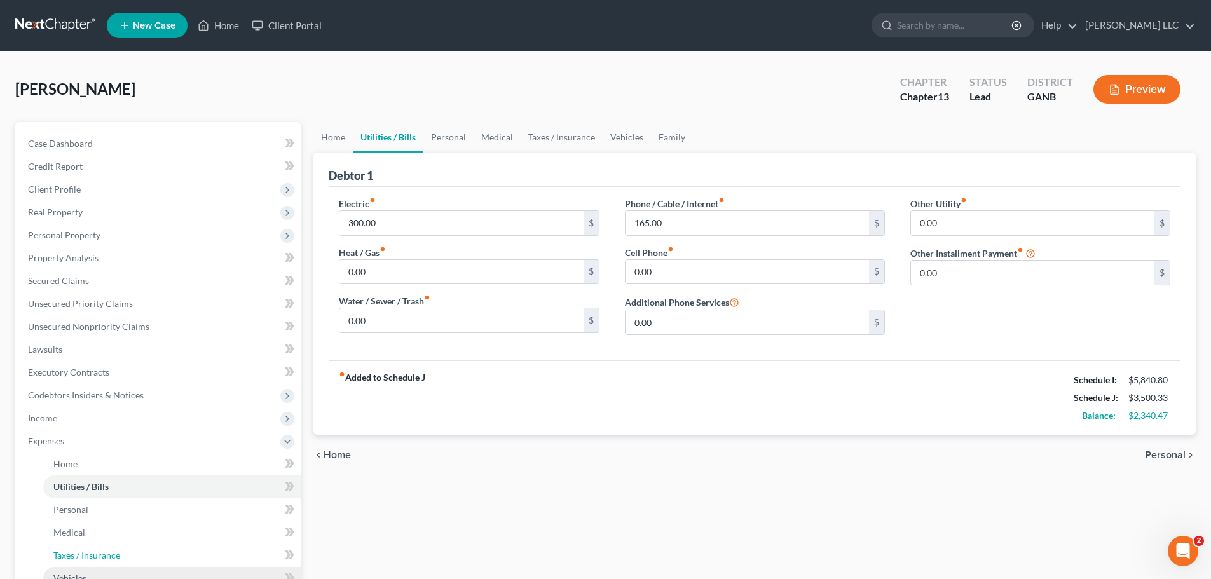
click at [105, 550] on span "Taxes / Insurance" at bounding box center [86, 555] width 67 height 11
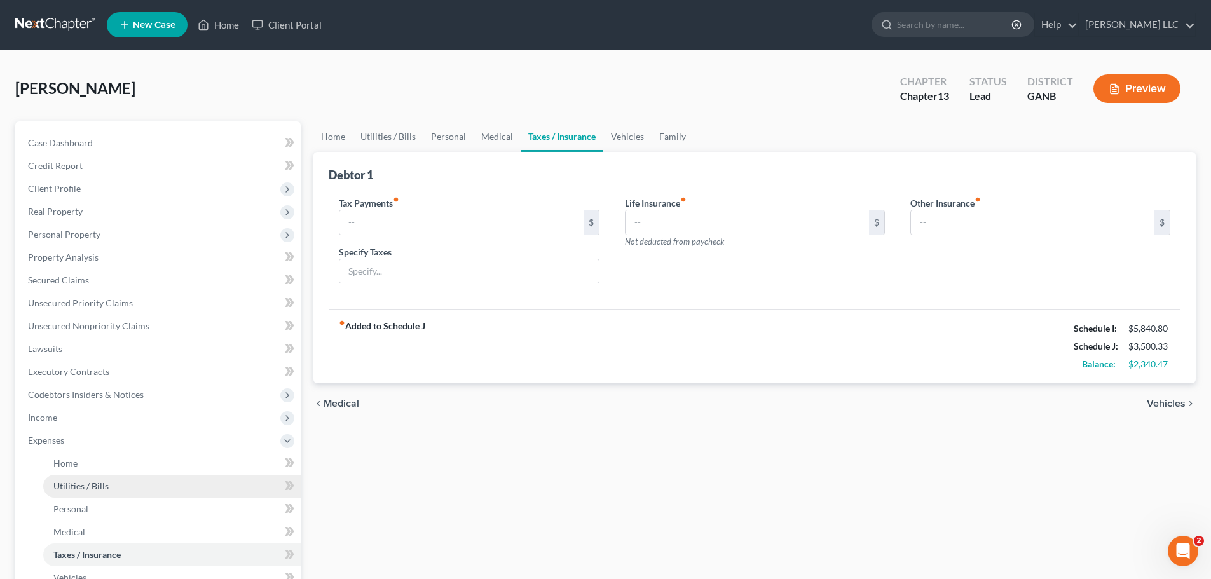
scroll to position [127, 0]
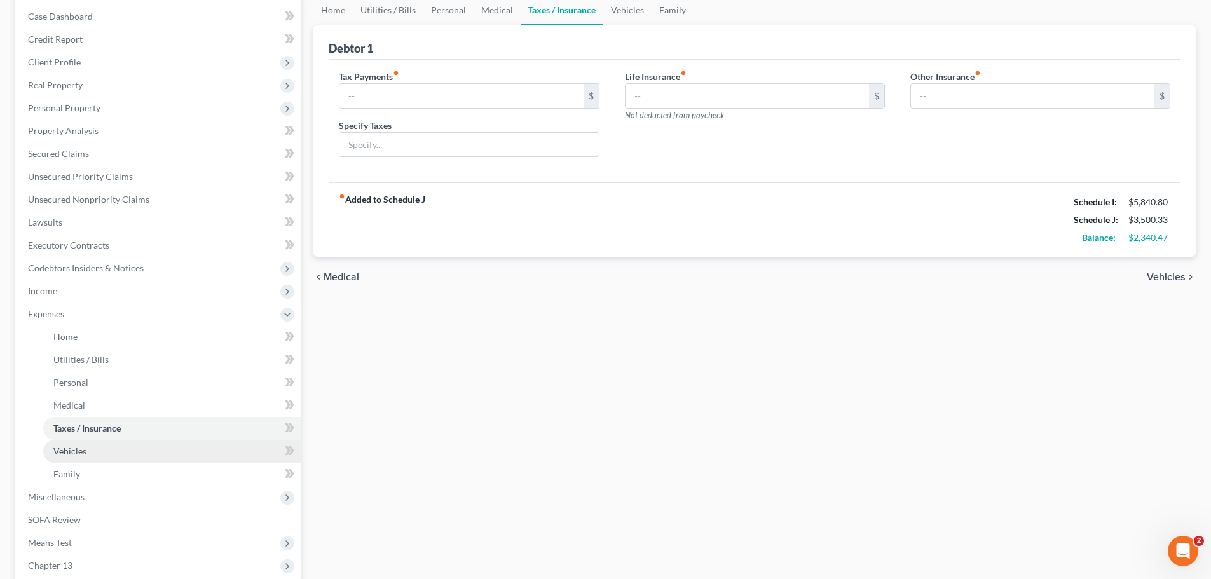
click at [86, 451] on link "Vehicles" at bounding box center [172, 451] width 258 height 23
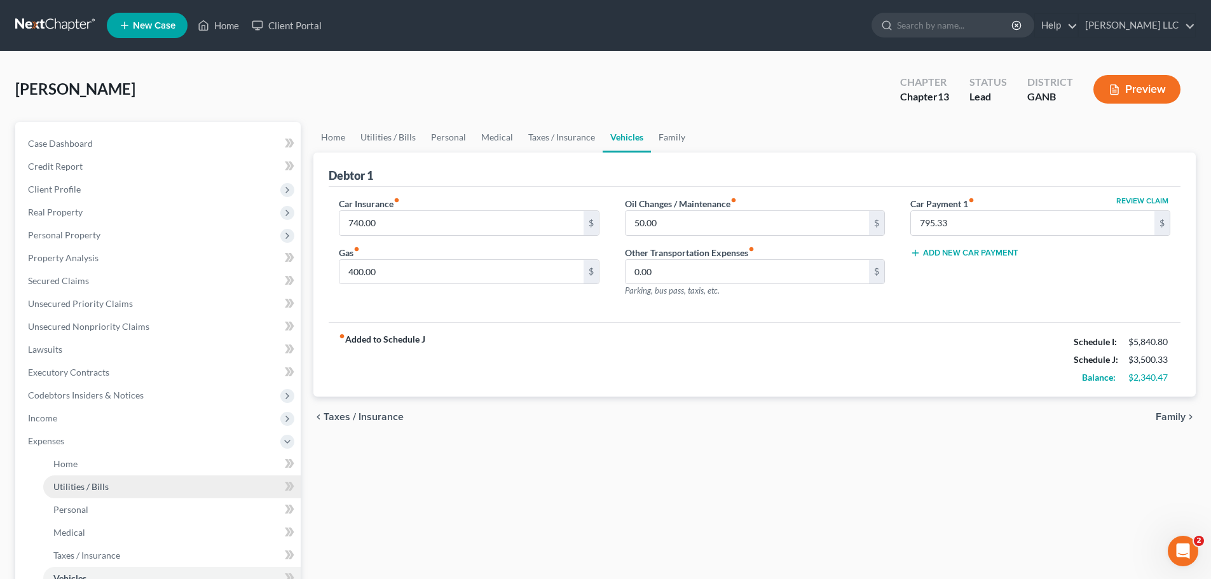
scroll to position [127, 0]
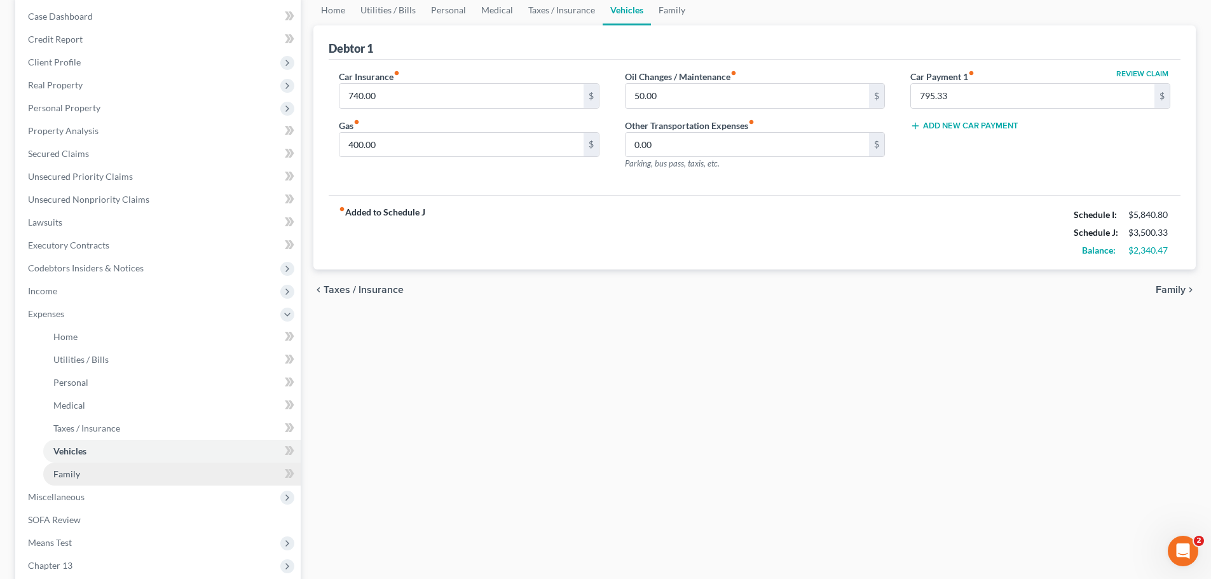
click at [82, 474] on link "Family" at bounding box center [172, 474] width 258 height 23
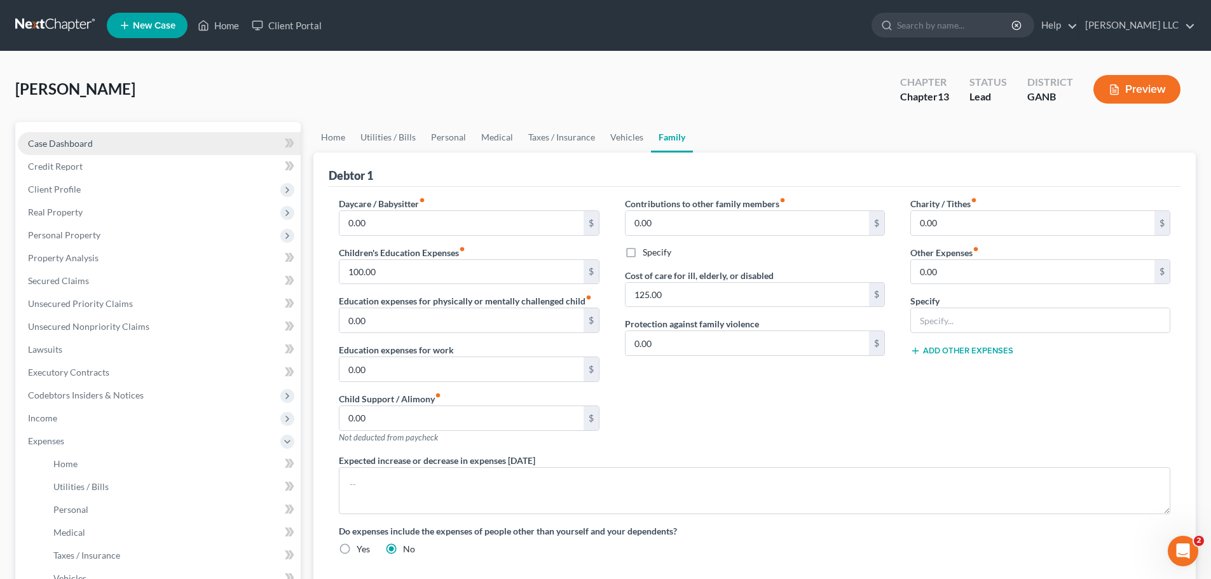
click at [79, 141] on span "Case Dashboard" at bounding box center [60, 143] width 65 height 11
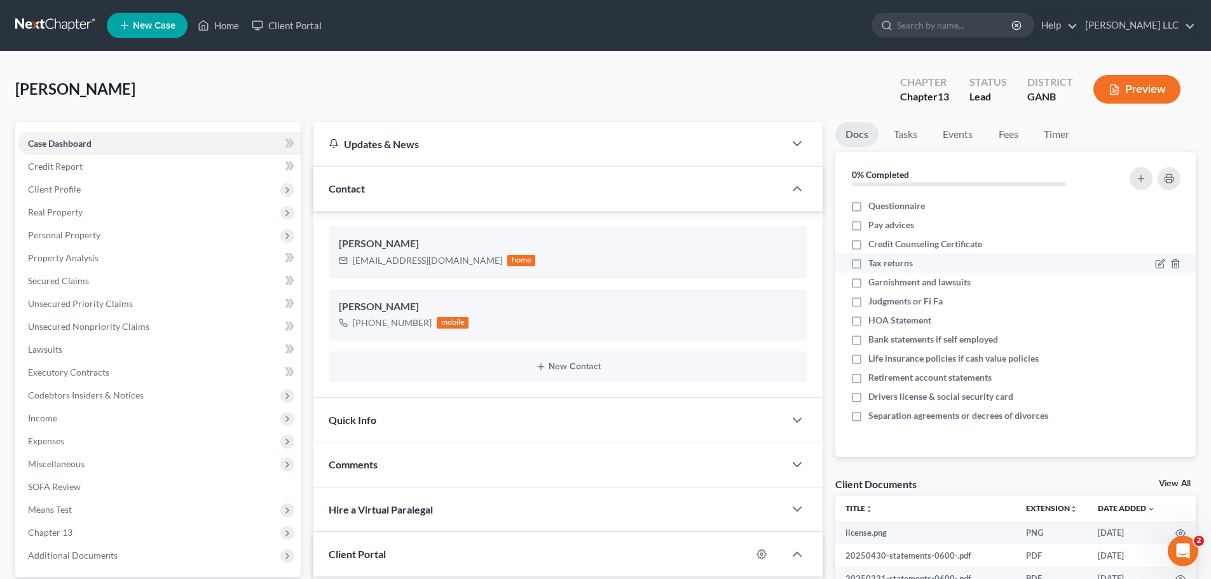
click at [869, 264] on label "Tax returns" at bounding box center [891, 263] width 45 height 13
click at [874, 264] on input "Tax returns" at bounding box center [878, 261] width 8 height 8
checkbox input "true"
click at [869, 343] on label "Bank statements if self employed" at bounding box center [934, 339] width 130 height 13
click at [874, 341] on input "Bank statements if self employed" at bounding box center [878, 337] width 8 height 8
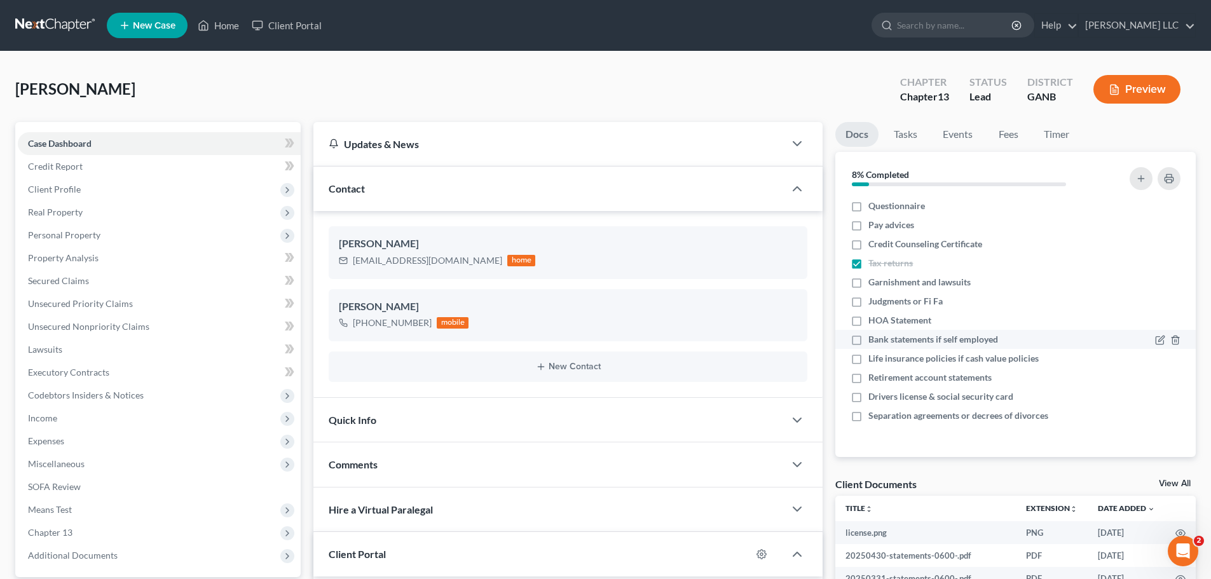
checkbox input "true"
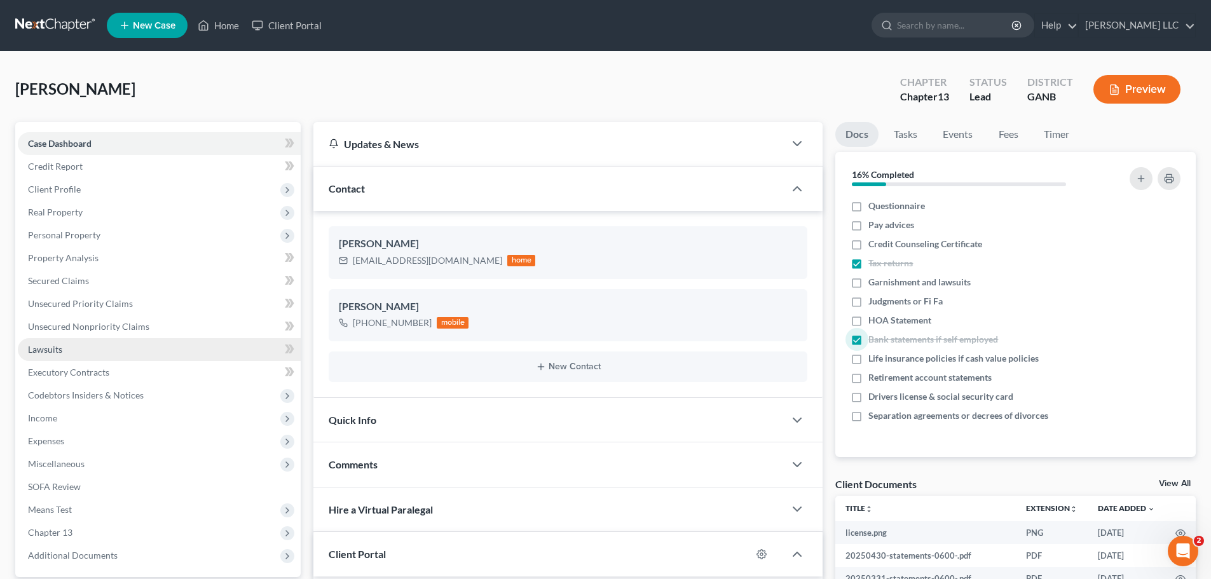
click at [71, 352] on link "Lawsuits" at bounding box center [159, 349] width 283 height 23
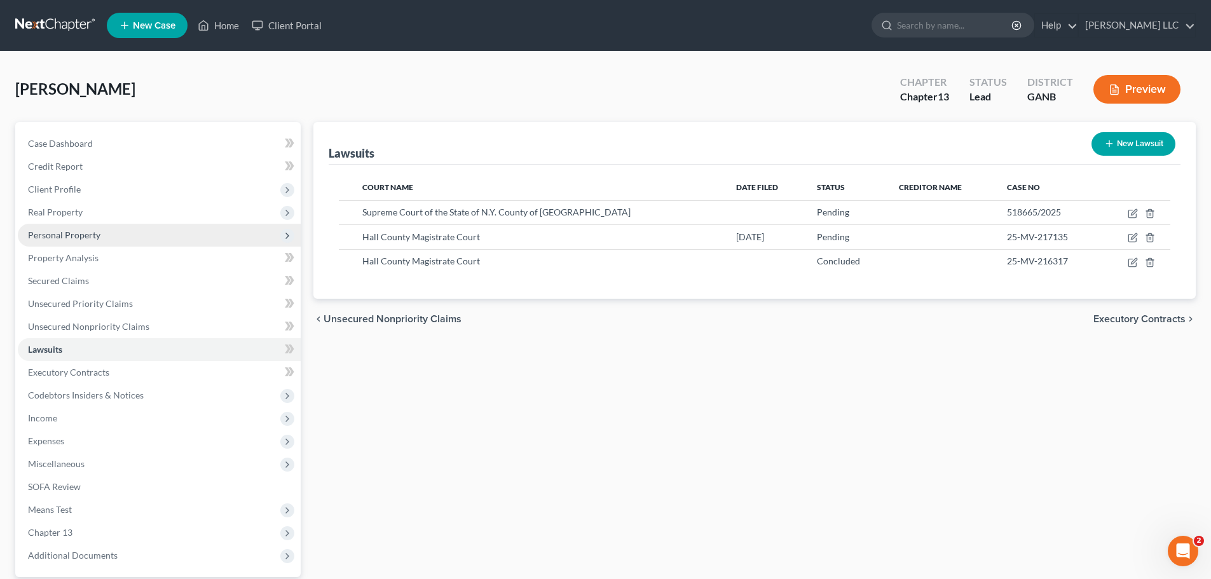
click at [85, 235] on span "Personal Property" at bounding box center [64, 235] width 72 height 11
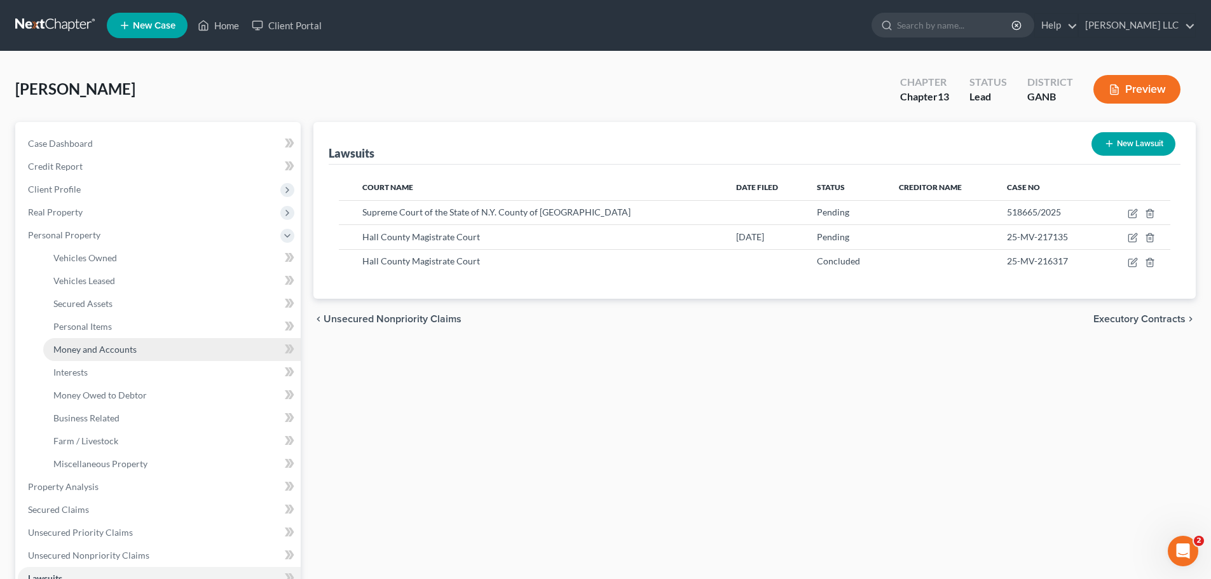
click at [95, 346] on span "Money and Accounts" at bounding box center [94, 349] width 83 height 11
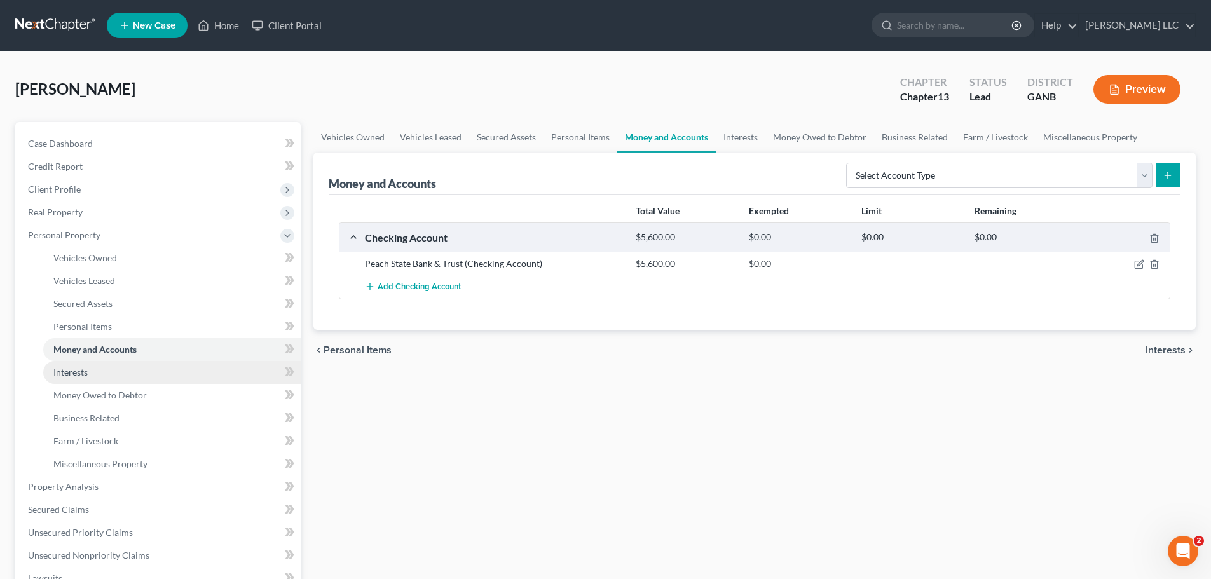
click at [88, 371] on span "Interests" at bounding box center [70, 372] width 34 height 11
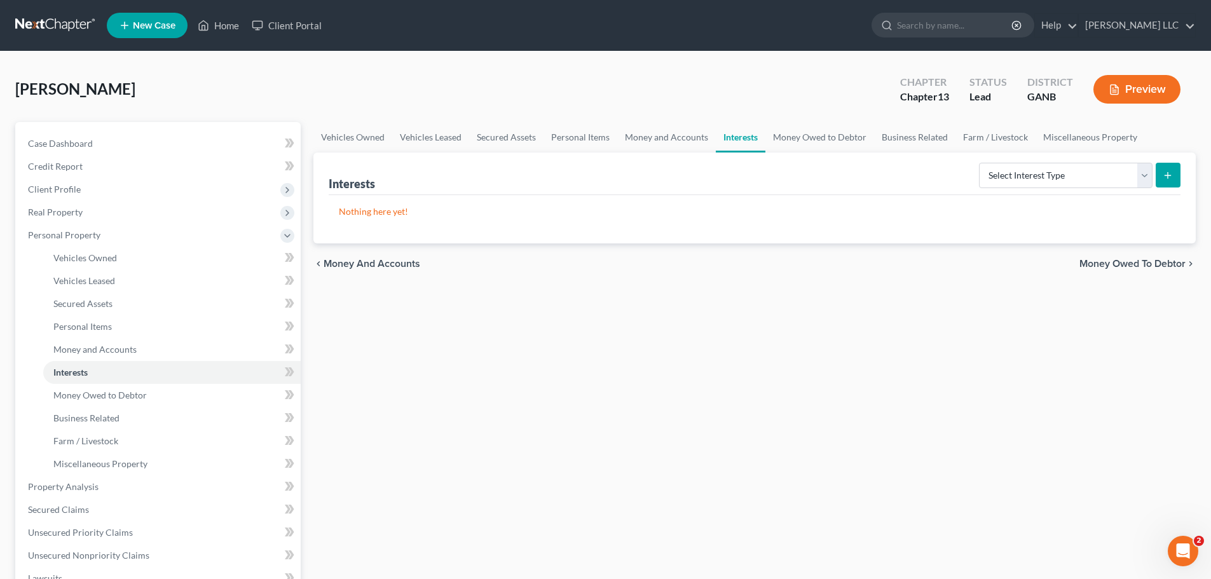
scroll to position [254, 0]
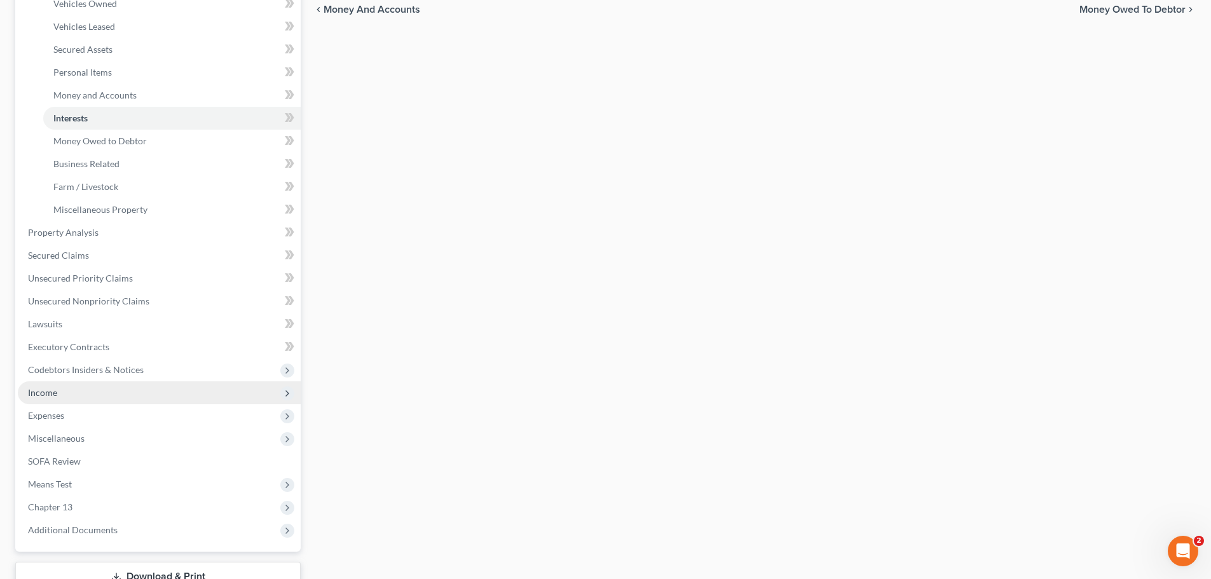
click at [78, 397] on span "Income" at bounding box center [159, 392] width 283 height 23
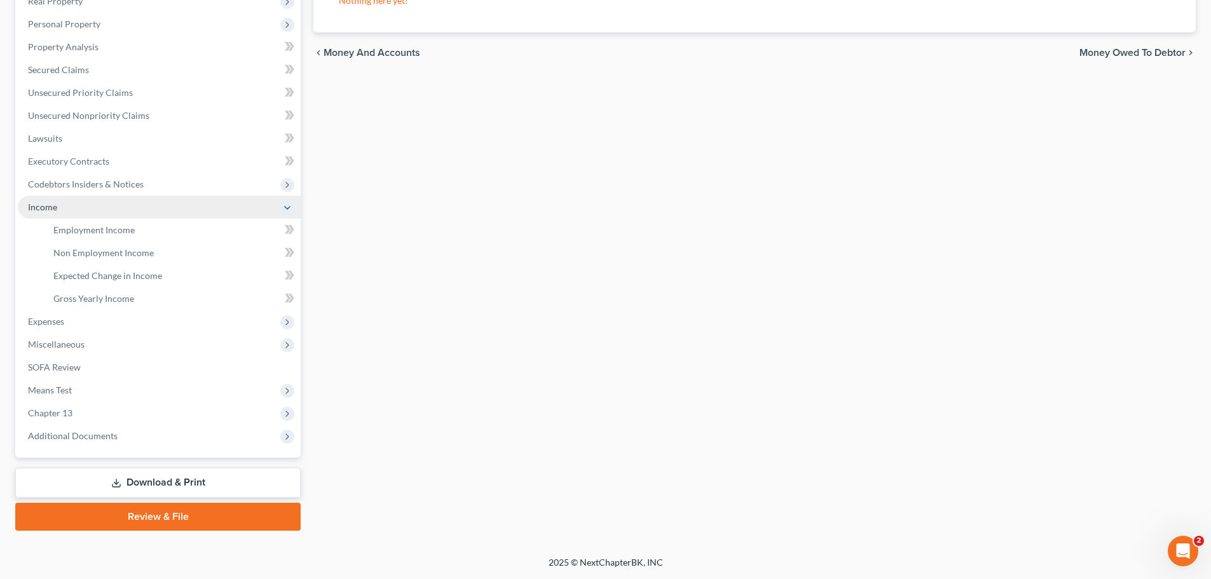
scroll to position [211, 0]
click at [121, 230] on span "Employment Income" at bounding box center [93, 229] width 81 height 11
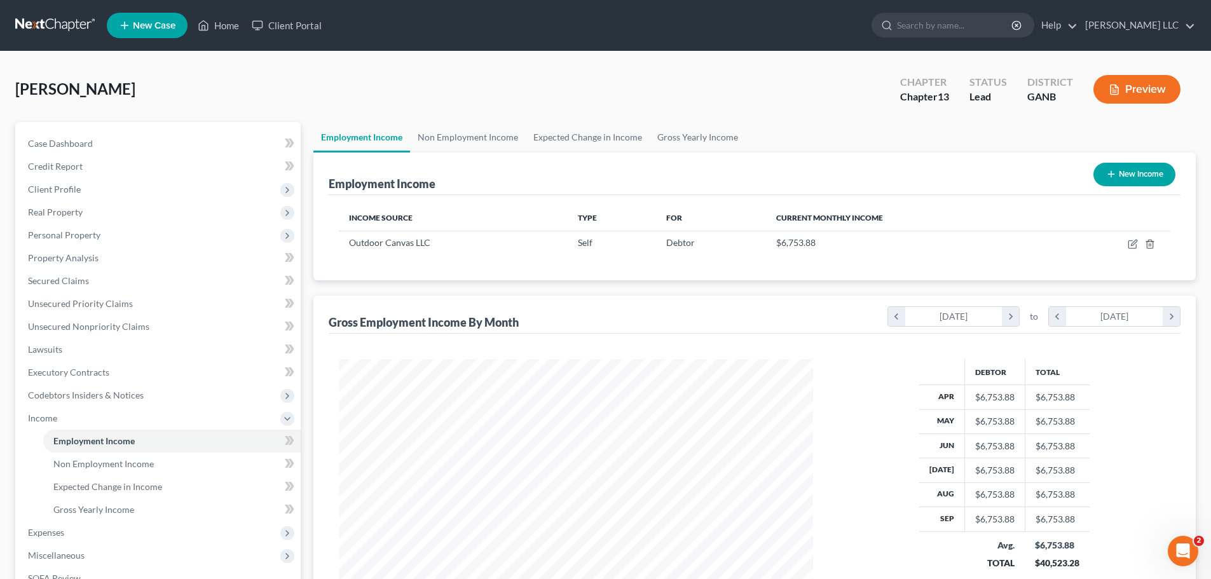
scroll to position [237, 500]
click at [78, 237] on span "Personal Property" at bounding box center [64, 235] width 72 height 11
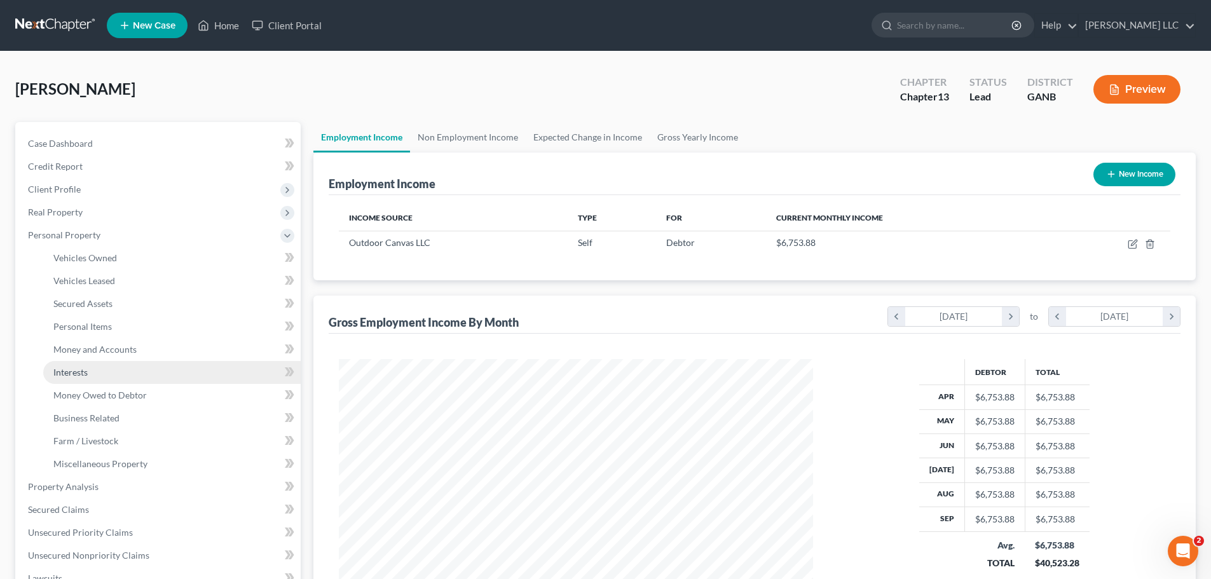
click at [86, 370] on span "Interests" at bounding box center [70, 372] width 34 height 11
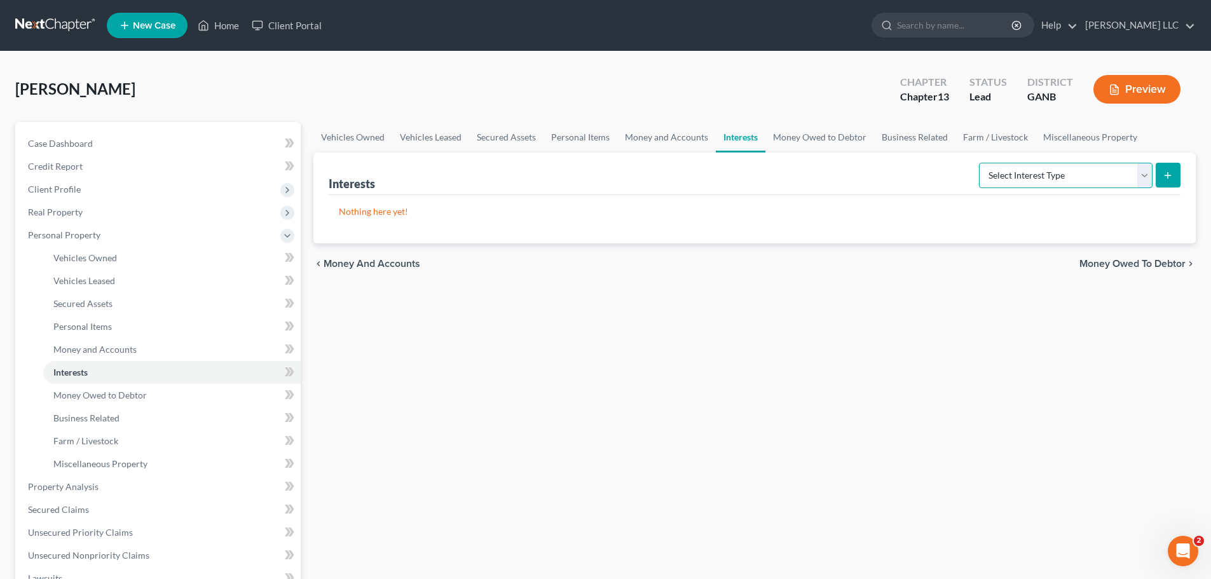
click at [1143, 179] on select "Select Interest Type 401K (A/B: 21) Annuity (A/B: 23) Bond (A/B: 18) Education …" at bounding box center [1066, 175] width 174 height 25
select select "unincorporated_business"
click at [981, 163] on select "Select Interest Type 401K (A/B: 21) Annuity (A/B: 23) Bond (A/B: 18) Education …" at bounding box center [1066, 175] width 174 height 25
click at [1168, 181] on button "submit" at bounding box center [1168, 175] width 25 height 25
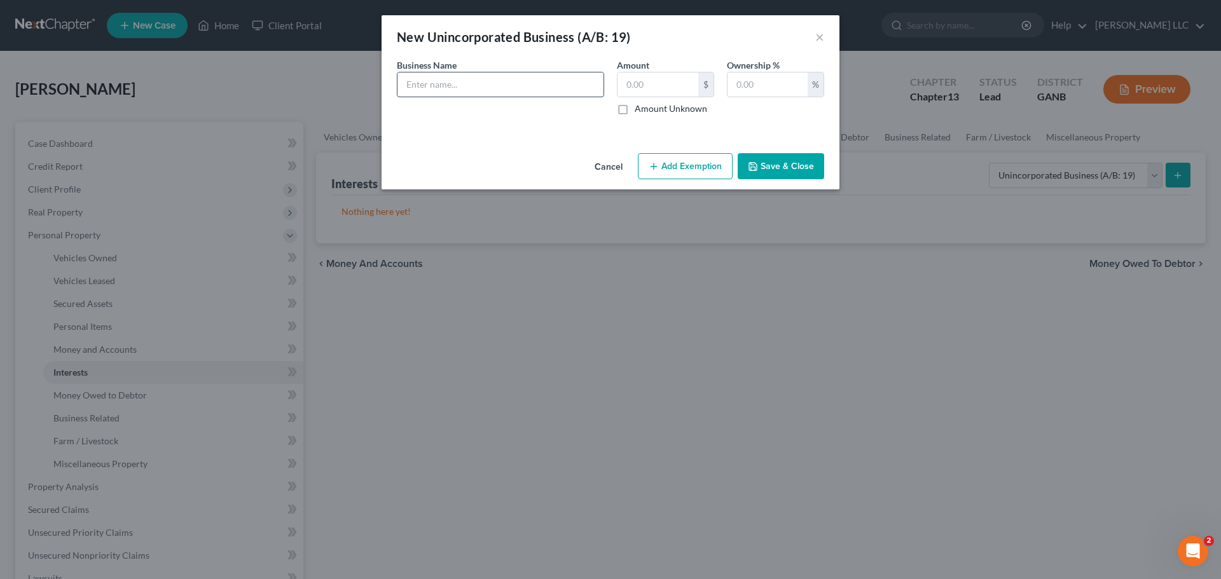
click at [478, 88] on input "text" at bounding box center [500, 84] width 206 height 24
type input "Outdoor Canvas LLC"
drag, startPoint x: 622, startPoint y: 106, endPoint x: 777, endPoint y: 165, distance: 166.0
click at [635, 106] on label "Amount Unknown" at bounding box center [671, 108] width 72 height 13
click at [640, 106] on input "Amount Unknown" at bounding box center [644, 106] width 8 height 8
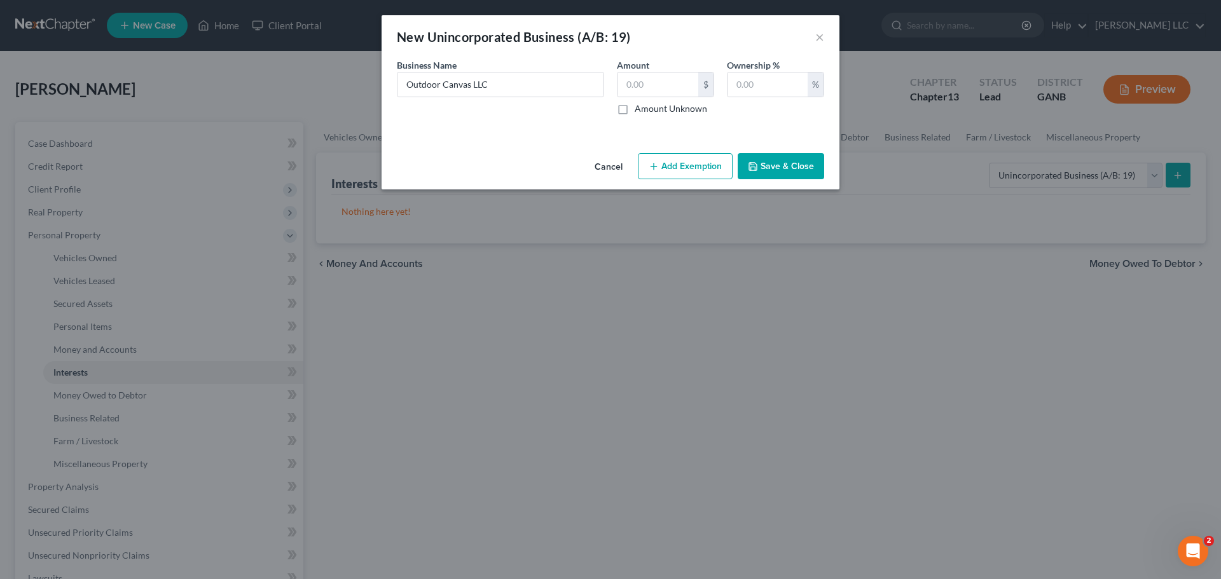
checkbox input "true"
click at [780, 167] on button "Save & Close" at bounding box center [781, 166] width 86 height 27
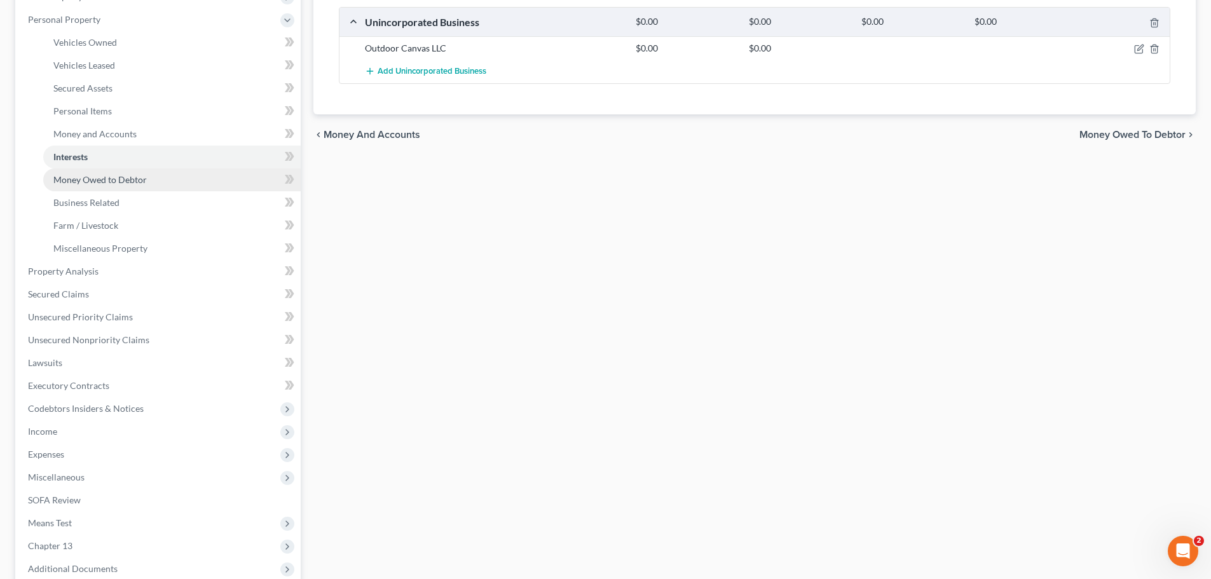
scroll to position [254, 0]
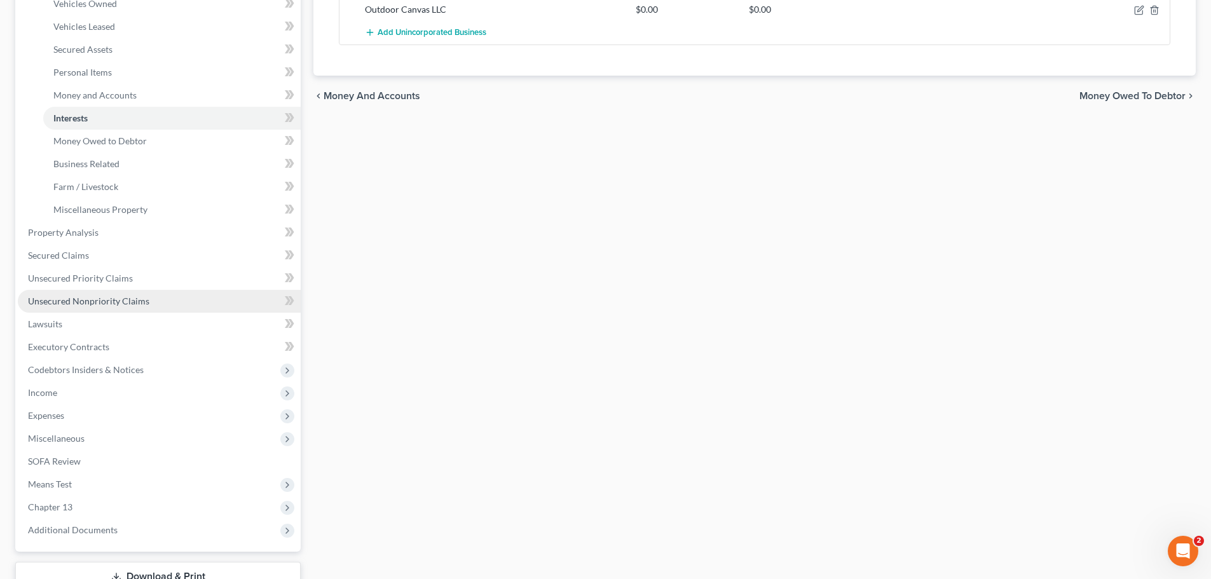
click at [121, 305] on span "Unsecured Nonpriority Claims" at bounding box center [88, 301] width 121 height 11
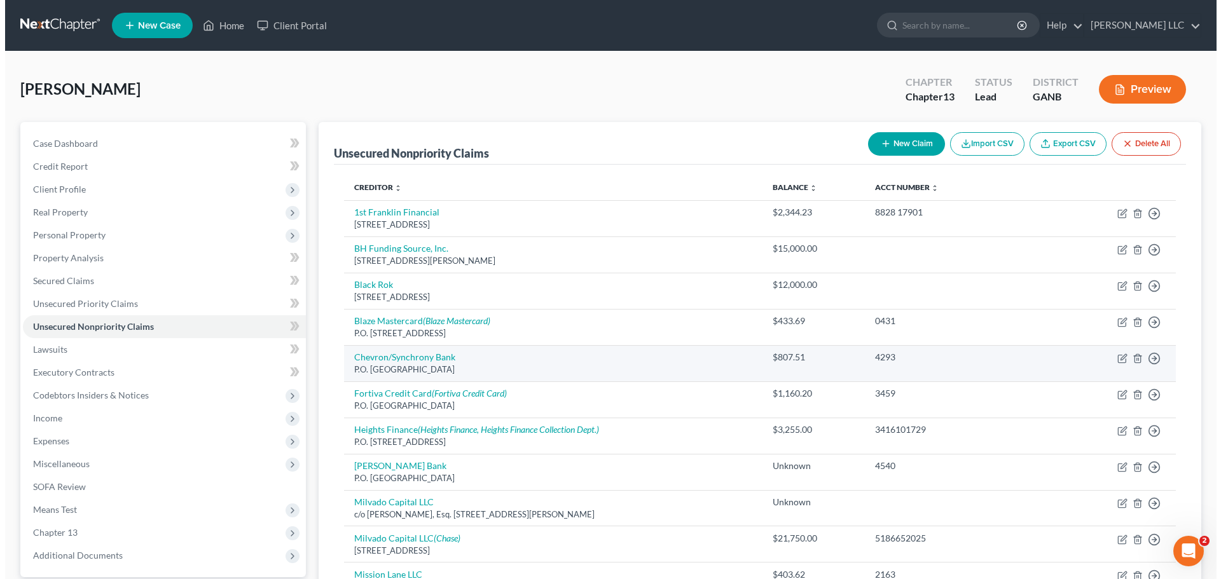
scroll to position [254, 0]
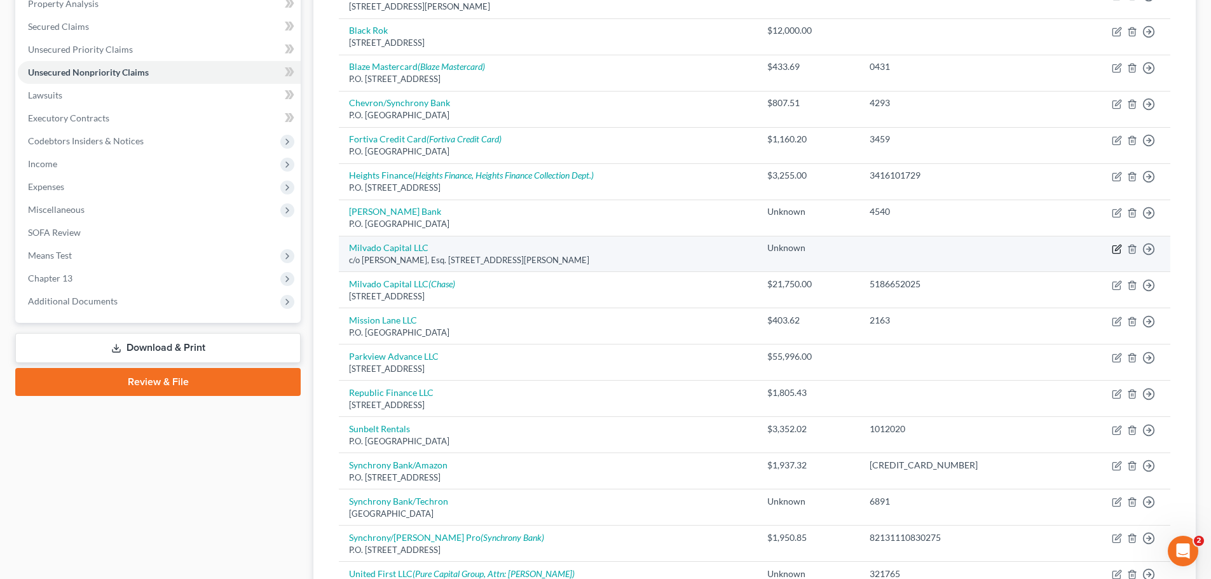
click at [1117, 248] on icon "button" at bounding box center [1118, 248] width 6 height 6
select select "35"
select select "10"
select select "3"
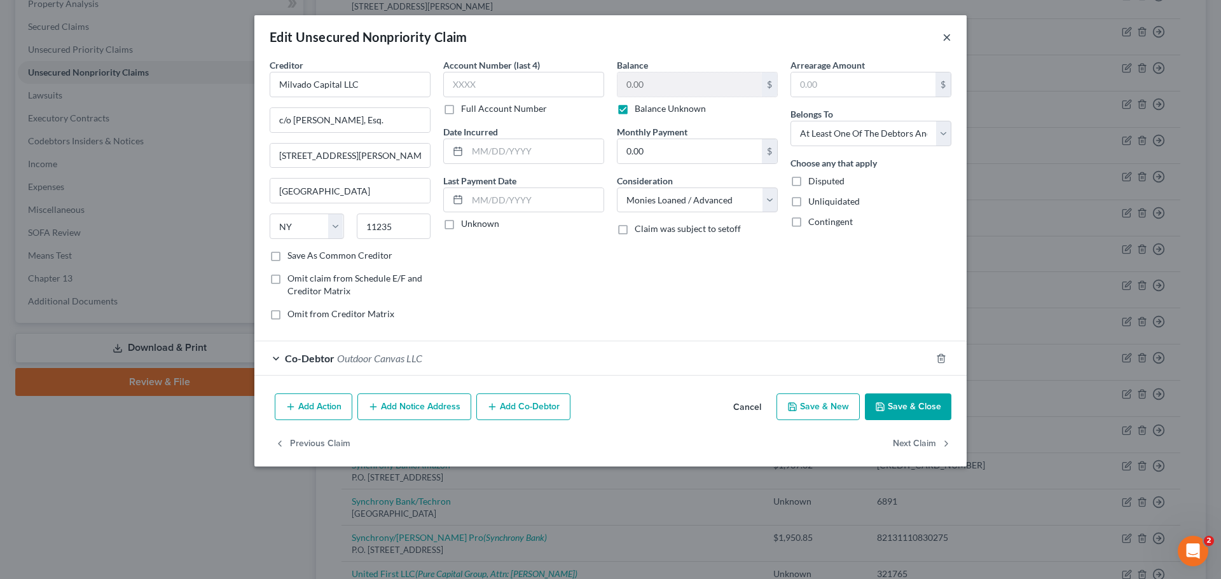
click at [945, 36] on button "×" at bounding box center [946, 36] width 9 height 15
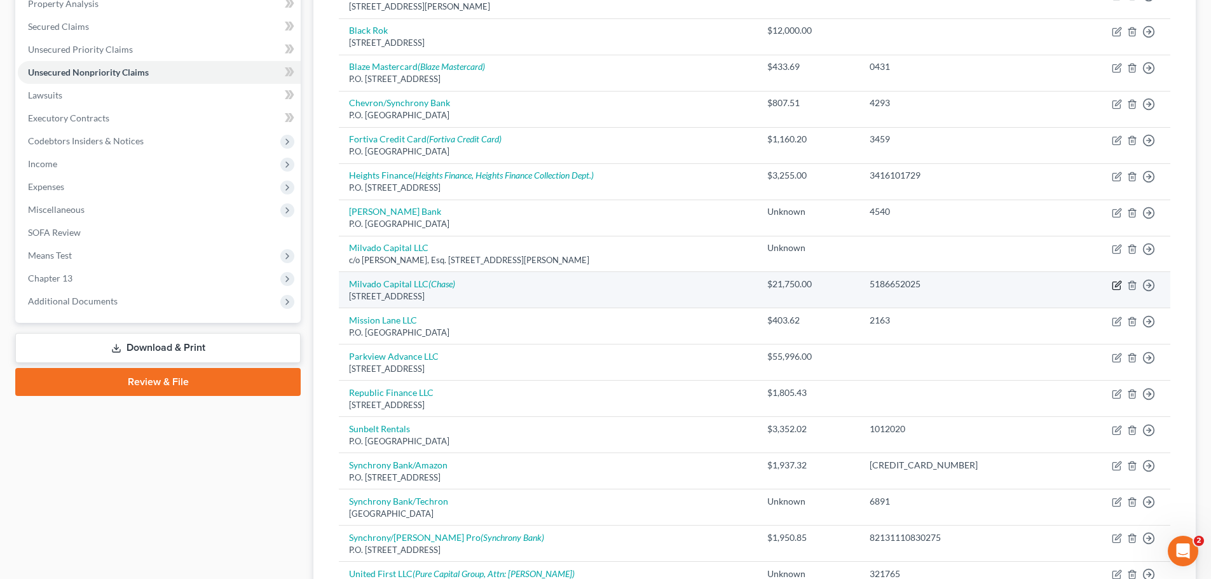
click at [1119, 285] on icon "button" at bounding box center [1118, 284] width 6 height 6
select select "35"
select select "10"
select select "3"
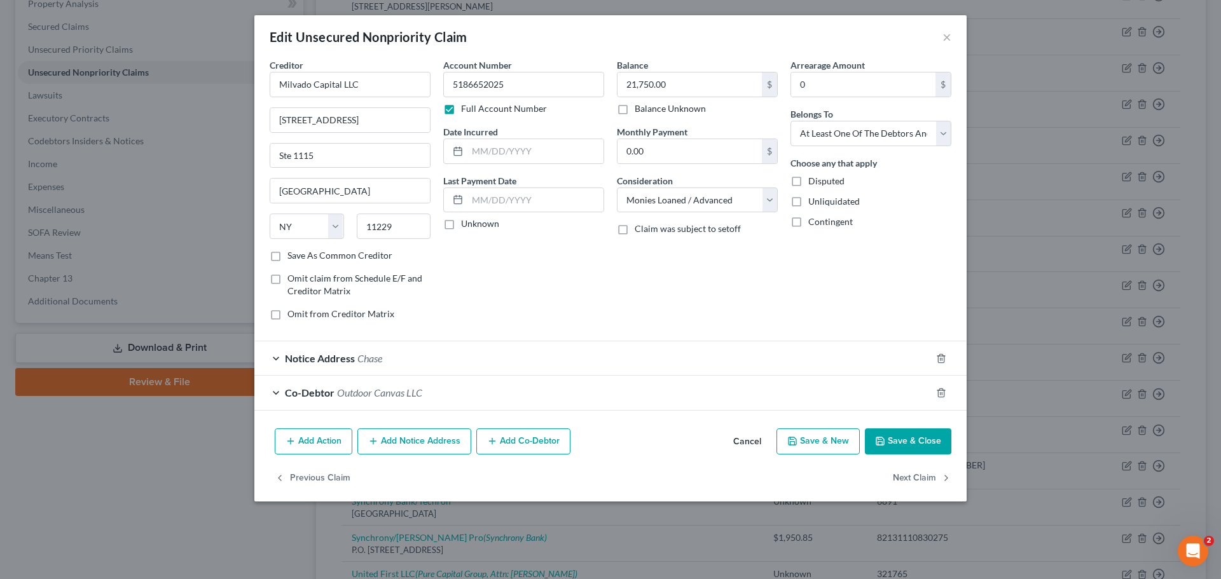
click at [287, 259] on label "Save As Common Creditor" at bounding box center [339, 255] width 105 height 13
click at [292, 258] on input "Save As Common Creditor" at bounding box center [296, 253] width 8 height 8
checkbox input "true"
drag, startPoint x: 773, startPoint y: 203, endPoint x: 769, endPoint y: 211, distance: 8.5
click at [773, 203] on select "Select Cable / Satellite Services Collection Agency Credit Card Debt Debt Couns…" at bounding box center [697, 200] width 161 height 25
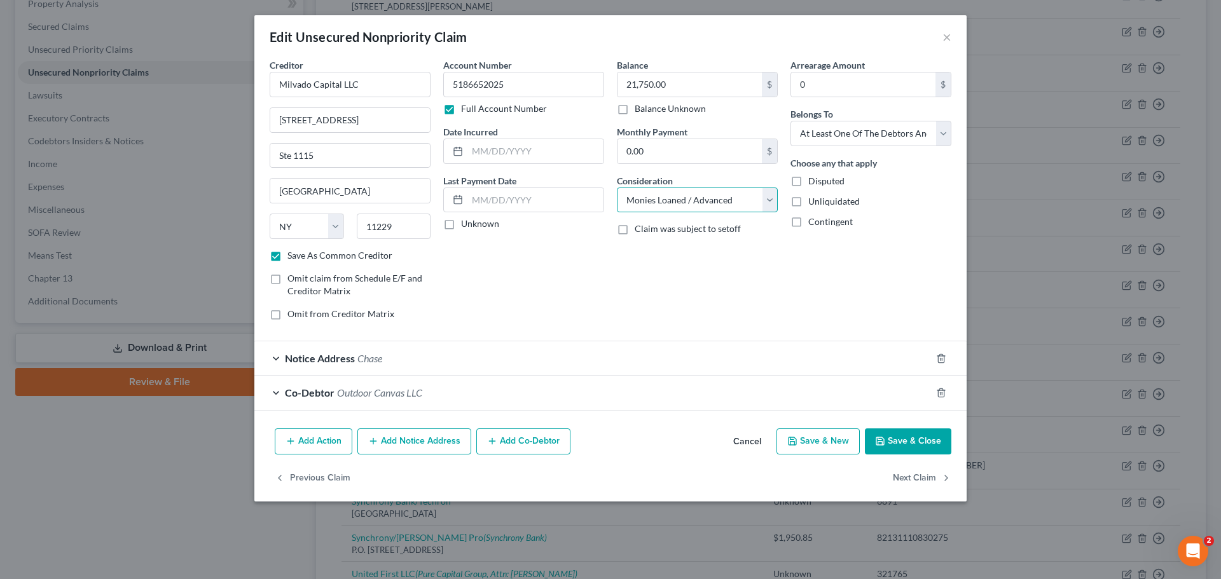
select select "8"
click at [617, 188] on select "Select Cable / Satellite Services Collection Agency Credit Card Debt Debt Couns…" at bounding box center [697, 200] width 161 height 25
click at [442, 444] on button "Add Notice Address" at bounding box center [414, 442] width 114 height 27
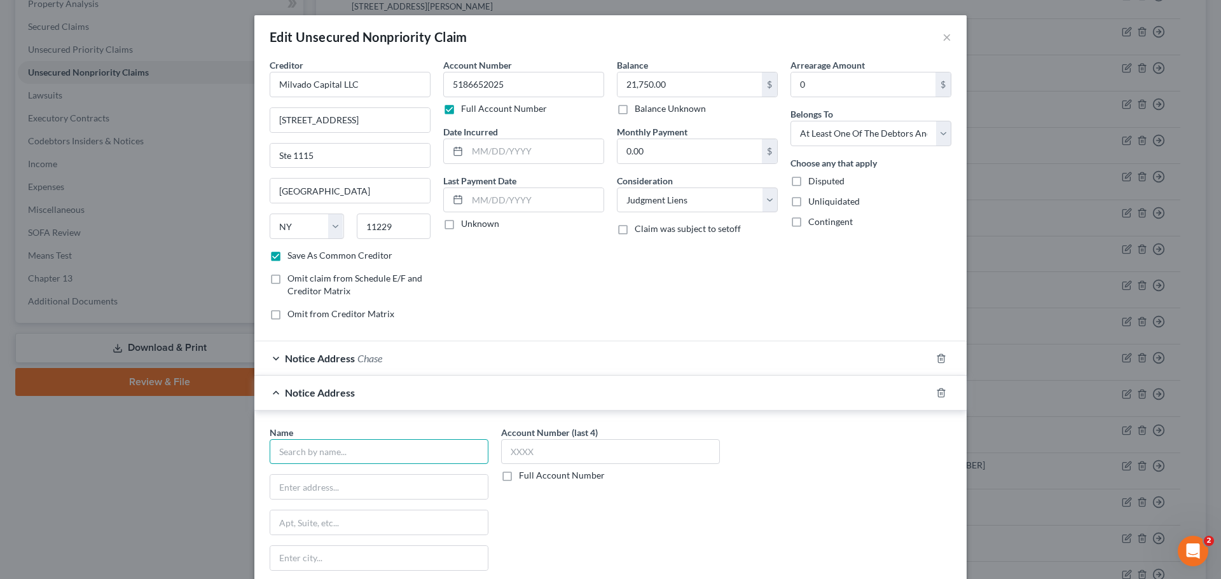
click at [411, 448] on input "text" at bounding box center [379, 451] width 219 height 25
click at [297, 451] on input "[PERSON_NAME], Esq." at bounding box center [379, 451] width 219 height 25
type input "[PERSON_NAME], Esq."
type input "[STREET_ADDRESS][PERSON_NAME]"
type input "[GEOGRAPHIC_DATA]"
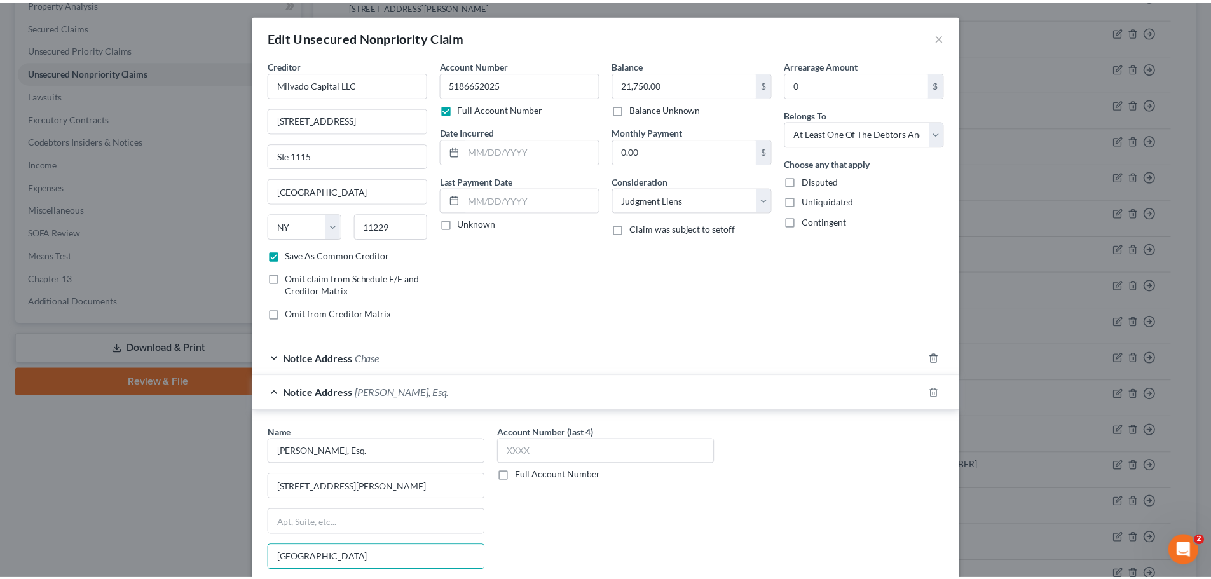
scroll to position [212, 0]
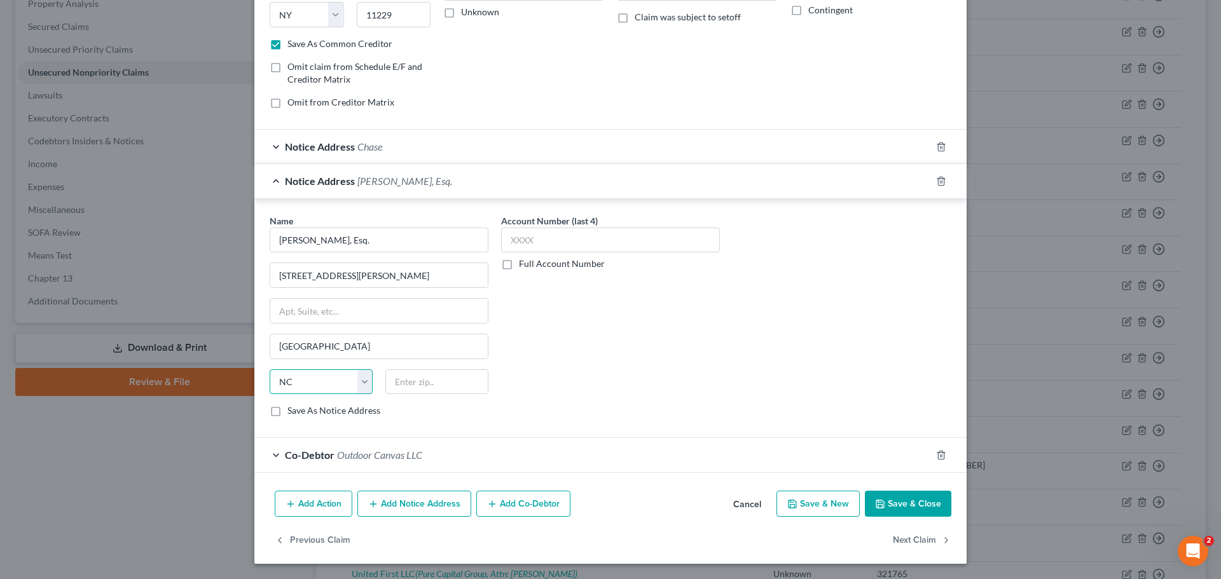
select select "35"
type input "11235"
click at [287, 414] on label "Save As Notice Address" at bounding box center [333, 410] width 93 height 13
click at [292, 413] on input "Save As Notice Address" at bounding box center [296, 408] width 8 height 8
checkbox input "true"
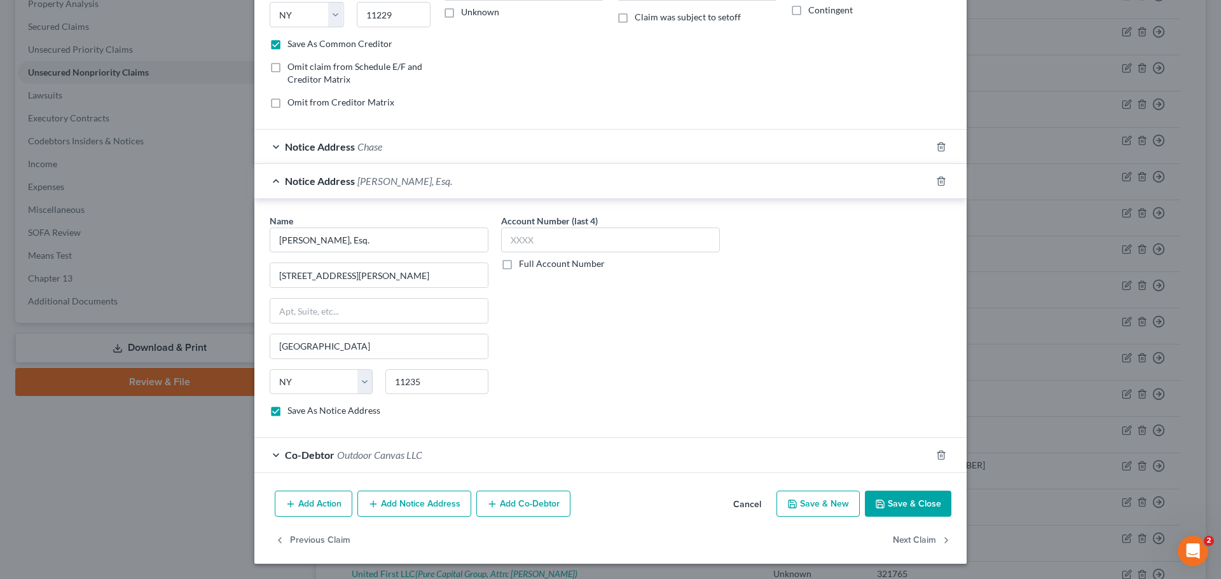
click at [896, 505] on button "Save & Close" at bounding box center [908, 504] width 86 height 27
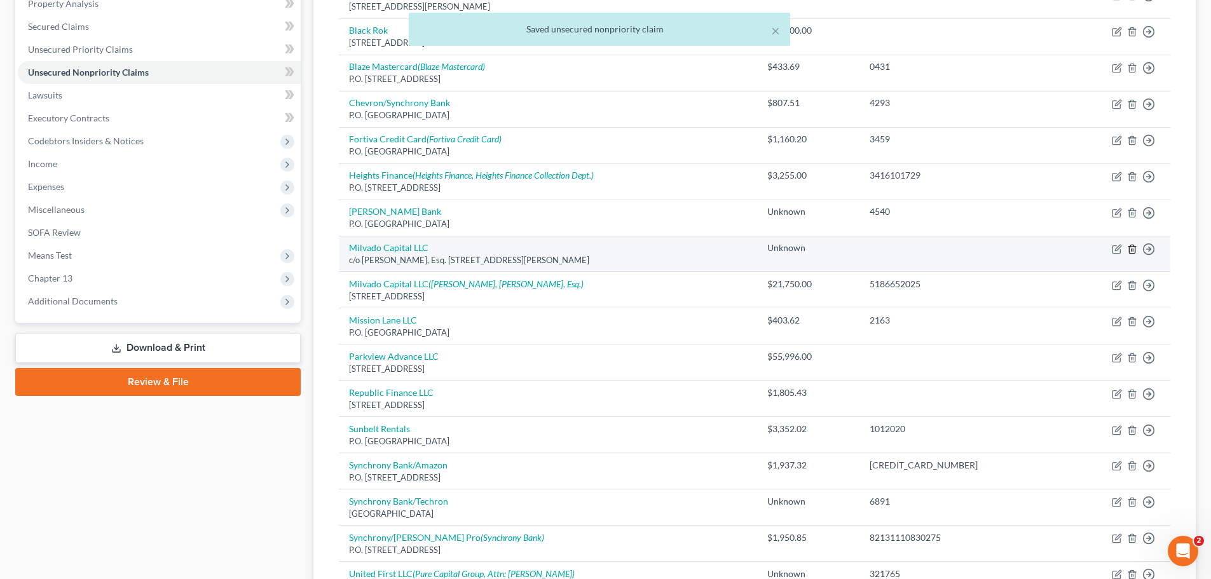
click at [1129, 250] on icon "button" at bounding box center [1132, 249] width 10 height 10
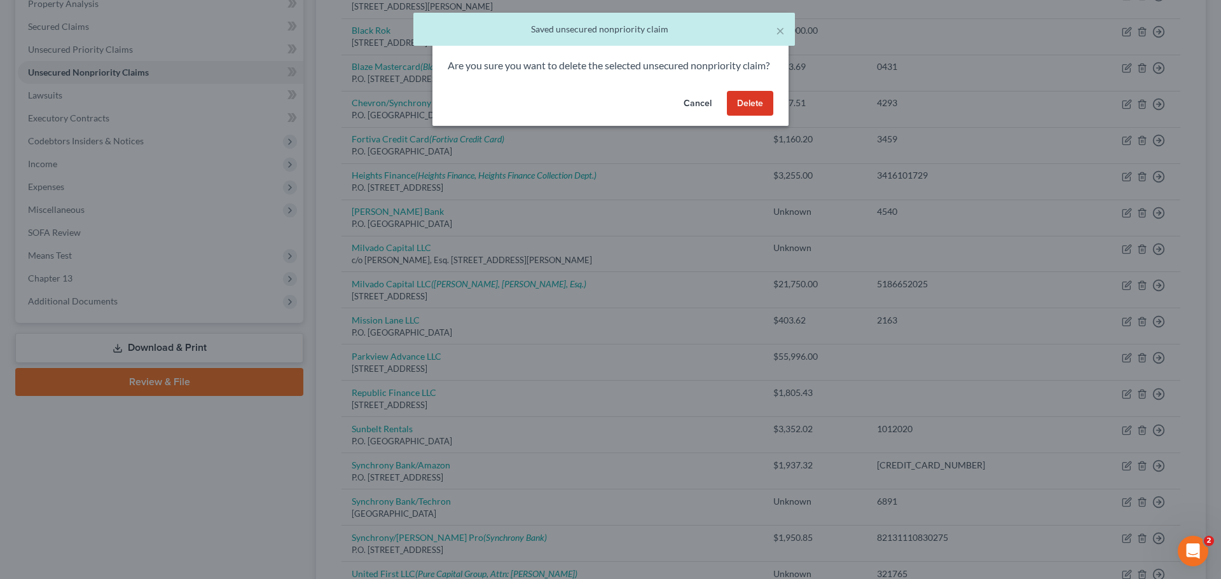
click at [745, 116] on button "Delete" at bounding box center [750, 103] width 46 height 25
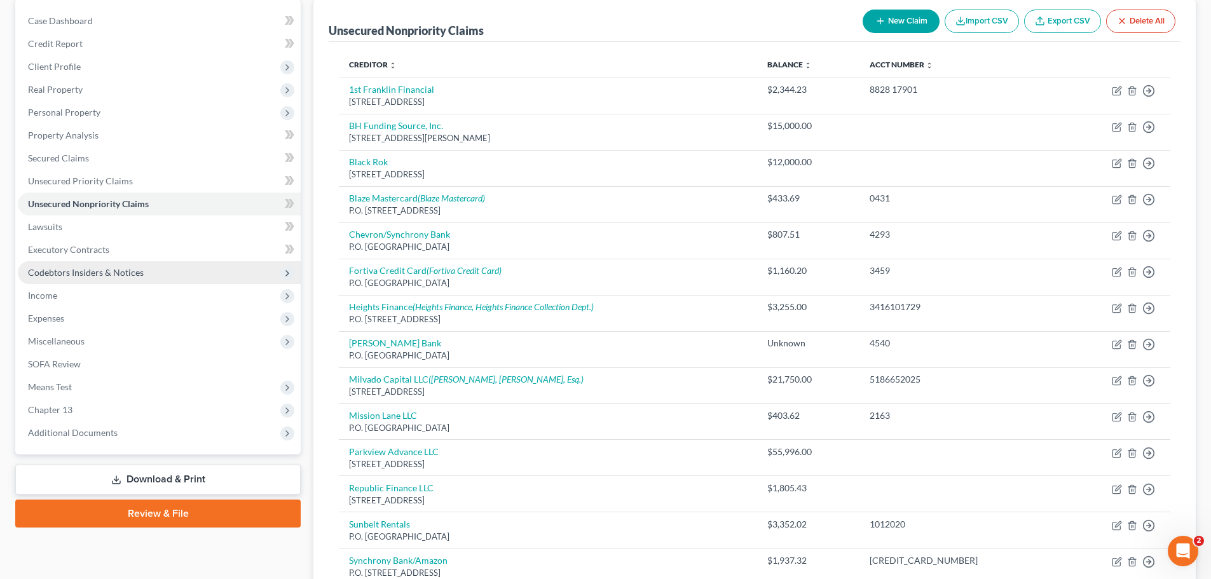
scroll to position [0, 0]
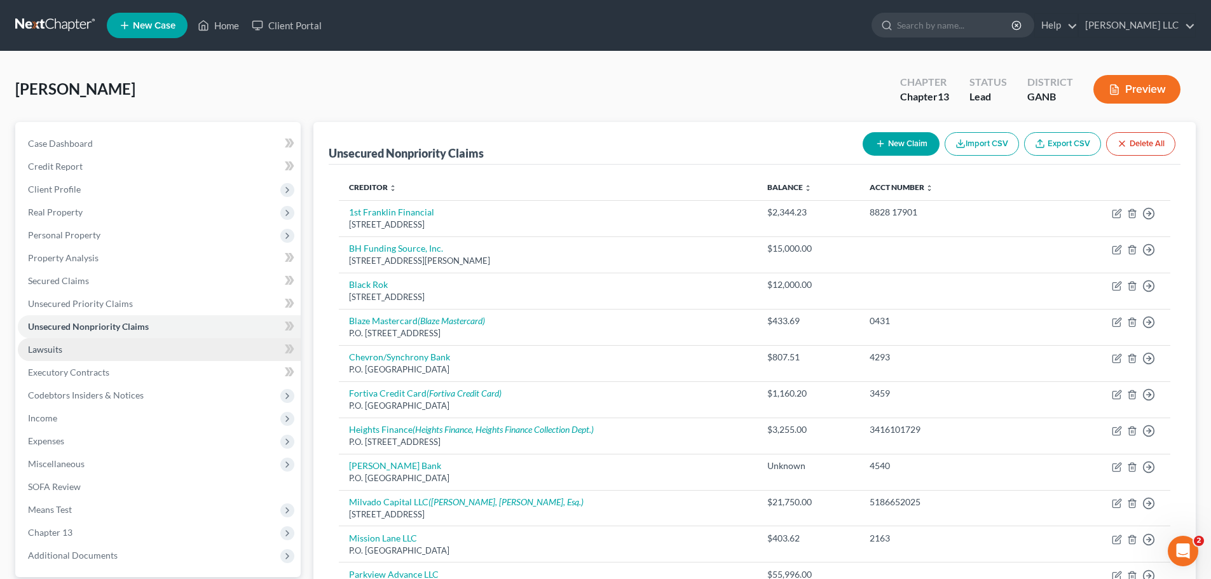
click at [111, 342] on link "Lawsuits" at bounding box center [159, 349] width 283 height 23
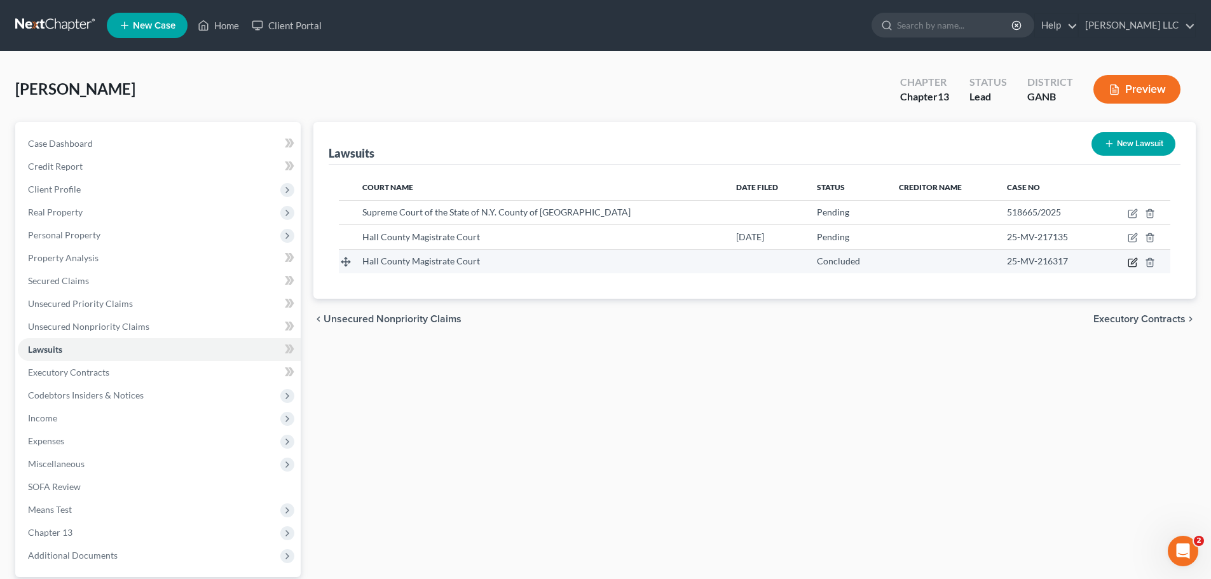
click at [1133, 259] on icon "button" at bounding box center [1133, 263] width 10 height 10
select select "10"
select select "2"
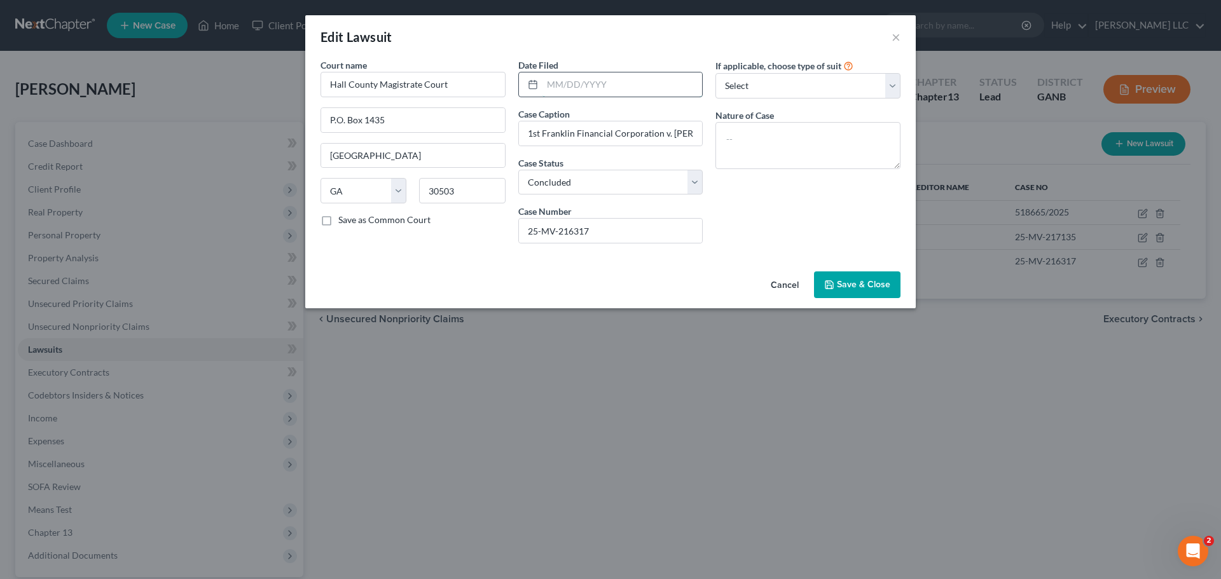
click at [587, 88] on input "text" at bounding box center [622, 84] width 160 height 24
type input "-"
type input "[DATE]"
click at [695, 186] on select "Select Pending On Appeal Concluded" at bounding box center [610, 182] width 185 height 25
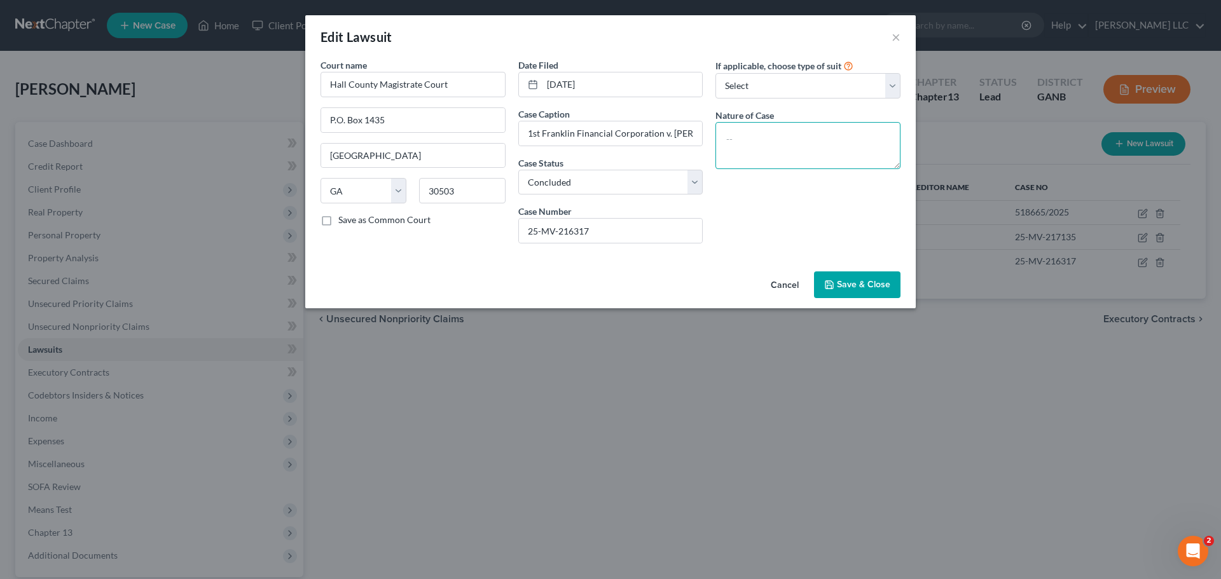
click at [741, 141] on textarea at bounding box center [807, 145] width 185 height 47
click at [897, 90] on select "Select Repossession Garnishment Foreclosure Attached, Seized, Or Levied Other" at bounding box center [807, 85] width 185 height 25
select select "4"
click at [715, 73] on select "Select Repossession Garnishment Foreclosure Attached, Seized, Or Levied Other" at bounding box center [807, 85] width 185 height 25
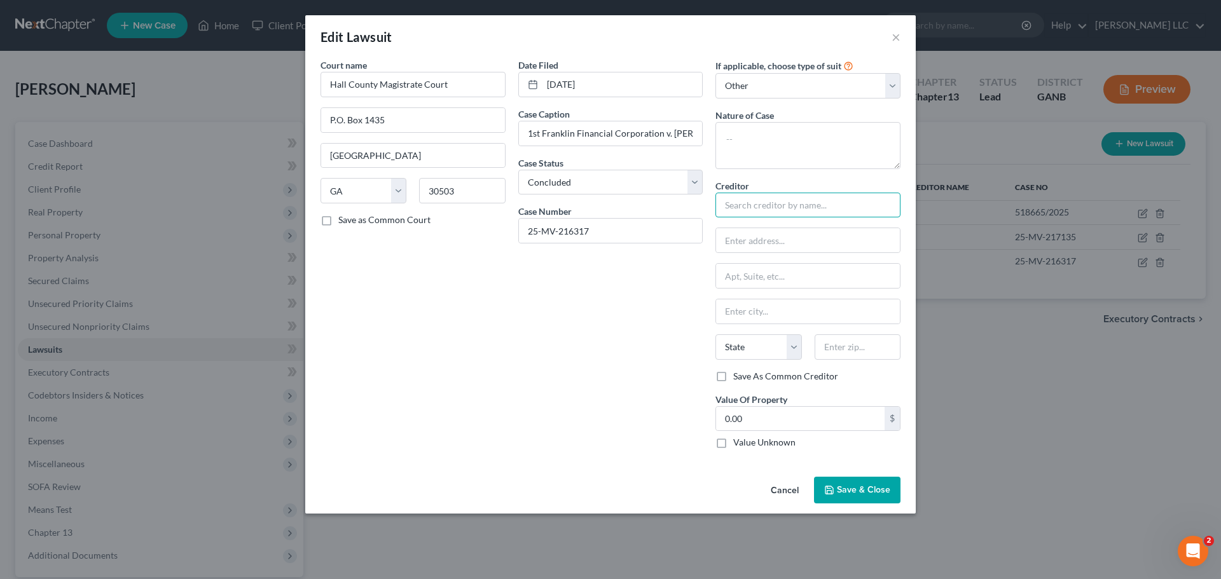
click at [806, 202] on input "text" at bounding box center [807, 205] width 185 height 25
type input "1st Franklin Corporation"
type input "P.O. Box 837"
type input "Winder"
select select "10"
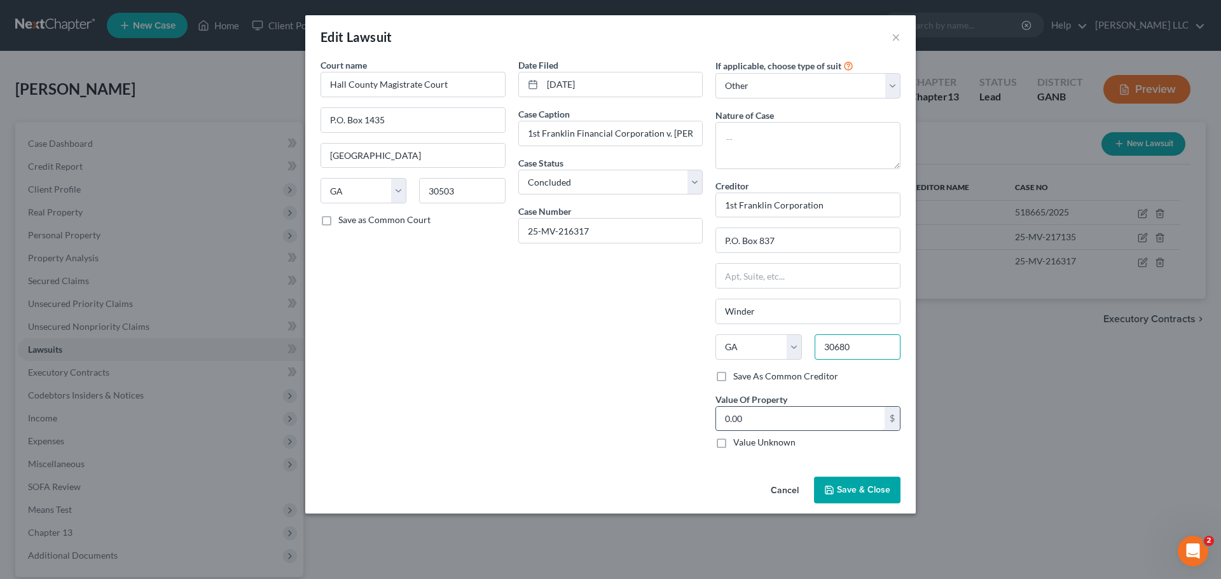
type input "30680"
click at [759, 418] on input "0.00" at bounding box center [800, 419] width 168 height 24
type input "2,454.23"
click at [782, 144] on textarea at bounding box center [807, 145] width 185 height 47
type textarea "Default Judgment"
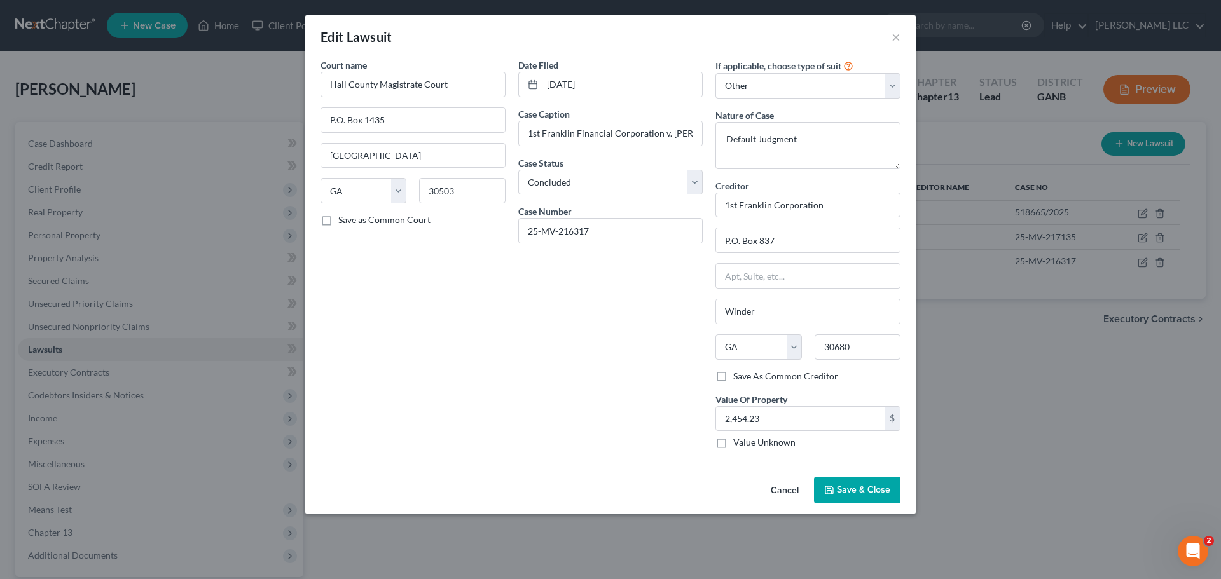
click at [869, 488] on span "Save & Close" at bounding box center [863, 489] width 53 height 11
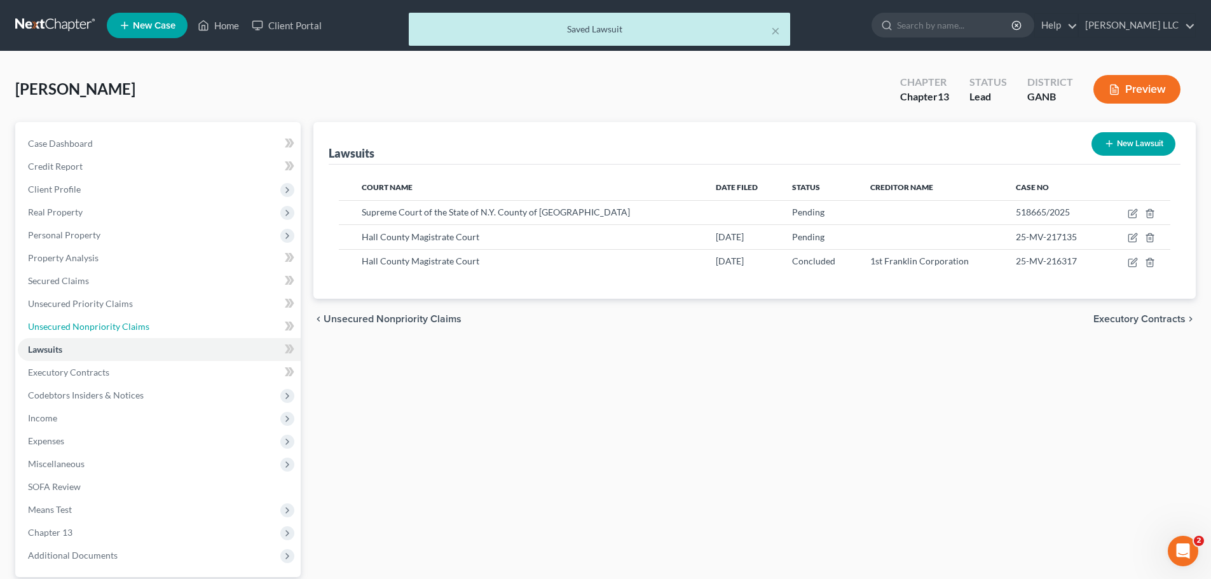
drag, startPoint x: 98, startPoint y: 326, endPoint x: 505, endPoint y: 350, distance: 407.7
click at [98, 326] on span "Unsecured Nonpriority Claims" at bounding box center [88, 326] width 121 height 11
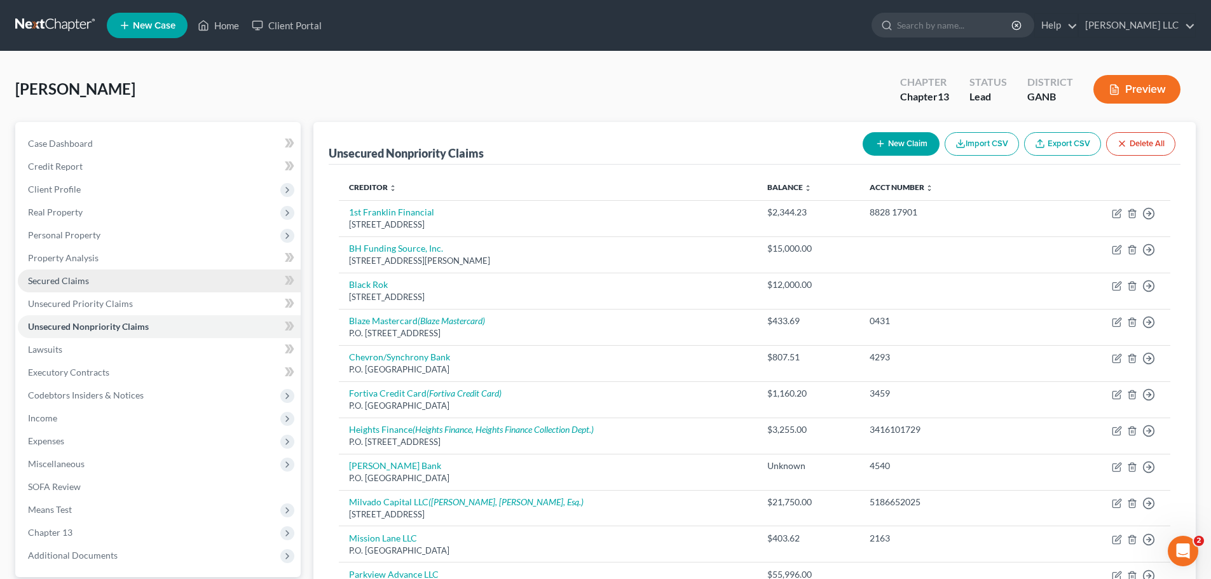
click at [104, 280] on link "Secured Claims" at bounding box center [159, 281] width 283 height 23
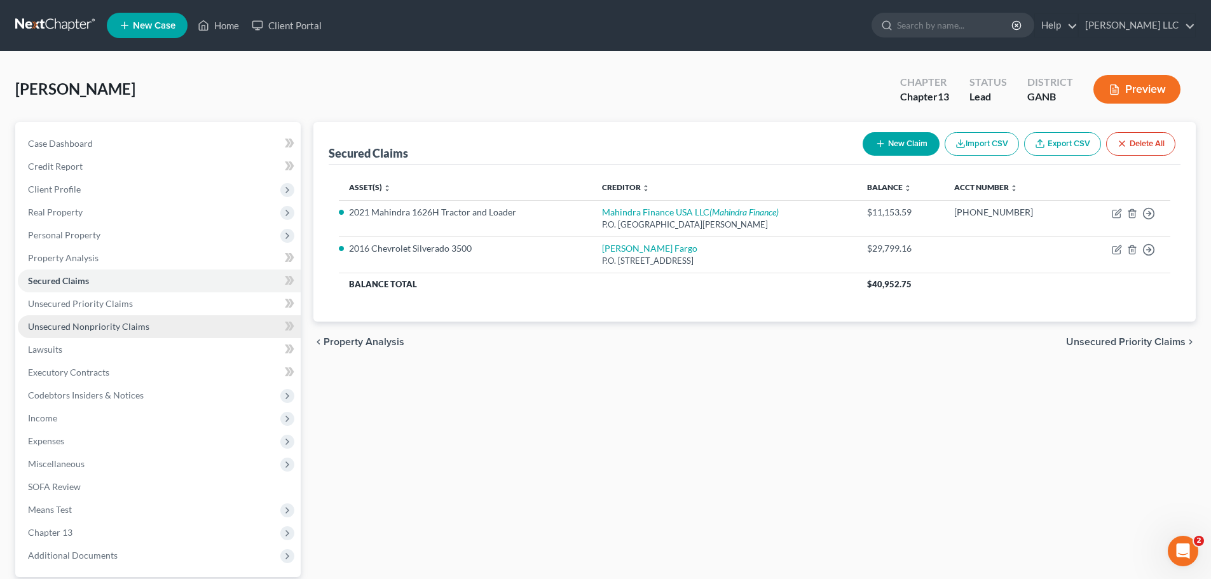
click at [105, 325] on span "Unsecured Nonpriority Claims" at bounding box center [88, 326] width 121 height 11
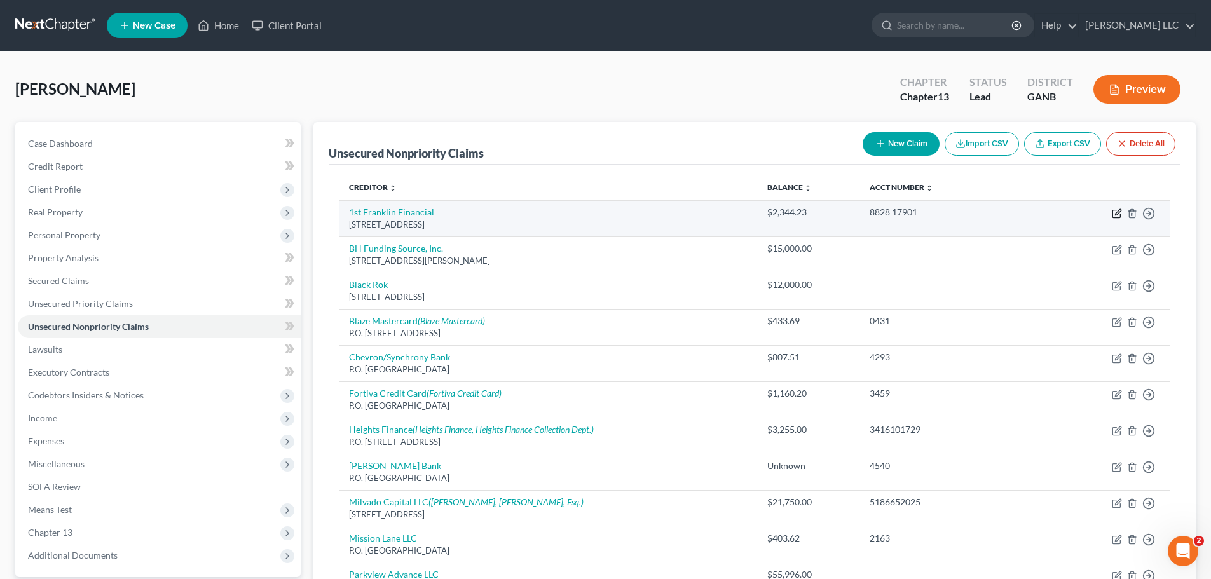
click at [1120, 212] on icon "button" at bounding box center [1118, 212] width 6 height 6
select select "10"
select select "0"
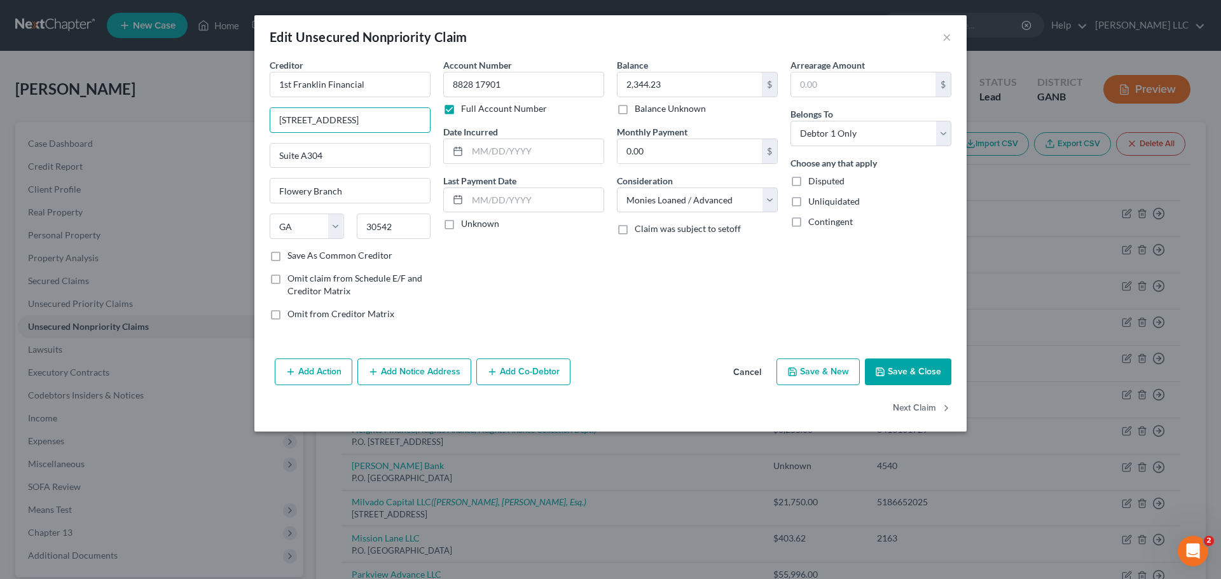
drag, startPoint x: 384, startPoint y: 121, endPoint x: 250, endPoint y: 121, distance: 134.2
click at [250, 121] on div "Edit Unsecured Nonpriority Claim × Creditor * 1st Franklin Financial [STREET_AD…" at bounding box center [610, 289] width 1221 height 579
type input "P.O. Box 837"
type input "Winder"
type input "30680"
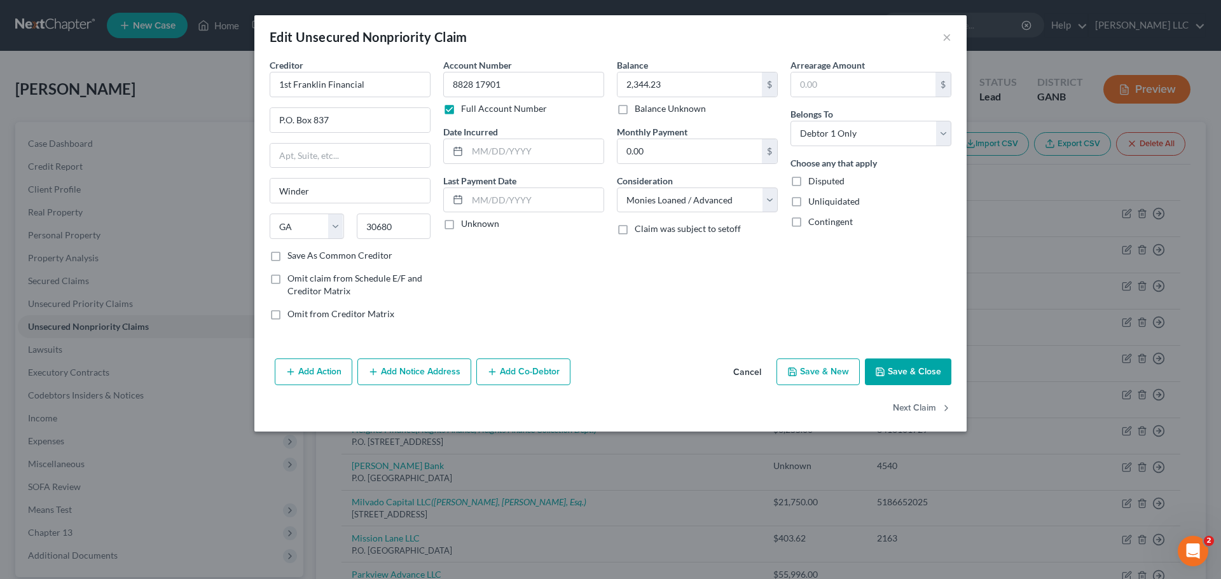
click at [287, 258] on label "Save As Common Creditor" at bounding box center [339, 255] width 105 height 13
click at [292, 258] on input "Save As Common Creditor" at bounding box center [296, 253] width 8 height 8
checkbox input "true"
click at [775, 207] on select "Select Cable / Satellite Services Collection Agency Credit Card Debt Debt Couns…" at bounding box center [697, 200] width 161 height 25
select select "8"
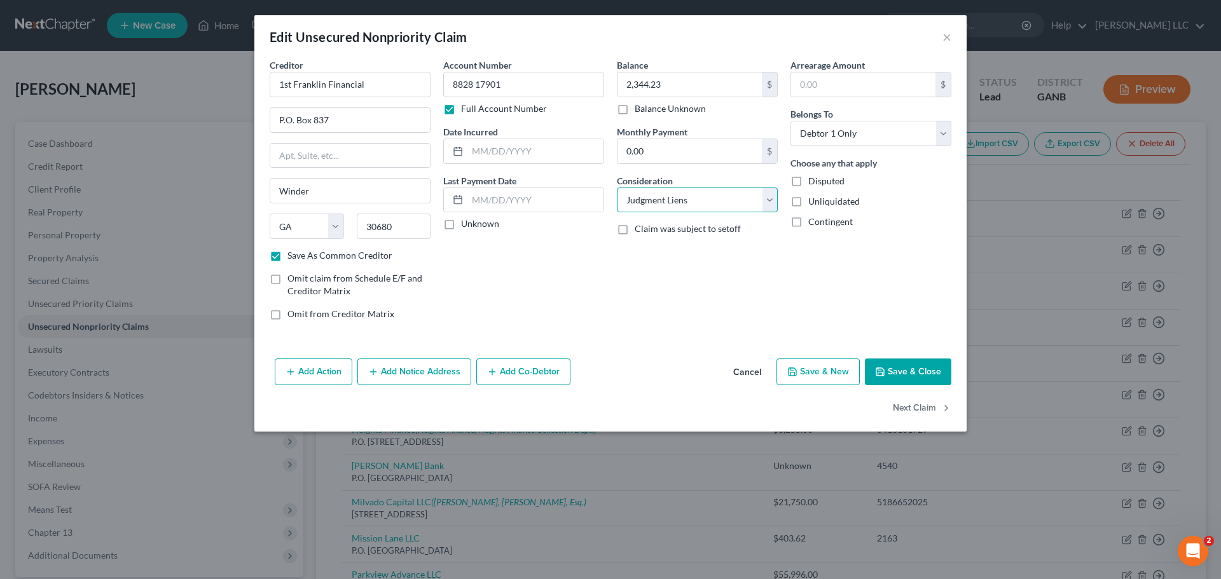
click at [617, 188] on select "Select Cable / Satellite Services Collection Agency Credit Card Debt Debt Couns…" at bounding box center [697, 200] width 161 height 25
type input "2,454.23"
click at [907, 374] on button "Save & Close" at bounding box center [908, 372] width 86 height 27
checkbox input "false"
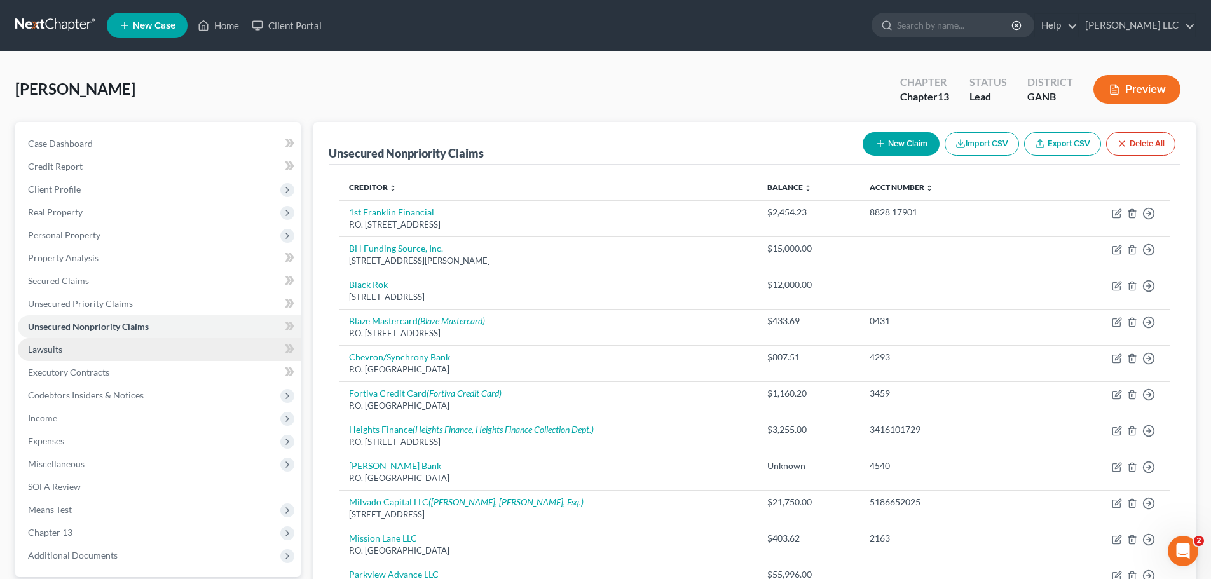
click at [66, 354] on link "Lawsuits" at bounding box center [159, 349] width 283 height 23
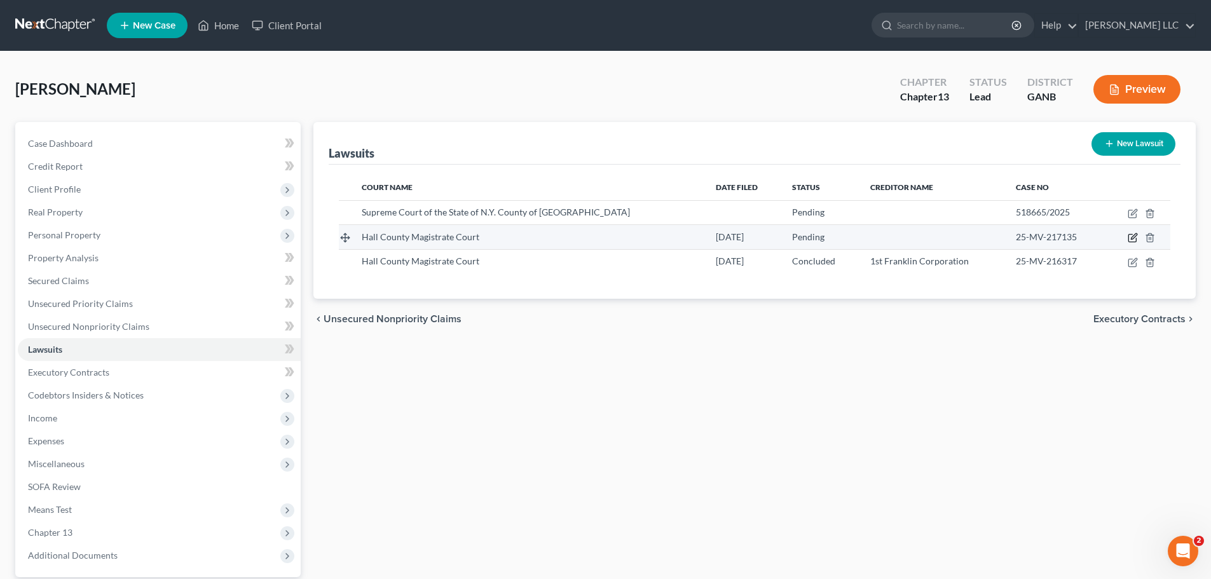
click at [1135, 235] on icon "button" at bounding box center [1134, 237] width 6 height 6
select select "10"
select select "0"
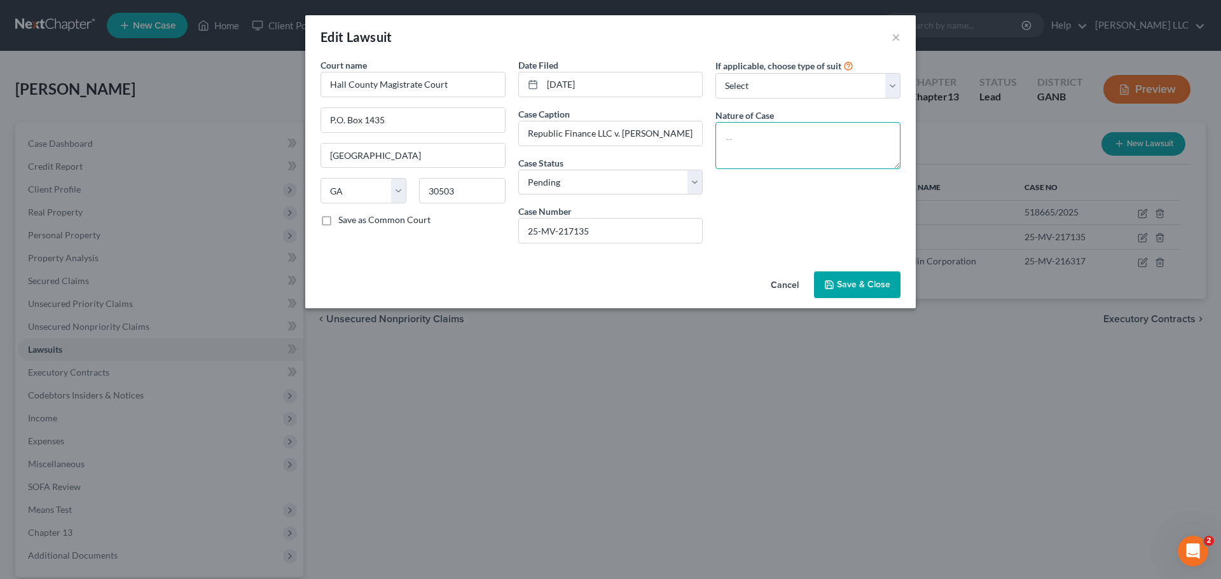
click at [750, 137] on textarea at bounding box center [807, 145] width 185 height 47
click at [895, 85] on select "Select Repossession Garnishment Foreclosure Attached, Seized, Or Levied Other" at bounding box center [807, 85] width 185 height 25
select select "4"
click at [715, 73] on select "Select Repossession Garnishment Foreclosure Attached, Seized, Or Levied Other" at bounding box center [807, 85] width 185 height 25
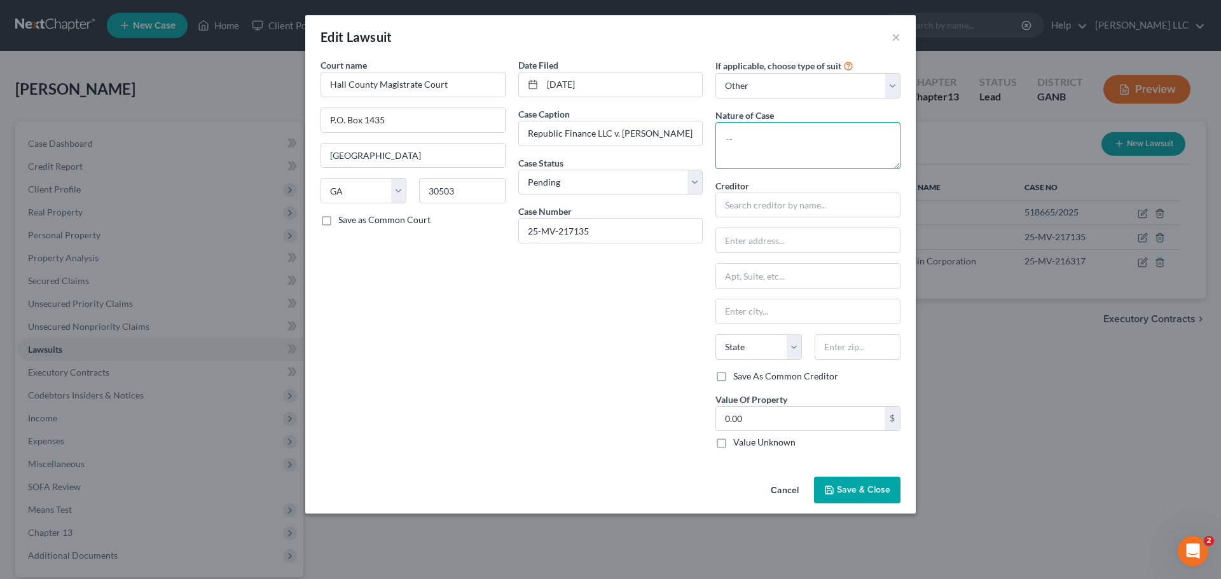
click at [774, 147] on textarea at bounding box center [807, 145] width 185 height 47
type textarea "Collection on Account"
type input "Republic Finance LLC"
type input "[STREET_ADDRESS]"
type input "Ponchatoula"
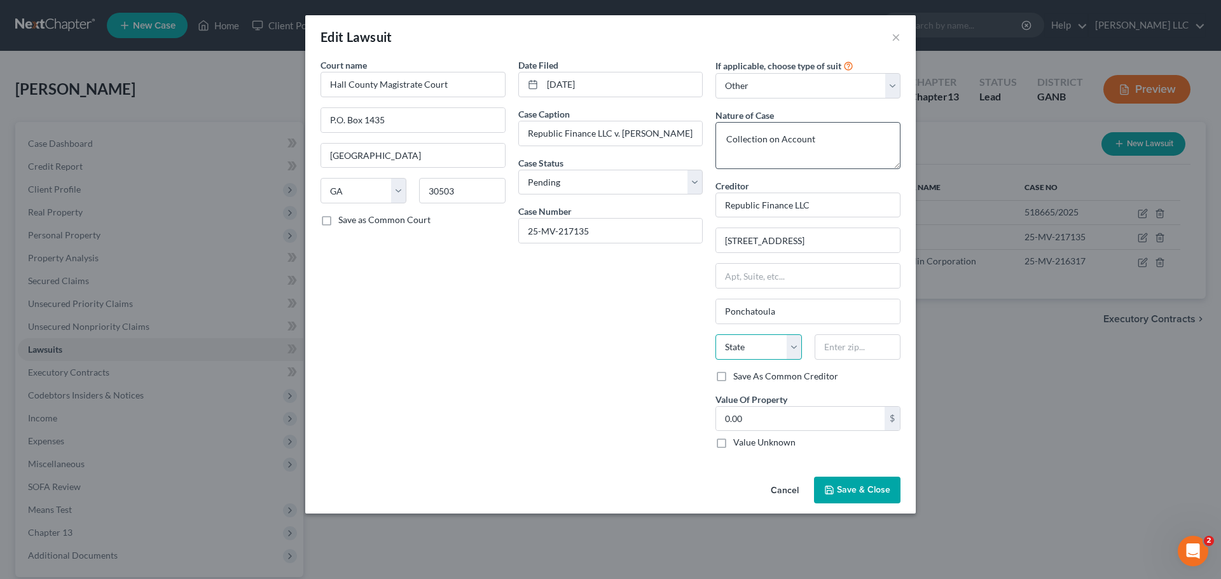
select select "19"
type input "70454"
click at [756, 422] on input "0.00" at bounding box center [800, 419] width 168 height 24
type input "1,805.00"
click at [834, 493] on icon "button" at bounding box center [829, 490] width 10 height 10
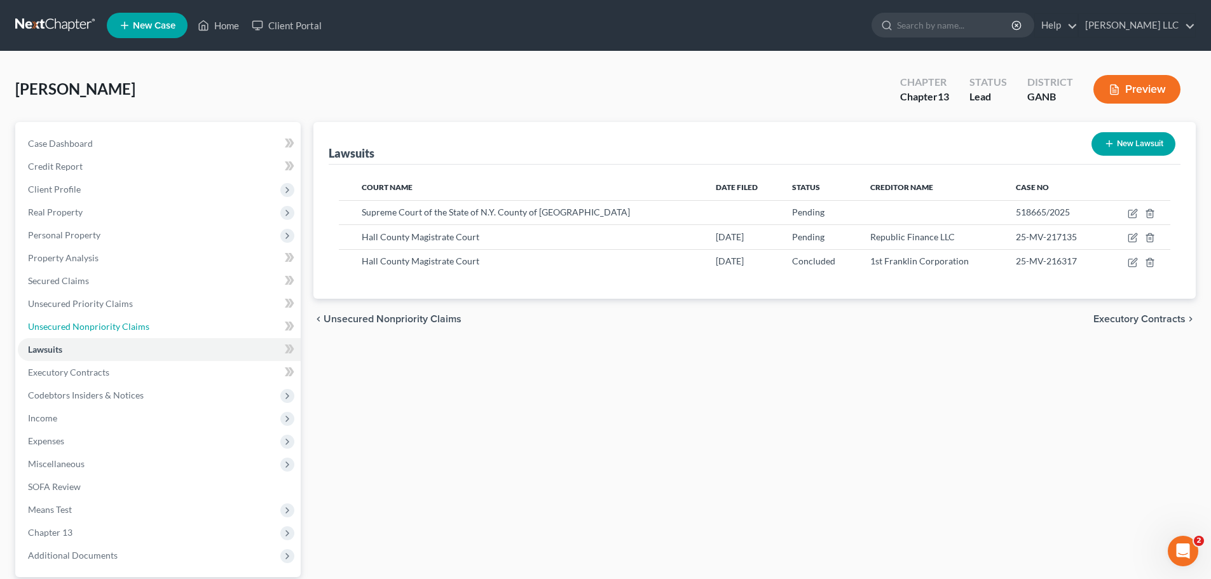
drag, startPoint x: 92, startPoint y: 321, endPoint x: 649, endPoint y: 373, distance: 558.8
click at [92, 321] on span "Unsecured Nonpriority Claims" at bounding box center [88, 326] width 121 height 11
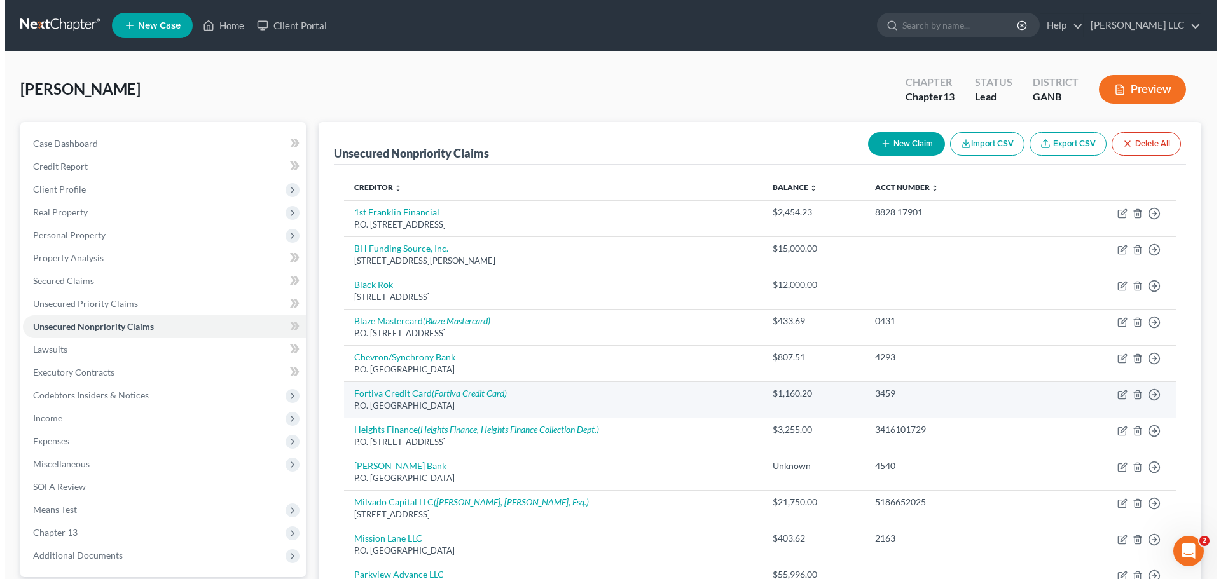
scroll to position [191, 0]
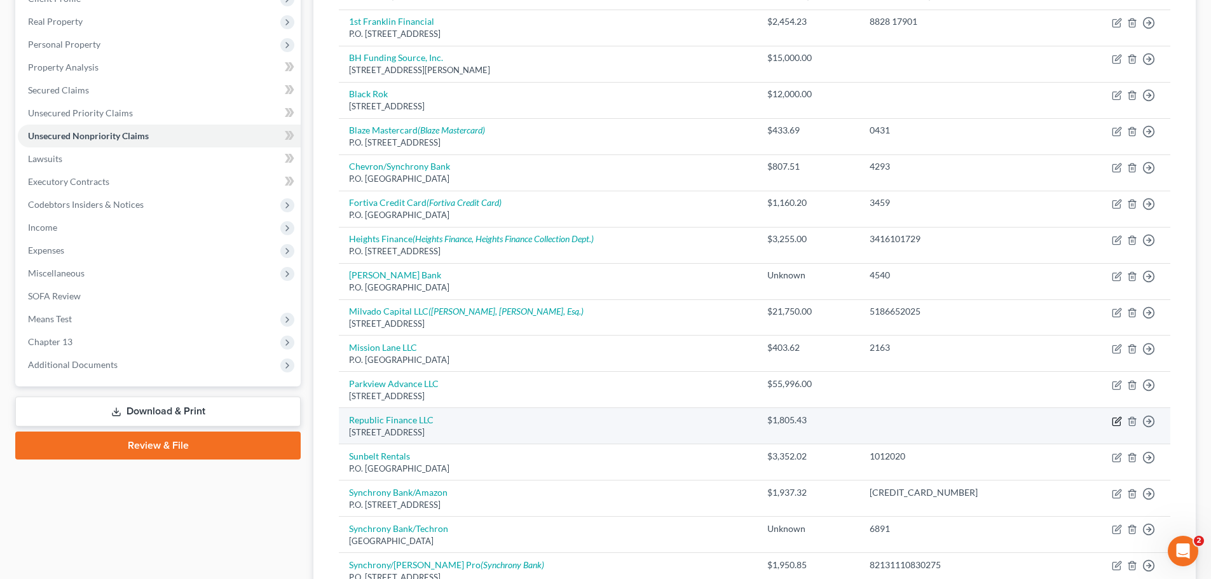
click at [1117, 419] on icon "button" at bounding box center [1117, 421] width 10 height 10
select select "19"
select select "10"
select select "0"
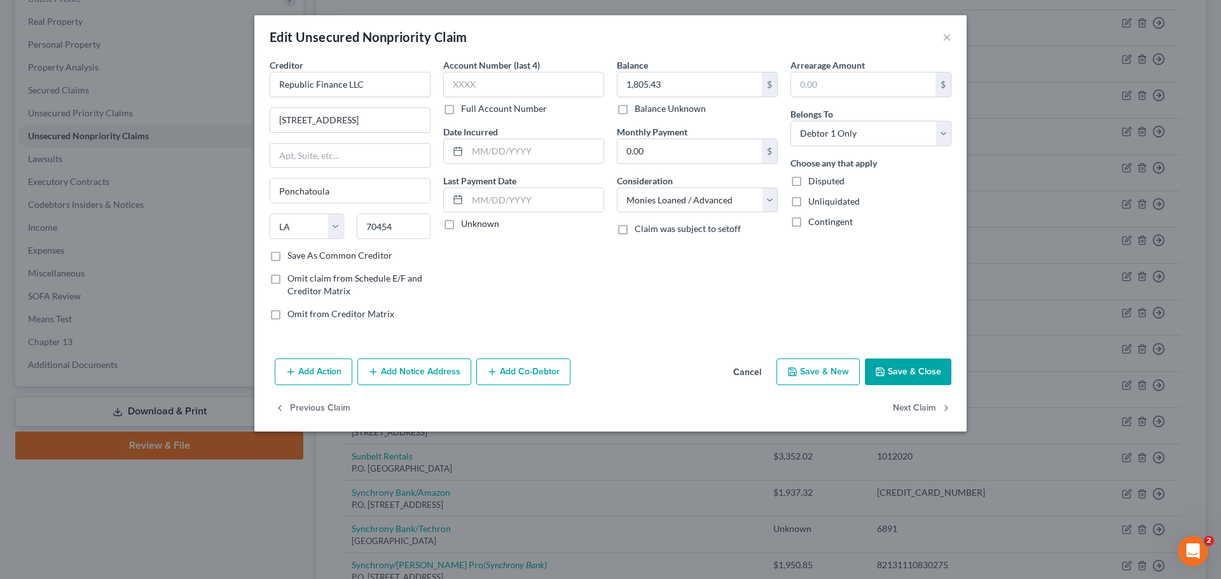
click at [332, 378] on button "Add Action" at bounding box center [314, 372] width 78 height 27
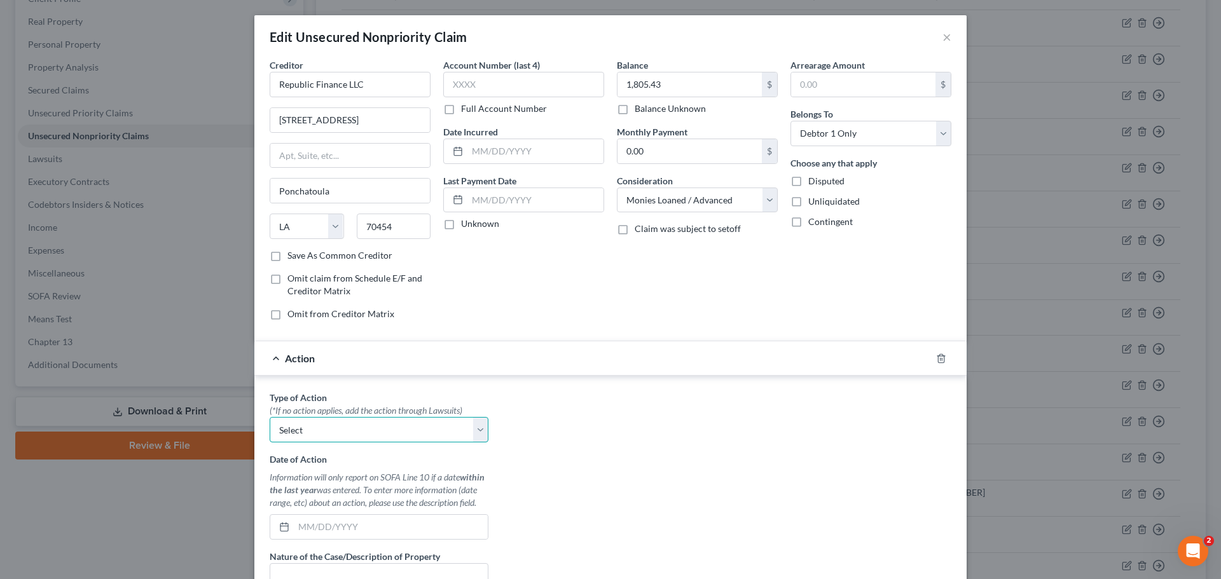
click at [474, 431] on select "Select Repossession Garnishment Foreclosure Personal Injury Attached, Seized, O…" at bounding box center [379, 429] width 219 height 25
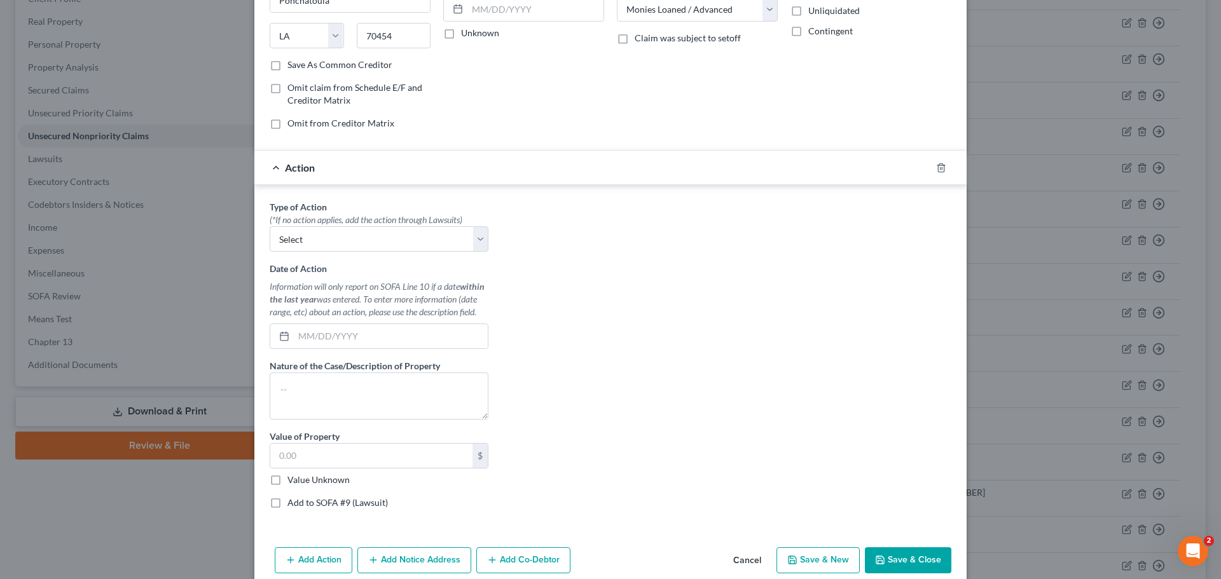
click at [638, 404] on div "Type of Action * (*If no action applies, add the action through Lawsuits) Selec…" at bounding box center [610, 359] width 694 height 319
click at [733, 557] on button "Cancel" at bounding box center [747, 561] width 48 height 25
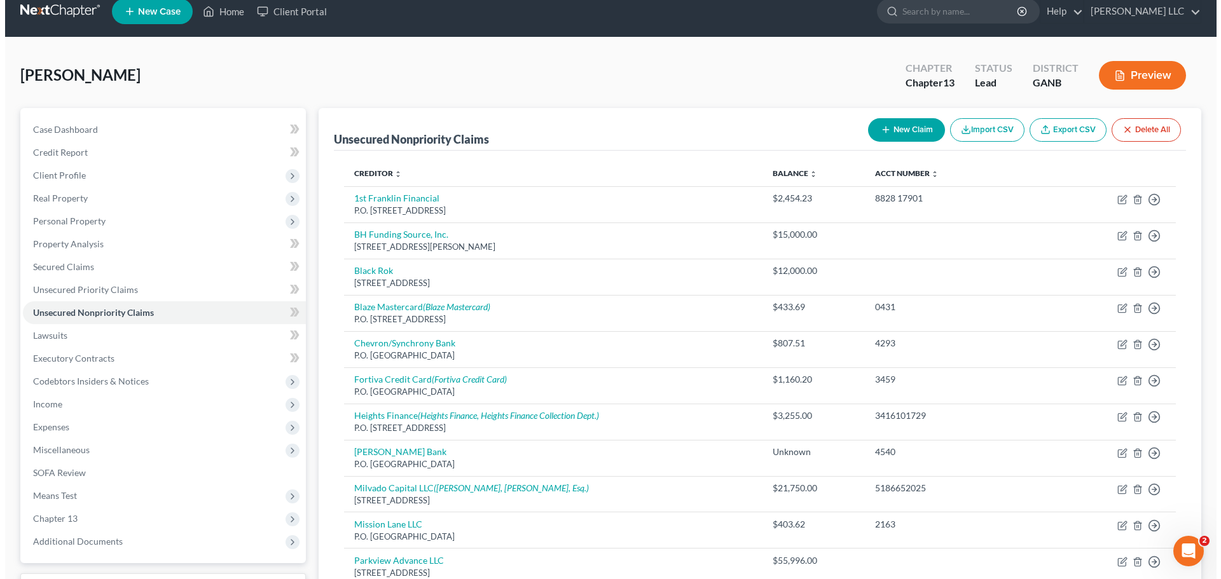
scroll to position [0, 0]
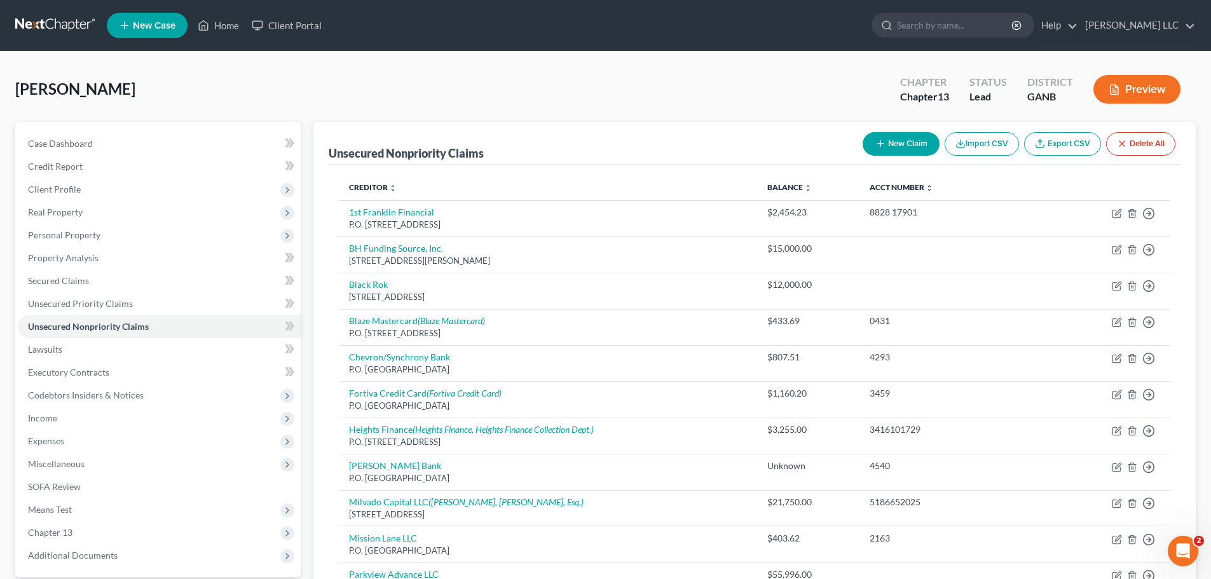
click at [891, 148] on button "New Claim" at bounding box center [901, 144] width 77 height 24
select select "0"
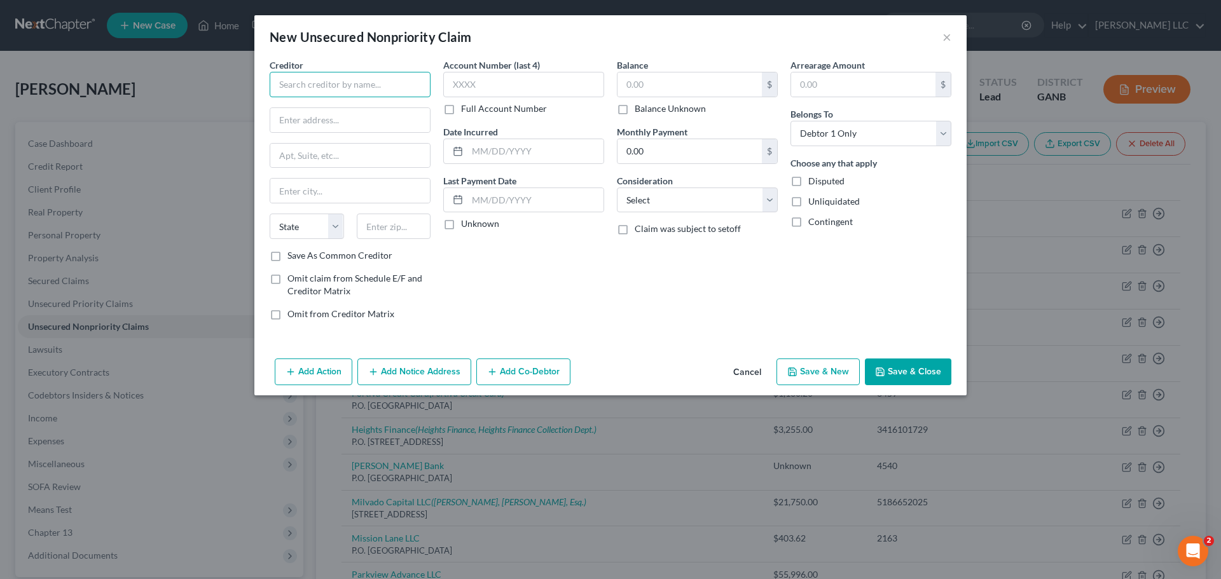
click at [396, 84] on input "text" at bounding box center [350, 84] width 161 height 25
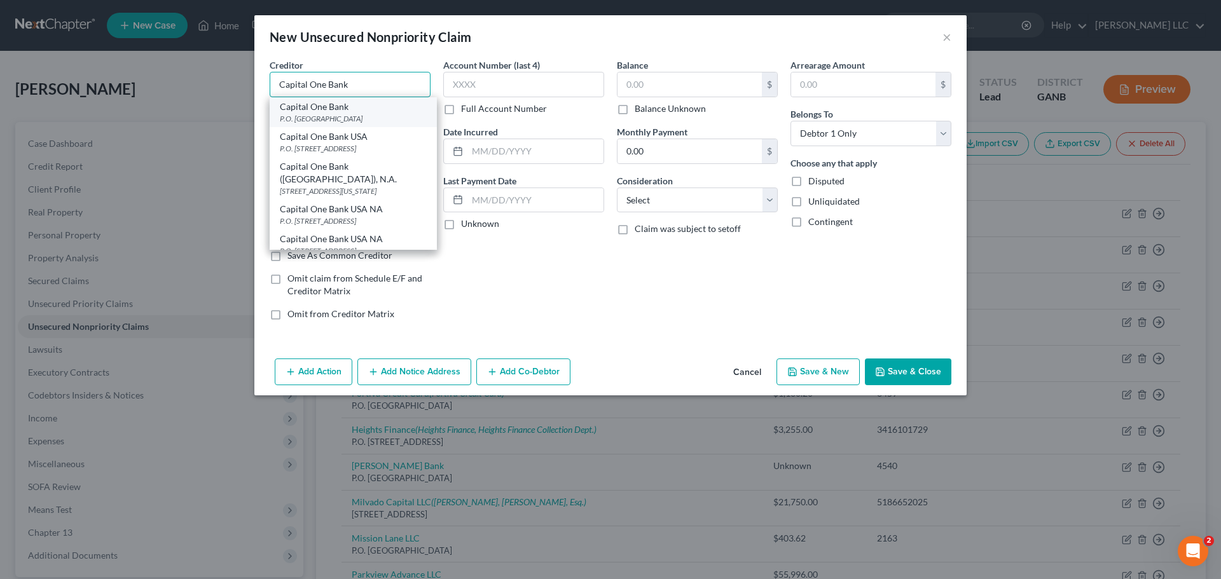
type input "Capital One Bank"
click at [355, 116] on div "P.O. [GEOGRAPHIC_DATA]" at bounding box center [353, 118] width 147 height 11
type input "P.O. Box 71083"
type input "Charlotte"
select select "28"
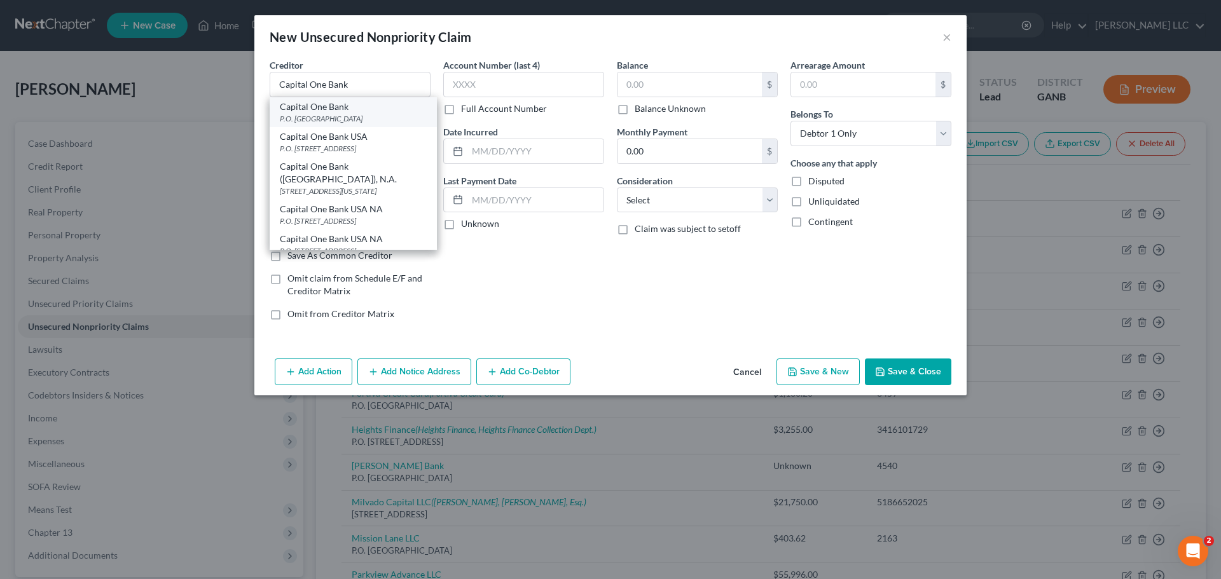
type input "28272"
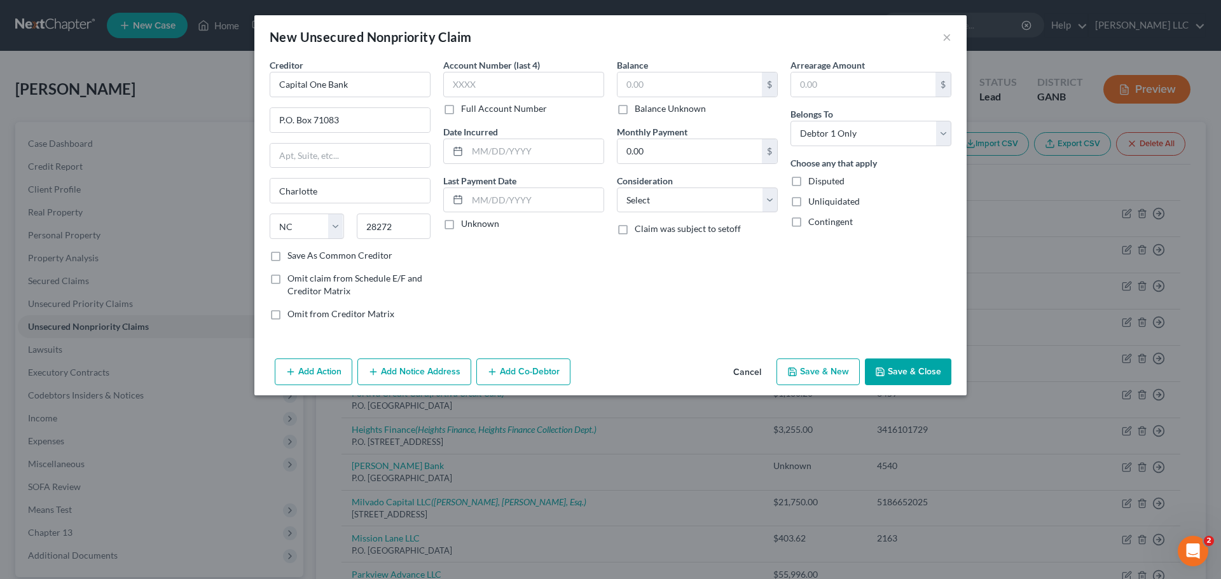
click at [287, 256] on label "Save As Common Creditor" at bounding box center [339, 255] width 105 height 13
click at [292, 256] on input "Save As Common Creditor" at bounding box center [296, 253] width 8 height 8
checkbox input "true"
click at [666, 76] on input "text" at bounding box center [689, 84] width 144 height 24
type input "6,236.89"
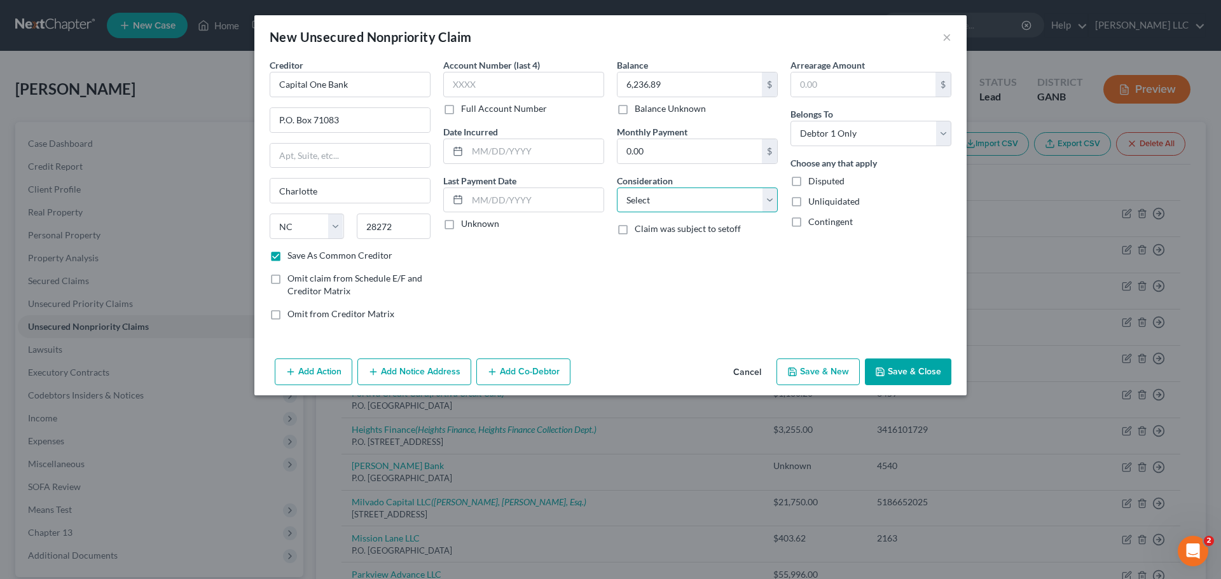
click at [774, 203] on select "Select Cable / Satellite Services Collection Agency Credit Card Debt Debt Couns…" at bounding box center [697, 200] width 161 height 25
select select "8"
click at [617, 188] on select "Select Cable / Satellite Services Collection Agency Credit Card Debt Debt Couns…" at bounding box center [697, 200] width 161 height 25
click at [417, 374] on button "Add Notice Address" at bounding box center [414, 372] width 114 height 27
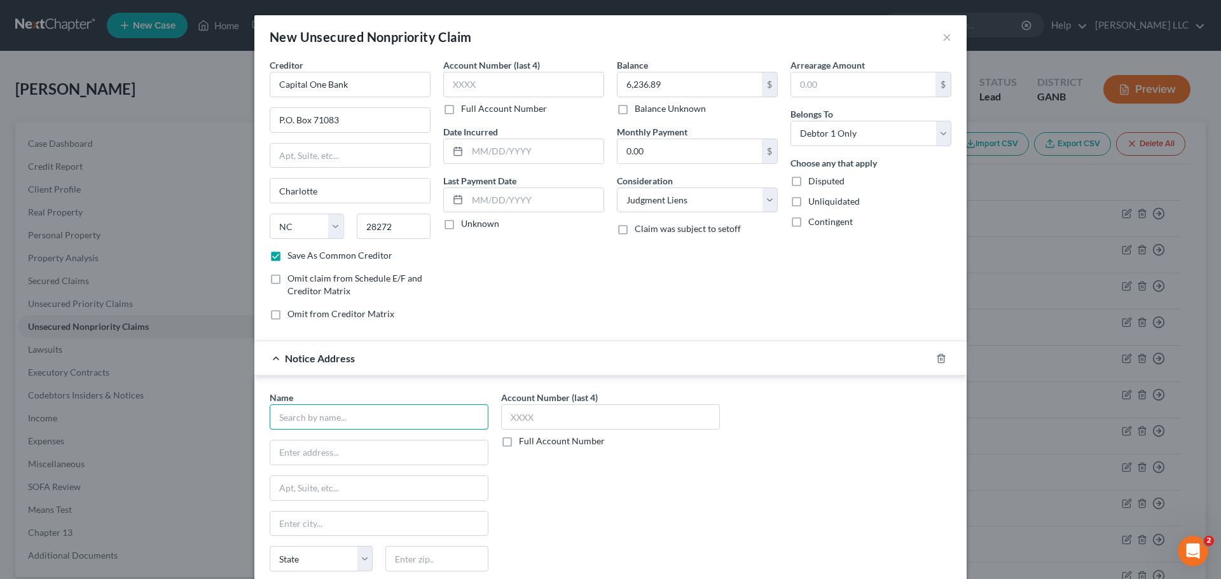
click at [361, 427] on input "text" at bounding box center [379, 416] width 219 height 25
type input "[PERSON_NAME], Esq."
type input "c/o Portfolio Recovery Associates LLC assignee Capital One Bank"
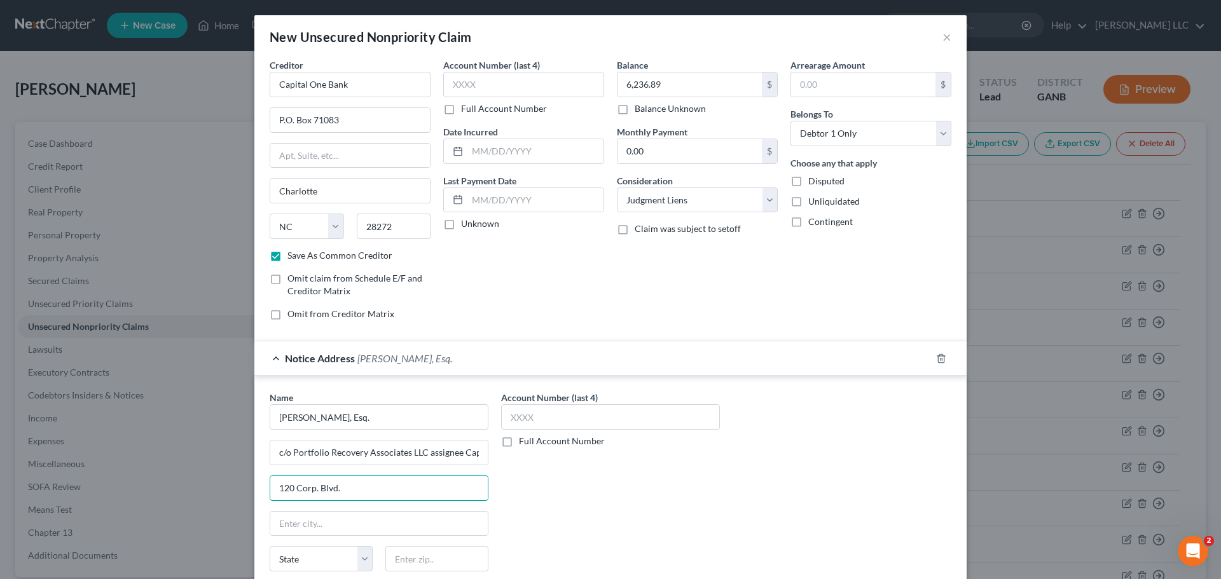
type input "120 Corp. Blvd."
type input "[GEOGRAPHIC_DATA]"
select select "48"
type input "23502"
click at [511, 90] on input "text" at bounding box center [523, 84] width 161 height 25
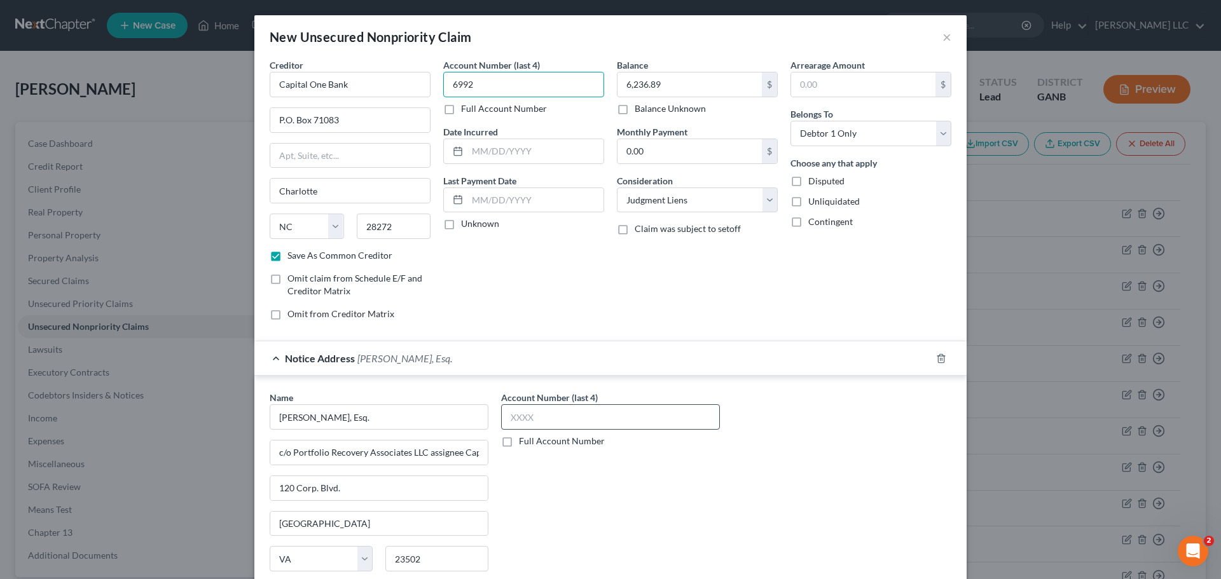
type input "6992"
click at [559, 416] on input "text" at bounding box center [610, 416] width 219 height 25
type input "23MV"
click at [519, 442] on label "Full Account Number" at bounding box center [562, 441] width 86 height 13
click at [524, 442] on input "Full Account Number" at bounding box center [528, 439] width 8 height 8
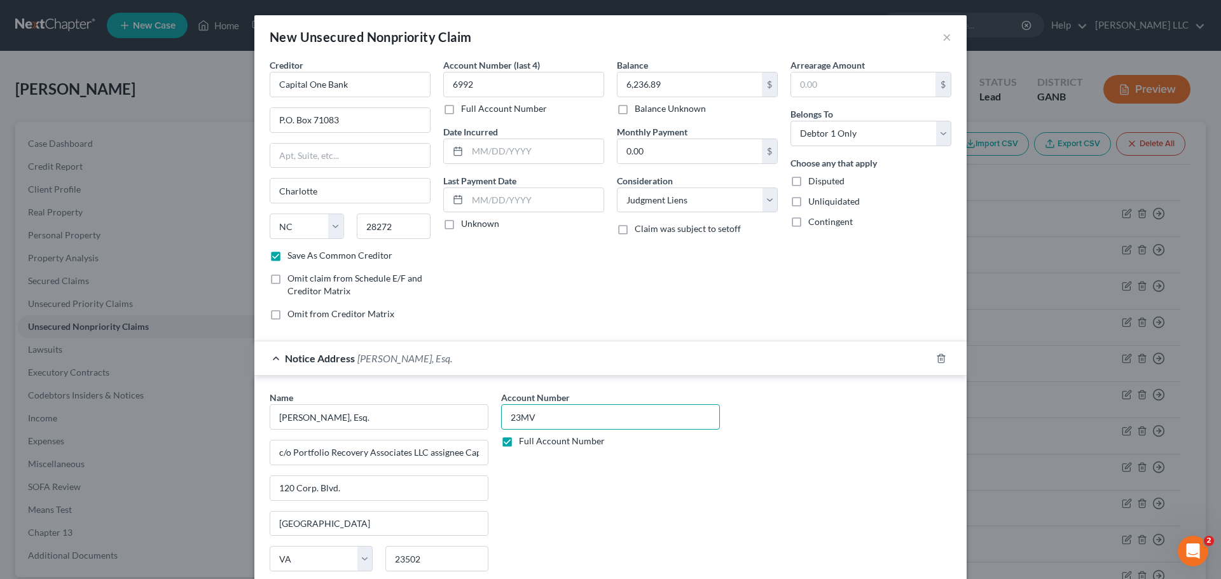
click at [546, 418] on input "23MV" at bounding box center [610, 416] width 219 height 25
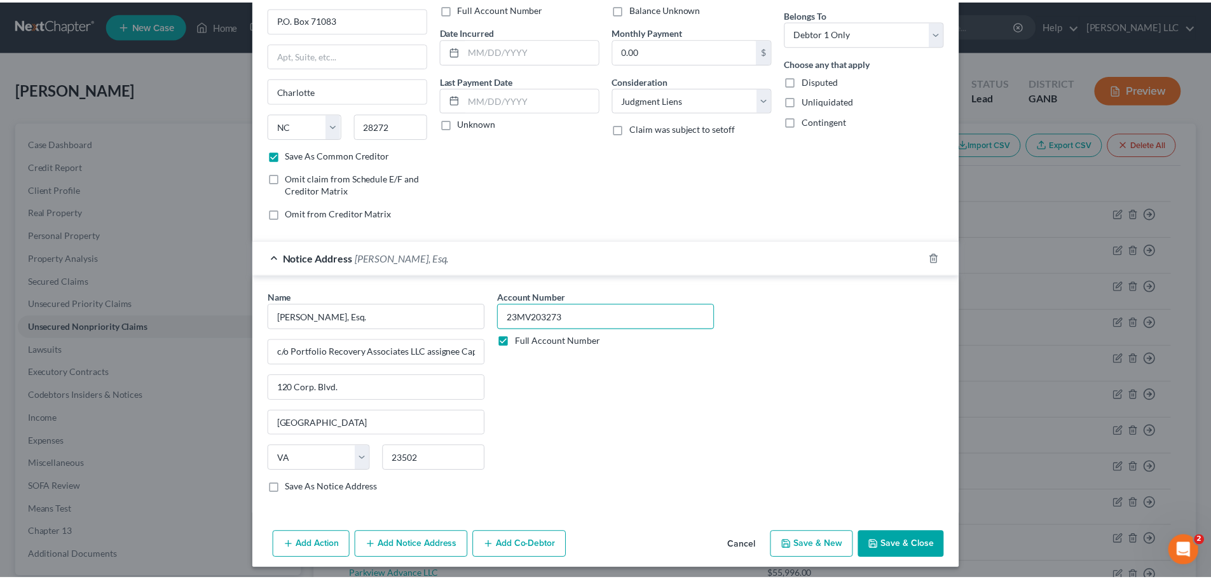
scroll to position [106, 0]
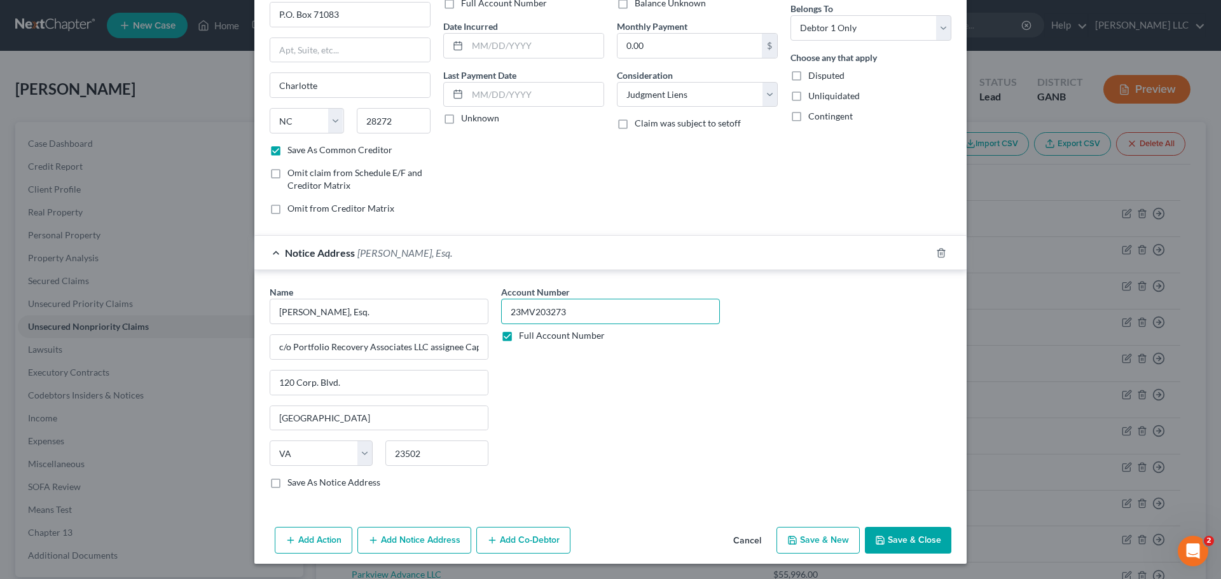
type input "23MV203273"
drag, startPoint x: 266, startPoint y: 482, endPoint x: 272, endPoint y: 485, distance: 7.1
click at [287, 482] on label "Save As Notice Address" at bounding box center [333, 482] width 93 height 13
click at [292, 482] on input "Save As Notice Address" at bounding box center [296, 480] width 8 height 8
checkbox input "true"
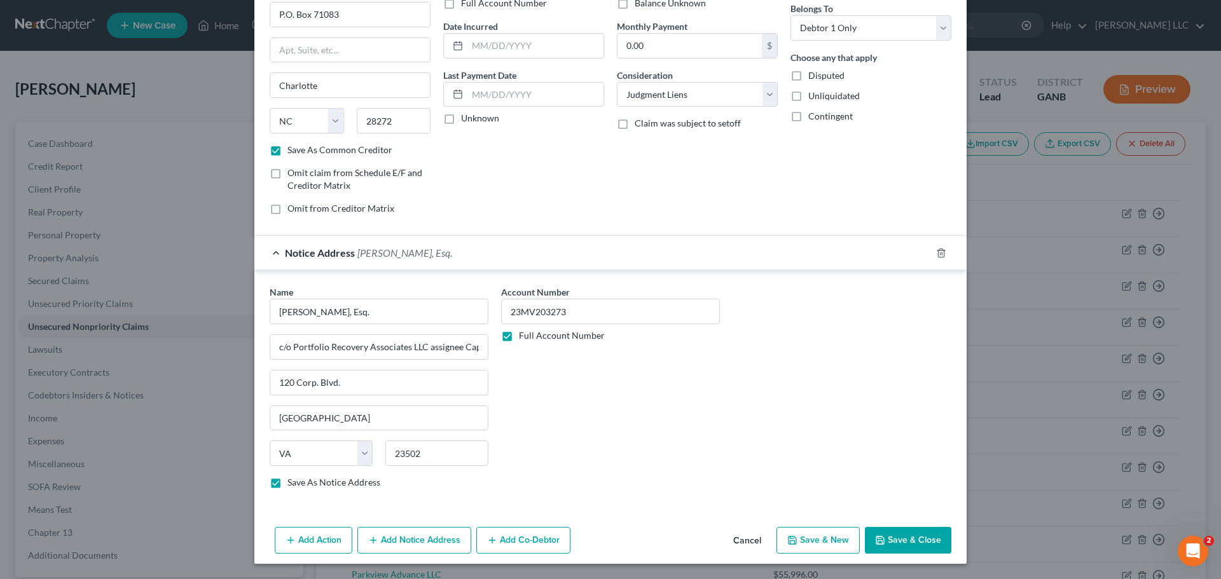
click at [914, 544] on button "Save & Close" at bounding box center [908, 540] width 86 height 27
checkbox input "false"
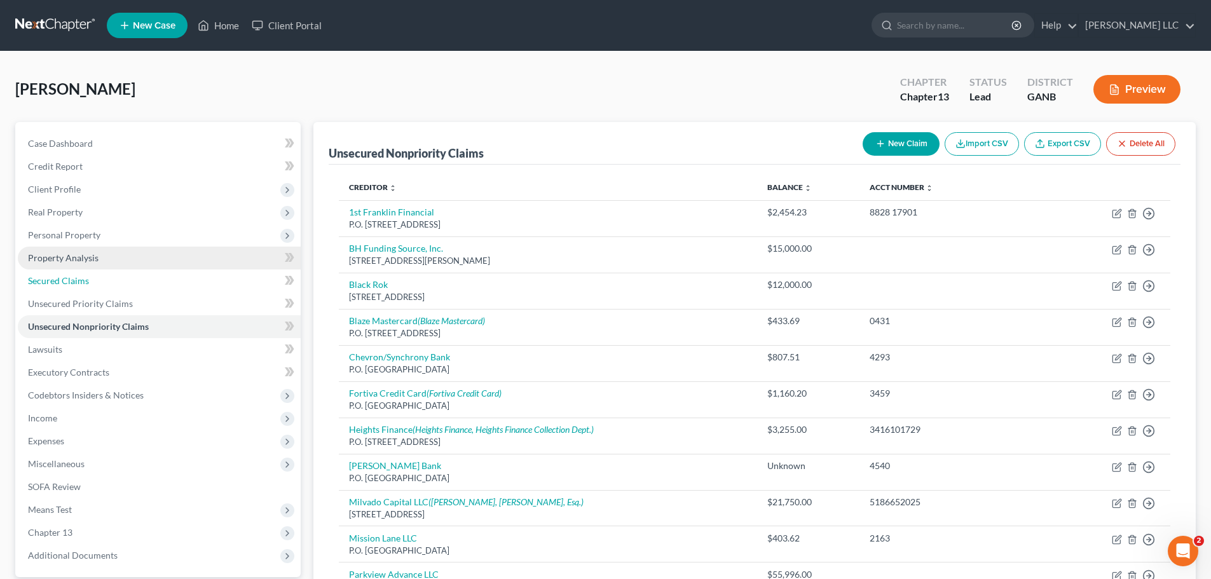
drag, startPoint x: 100, startPoint y: 282, endPoint x: 103, endPoint y: 250, distance: 31.9
click at [100, 282] on link "Secured Claims" at bounding box center [159, 281] width 283 height 23
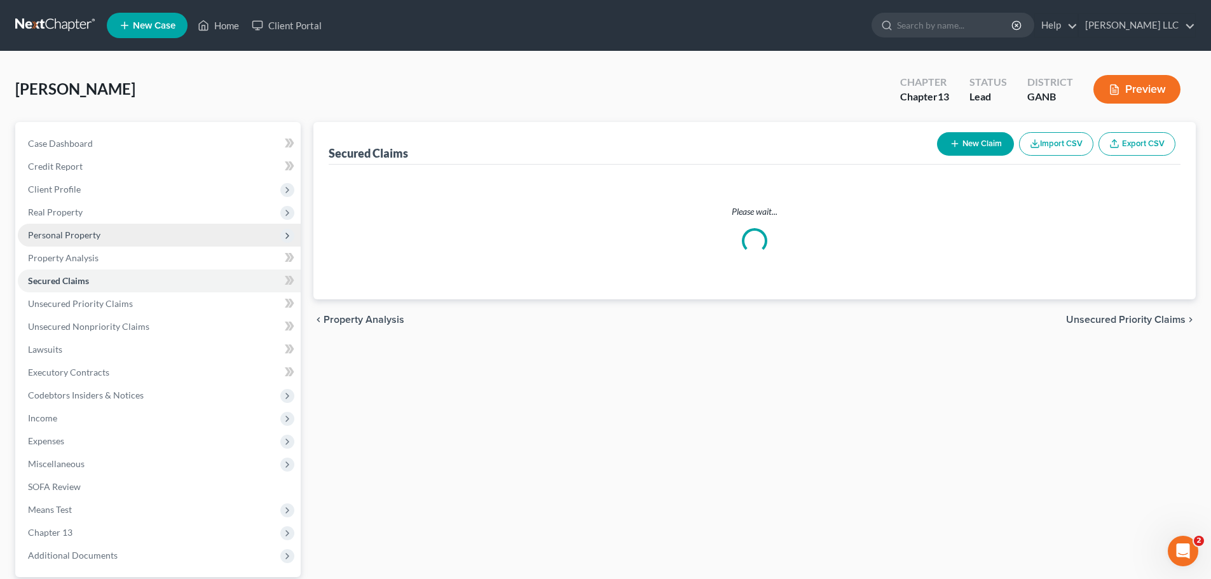
click at [103, 235] on span "Personal Property" at bounding box center [159, 235] width 283 height 23
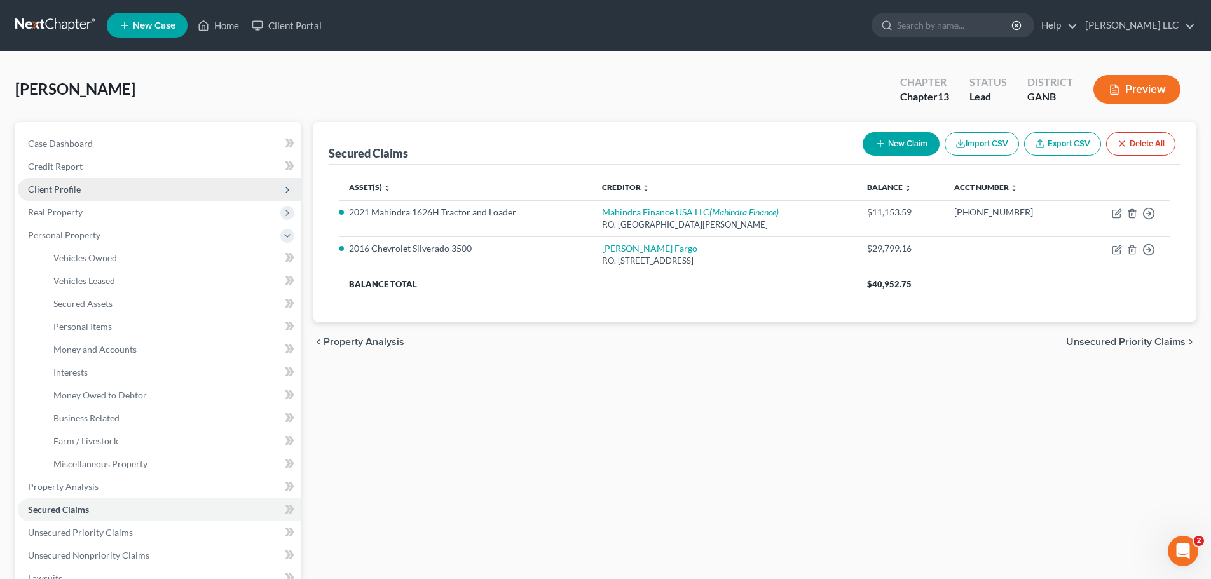
click at [88, 190] on span "Client Profile" at bounding box center [159, 189] width 283 height 23
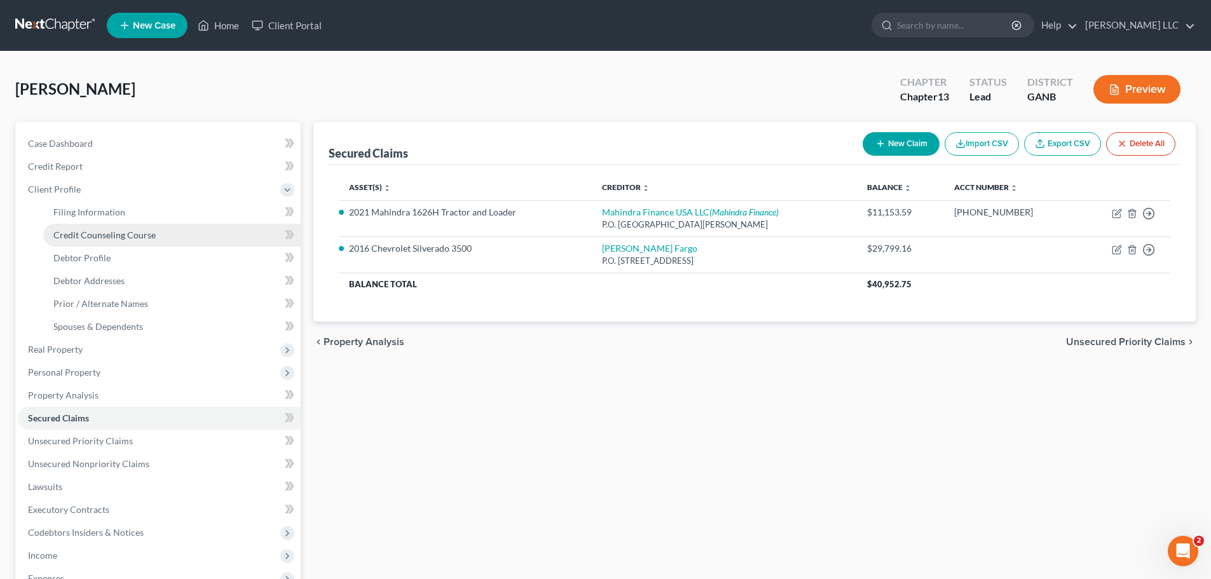
click at [96, 241] on link "Credit Counseling Course" at bounding box center [172, 235] width 258 height 23
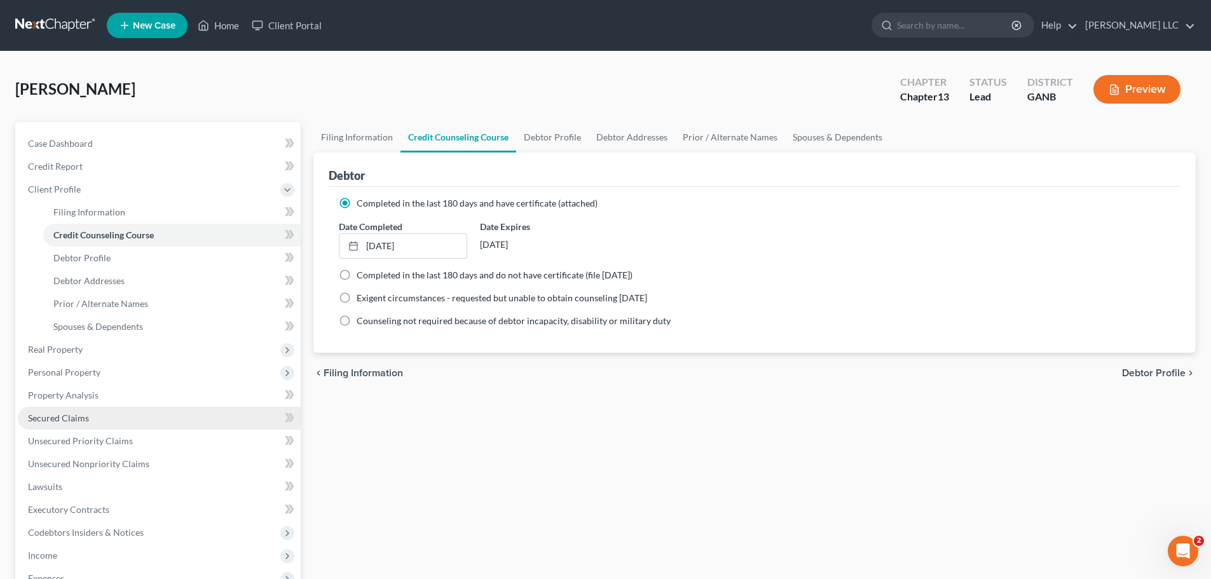
click at [74, 413] on span "Secured Claims" at bounding box center [58, 418] width 61 height 11
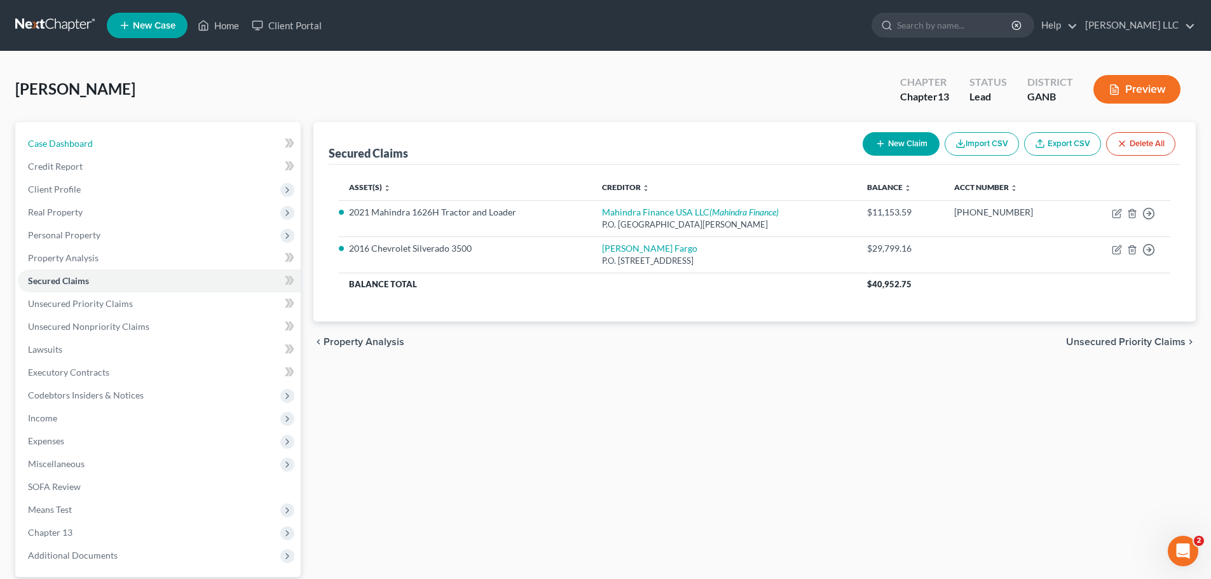
click at [53, 144] on span "Case Dashboard" at bounding box center [60, 143] width 65 height 11
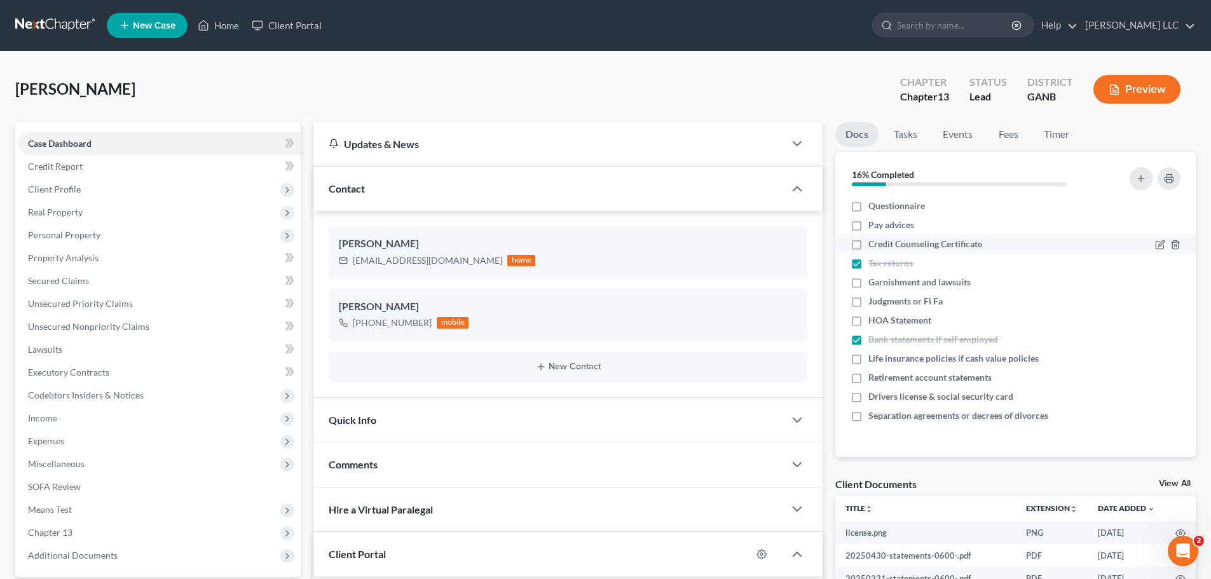
click at [869, 247] on label "Credit Counseling Certificate" at bounding box center [926, 244] width 114 height 13
click at [874, 246] on input "Credit Counseling Certificate" at bounding box center [878, 242] width 8 height 8
checkbox input "true"
drag, startPoint x: 849, startPoint y: 285, endPoint x: 858, endPoint y: 306, distance: 22.6
click at [869, 287] on label "Garnishment and lawsuits" at bounding box center [920, 282] width 102 height 13
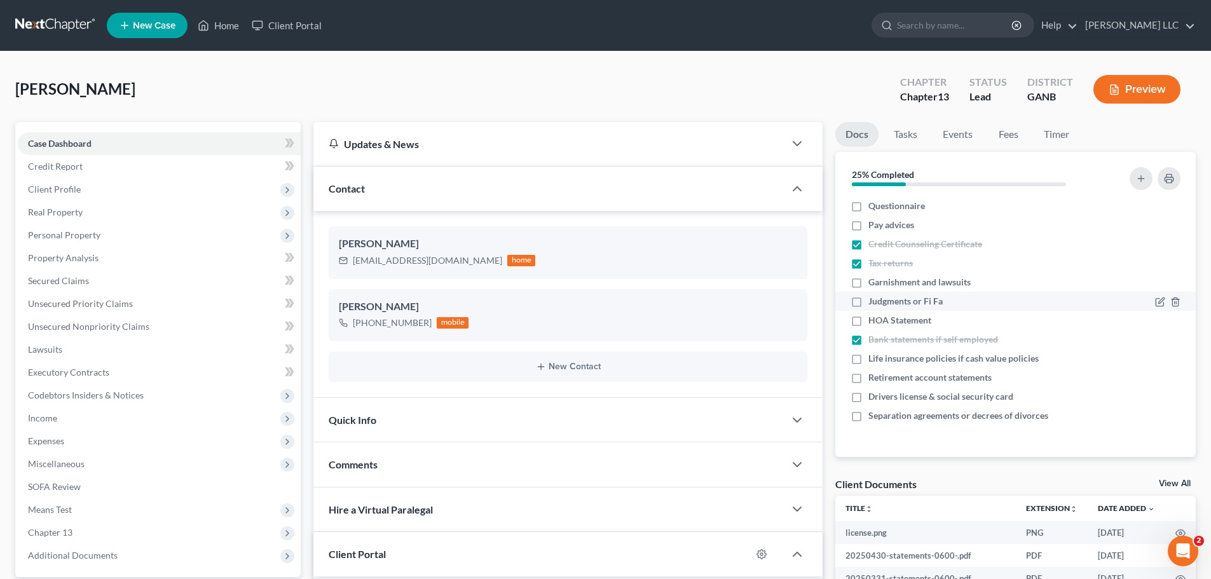
drag, startPoint x: 858, startPoint y: 284, endPoint x: 858, endPoint y: 305, distance: 20.3
click at [869, 285] on label "Garnishment and lawsuits" at bounding box center [920, 282] width 102 height 13
click at [874, 284] on input "Garnishment and lawsuits" at bounding box center [878, 280] width 8 height 8
checkbox input "true"
click at [869, 305] on label "Judgments or Fi Fa" at bounding box center [906, 301] width 74 height 13
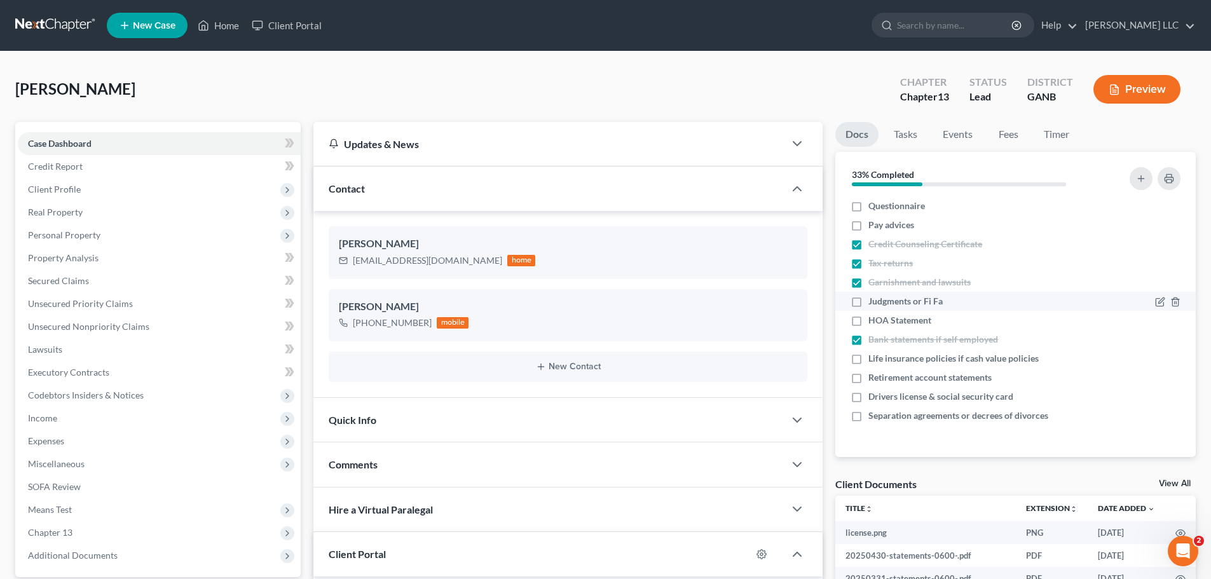
click at [874, 303] on input "Judgments or Fi Fa" at bounding box center [878, 299] width 8 height 8
checkbox input "true"
drag, startPoint x: 48, startPoint y: 352, endPoint x: 973, endPoint y: 317, distance: 926.4
click at [48, 352] on span "Lawsuits" at bounding box center [45, 349] width 34 height 11
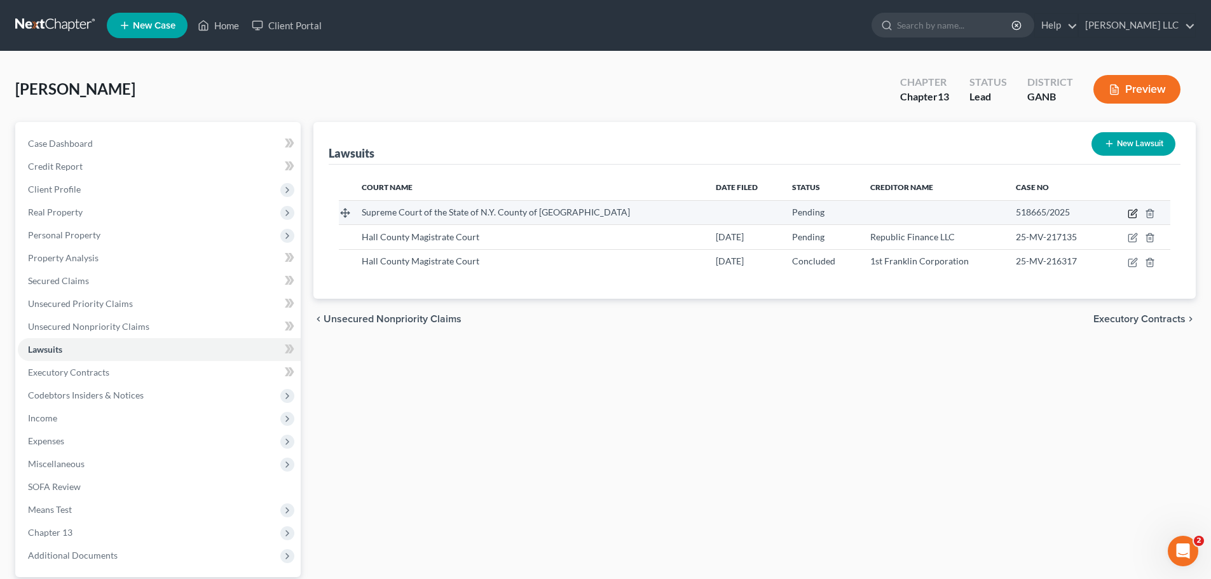
click at [1137, 213] on icon "button" at bounding box center [1133, 214] width 10 height 10
select select "0"
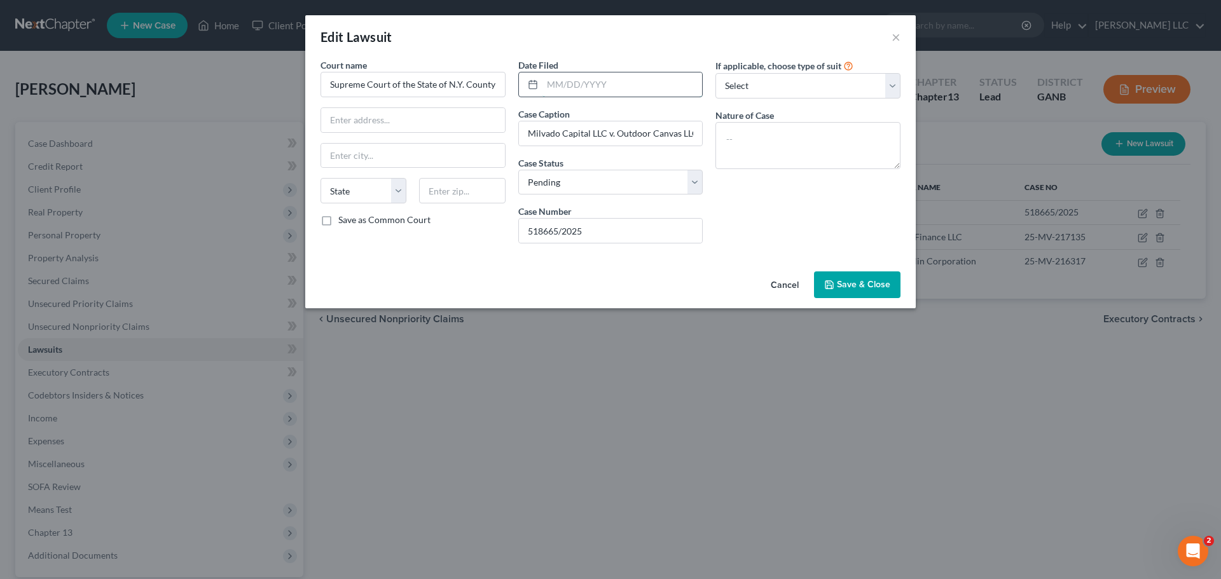
click at [621, 85] on input "text" at bounding box center [622, 84] width 160 height 24
type input "[DATE]"
click at [898, 87] on select "Select Repossession Garnishment Foreclosure Attached, Seized, Or Levied Other" at bounding box center [807, 85] width 185 height 25
select select "4"
click at [715, 73] on select "Select Repossession Garnishment Foreclosure Attached, Seized, Or Levied Other" at bounding box center [807, 85] width 185 height 25
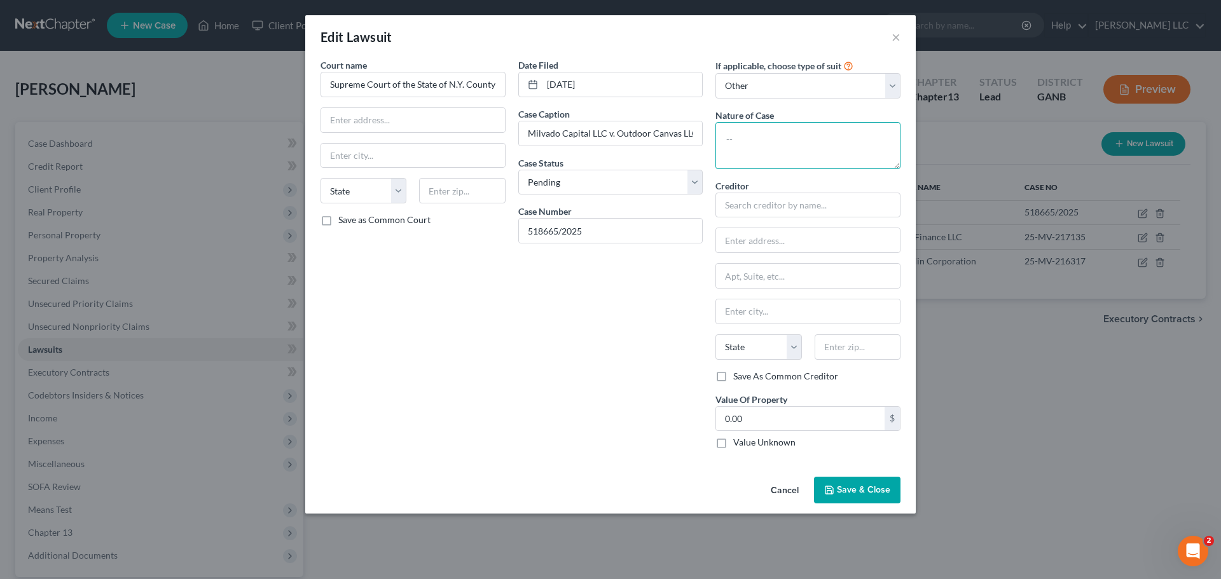
click at [804, 139] on textarea at bounding box center [807, 145] width 185 height 47
type textarea "Collection on account"
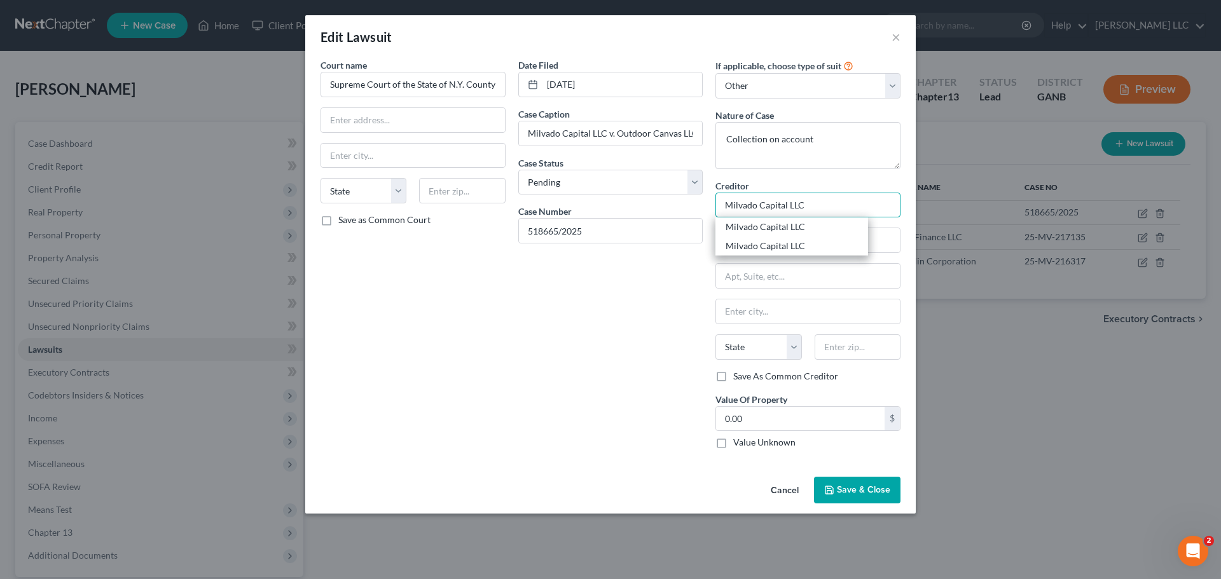
type input "Milvado Capital LLC"
click at [733, 444] on label "Value Unknown" at bounding box center [764, 442] width 62 height 13
click at [738, 444] on input "Value Unknown" at bounding box center [742, 440] width 8 height 8
checkbox input "true"
click at [815, 210] on input "Milvado Capital LLC" at bounding box center [807, 205] width 185 height 25
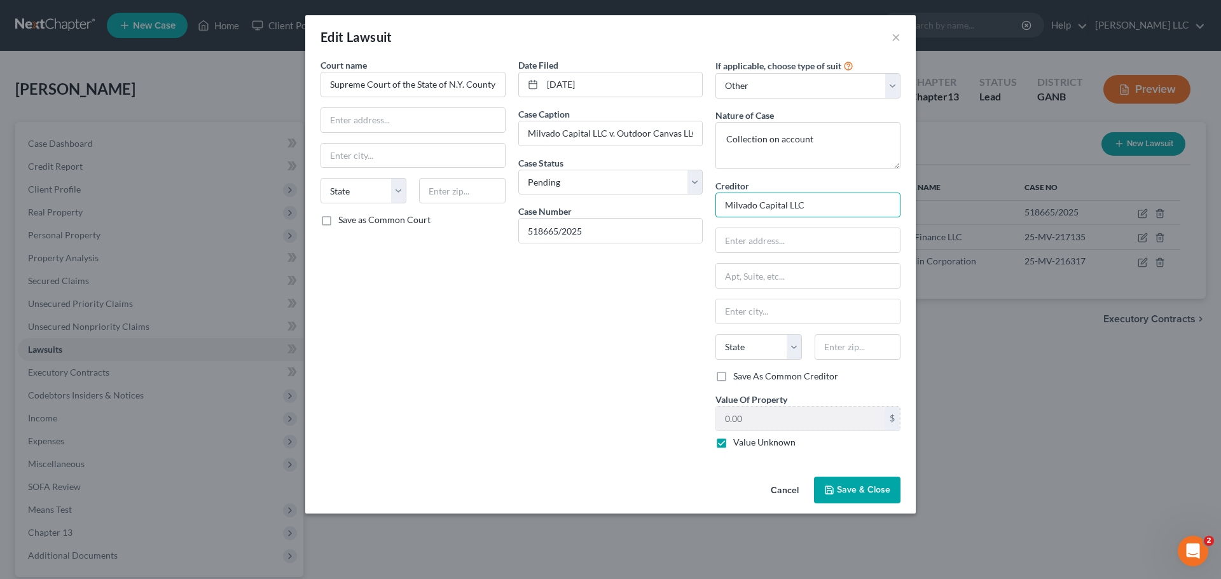
drag, startPoint x: 815, startPoint y: 209, endPoint x: 799, endPoint y: 202, distance: 17.4
click at [799, 202] on input "Milvado Capital LLC" at bounding box center [807, 205] width 185 height 25
click at [784, 199] on input "Milvado Capital LLC" at bounding box center [807, 205] width 185 height 25
click at [785, 245] on div "Milvado Capital LLC" at bounding box center [791, 246] width 132 height 13
type input "Milvado Capital LLC"
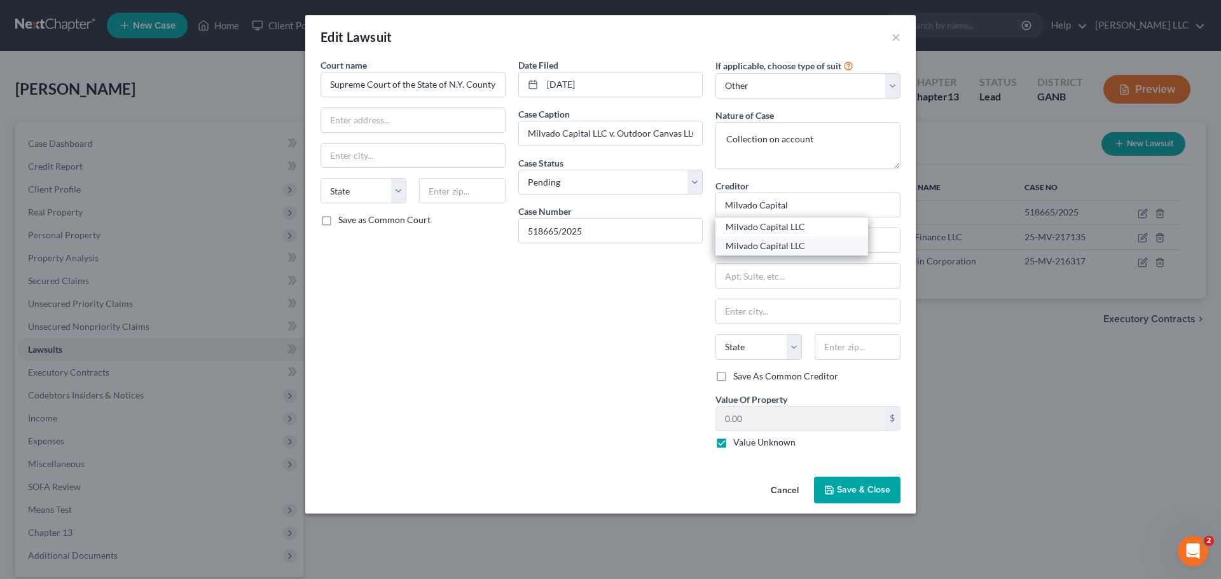
type input "[STREET_ADDRESS]"
type input "Ste 1115"
type input "[GEOGRAPHIC_DATA]"
select select "35"
type input "11229"
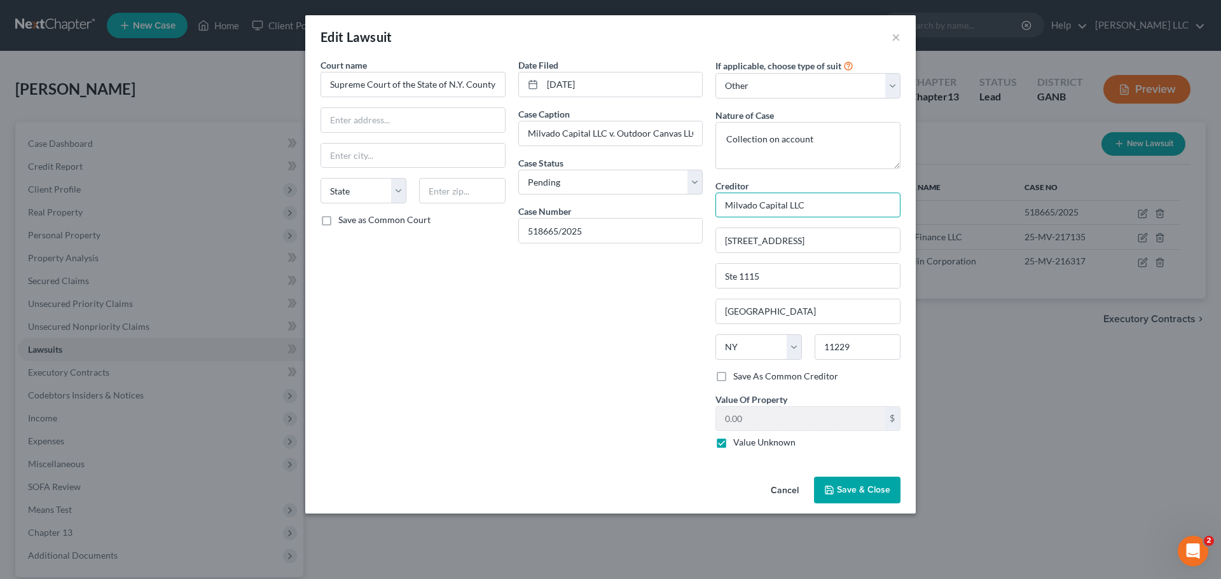
click at [806, 201] on input "Milvado Capital LLC" at bounding box center [807, 205] width 185 height 25
drag, startPoint x: 806, startPoint y: 201, endPoint x: 787, endPoint y: 201, distance: 18.4
click at [787, 201] on input "Milvado Capital LLC" at bounding box center [807, 205] width 185 height 25
click at [780, 228] on div "Milvado Capital LLC" at bounding box center [791, 227] width 132 height 13
type input "Milvado Capital LLC"
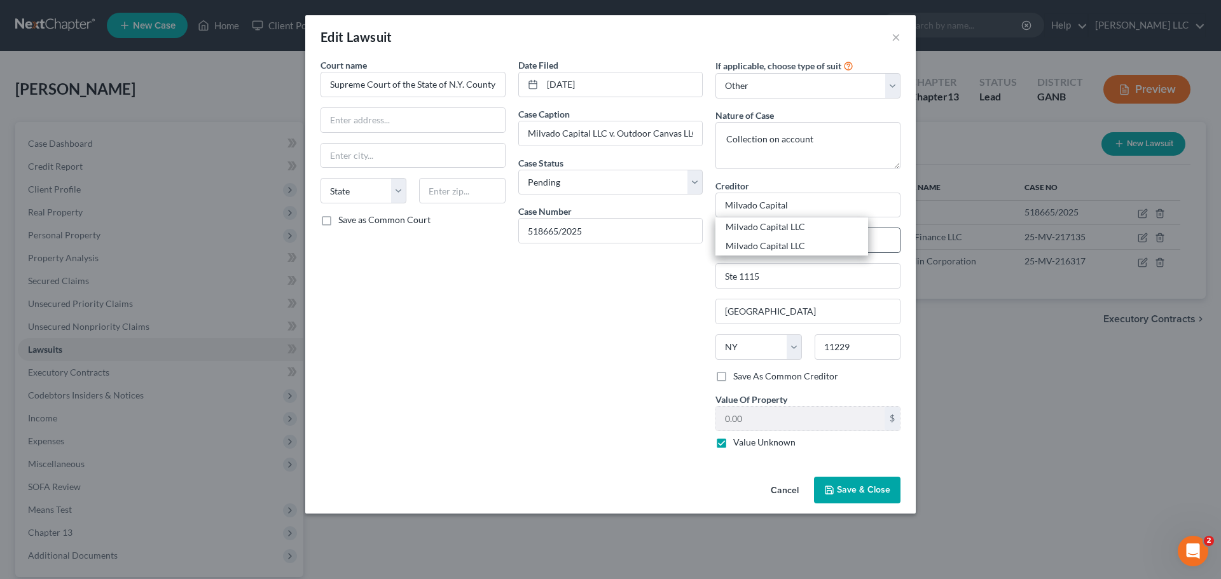
type input "c/o [PERSON_NAME], Esq."
type input "[STREET_ADDRESS][PERSON_NAME]"
type input "11235"
click at [733, 379] on label "Save As Common Creditor" at bounding box center [785, 376] width 105 height 13
click at [738, 378] on input "Save As Common Creditor" at bounding box center [742, 374] width 8 height 8
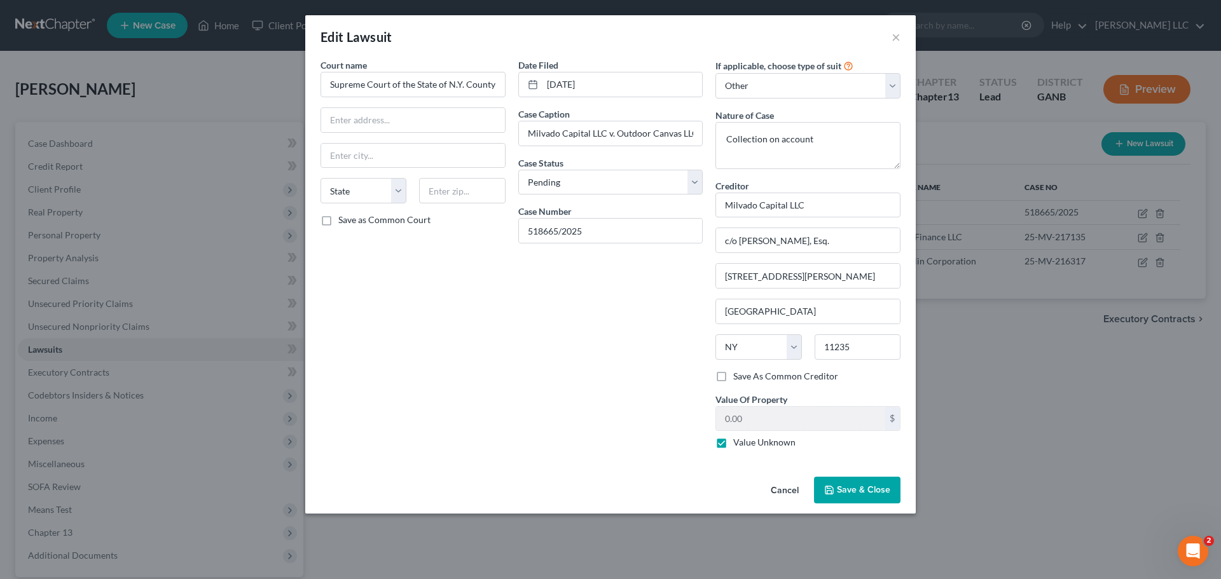
checkbox input "true"
click at [851, 488] on span "Save & Close" at bounding box center [863, 489] width 53 height 11
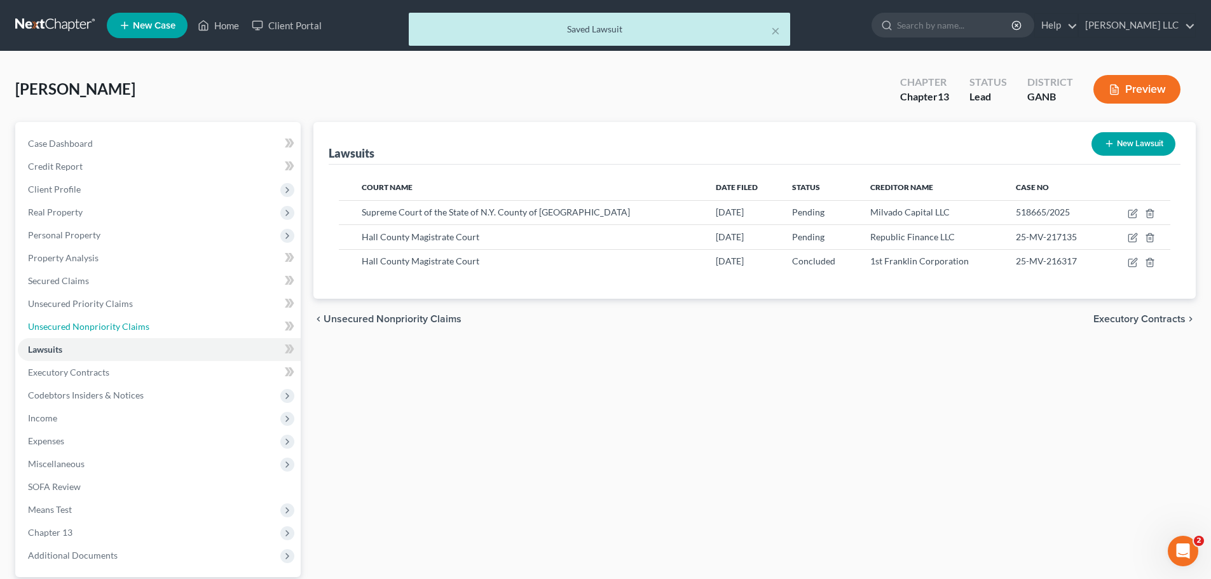
drag, startPoint x: 72, startPoint y: 328, endPoint x: 762, endPoint y: 407, distance: 694.4
click at [72, 327] on span "Unsecured Nonpriority Claims" at bounding box center [88, 326] width 121 height 11
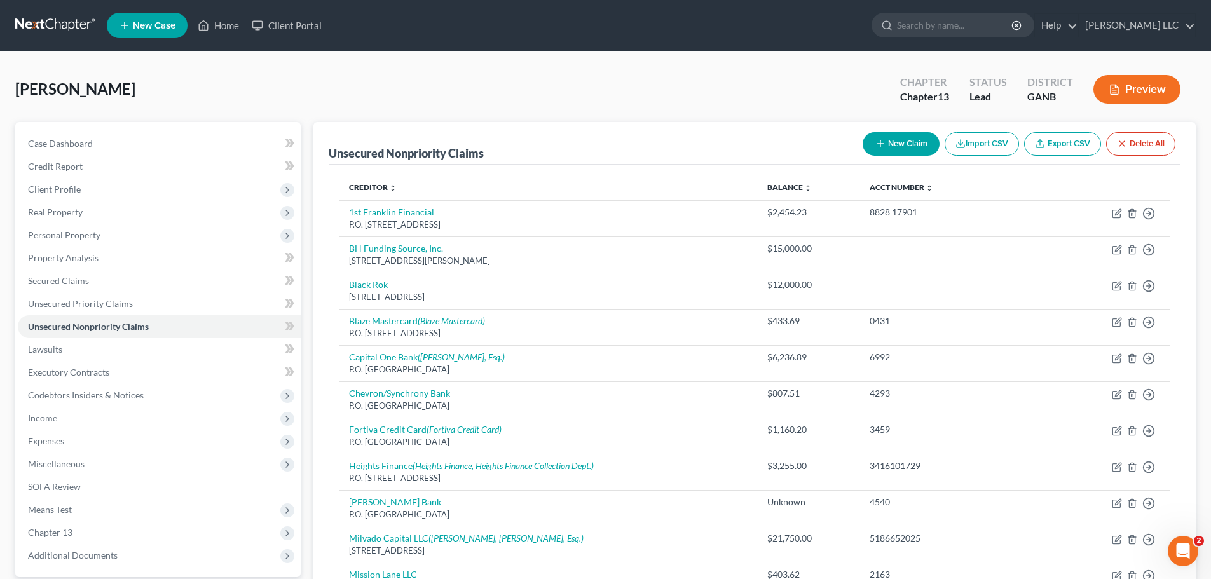
scroll to position [191, 0]
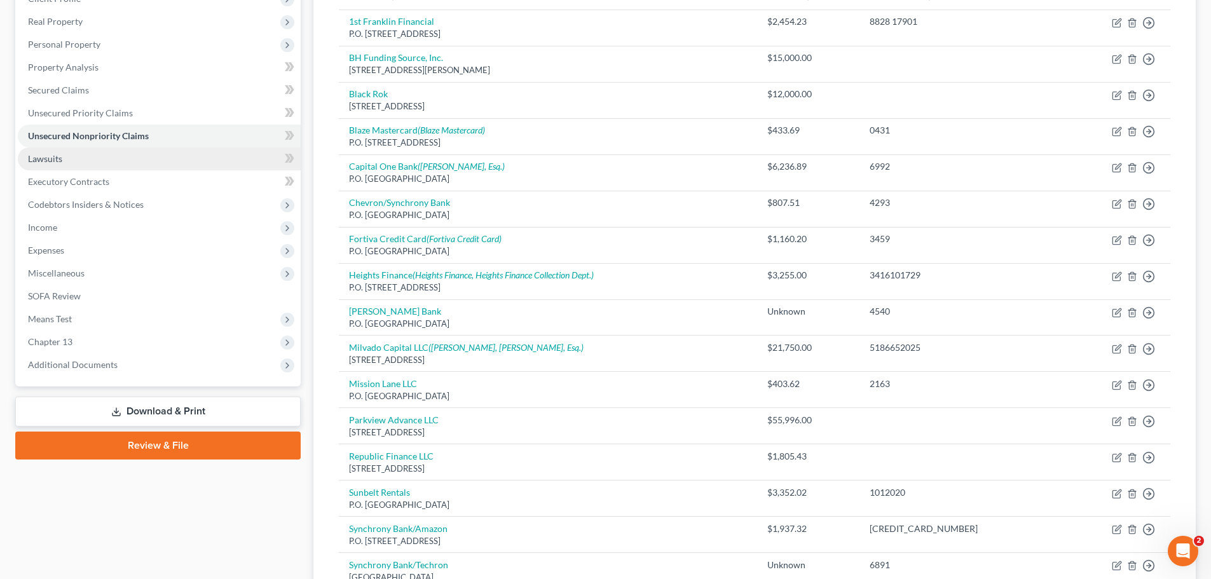
click at [78, 149] on link "Lawsuits" at bounding box center [159, 159] width 283 height 23
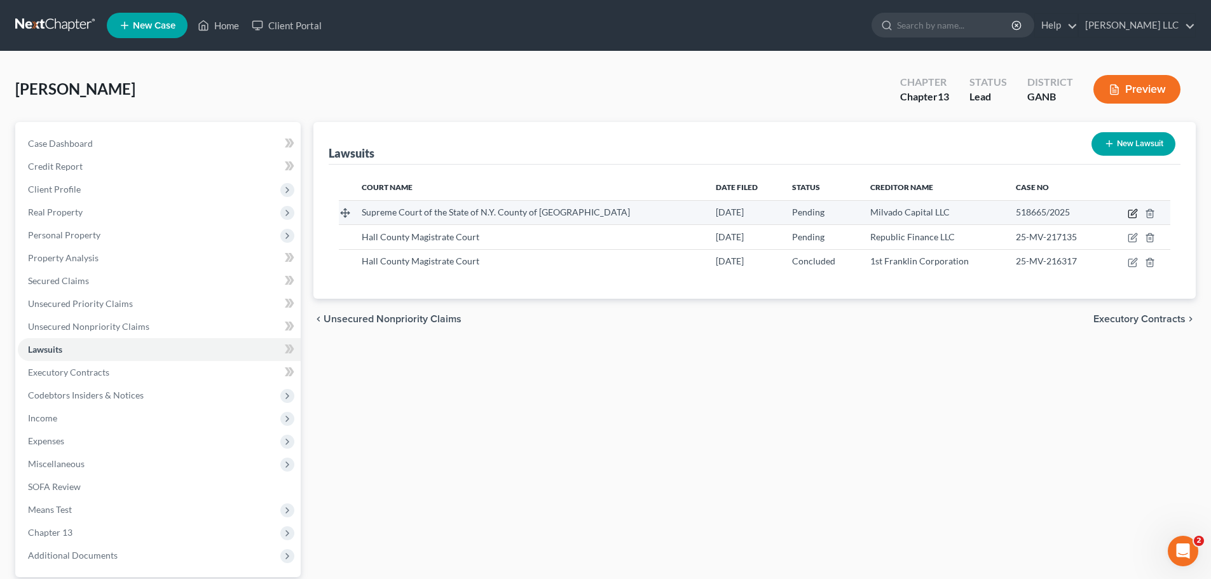
click at [1131, 212] on icon "button" at bounding box center [1133, 214] width 10 height 10
select select "0"
select select "4"
select select "35"
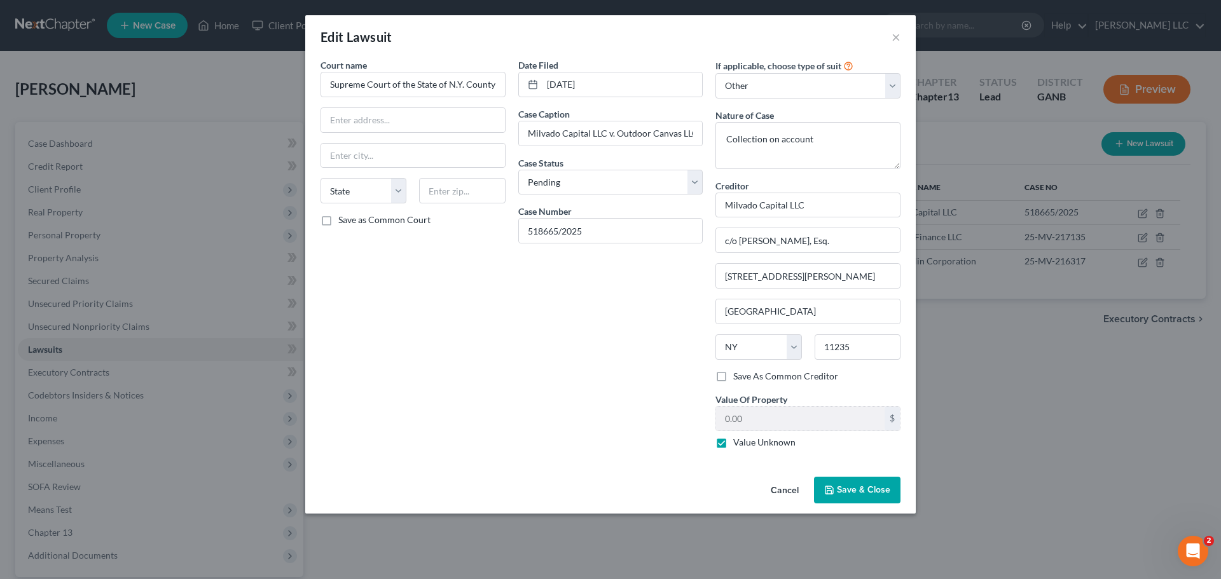
click at [733, 443] on label "Value Unknown" at bounding box center [764, 442] width 62 height 13
click at [738, 443] on input "Value Unknown" at bounding box center [742, 440] width 8 height 8
checkbox input "false"
type input "21,750.00"
click at [847, 492] on span "Save & Close" at bounding box center [863, 489] width 53 height 11
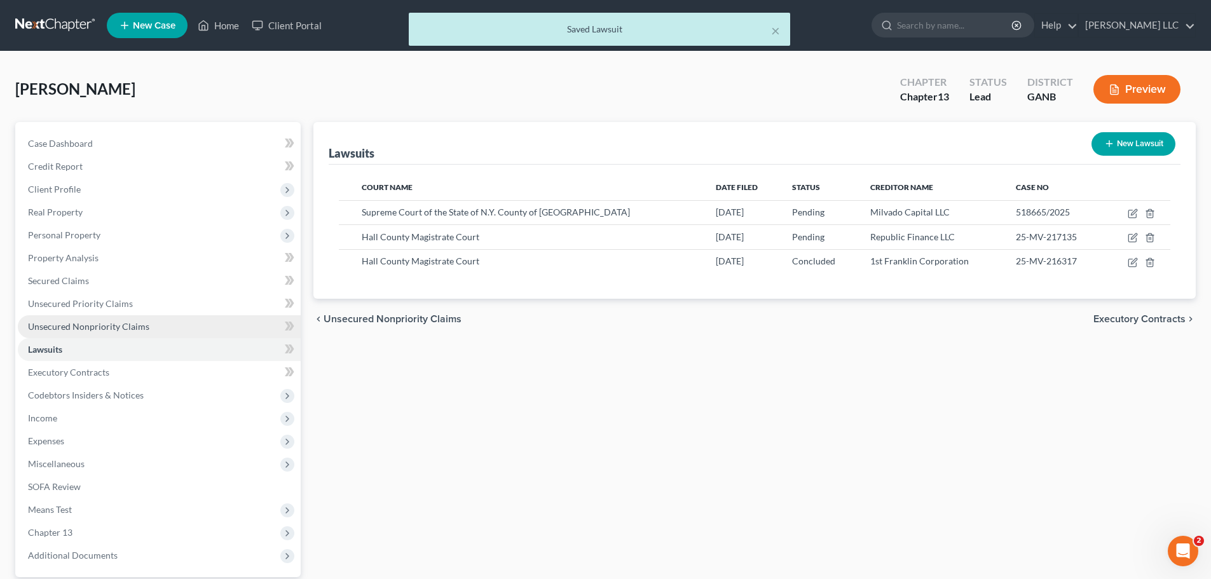
click at [120, 323] on span "Unsecured Nonpriority Claims" at bounding box center [88, 326] width 121 height 11
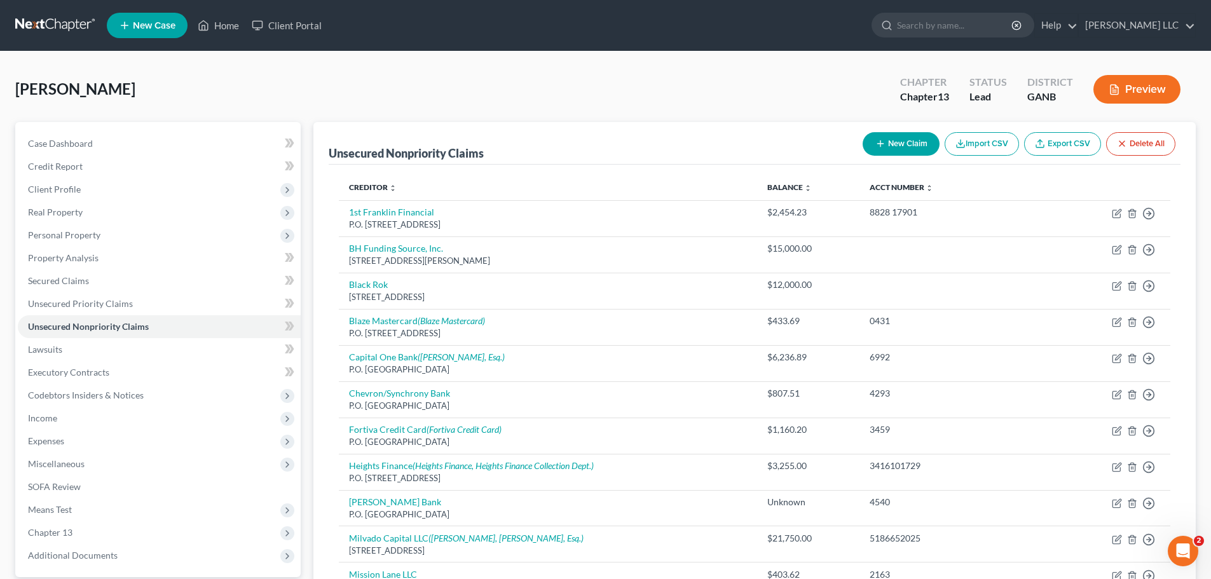
scroll to position [191, 0]
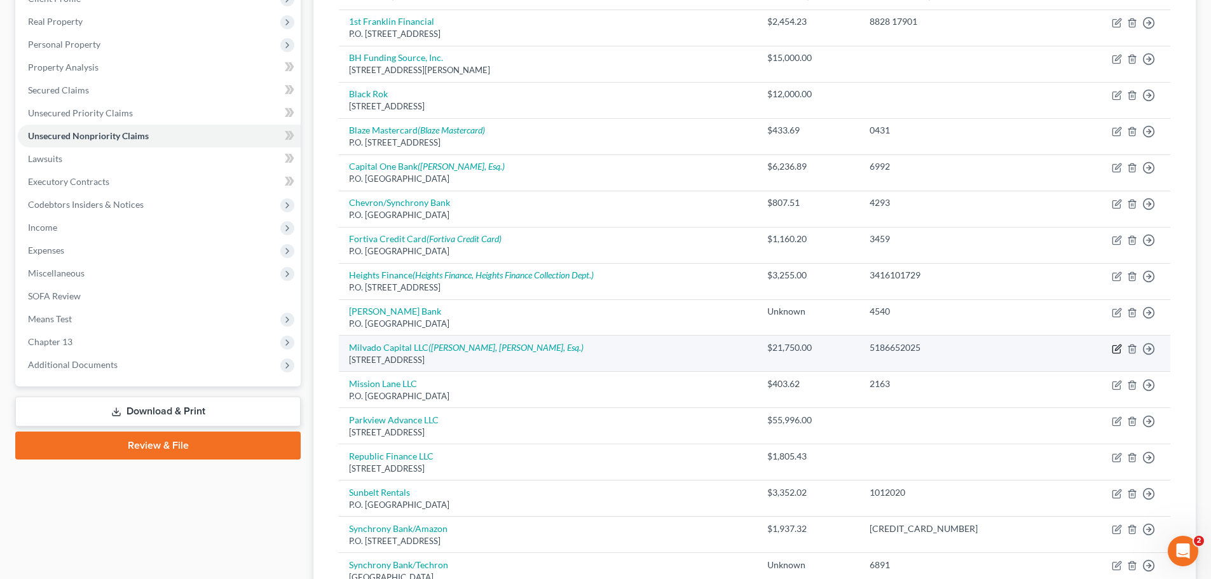
click at [1117, 348] on icon "button" at bounding box center [1118, 348] width 6 height 6
select select "35"
select select "8"
select select "3"
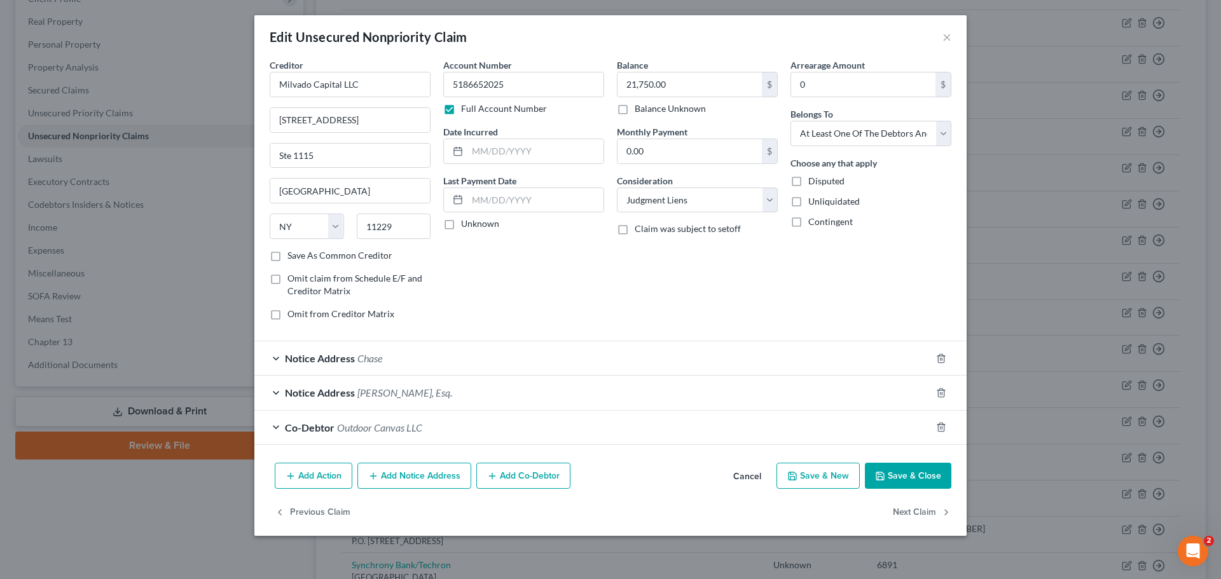
click at [287, 256] on label "Save As Common Creditor" at bounding box center [339, 255] width 105 height 13
click at [292, 256] on input "Save As Common Creditor" at bounding box center [296, 253] width 8 height 8
checkbox input "true"
click at [932, 479] on button "Save & Close" at bounding box center [908, 476] width 86 height 27
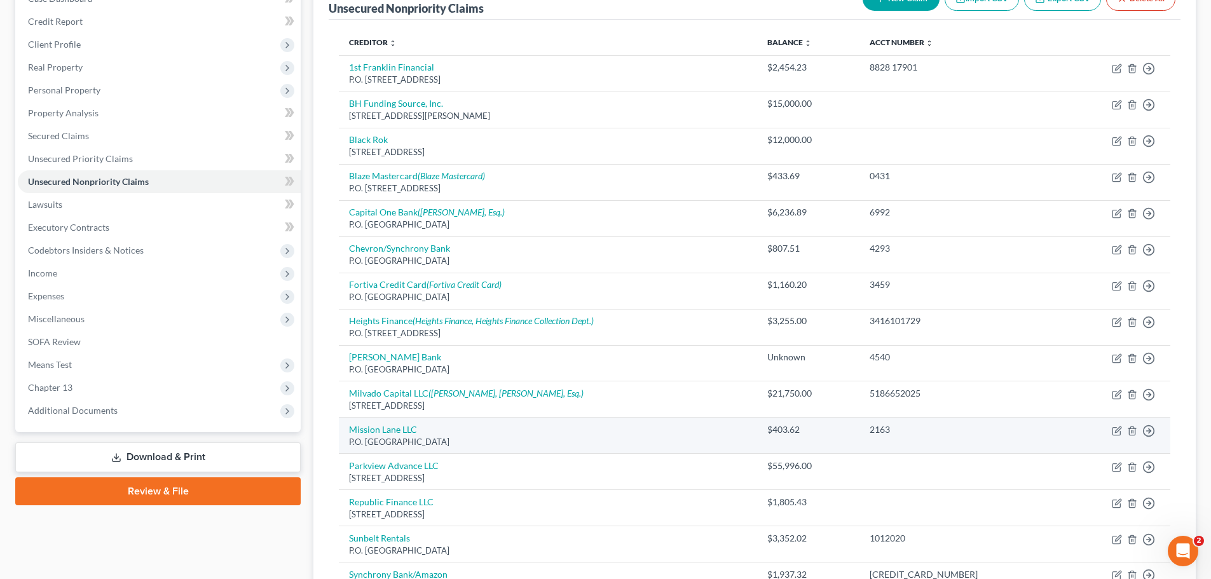
scroll to position [0, 0]
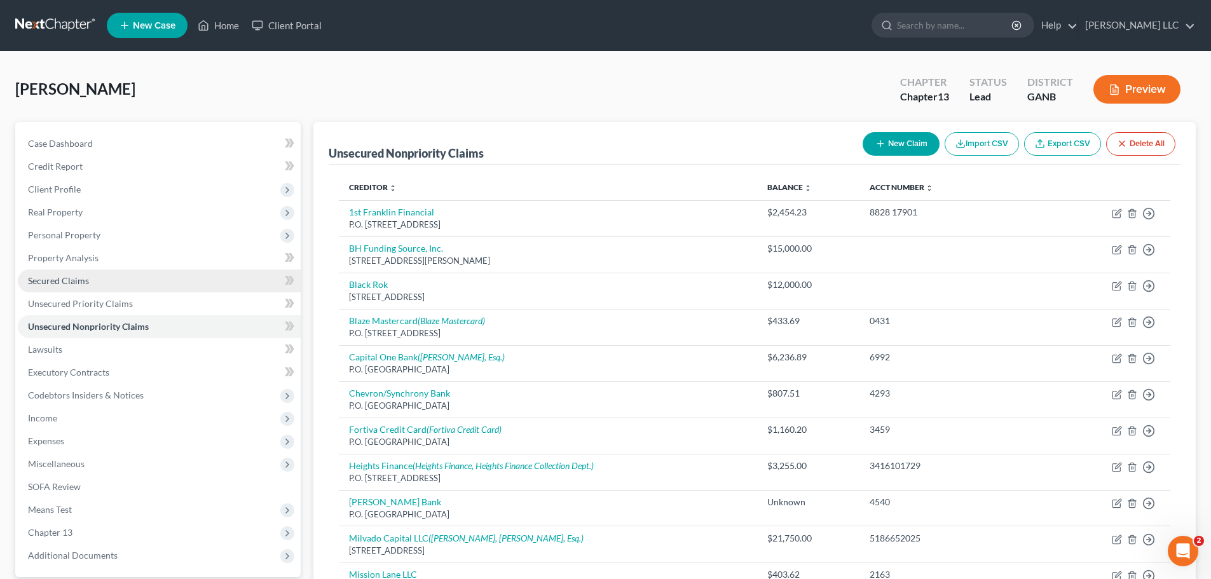
click at [109, 282] on link "Secured Claims" at bounding box center [159, 281] width 283 height 23
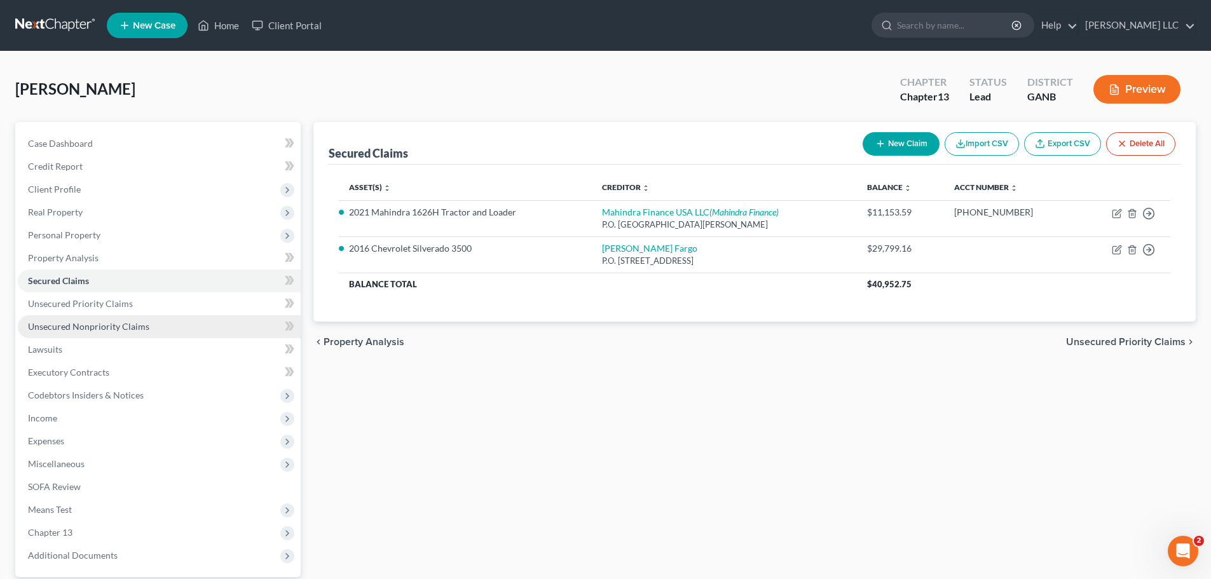
click at [111, 326] on span "Unsecured Nonpriority Claims" at bounding box center [88, 326] width 121 height 11
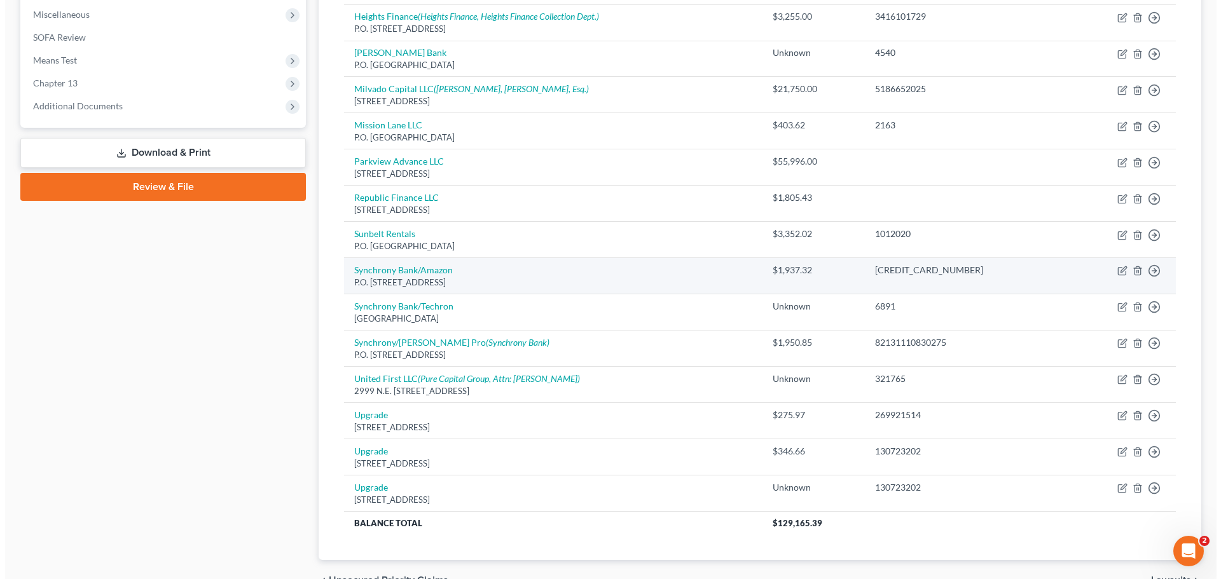
scroll to position [509, 0]
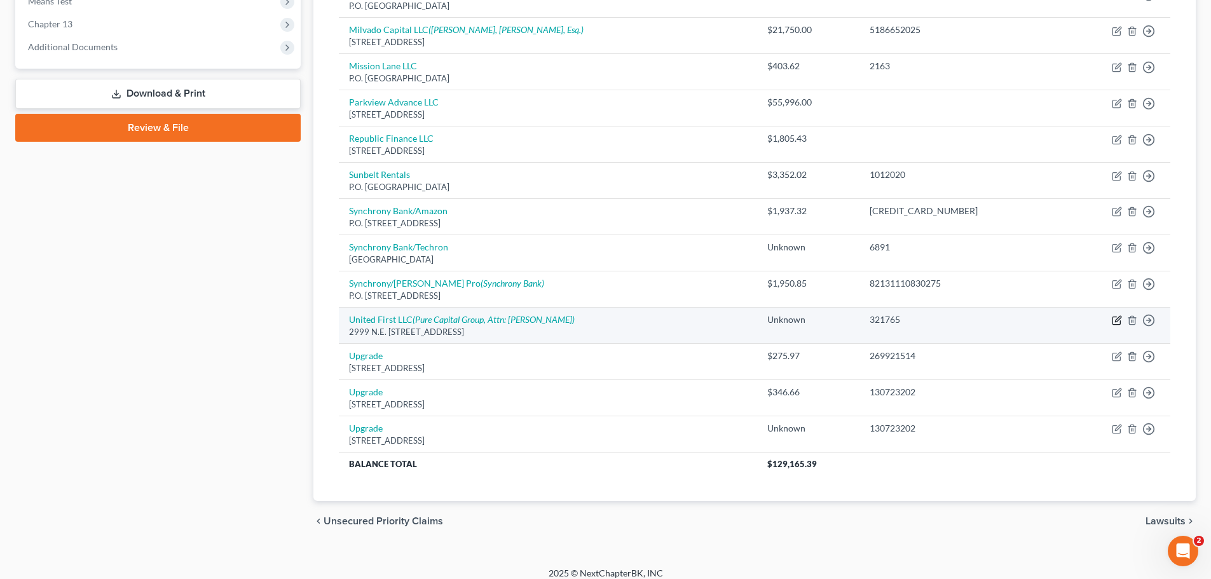
click at [1115, 317] on icon "button" at bounding box center [1117, 321] width 8 height 8
select select "9"
select select "10"
select select "3"
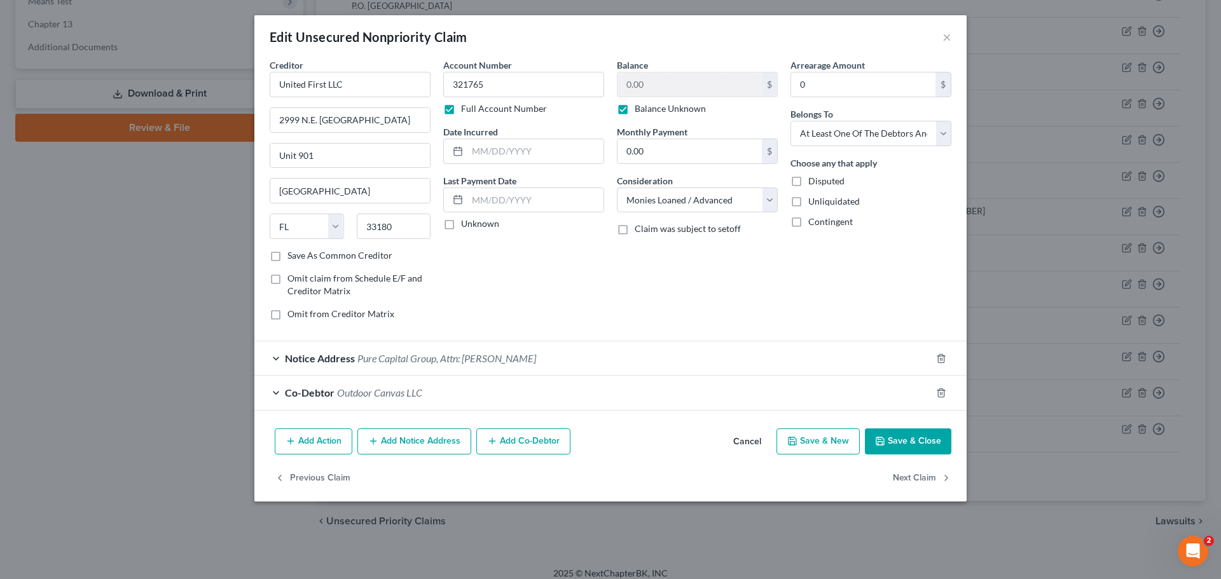
click at [287, 253] on label "Save As Common Creditor" at bounding box center [339, 255] width 105 height 13
click at [292, 253] on input "Save As Common Creditor" at bounding box center [296, 253] width 8 height 8
checkbox input "true"
click at [635, 106] on label "Balance Unknown" at bounding box center [670, 108] width 71 height 13
click at [640, 106] on input "Balance Unknown" at bounding box center [644, 106] width 8 height 8
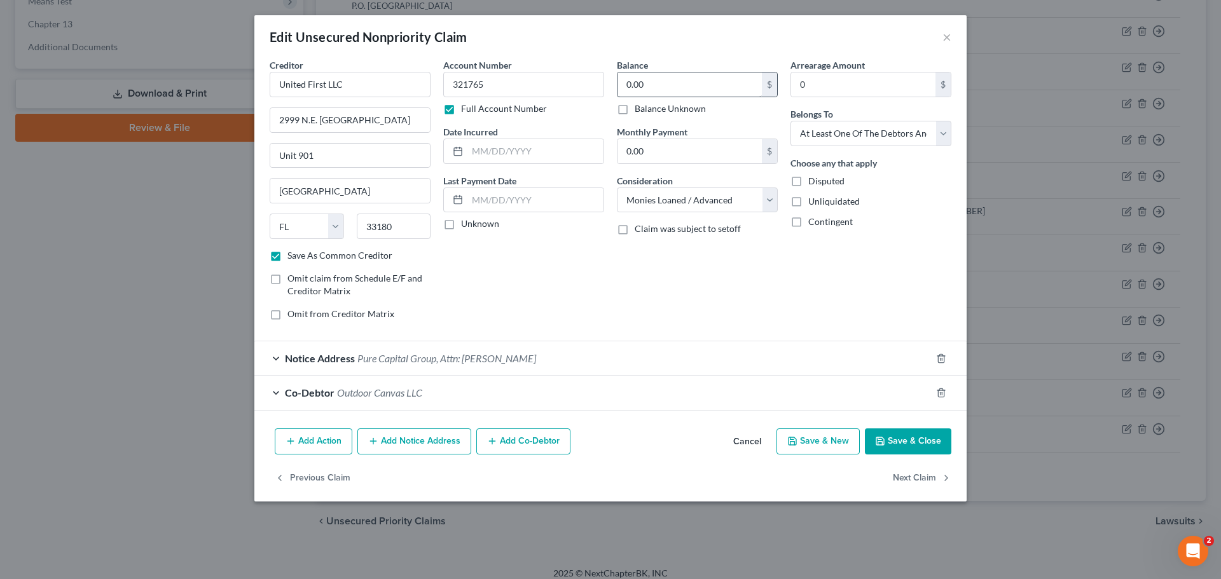
click at [635, 113] on label "Balance Unknown" at bounding box center [670, 108] width 71 height 13
click at [640, 111] on input "Balance Unknown" at bounding box center [644, 106] width 8 height 8
click at [635, 110] on label "Balance Unknown" at bounding box center [670, 108] width 71 height 13
click at [640, 110] on input "Balance Unknown" at bounding box center [644, 106] width 8 height 8
checkbox input "false"
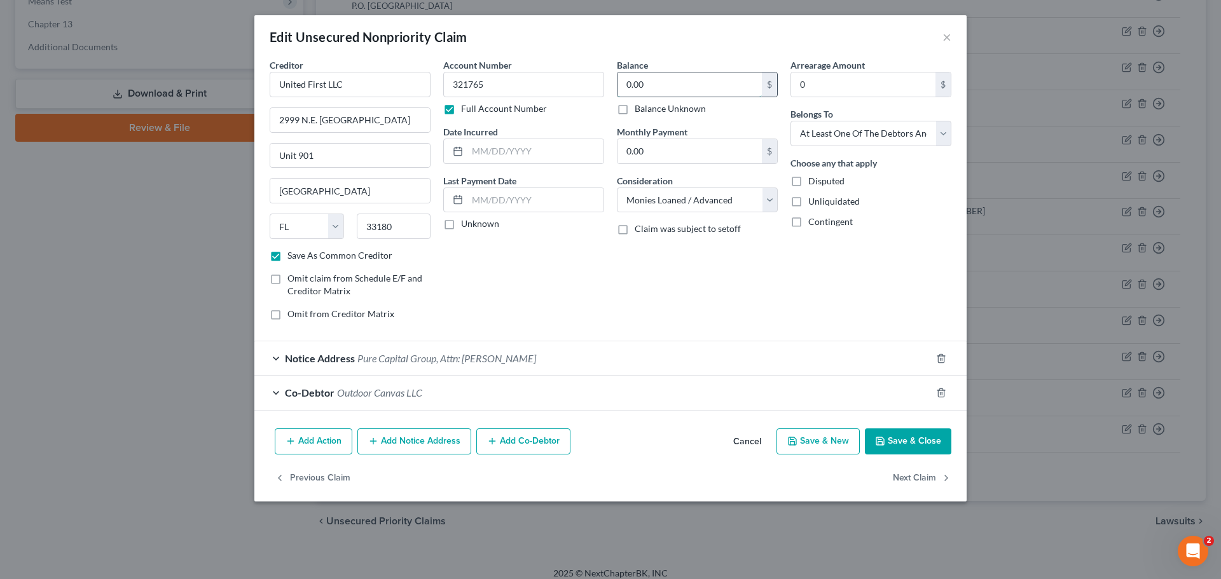
click at [659, 85] on input "0.00" at bounding box center [689, 84] width 144 height 24
type input "10,811.14"
click at [912, 440] on button "Save & Close" at bounding box center [908, 442] width 86 height 27
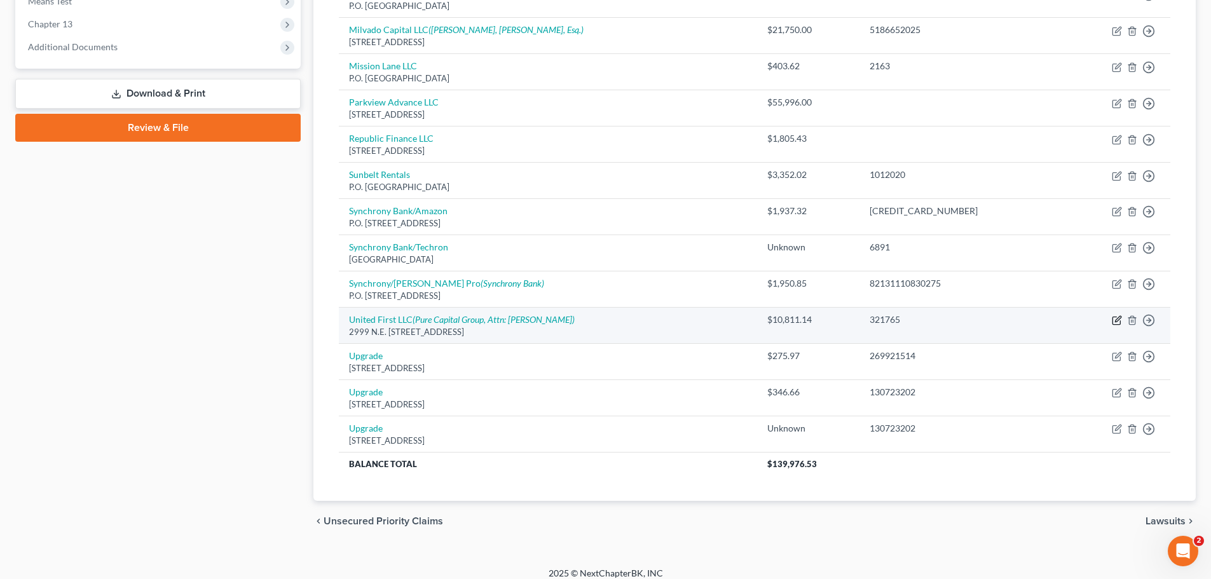
click at [1119, 318] on icon "button" at bounding box center [1118, 320] width 6 height 6
select select "9"
select select "10"
select select "3"
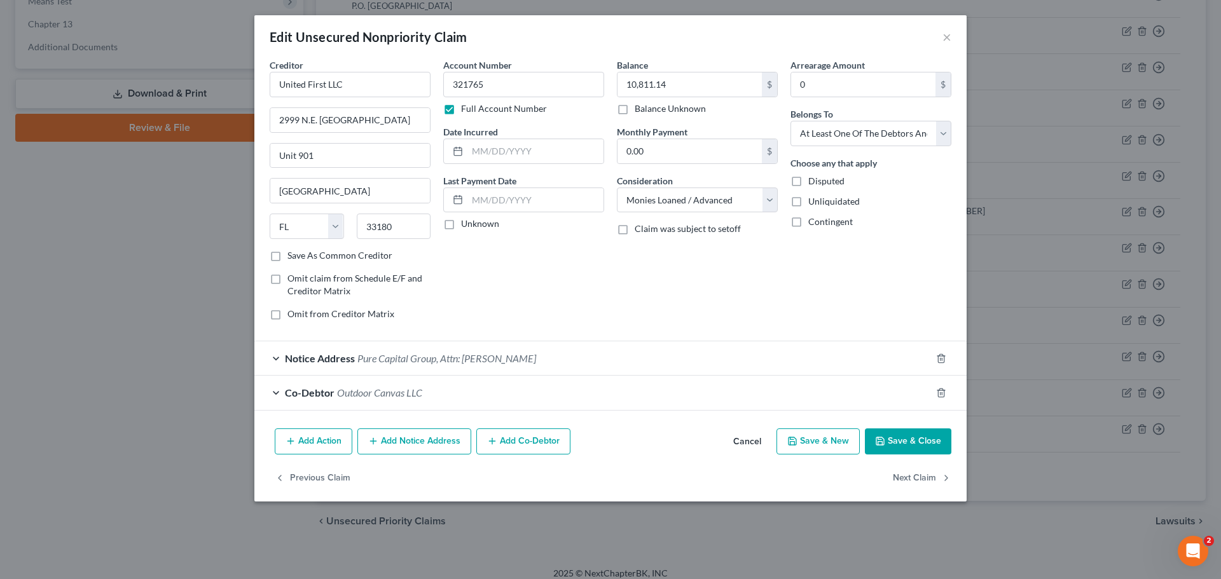
click at [491, 359] on span "Pure Capital Group, Attn: [PERSON_NAME]" at bounding box center [446, 358] width 179 height 12
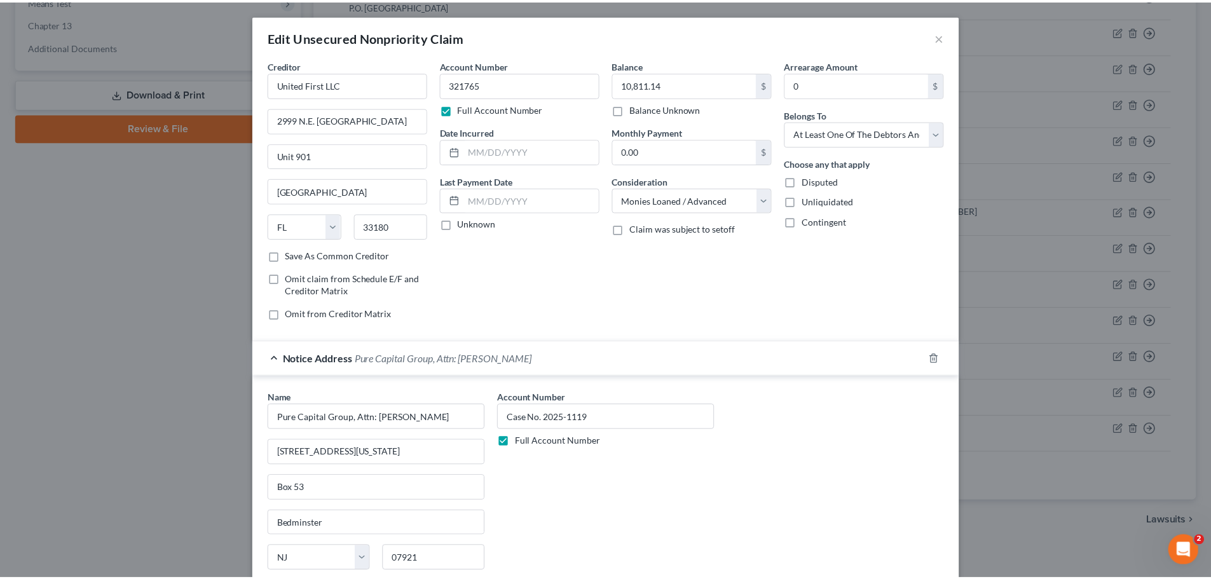
scroll to position [177, 0]
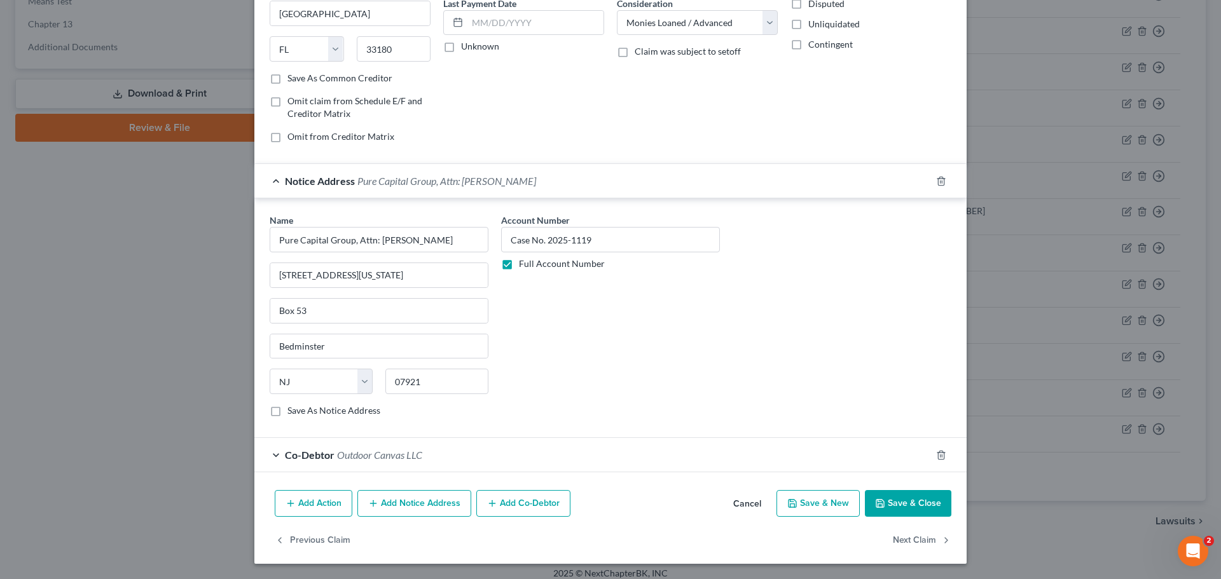
click at [899, 506] on button "Save & Close" at bounding box center [908, 503] width 86 height 27
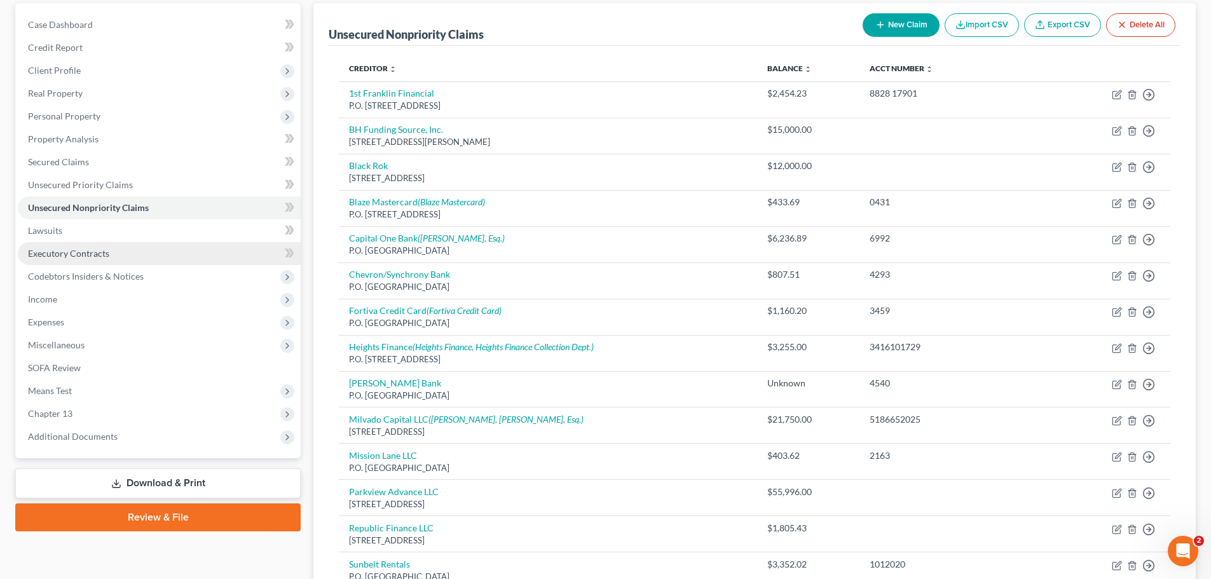
scroll to position [64, 0]
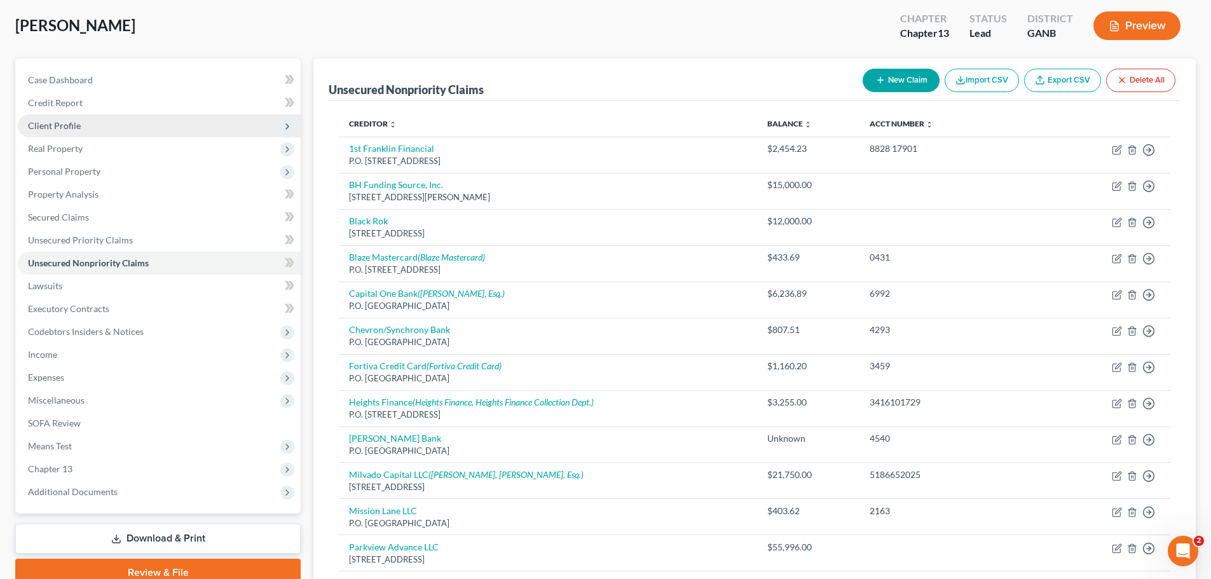
click at [138, 127] on span "Client Profile" at bounding box center [159, 125] width 283 height 23
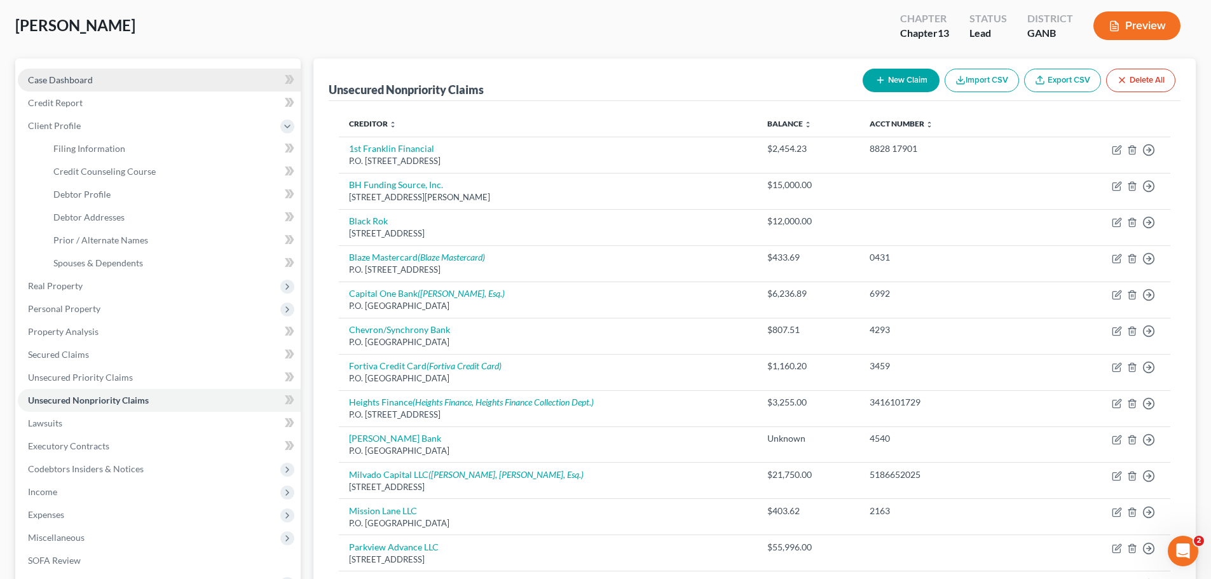
click at [134, 81] on link "Case Dashboard" at bounding box center [159, 80] width 283 height 23
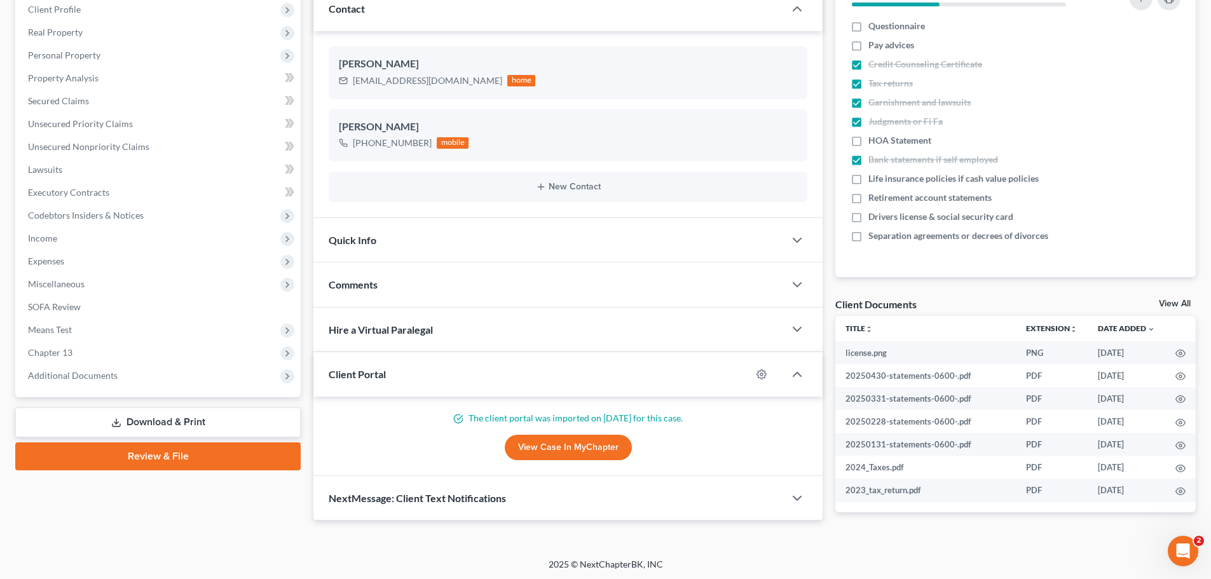
scroll to position [182, 0]
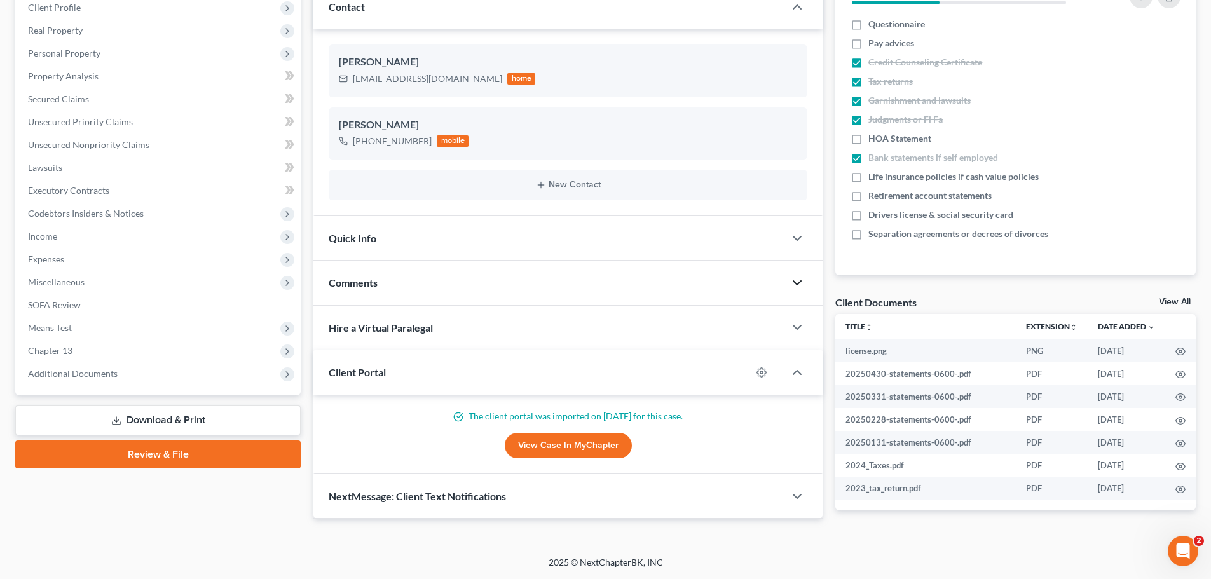
click at [801, 280] on icon "button" at bounding box center [797, 282] width 15 height 15
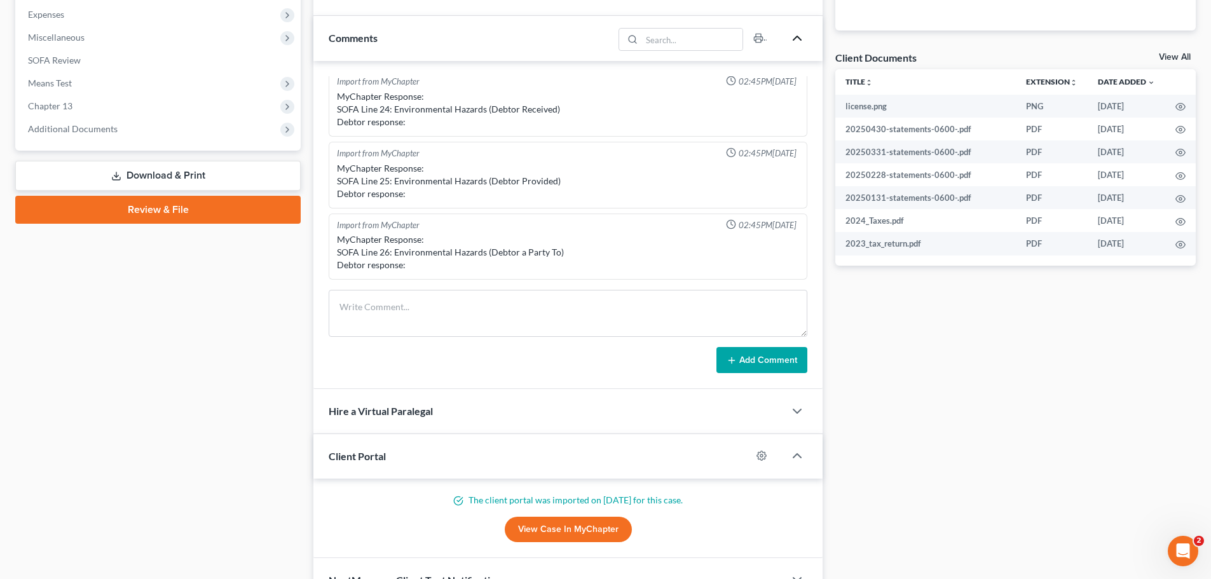
scroll to position [436, 0]
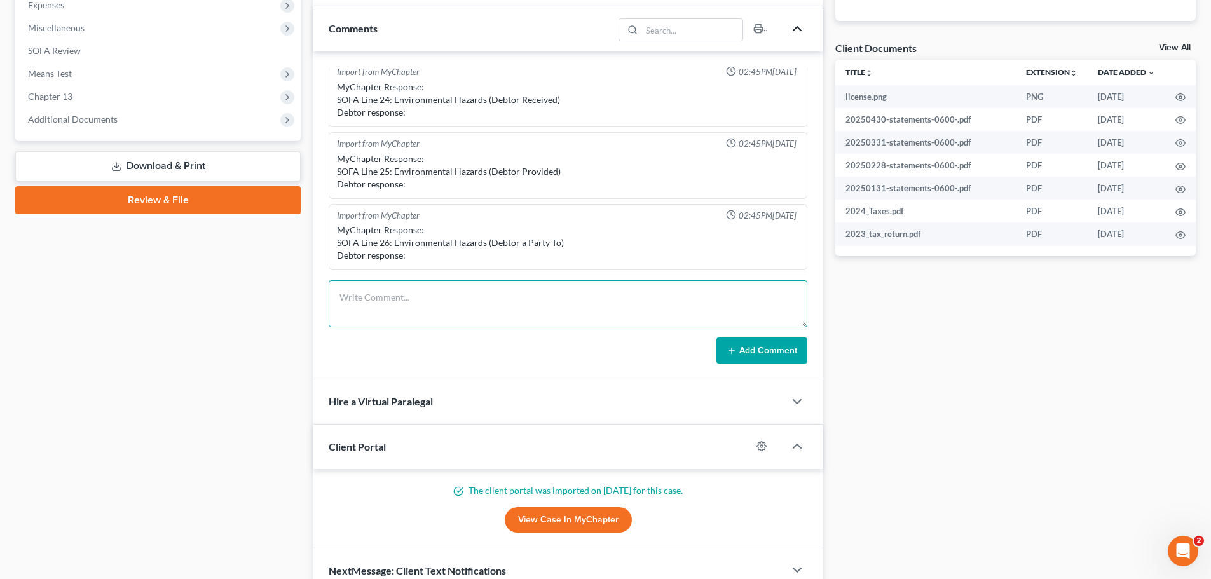
click at [543, 308] on textarea at bounding box center [568, 303] width 479 height 47
type textarea "Need acct number for [PERSON_NAME] Fargo."
click at [761, 348] on button "Add Comment" at bounding box center [762, 351] width 91 height 27
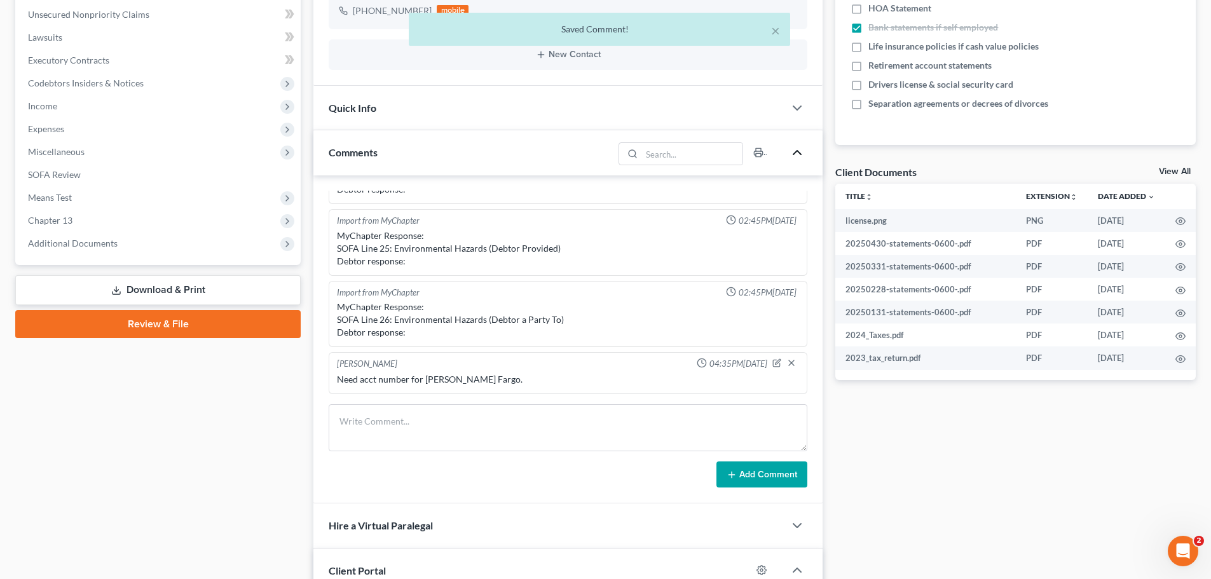
scroll to position [245, 0]
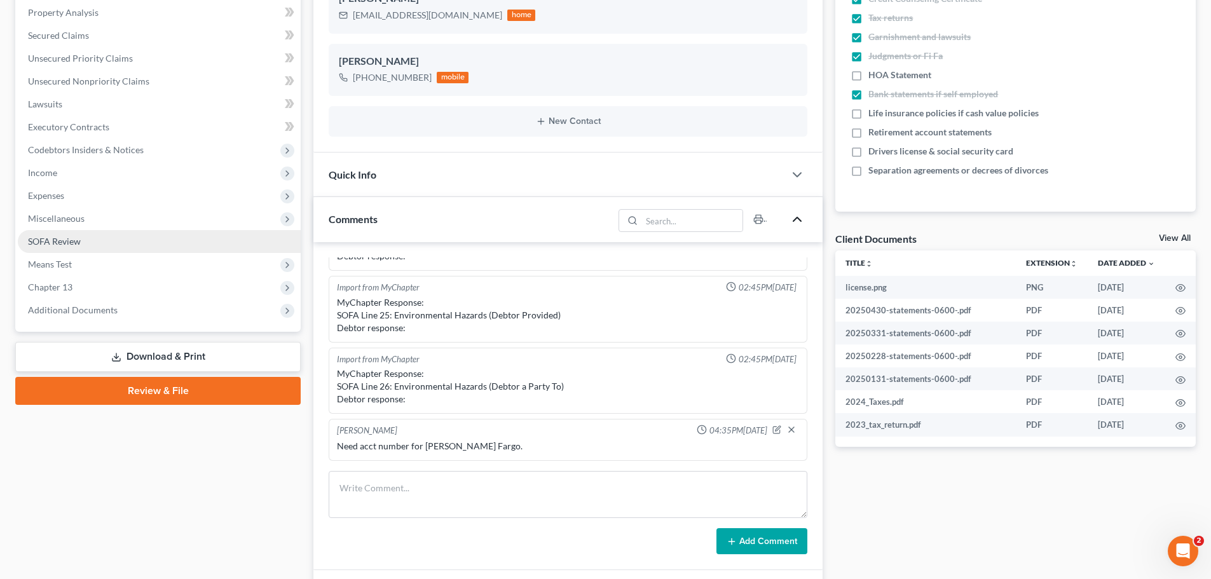
click at [82, 242] on link "SOFA Review" at bounding box center [159, 241] width 283 height 23
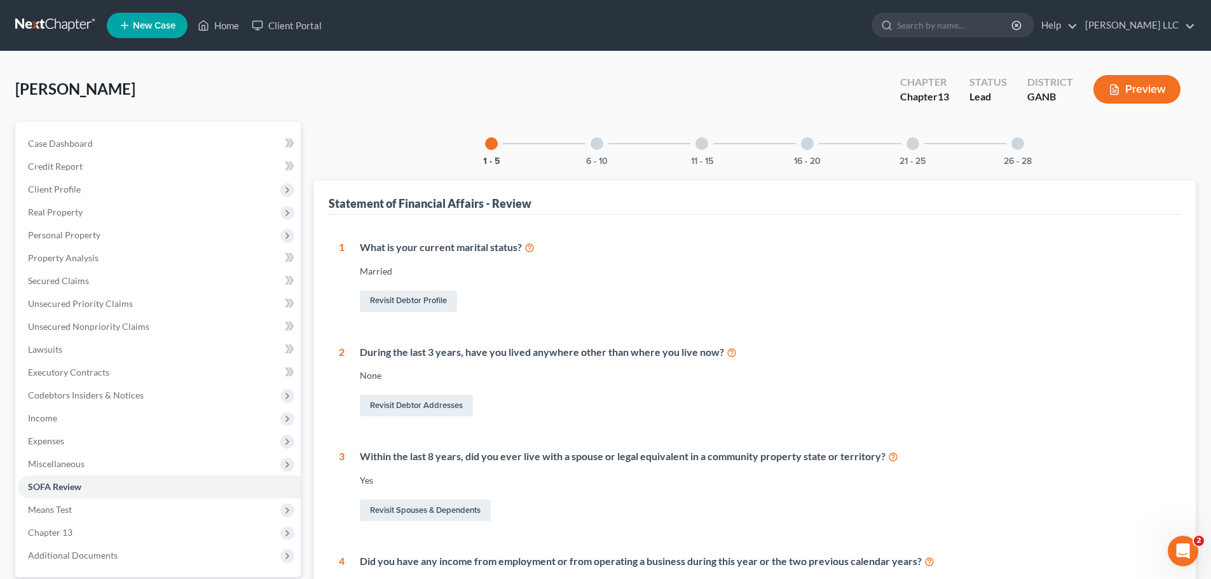
drag, startPoint x: 593, startPoint y: 144, endPoint x: 691, endPoint y: 301, distance: 185.1
click at [594, 144] on div at bounding box center [597, 143] width 13 height 13
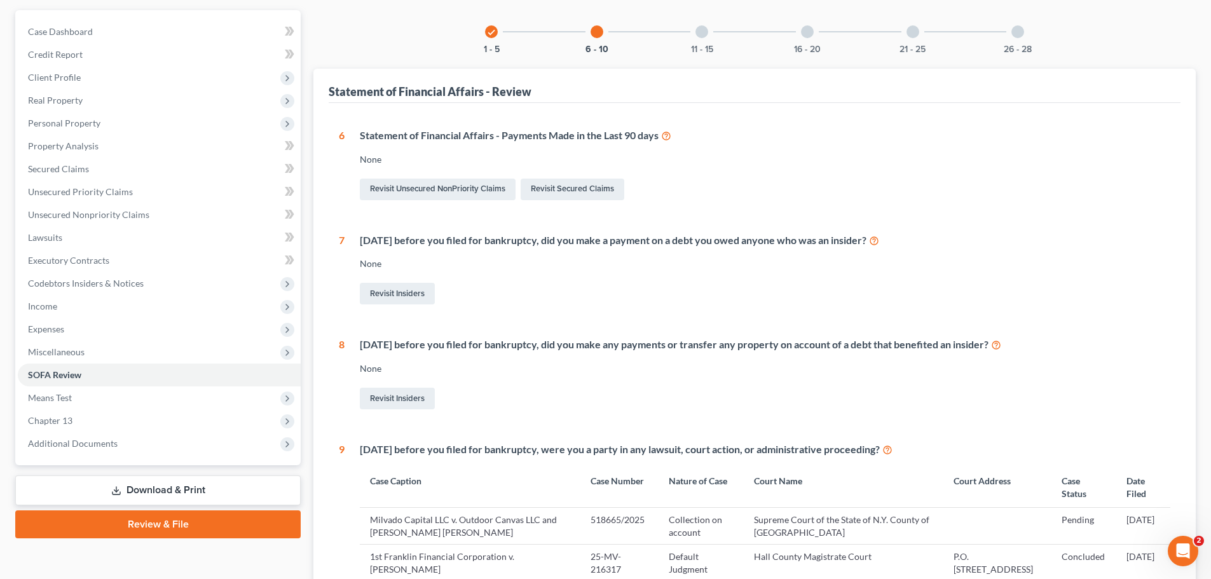
scroll to position [110, 0]
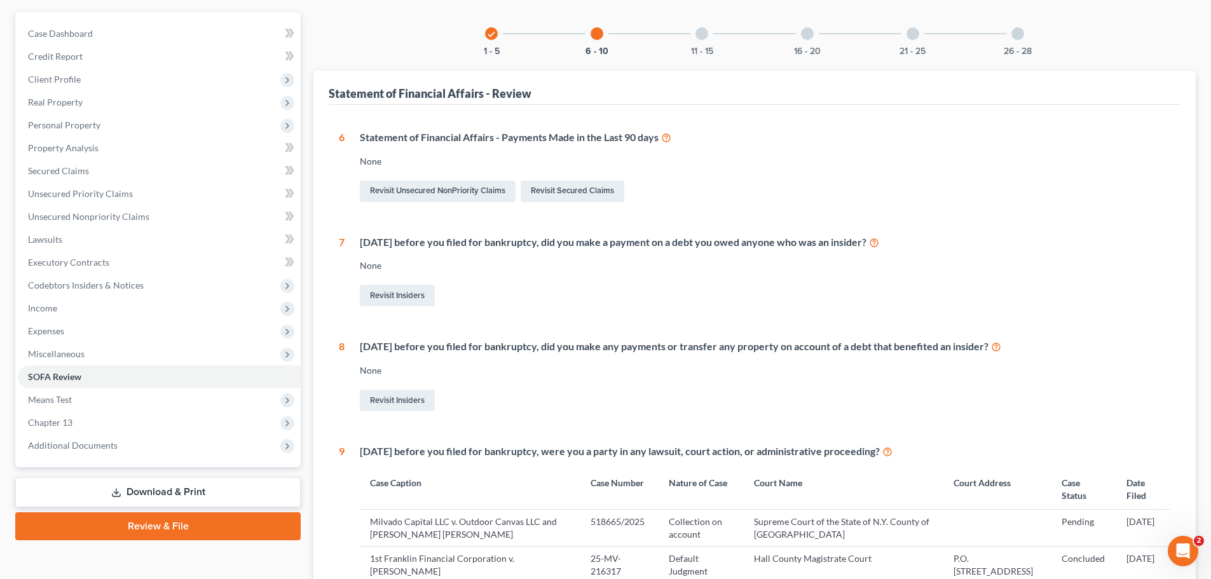
click at [701, 37] on div at bounding box center [702, 33] width 13 height 13
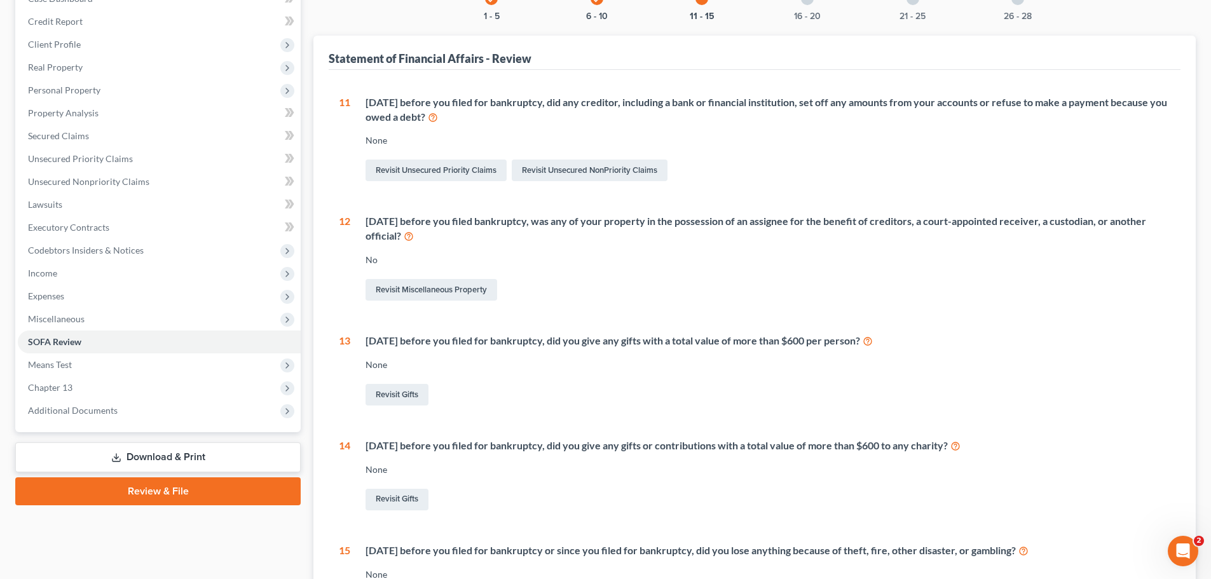
scroll to position [0, 0]
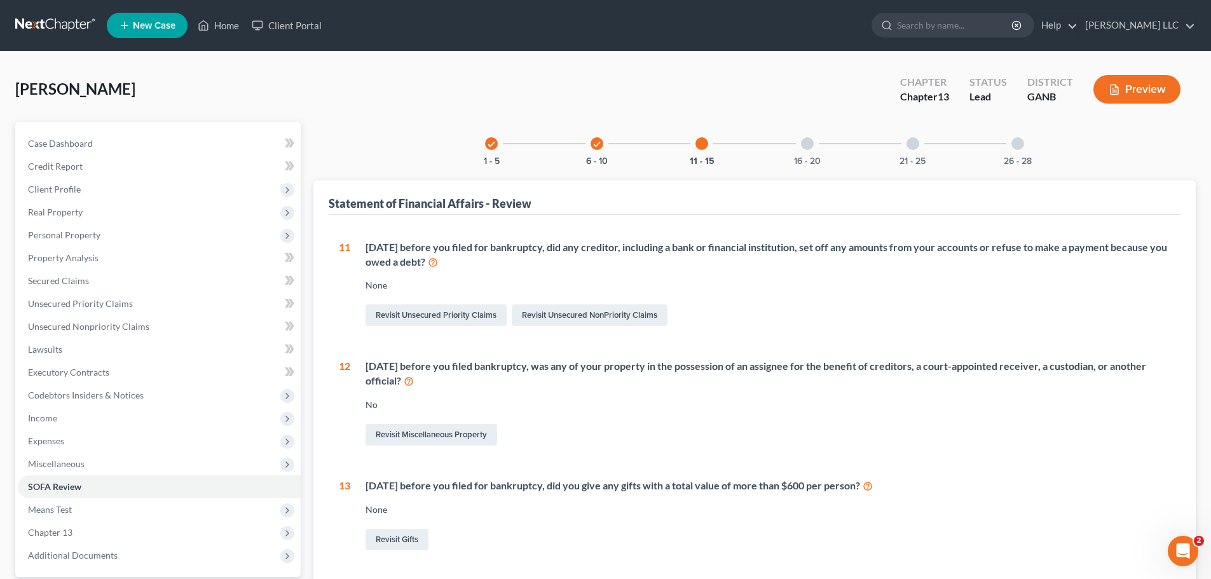
click at [807, 141] on div at bounding box center [807, 143] width 13 height 13
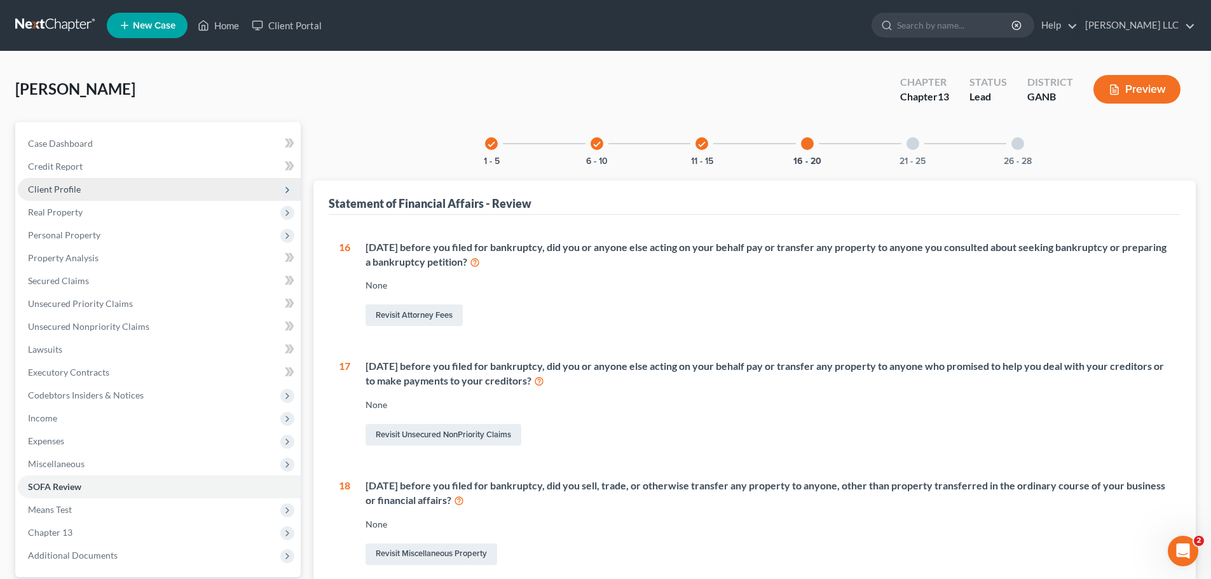
click at [74, 189] on span "Client Profile" at bounding box center [54, 189] width 53 height 11
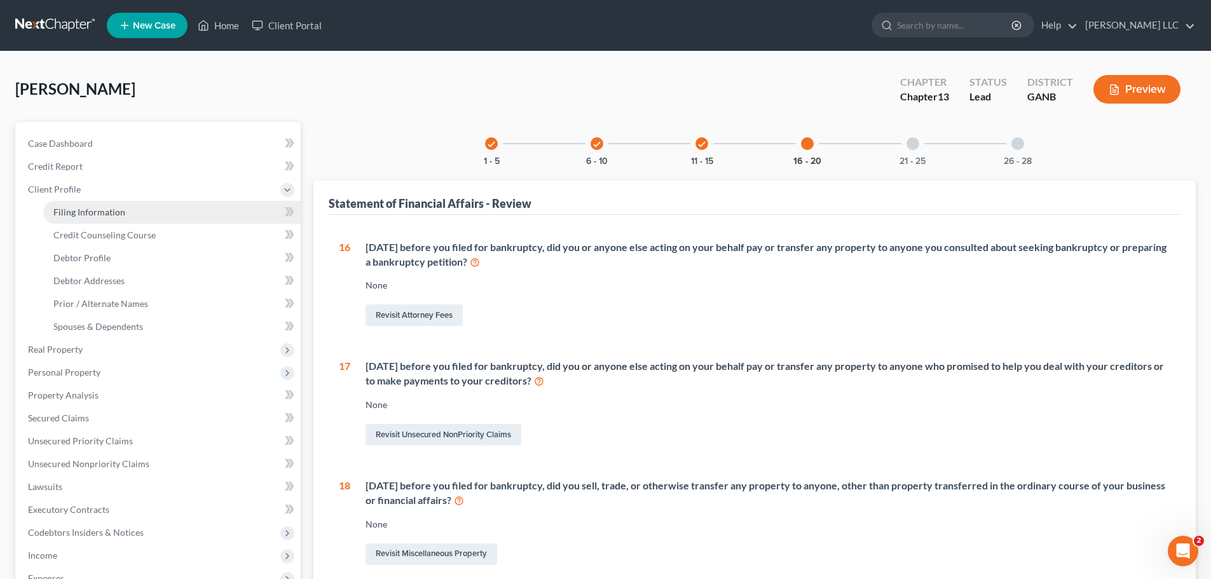
click at [114, 214] on span "Filing Information" at bounding box center [89, 212] width 72 height 11
select select "1"
select select "0"
select select "3"
select select "10"
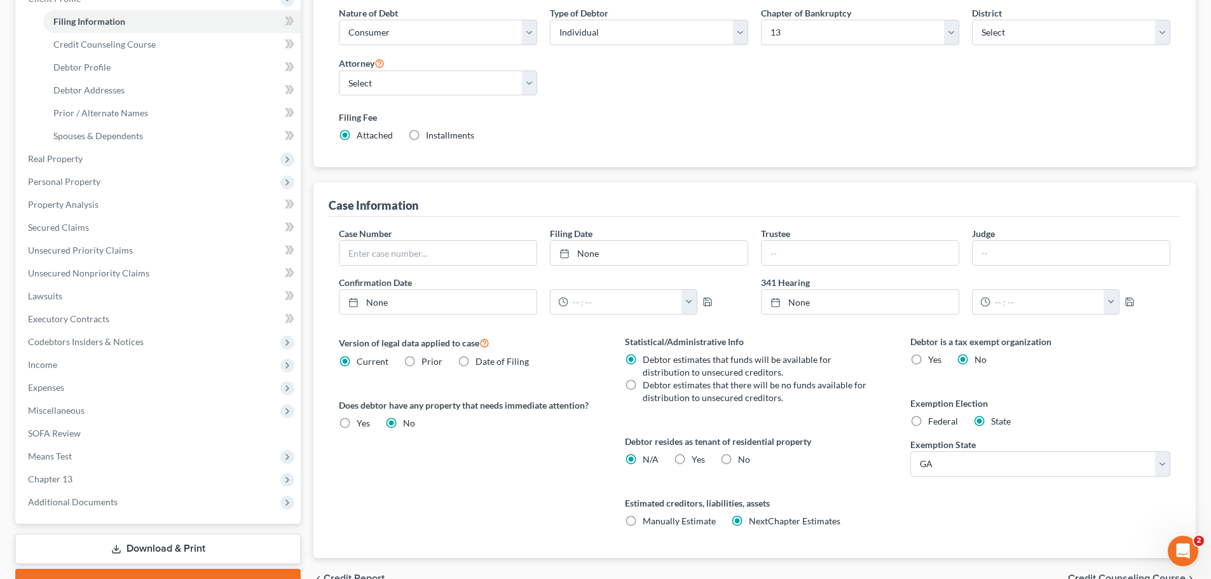
scroll to position [127, 0]
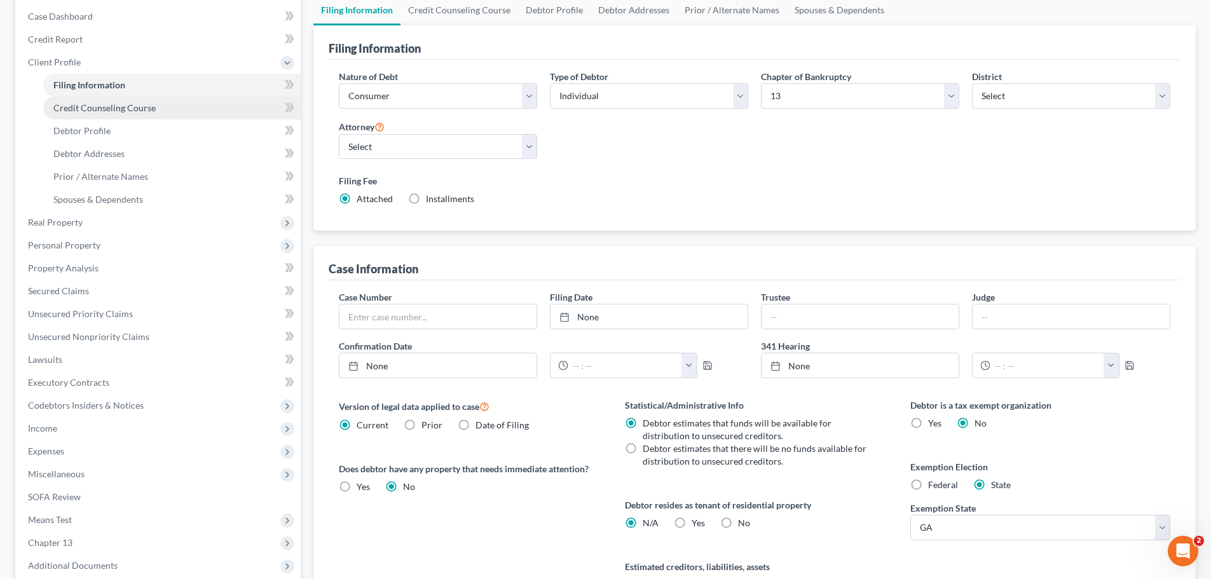
click at [118, 115] on link "Credit Counseling Course" at bounding box center [172, 108] width 258 height 23
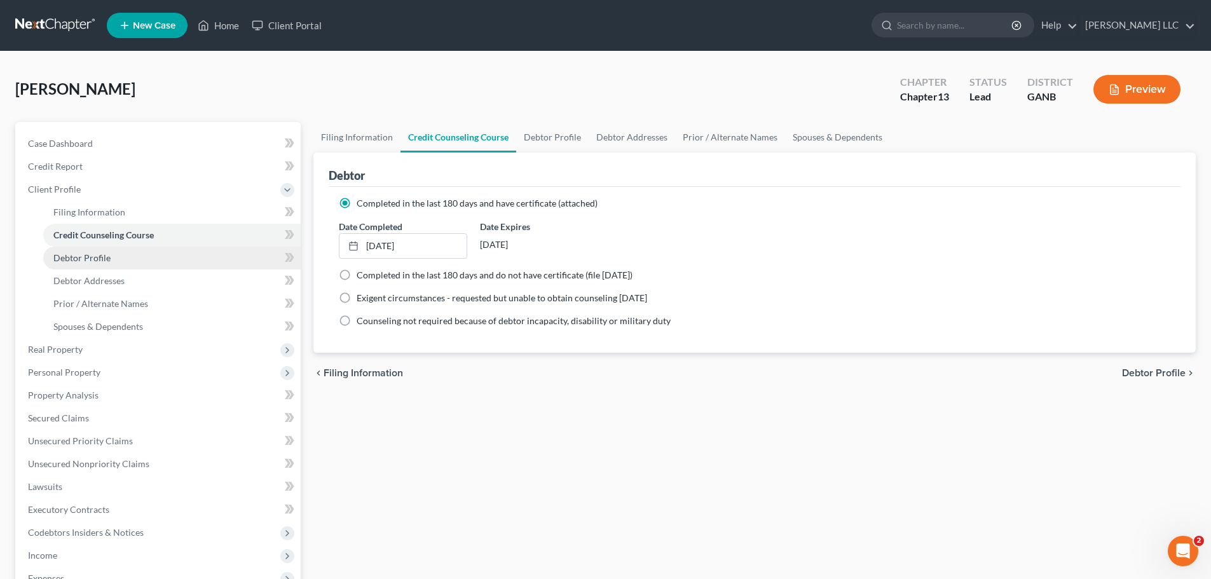
click at [86, 130] on div "Case Dashboard Payments Invoices Payments Payments Credit Report Client Profile…" at bounding box center [157, 418] width 285 height 593
click at [93, 258] on span "Debtor Profile" at bounding box center [81, 257] width 57 height 11
select select "1"
select select "3"
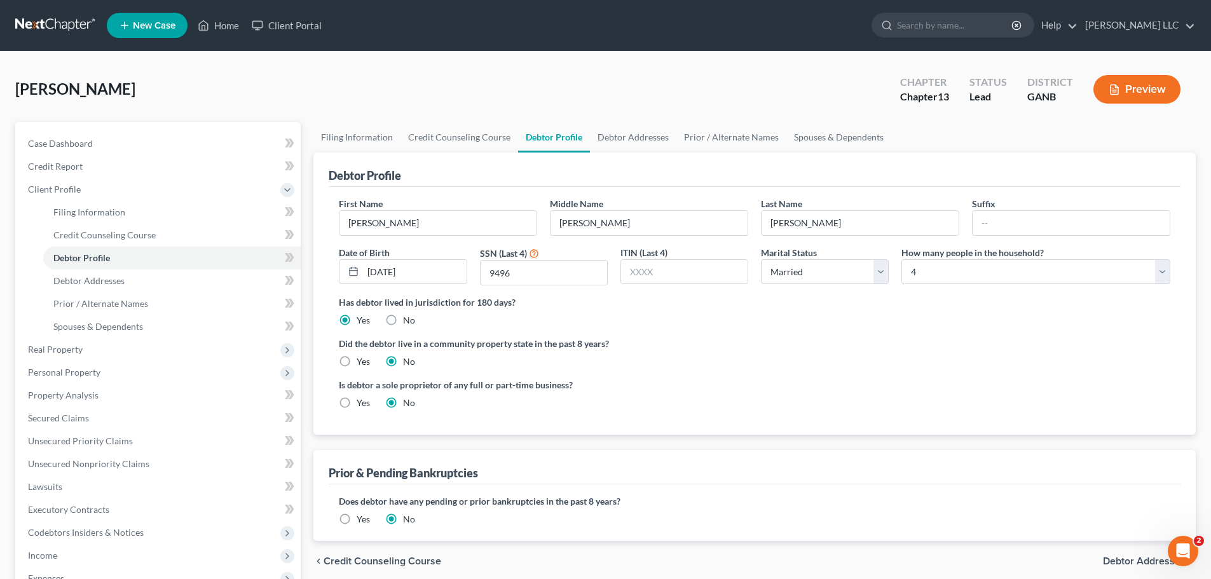
radio input "true"
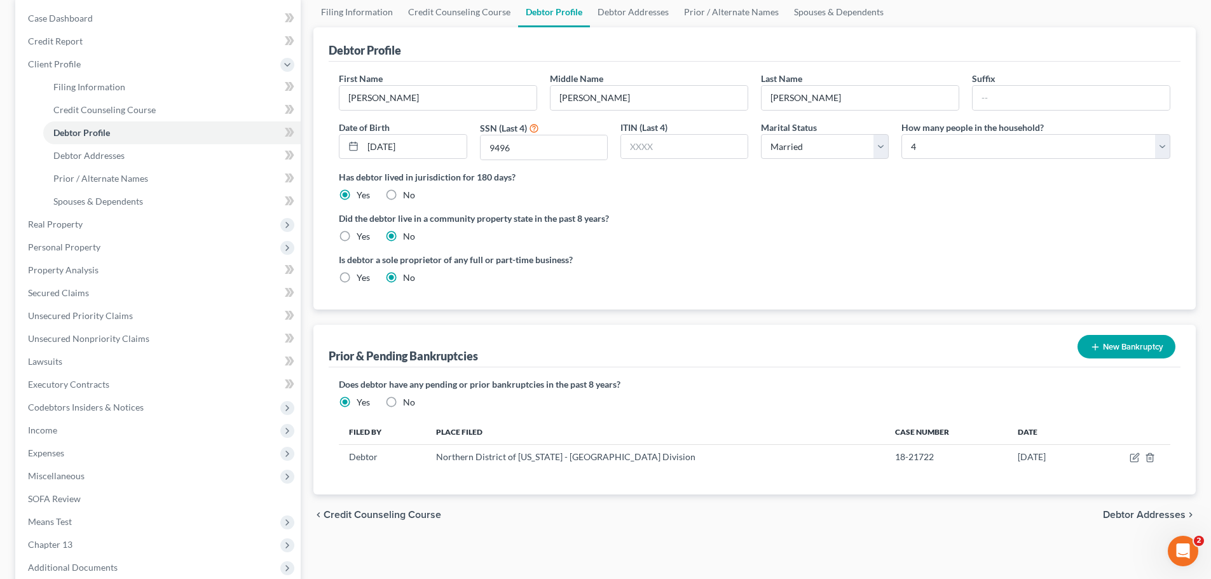
scroll to position [127, 0]
